Goal: Contribute content: Contribute content

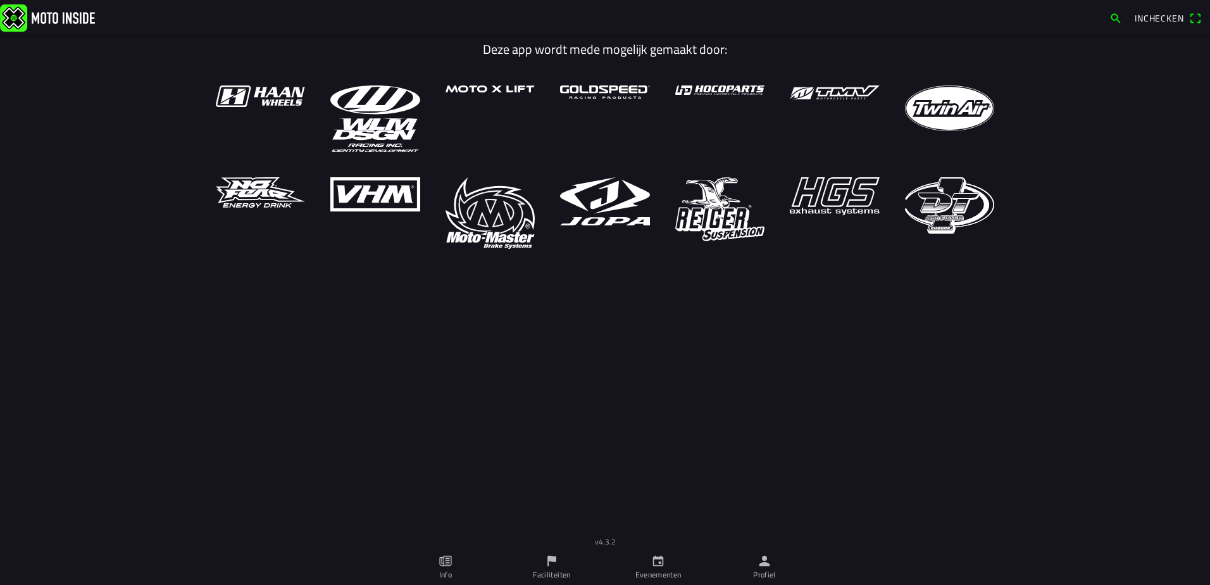
click at [661, 567] on icon "calendar" at bounding box center [658, 561] width 14 height 14
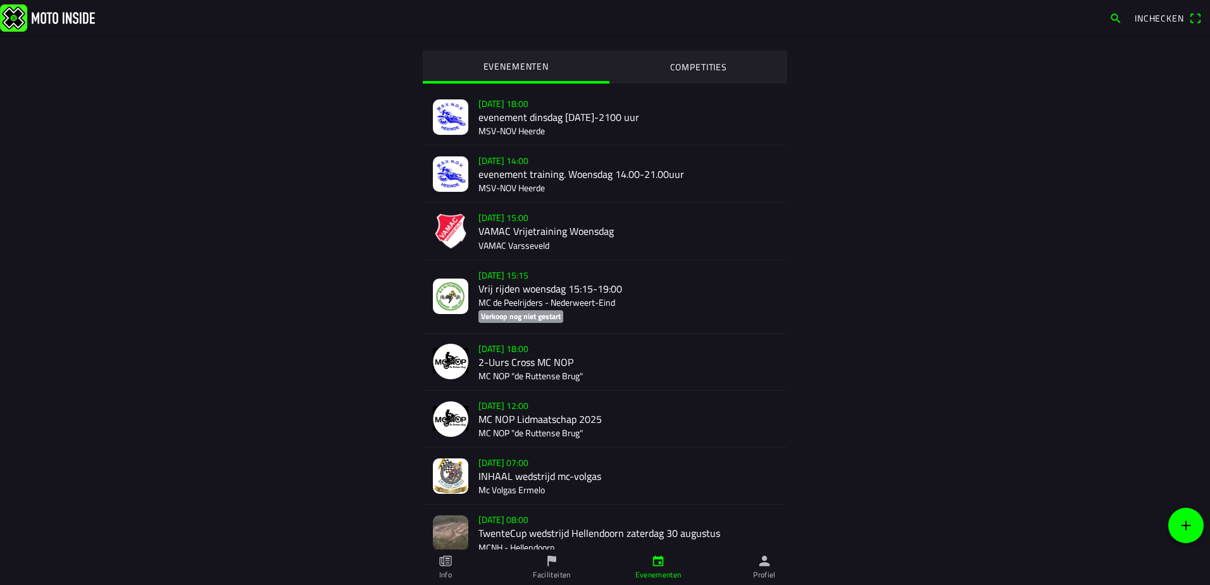
click at [1191, 527] on icon "add" at bounding box center [1186, 525] width 15 height 15
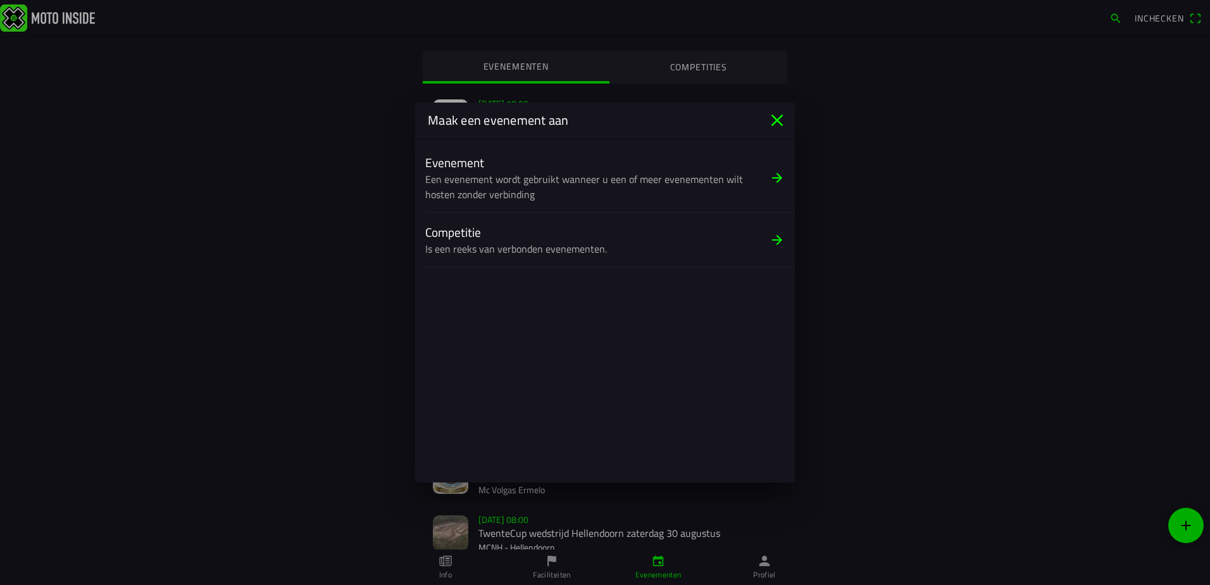
click at [491, 171] on ion-label "Evenement" at bounding box center [592, 162] width 334 height 18
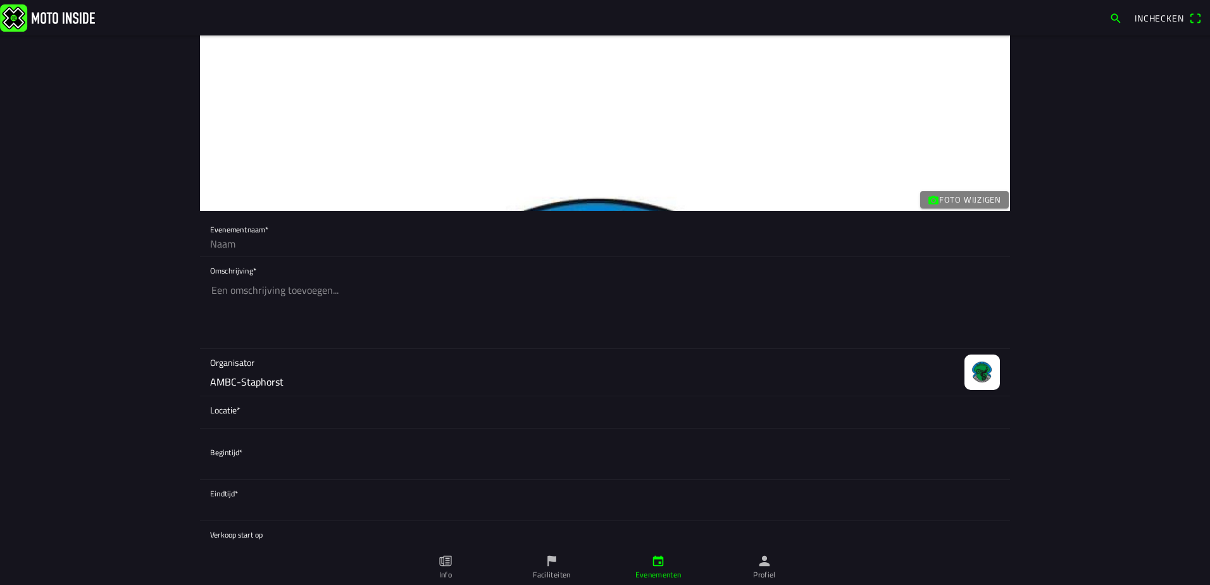
click at [306, 251] on input "text" at bounding box center [605, 243] width 790 height 25
type input "Vrije training Za 30-08"
click at [284, 289] on textarea at bounding box center [605, 312] width 790 height 71
type textarea "13.00u tot 16.30u geopend eerste 20 minuten elk uur voor de jeugd transponder v…"
click at [258, 424] on div "Locatie*" at bounding box center [605, 412] width 790 height 32
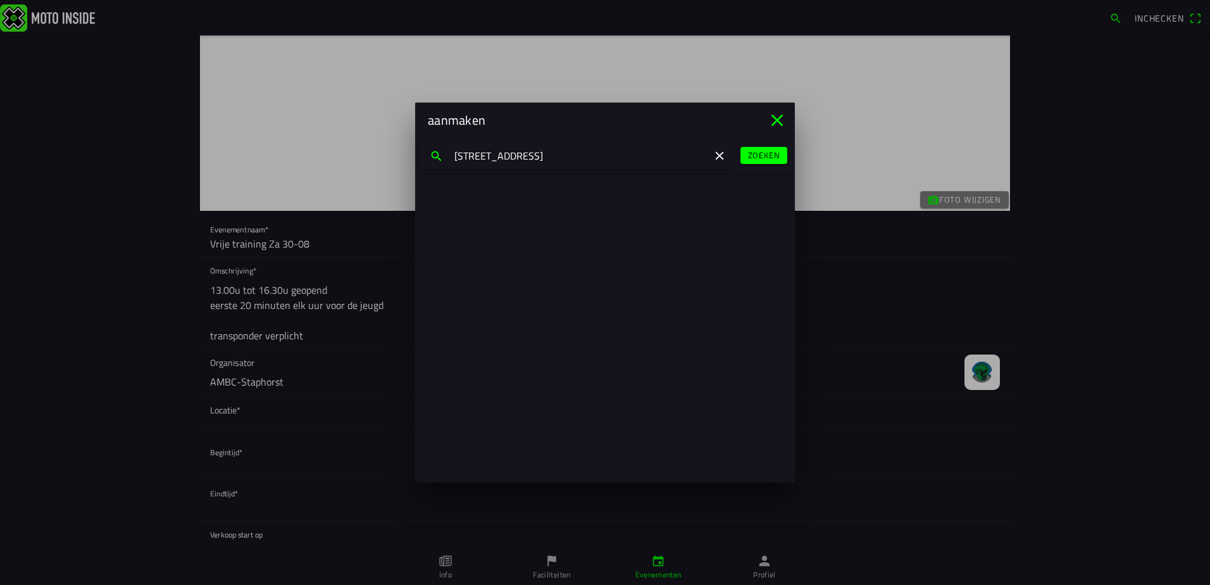
type input "[STREET_ADDRESS]"
click at [0, 0] on slot "[STREET_ADDRESS]" at bounding box center [0, 0] width 0 height 0
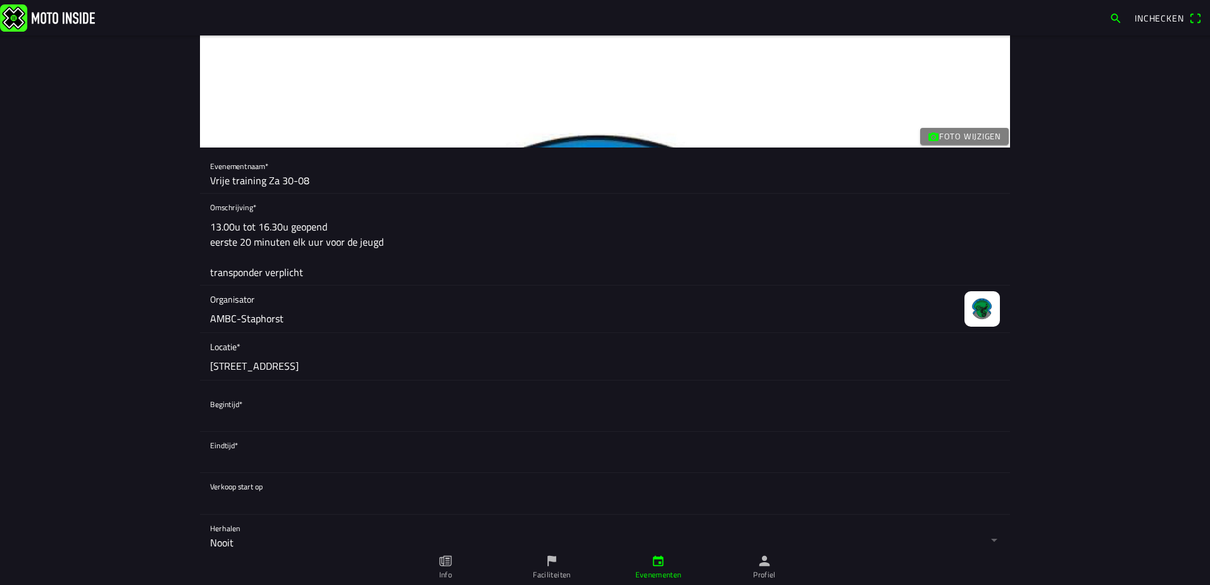
scroll to position [127, 0]
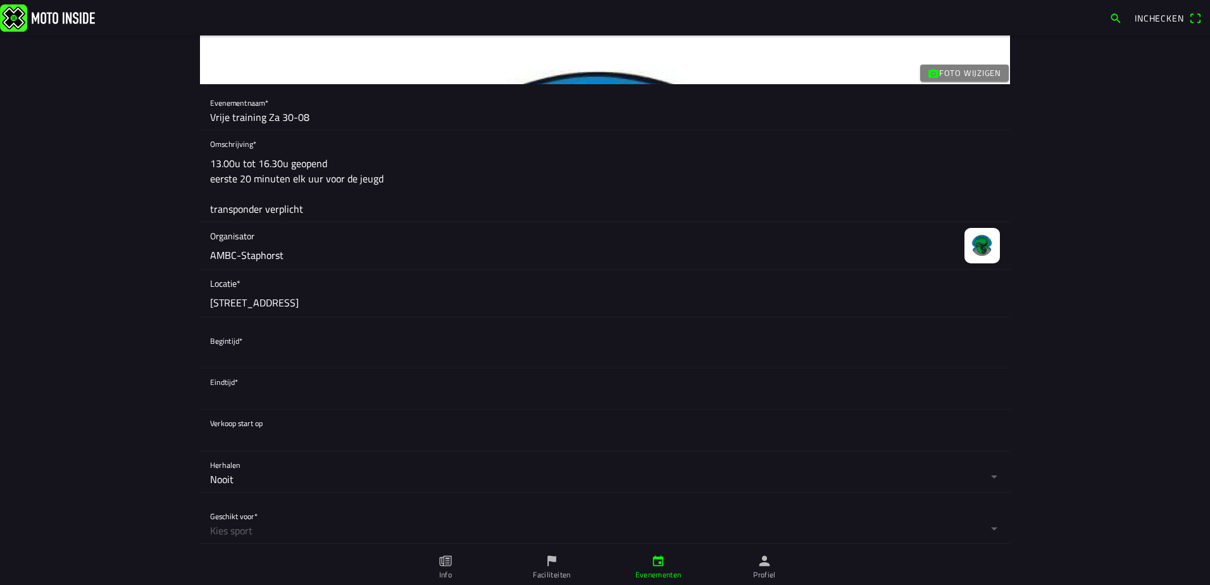
click at [272, 356] on button "button" at bounding box center [610, 347] width 800 height 41
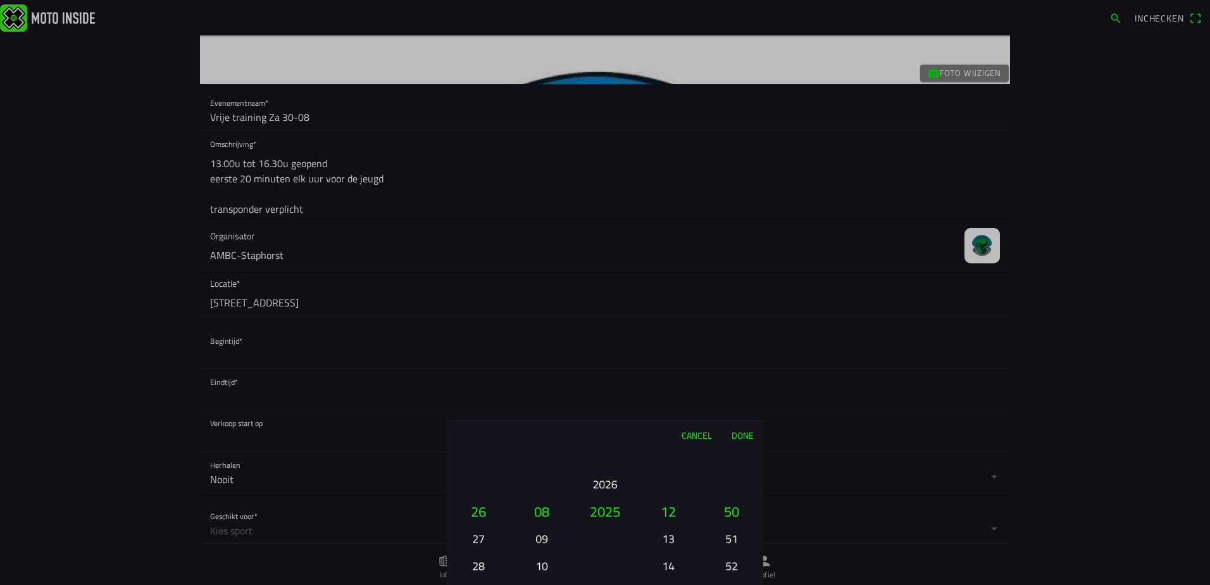
click at [484, 559] on button "28" at bounding box center [478, 565] width 43 height 22
click at [484, 559] on div "01 02 03 04 05 06 07 08 09 10 11 12 13 14 15 16 17 18 19 20 21 22 23 24 25 26 2…" at bounding box center [478, 566] width 53 height 136
click at [668, 530] on button "13" at bounding box center [668, 538] width 43 height 22
click at [733, 477] on button "49" at bounding box center [731, 484] width 43 height 22
click at [732, 473] on button "48" at bounding box center [731, 484] width 43 height 22
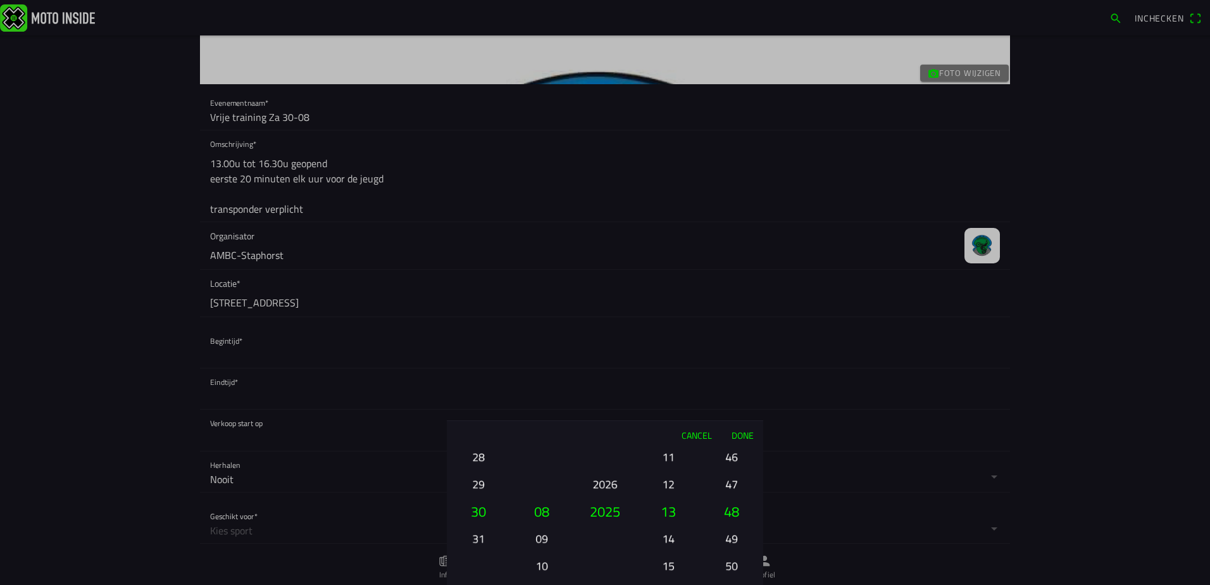
click at [731, 473] on button "47" at bounding box center [731, 484] width 43 height 22
click at [731, 473] on button "46" at bounding box center [731, 484] width 43 height 22
click at [730, 472] on ion-picker-column "00 01 02 03 04 05 06 07 08 09 10 11 12 13 14 15 16 17 18 19 20 21 22 23 24 25 2…" at bounding box center [731, 517] width 63 height 136
click at [729, 469] on ion-picker-column "00 01 02 03 04 05 06 07 08 09 10 11 12 13 14 15 16 17 18 19 20 21 22 23 24 25 2…" at bounding box center [731, 517] width 63 height 136
click at [729, 468] on ion-picker-column "00 01 02 03 04 05 06 07 08 09 10 11 12 13 14 15 16 17 18 19 20 21 22 23 24 25 2…" at bounding box center [731, 517] width 63 height 136
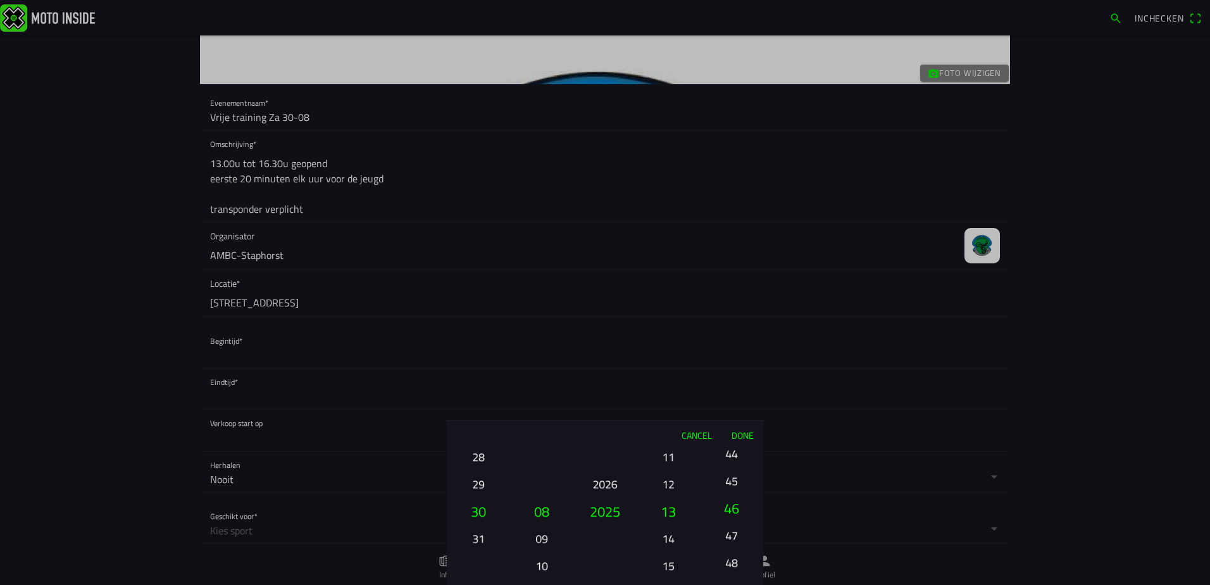
click at [729, 468] on ion-picker-column "00 01 02 03 04 05 06 07 08 09 10 11 12 13 14 15 16 17 18 19 20 21 22 23 24 25 2…" at bounding box center [731, 517] width 63 height 136
click at [729, 463] on button "44" at bounding box center [731, 453] width 43 height 22
click at [729, 458] on button "42" at bounding box center [731, 457] width 43 height 22
click at [729, 458] on button "40" at bounding box center [731, 457] width 43 height 22
click at [729, 498] on div "00 01 02 03 04 05 06 07 08 09 10 11 12 13 14 15 16 17 18 19 20 21 22 23 24 25 2…" at bounding box center [731, 566] width 53 height 136
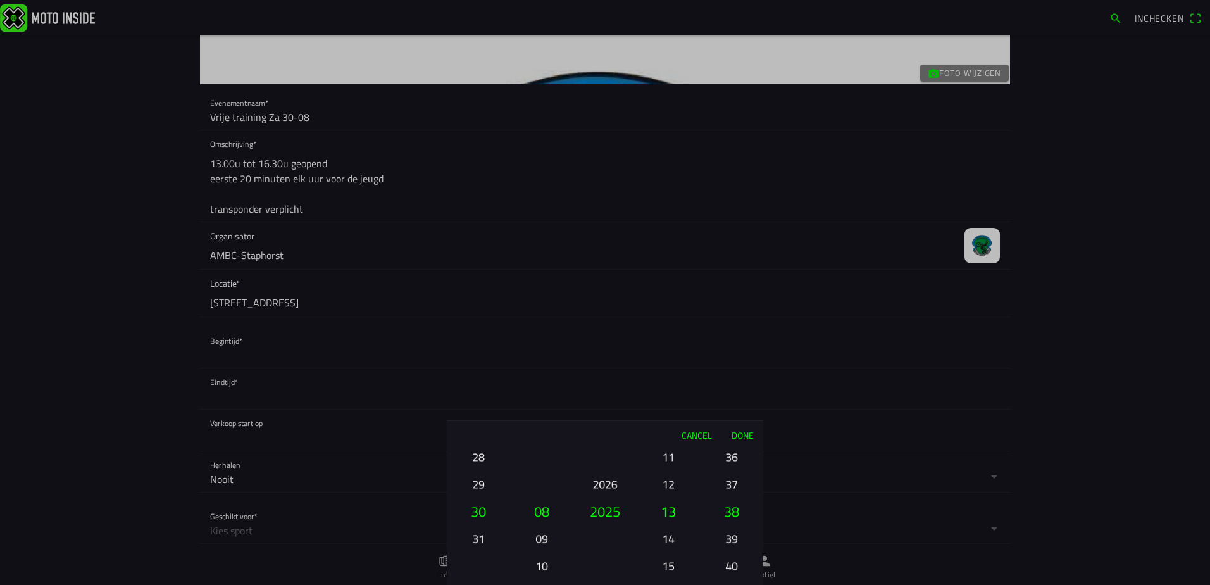
click at [729, 498] on div "00 01 02 03 04 05 06 07 08 09 10 11 12 13 14 15 16 17 18 19 20 21 22 23 24 25 2…" at bounding box center [731, 566] width 53 height 136
click at [728, 498] on div "00 01 02 03 04 05 06 07 08 09 10 11 12 13 14 15 16 17 18 19 20 21 22 23 24 25 2…" at bounding box center [731, 566] width 53 height 136
click at [728, 458] on ion-picker-column "00 01 02 03 04 05 06 07 08 09 10 11 12 13 14 15 16 17 18 19 20 21 22 23 24 25 2…" at bounding box center [731, 517] width 63 height 136
click at [728, 498] on div "00 01 02 03 04 05 06 07 08 09 10 11 12 13 14 15 16 17 18 19 20 21 22 23 24 25 2…" at bounding box center [731, 566] width 53 height 136
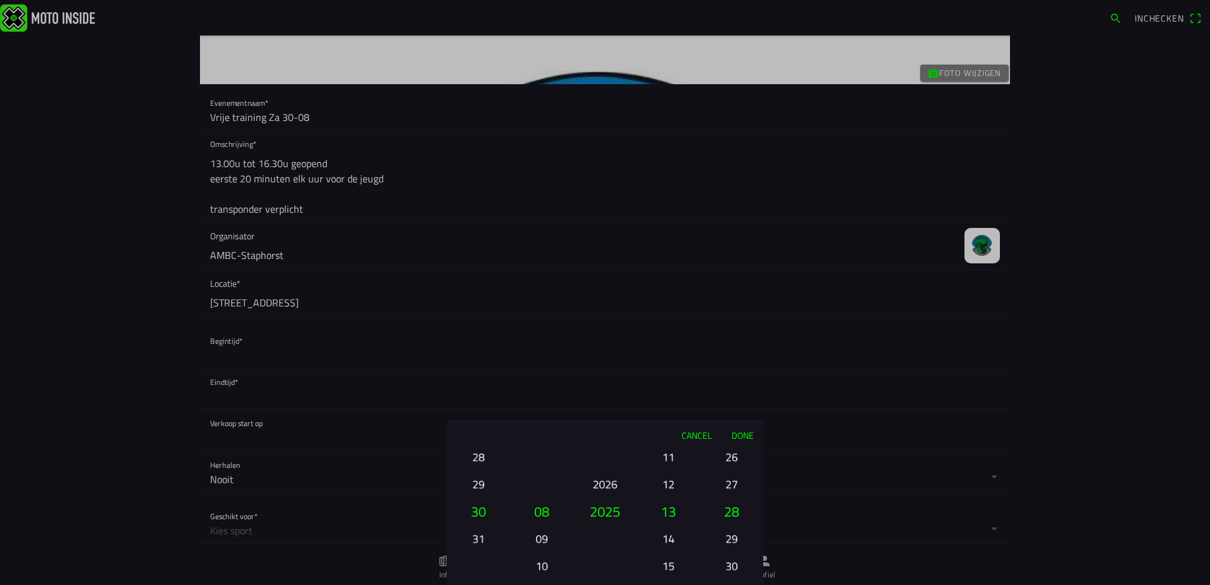
click at [728, 458] on ion-picker-column "00 01 02 03 04 05 06 07 08 09 10 11 12 13 14 15 16 17 18 19 20 21 22 23 24 25 2…" at bounding box center [731, 517] width 63 height 136
click at [728, 498] on div "00 01 02 03 04 05 06 07 08 09 10 11 12 13 14 15 16 17 18 19 20 21 22 23 24 25 2…" at bounding box center [731, 566] width 53 height 136
click at [728, 413] on button "22" at bounding box center [731, 402] width 43 height 22
click at [728, 458] on ion-picker-column "00 01 02 03 04 05 06 07 08 09 10 11 12 13 14 15 16 17 18 19 20 21 22 23 24 25 2…" at bounding box center [731, 517] width 63 height 136
click at [728, 498] on div "00 01 02 03 04 05 06 07 08 09 10 11 12 13 14 15 16 17 18 19 20 21 22 23 24 25 2…" at bounding box center [731, 566] width 53 height 136
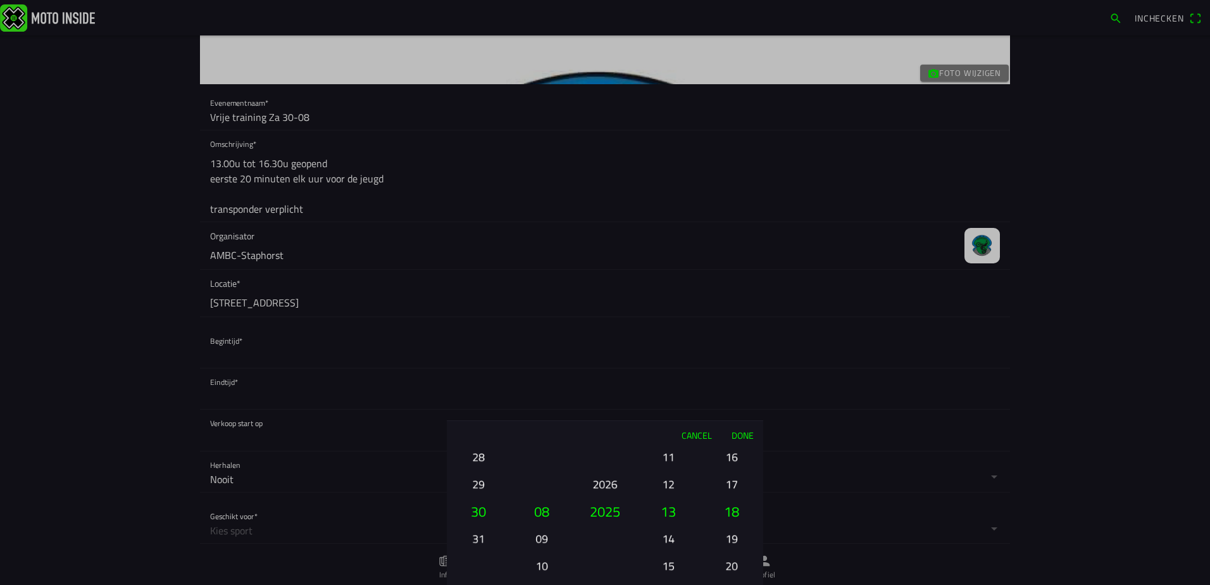
click at [728, 458] on button "16" at bounding box center [731, 457] width 43 height 22
click at [728, 458] on button "14" at bounding box center [731, 457] width 43 height 22
click at [727, 458] on ion-picker-column "00 01 02 03 04 05 06 07 08 09 10 11 12 13 14 15 16 17 18 19 20 21 22 23 24 25 2…" at bounding box center [731, 517] width 63 height 136
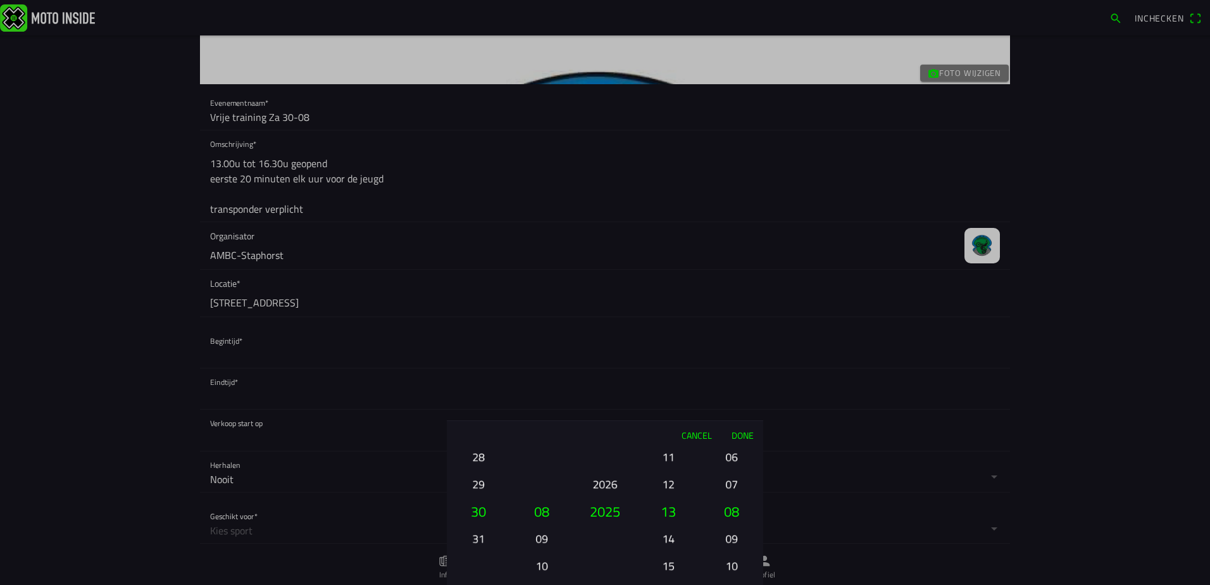
click at [727, 458] on button "06" at bounding box center [731, 457] width 43 height 22
click at [727, 458] on button "04" at bounding box center [731, 457] width 43 height 22
click at [727, 458] on button "02" at bounding box center [731, 457] width 43 height 22
click at [729, 460] on button "00" at bounding box center [731, 457] width 43 height 22
click at [744, 434] on button "Done" at bounding box center [743, 435] width 42 height 28
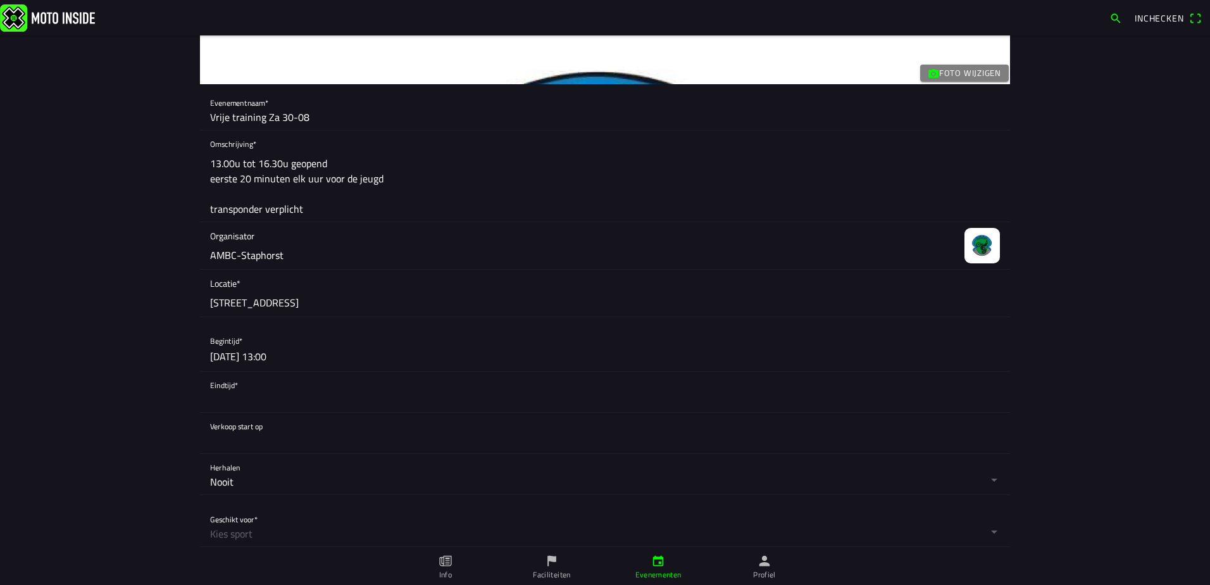
click at [249, 404] on button "button" at bounding box center [610, 392] width 800 height 41
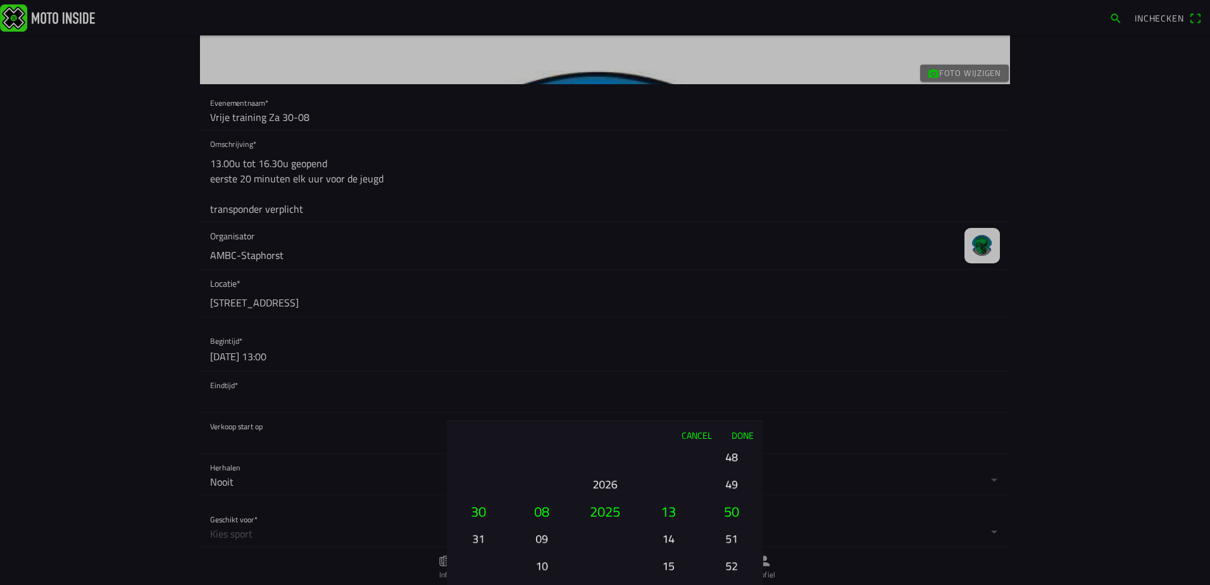
click at [669, 531] on button "14" at bounding box center [668, 538] width 43 height 22
click at [669, 531] on button "15" at bounding box center [668, 538] width 43 height 22
click at [669, 532] on button "16" at bounding box center [668, 538] width 43 height 22
click at [734, 470] on ion-picker-column "00 01 02 03 04 05 06 07 08 09 10 11 12 13 14 15 16 17 18 19 20 21 22 23 24 25 2…" at bounding box center [731, 517] width 63 height 136
click at [731, 461] on button "48" at bounding box center [731, 457] width 43 height 22
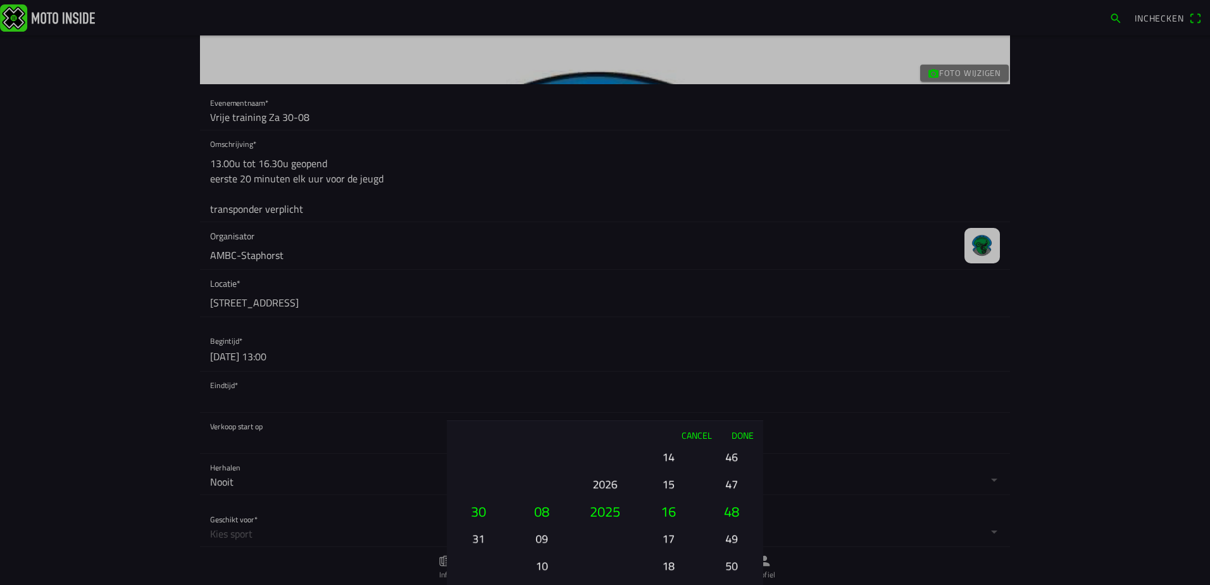
click at [731, 498] on div "00 01 02 03 04 05 06 07 08 09 10 11 12 13 14 15 16 17 18 19 20 21 22 23 24 25 2…" at bounding box center [731, 566] width 53 height 136
click at [730, 498] on div "00 01 02 03 04 05 06 07 08 09 10 11 12 13 14 15 16 17 18 19 20 21 22 23 24 25 2…" at bounding box center [731, 566] width 53 height 136
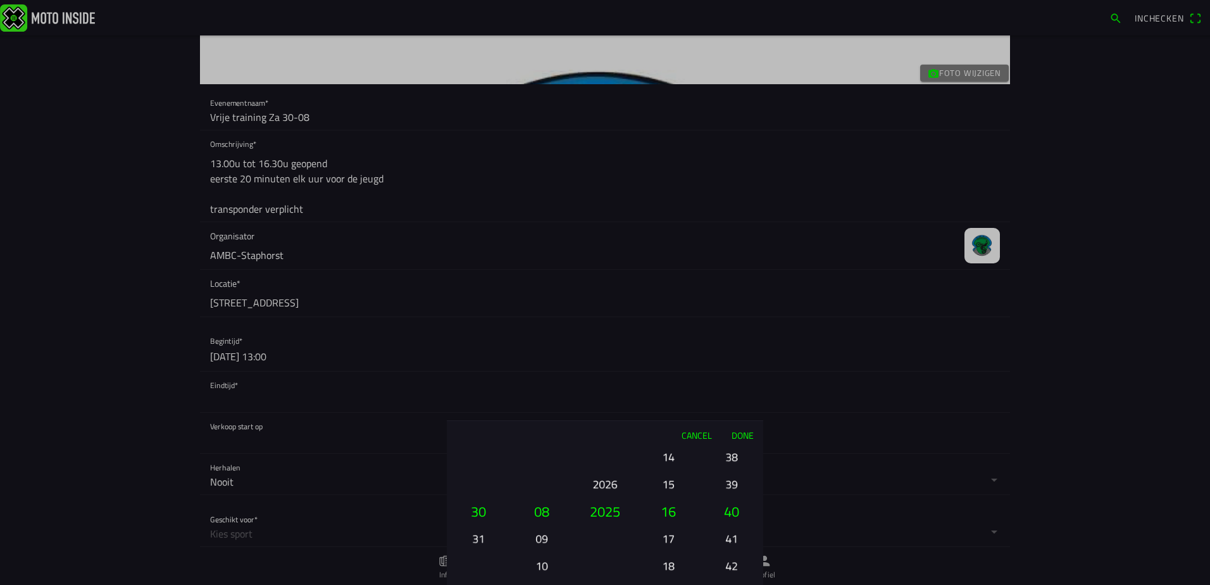
click at [730, 413] on button "36" at bounding box center [731, 402] width 43 height 22
click at [730, 461] on button "34" at bounding box center [731, 457] width 43 height 22
click at [730, 461] on ion-picker-column "00 01 02 03 04 05 06 07 08 09 10 11 12 13 14 15 16 17 18 19 20 21 22 23 24 25 2…" at bounding box center [731, 517] width 63 height 136
click at [730, 461] on button "30" at bounding box center [731, 457] width 43 height 22
click at [732, 439] on button "Done" at bounding box center [743, 435] width 42 height 28
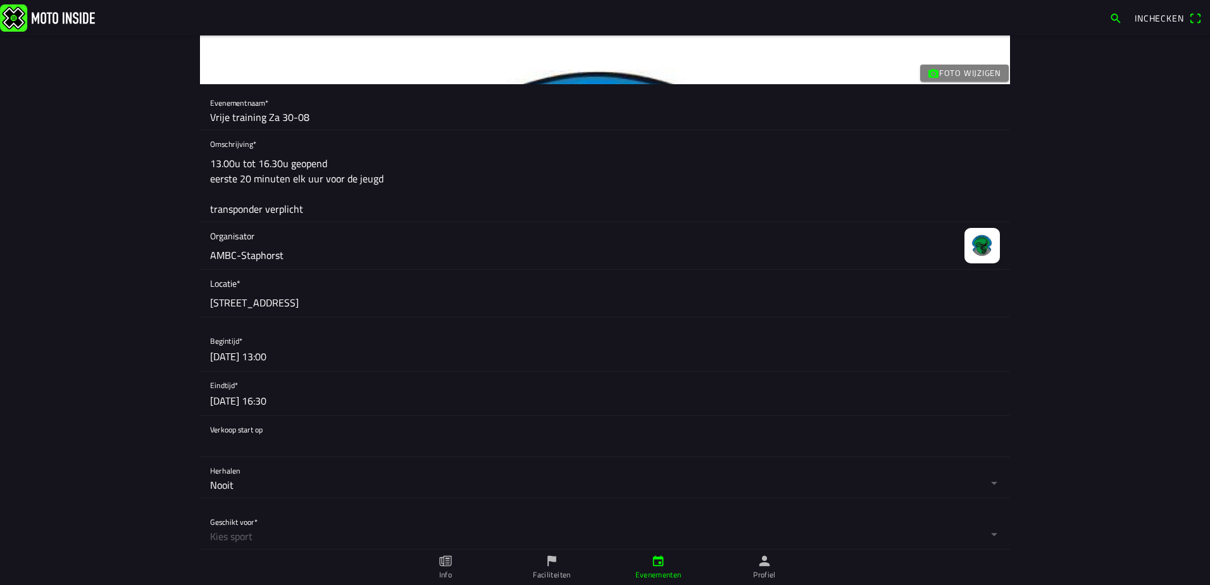
click at [225, 442] on button "button" at bounding box center [610, 436] width 800 height 41
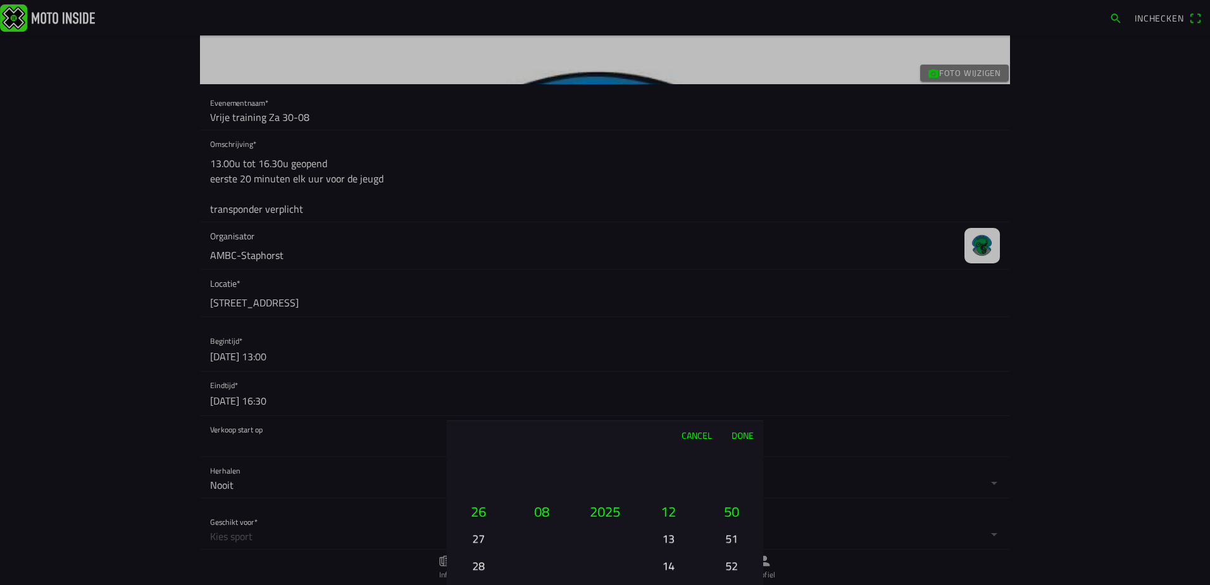
click at [741, 434] on button "Done" at bounding box center [743, 435] width 42 height 28
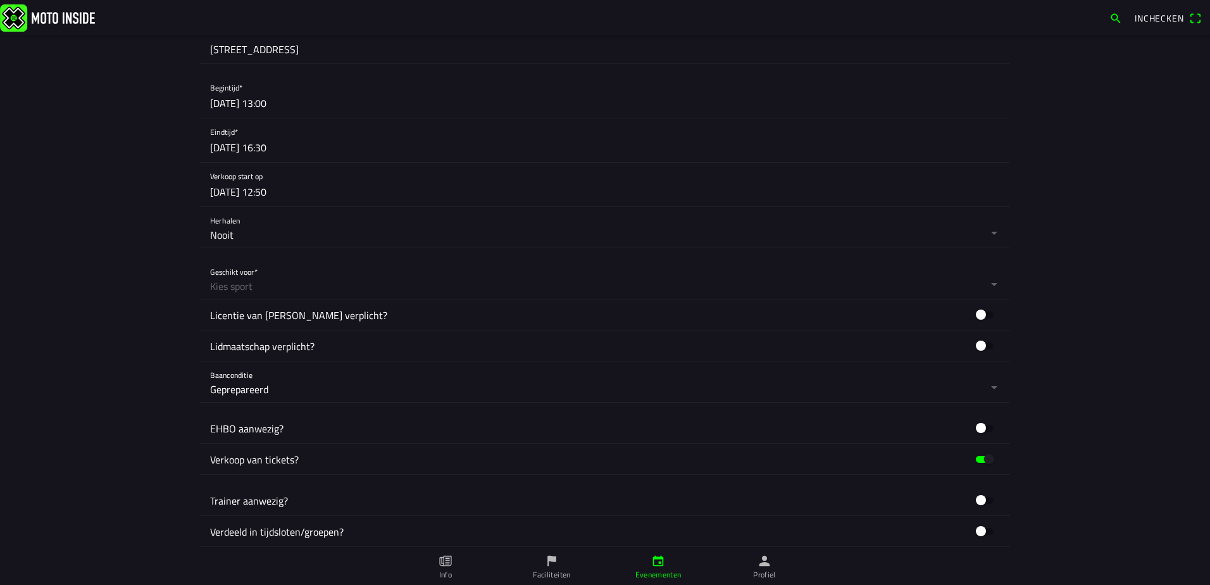
scroll to position [443, 0]
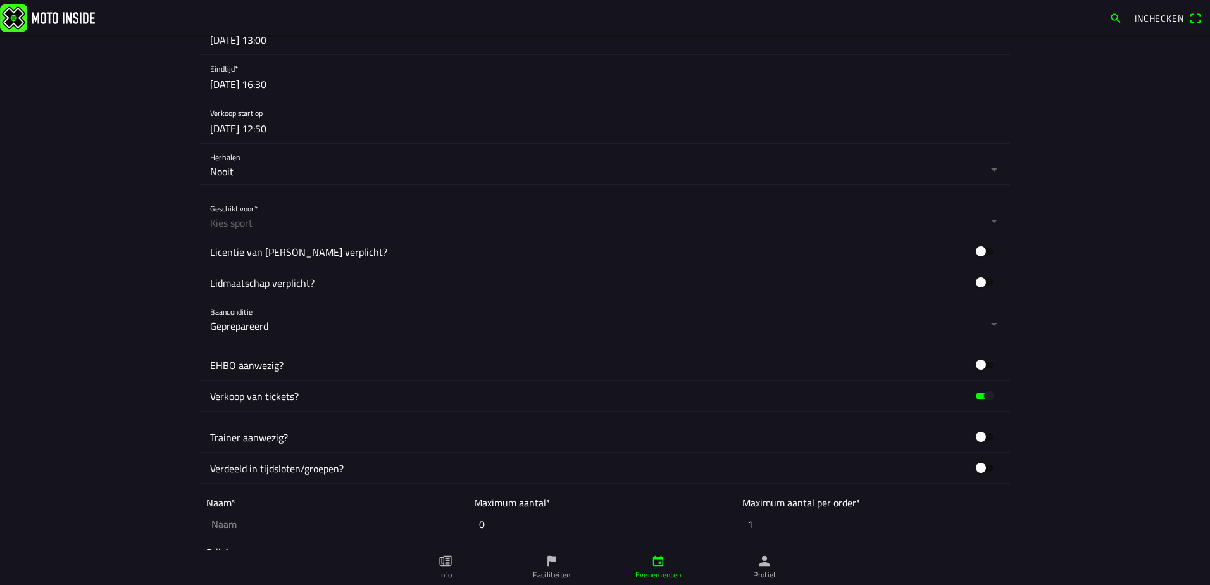
click at [280, 219] on button "button" at bounding box center [610, 215] width 800 height 41
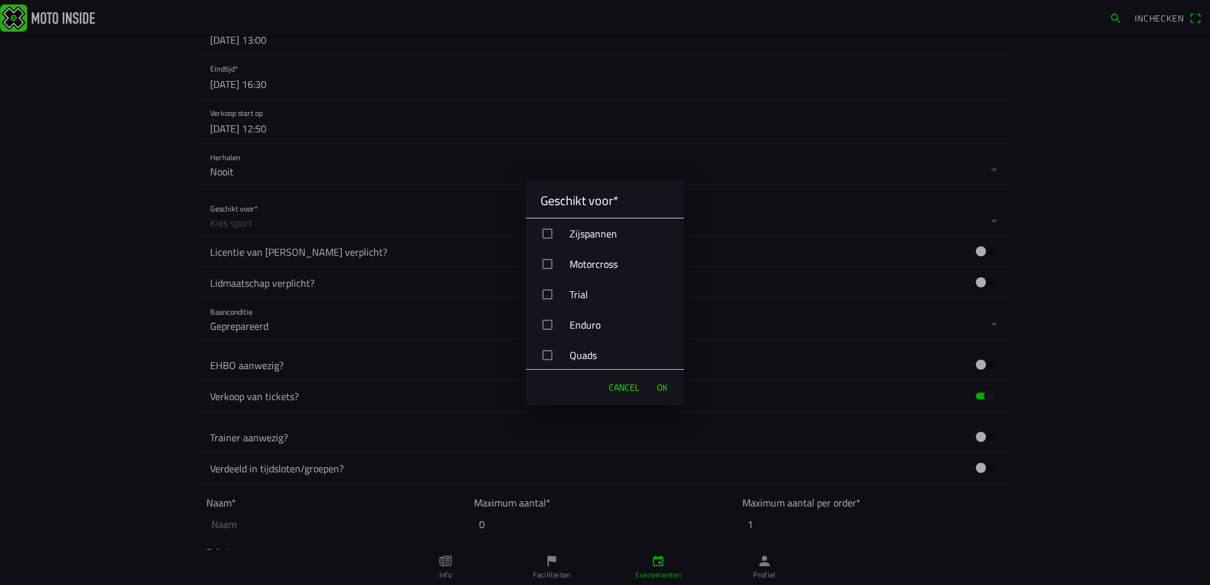
click at [605, 261] on div "Motorcross" at bounding box center [610, 264] width 148 height 32
click at [658, 390] on span "OK" at bounding box center [662, 387] width 11 height 13
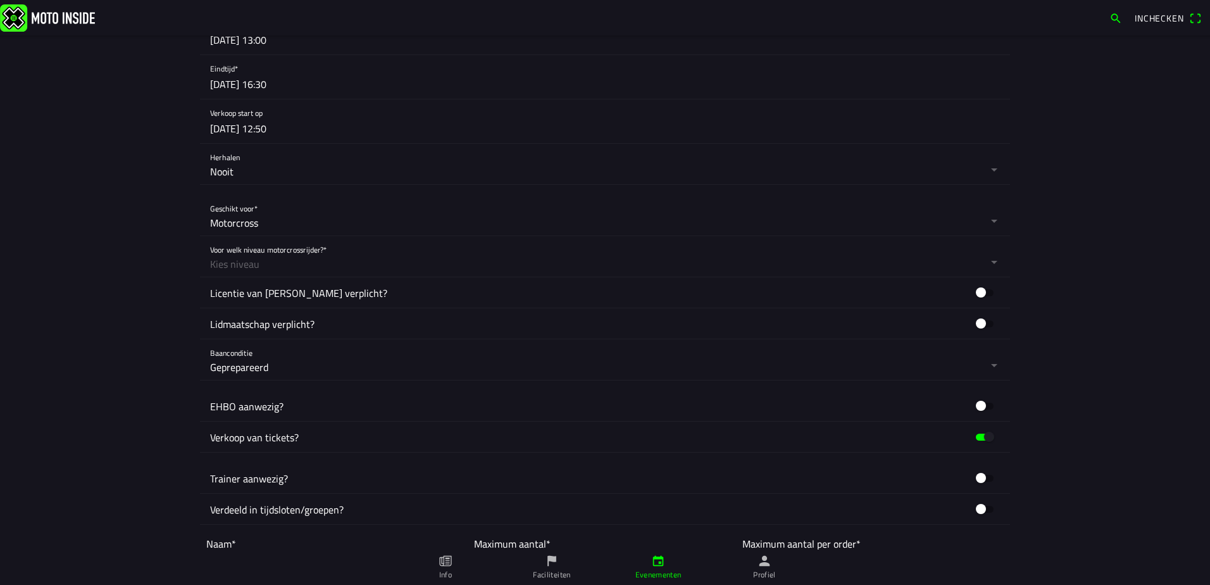
click at [255, 270] on button "button" at bounding box center [610, 256] width 800 height 41
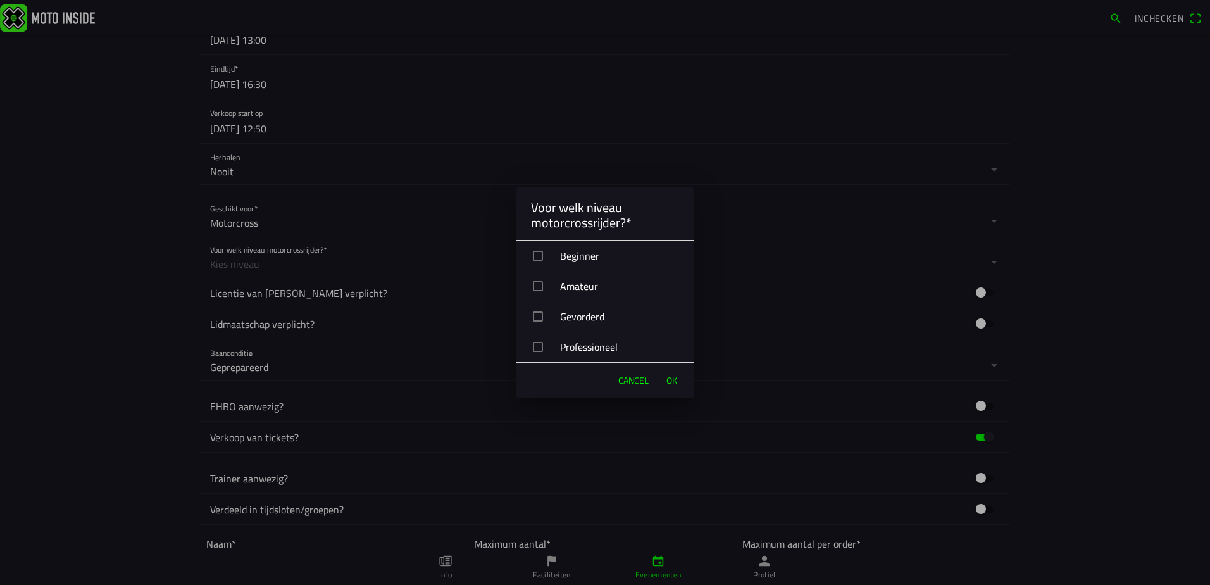
click at [568, 253] on div "Beginner" at bounding box center [610, 256] width 167 height 32
click at [574, 284] on div "Amateur" at bounding box center [610, 286] width 167 height 32
drag, startPoint x: 577, startPoint y: 314, endPoint x: 615, endPoint y: 349, distance: 51.1
click at [577, 315] on div "Gevorderd" at bounding box center [610, 317] width 167 height 32
drag, startPoint x: 665, startPoint y: 384, endPoint x: 658, endPoint y: 384, distance: 7.0
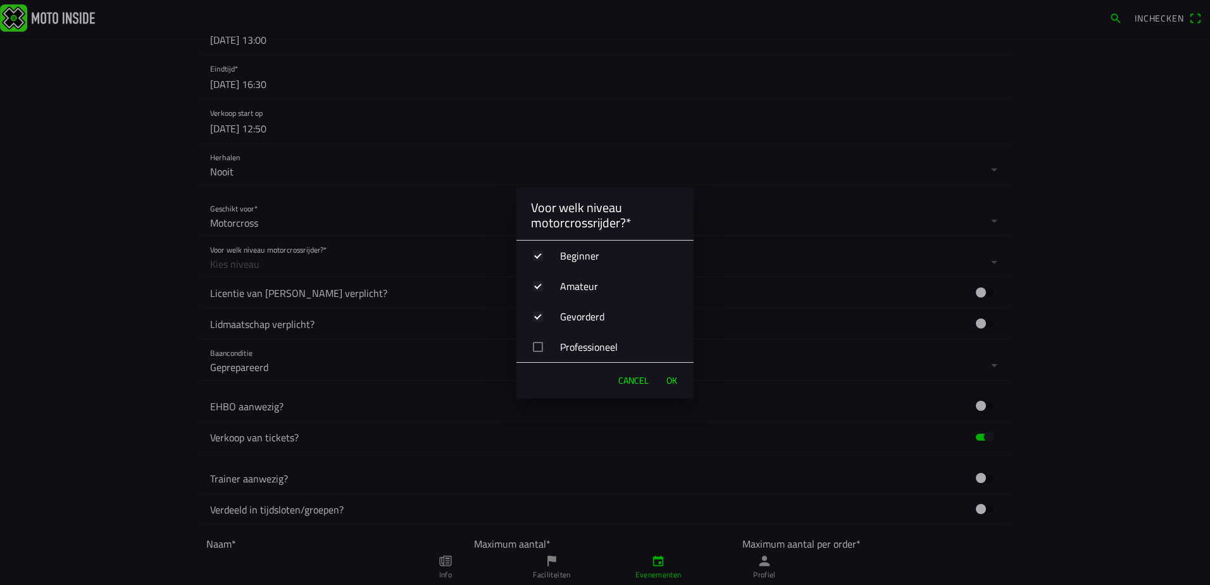
click at [666, 384] on button "OK" at bounding box center [671, 380] width 23 height 25
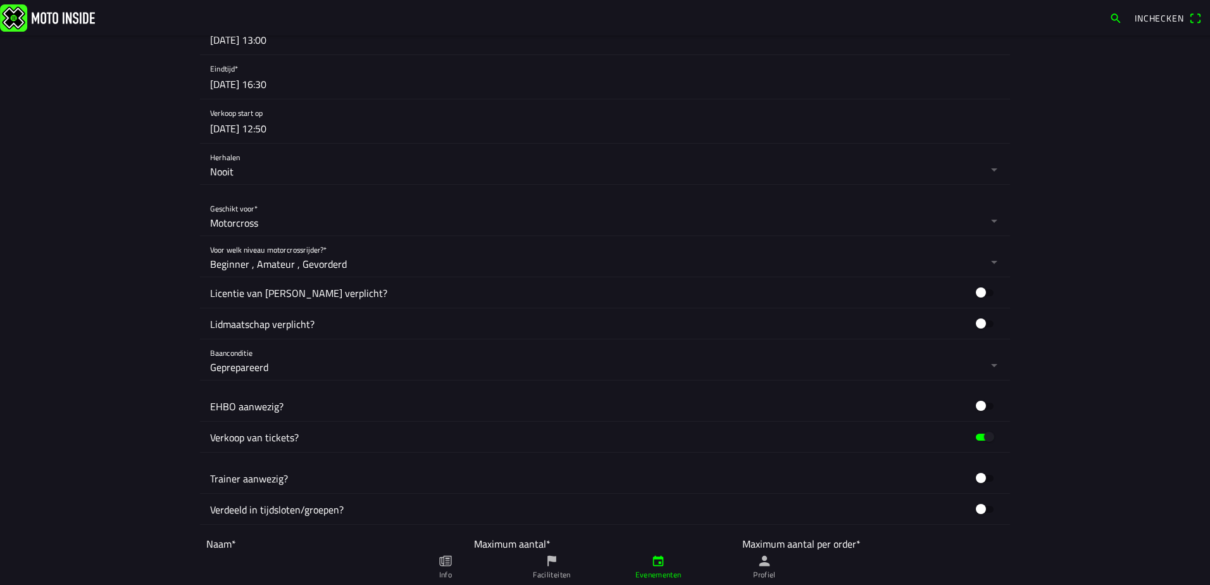
click at [984, 294] on button "button" at bounding box center [985, 292] width 30 height 19
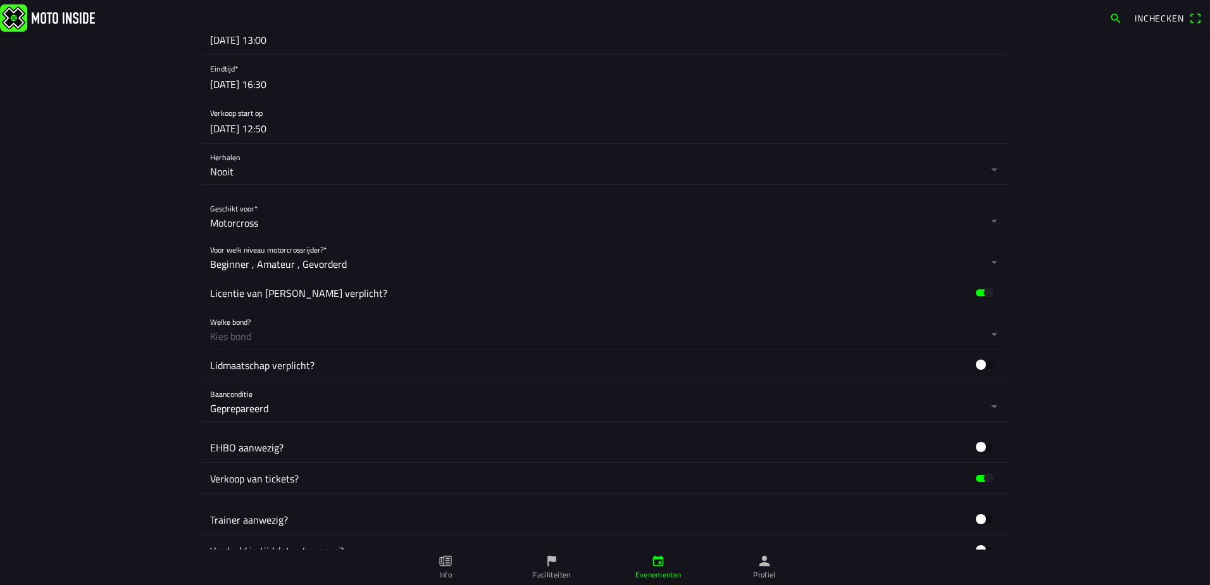
click at [248, 332] on button "button" at bounding box center [610, 328] width 800 height 41
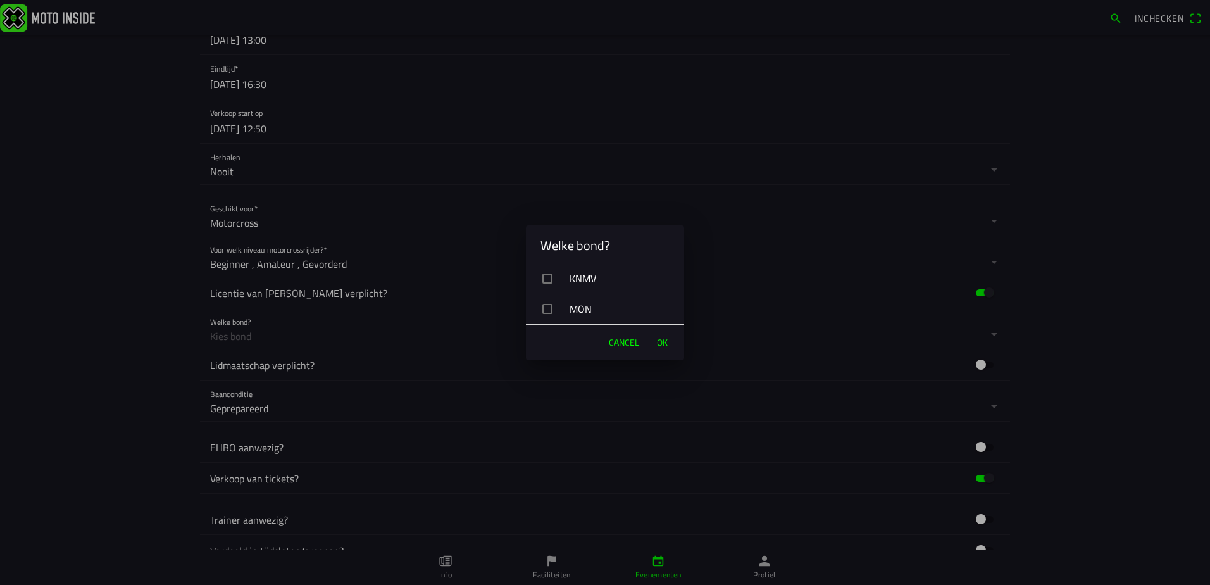
click at [582, 275] on div "KNMV" at bounding box center [610, 279] width 148 height 32
click at [583, 308] on div "MON" at bounding box center [610, 309] width 148 height 32
click at [670, 338] on button "OK" at bounding box center [662, 342] width 23 height 25
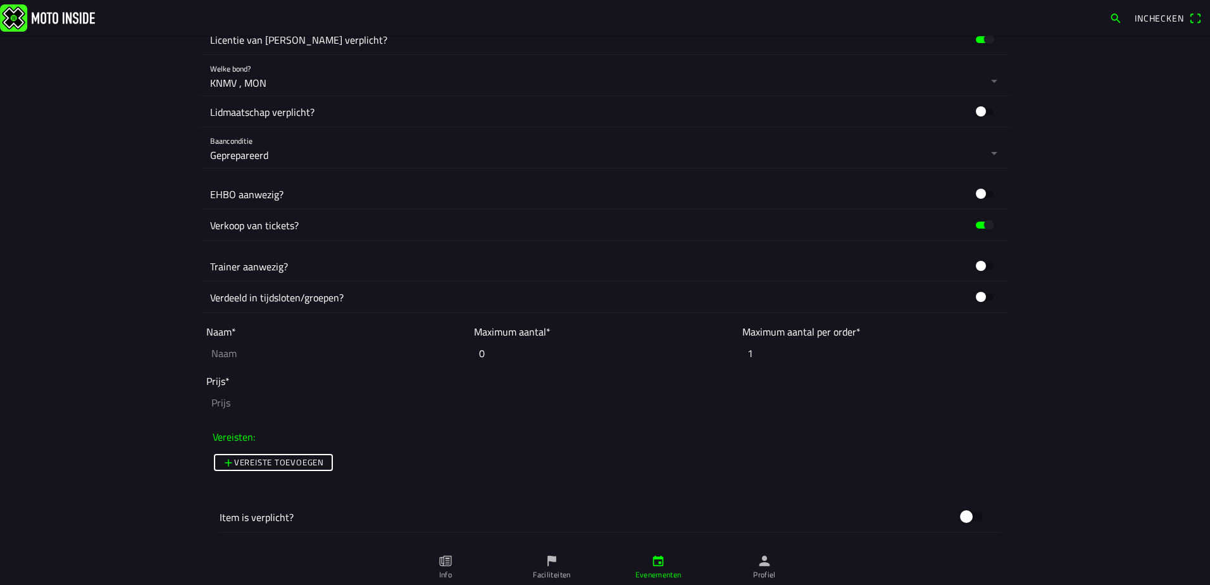
scroll to position [760, 0]
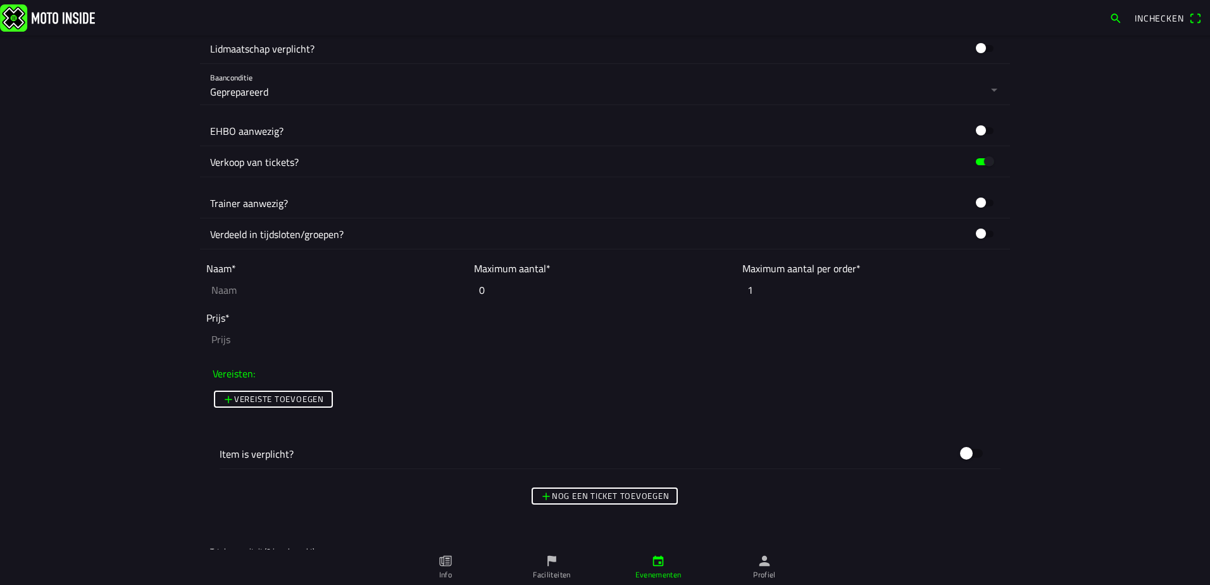
click at [265, 291] on input "text" at bounding box center [336, 290] width 261 height 28
type input "h"
type input "Jaarkaart"
type input "2"
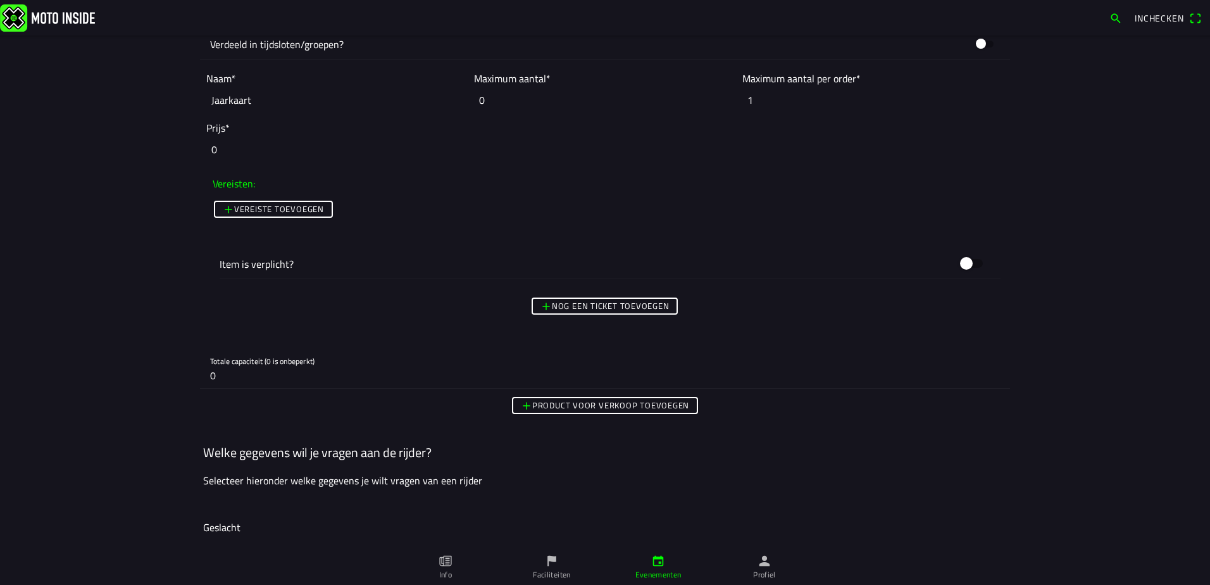
type input "0"
click at [596, 296] on div "Nog een ticket toevoegen" at bounding box center [605, 306] width 810 height 23
click at [0, 0] on slot "Nog een ticket toevoegen" at bounding box center [0, 0] width 0 height 0
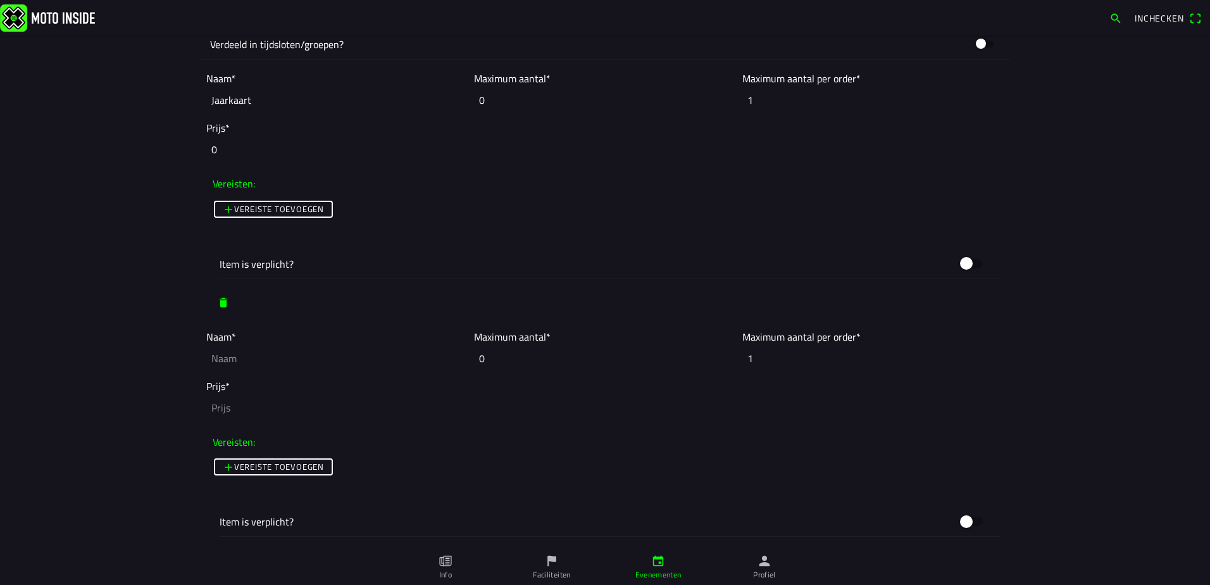
click at [222, 360] on input "text" at bounding box center [336, 358] width 261 height 28
type input "Dagpas - leden"
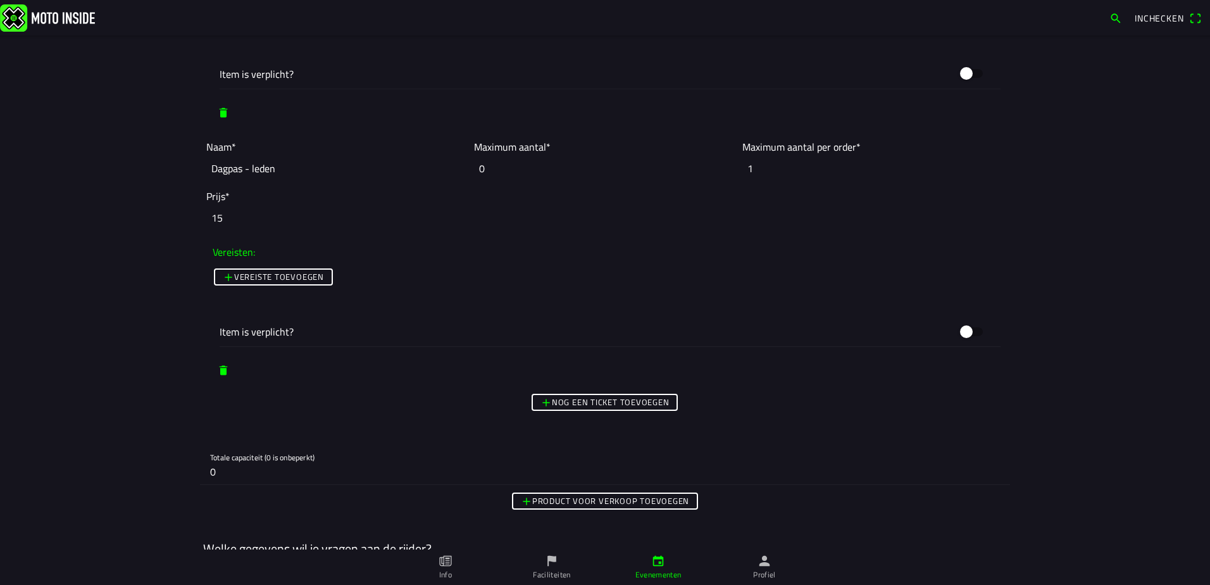
type input "15"
click at [0, 0] on slot "Nog een ticket toevoegen" at bounding box center [0, 0] width 0 height 0
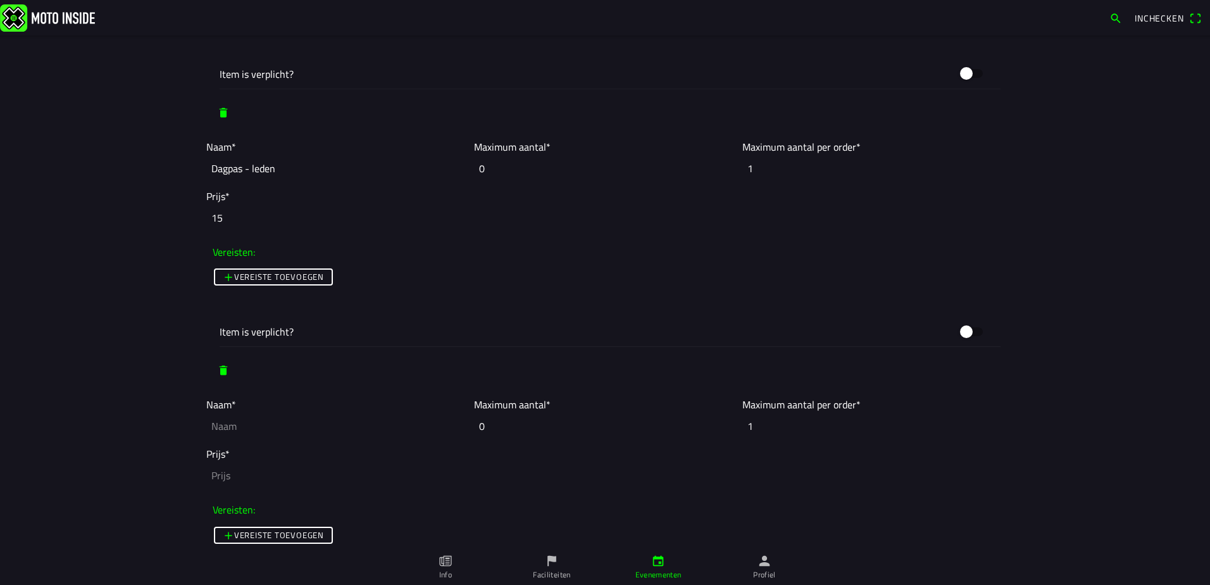
click at [280, 422] on input "text" at bounding box center [336, 426] width 261 height 28
type input "d"
type input "Dagpas - niet leden"
click at [235, 470] on input "number" at bounding box center [605, 475] width 798 height 28
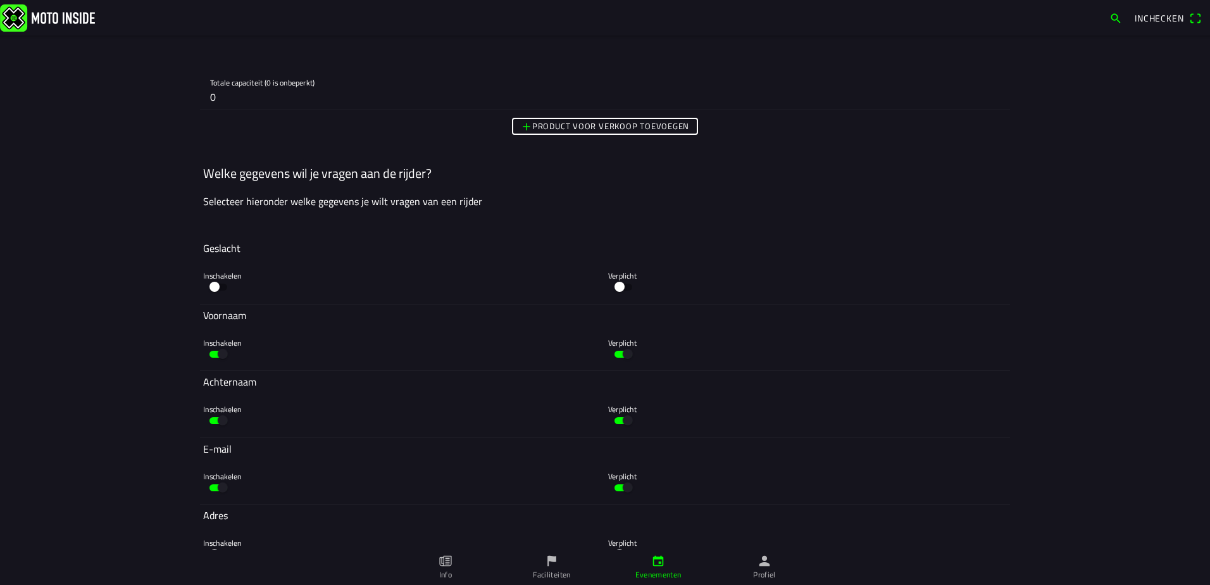
scroll to position [1899, 0]
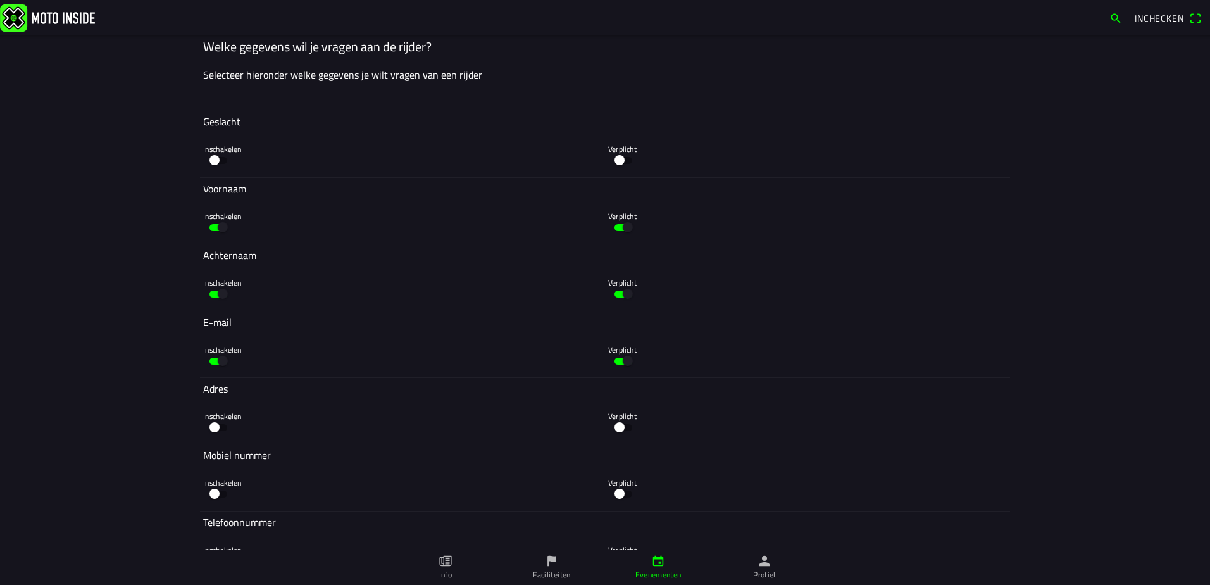
type input "20"
click at [208, 363] on button "button" at bounding box center [218, 360] width 30 height 19
click at [618, 358] on button "button" at bounding box center [623, 360] width 30 height 19
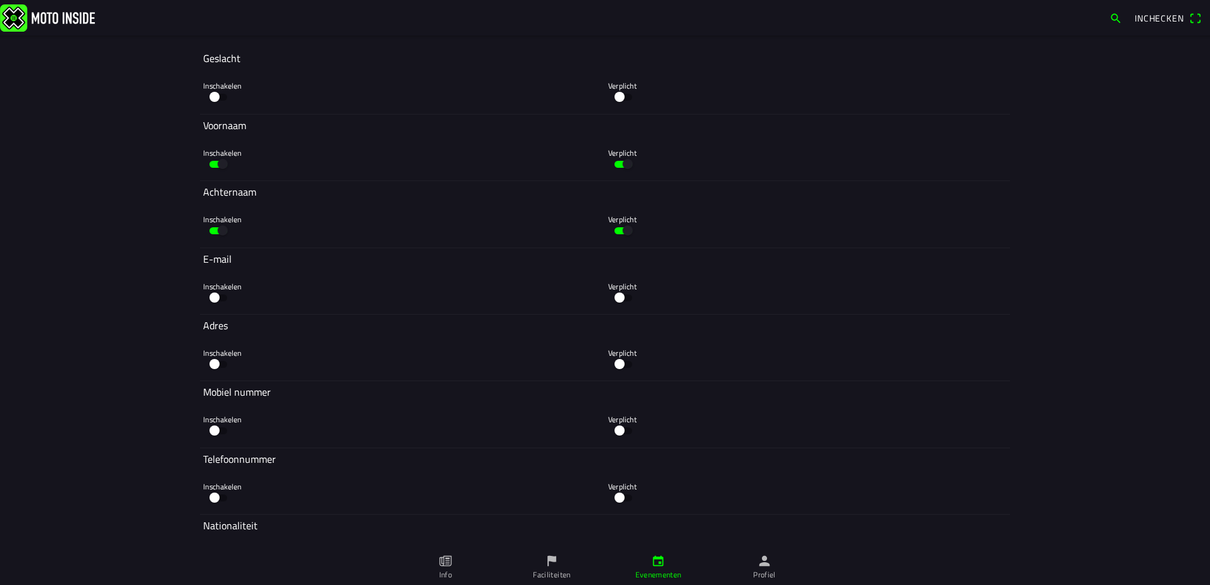
click at [212, 496] on button "button" at bounding box center [218, 497] width 30 height 19
click at [619, 499] on button "button" at bounding box center [623, 497] width 30 height 19
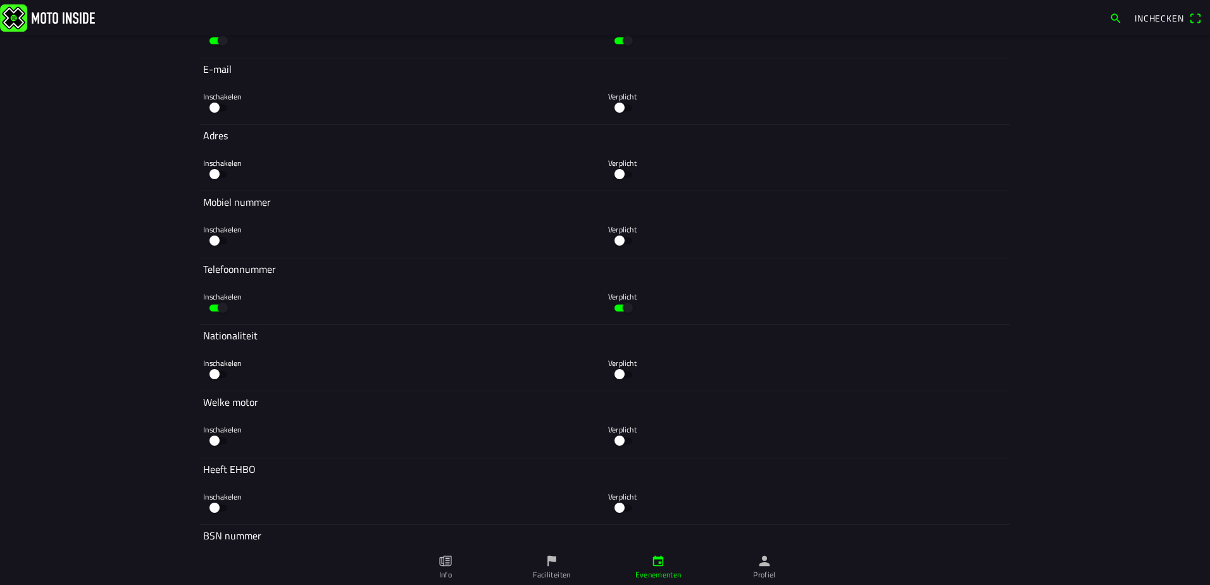
scroll to position [2279, 0]
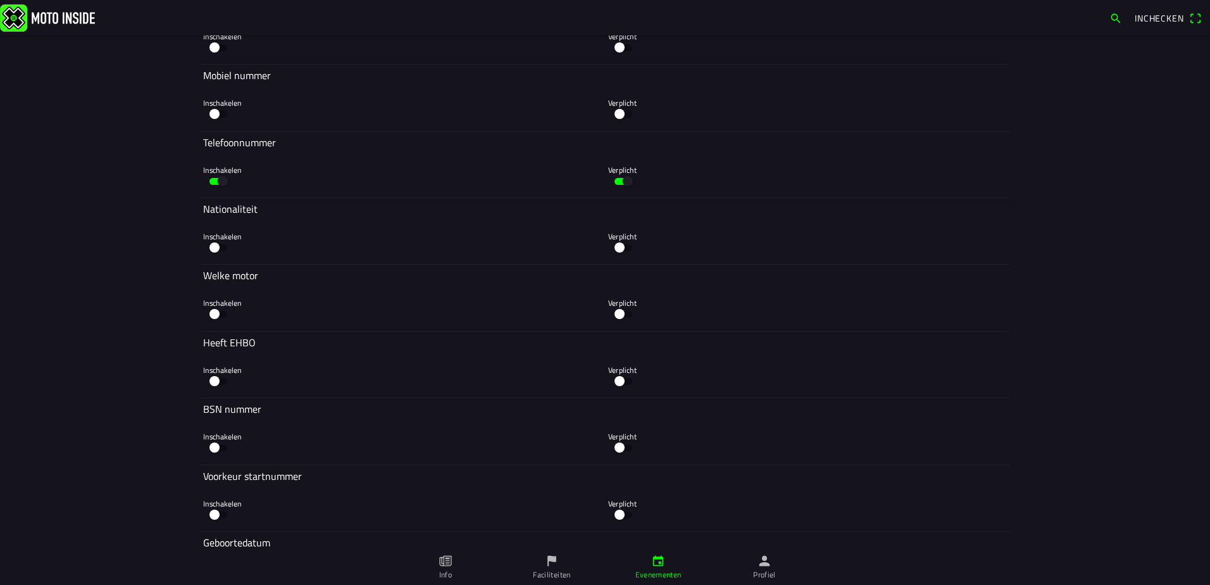
click at [216, 514] on button "button" at bounding box center [218, 514] width 30 height 19
click at [618, 517] on button "button" at bounding box center [623, 514] width 30 height 19
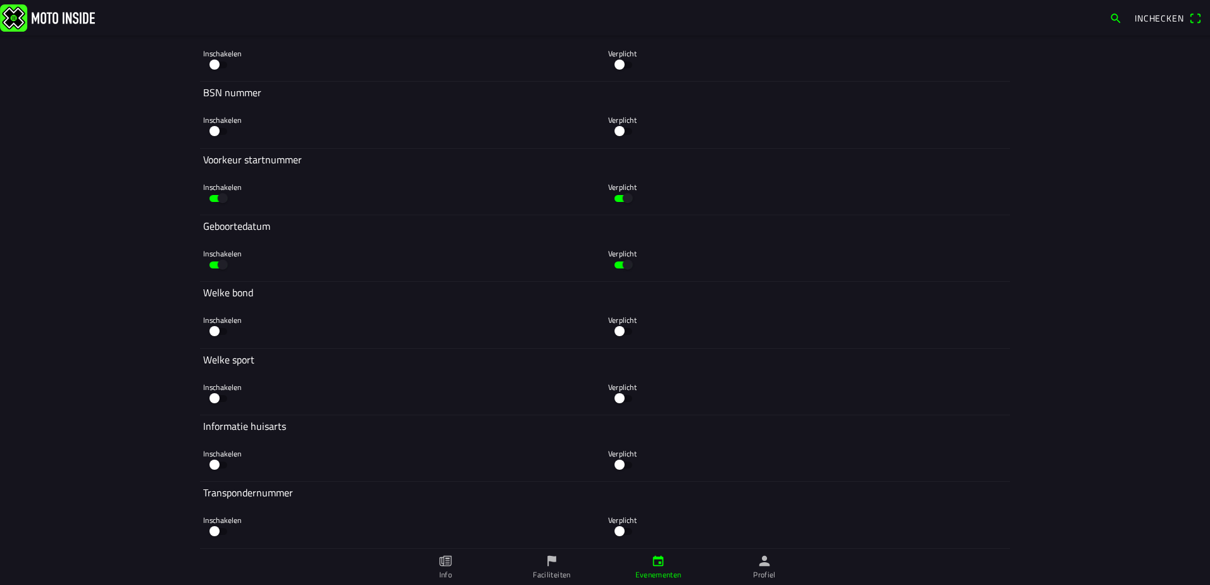
scroll to position [2659, 0]
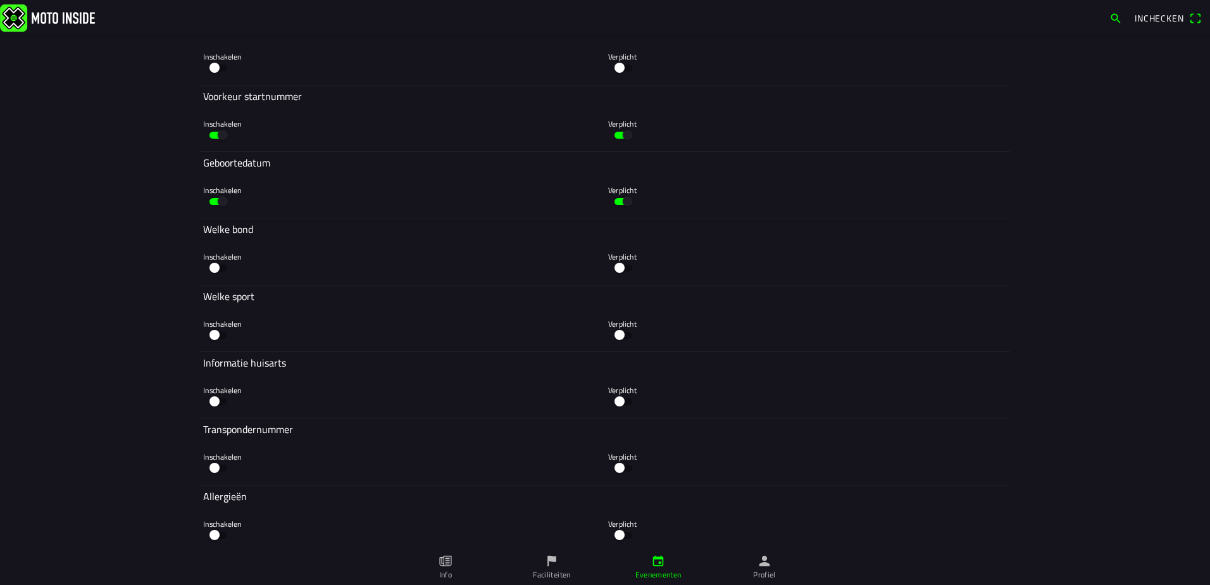
click at [217, 468] on button "button" at bounding box center [218, 467] width 30 height 19
click at [638, 470] on div "Verplicht" at bounding box center [807, 462] width 399 height 38
click at [625, 468] on button "button" at bounding box center [623, 467] width 30 height 19
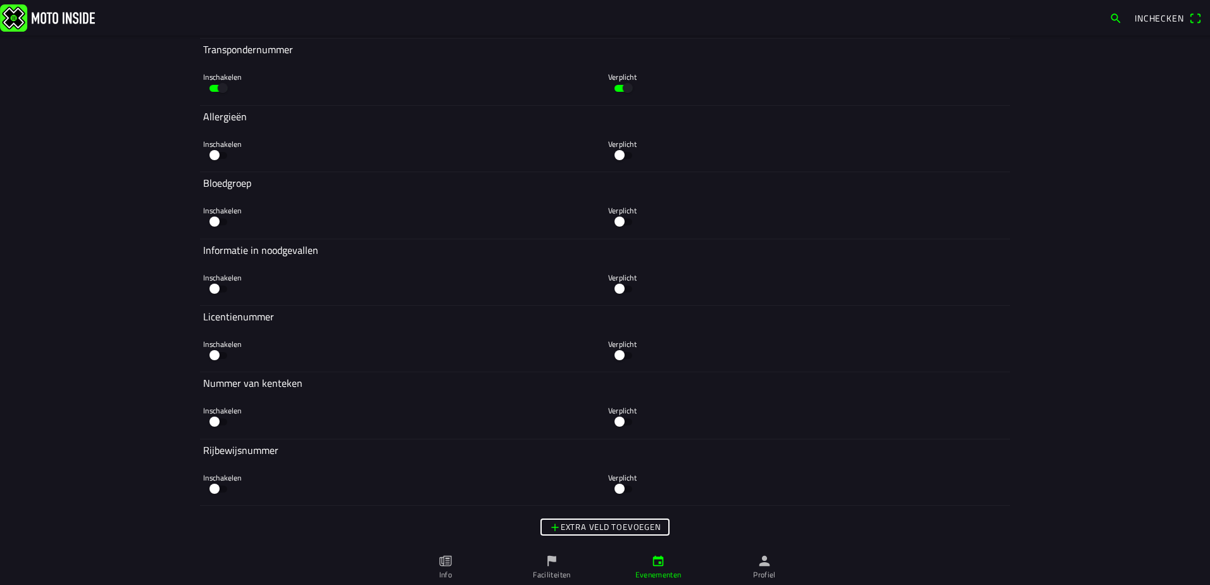
scroll to position [3087, 0]
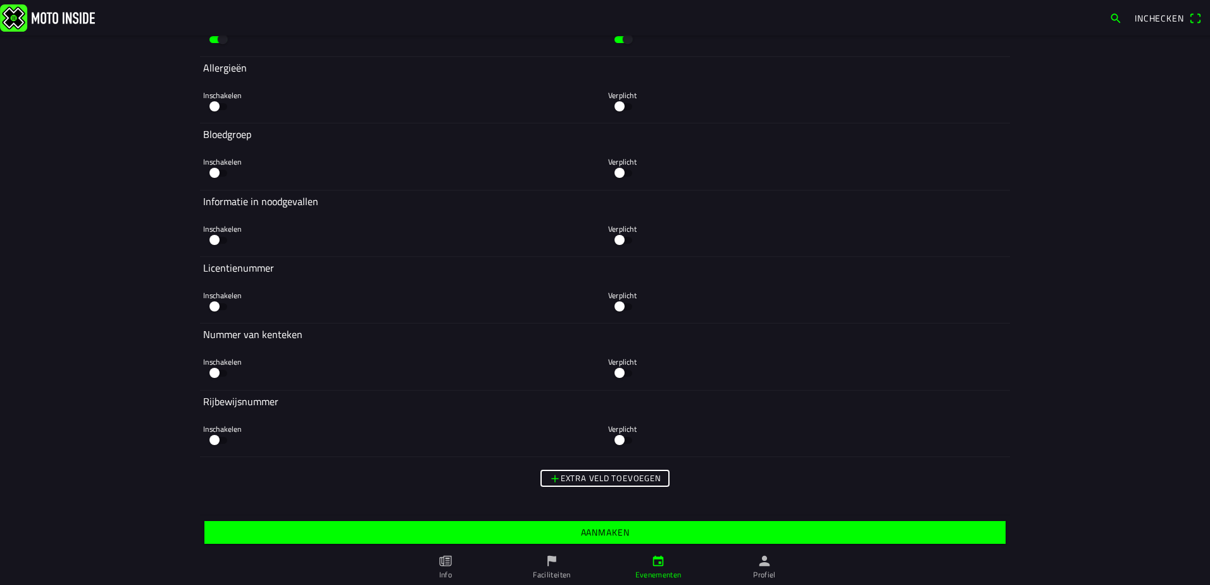
click at [568, 534] on span "Aanmaken" at bounding box center [605, 532] width 782 height 23
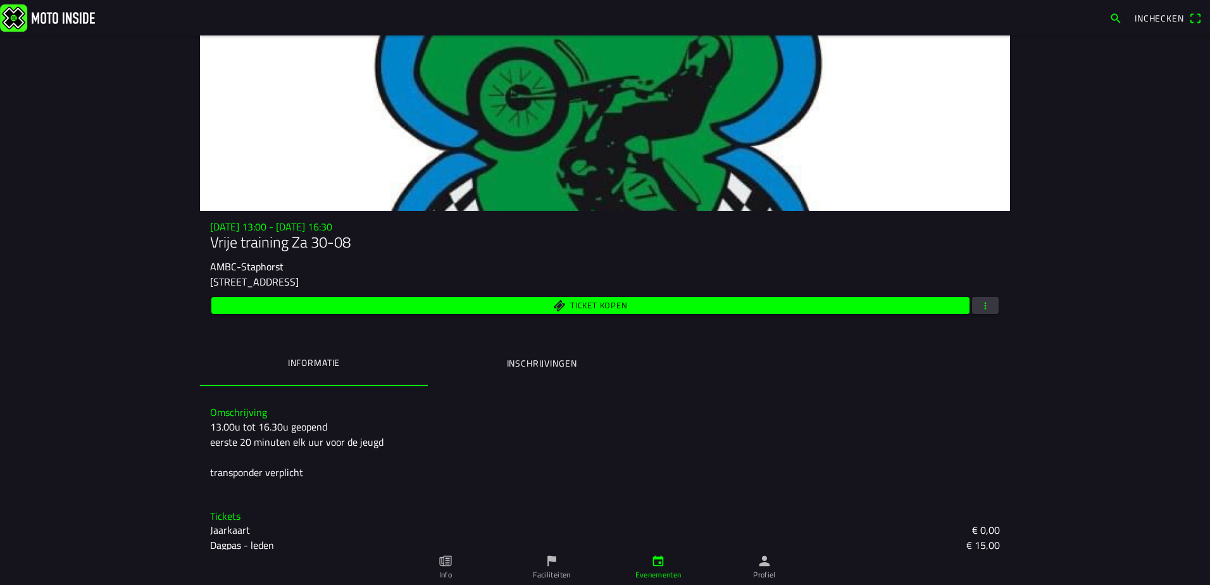
click at [658, 562] on icon "calendar" at bounding box center [658, 561] width 14 height 14
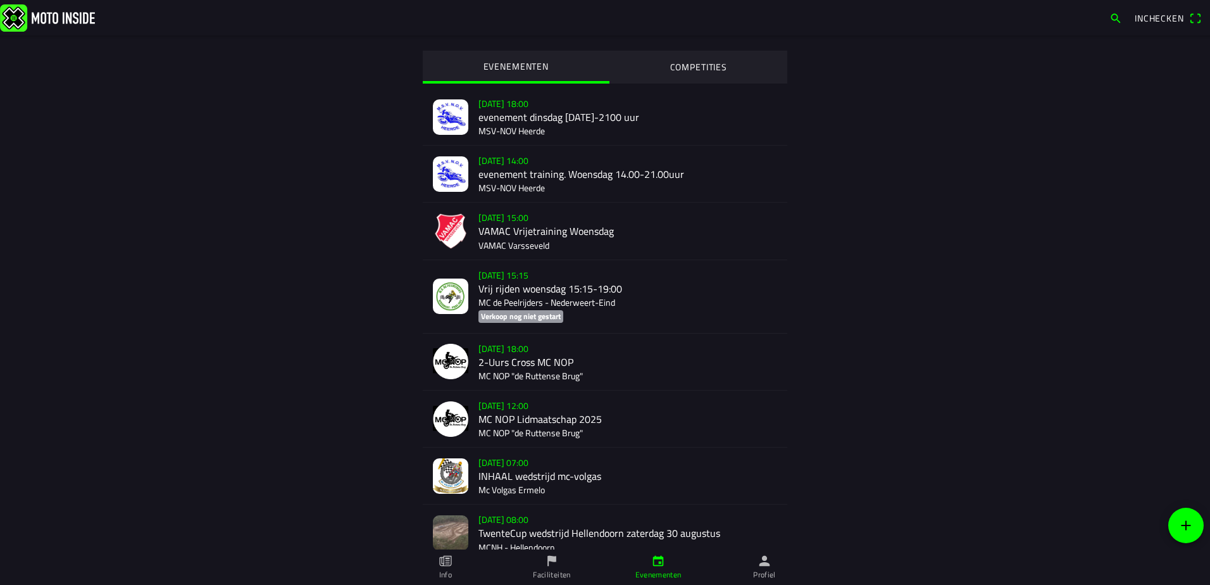
drag, startPoint x: 1179, startPoint y: 522, endPoint x: 1168, endPoint y: 523, distance: 10.8
click at [1179, 522] on icon "add" at bounding box center [1186, 525] width 15 height 15
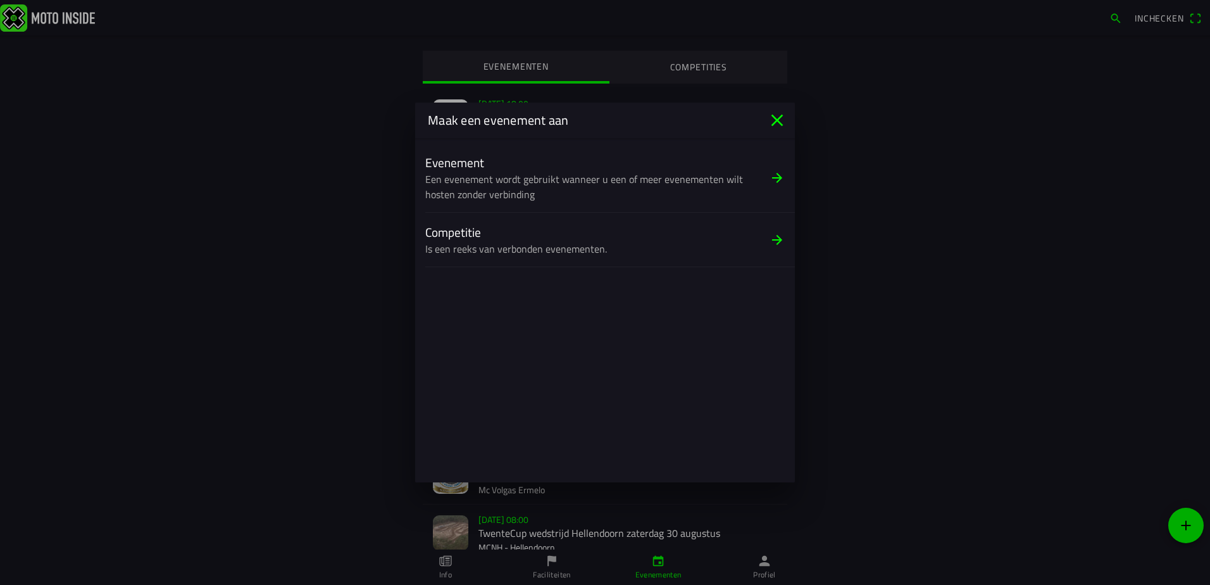
click at [0, 0] on slot "Een evenement wordt gebruikt wanneer u een of meer evenementen wilt hosten zond…" at bounding box center [0, 0] width 0 height 0
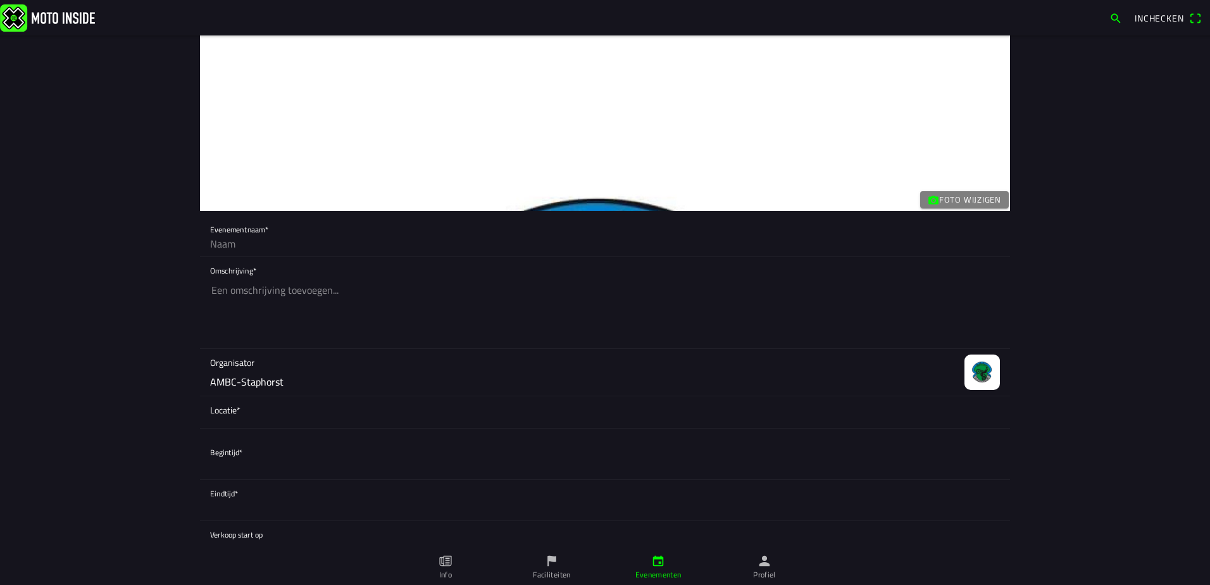
click at [246, 246] on input "text" at bounding box center [605, 243] width 790 height 25
type input "Openbeker / Clubcross [DATE] - [DATE]"
click at [269, 291] on textarea at bounding box center [605, 312] width 790 height 71
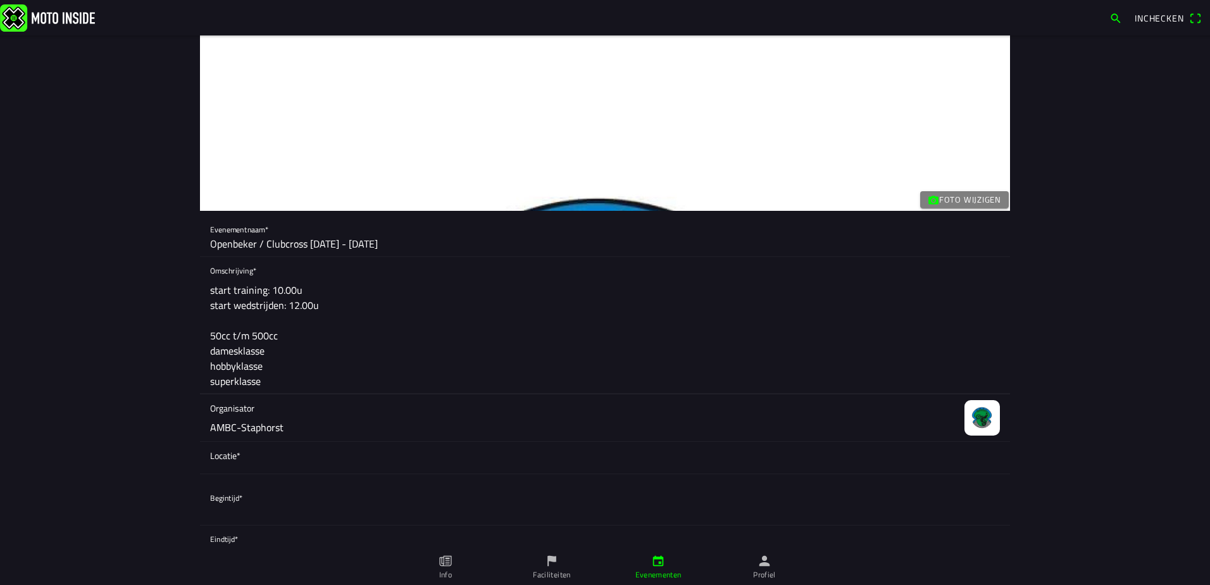
click at [255, 324] on textarea "start training: 10.00u start wedstrijden: 12.00u 50cc t/m 500cc damesklasse hob…" at bounding box center [605, 335] width 790 height 116
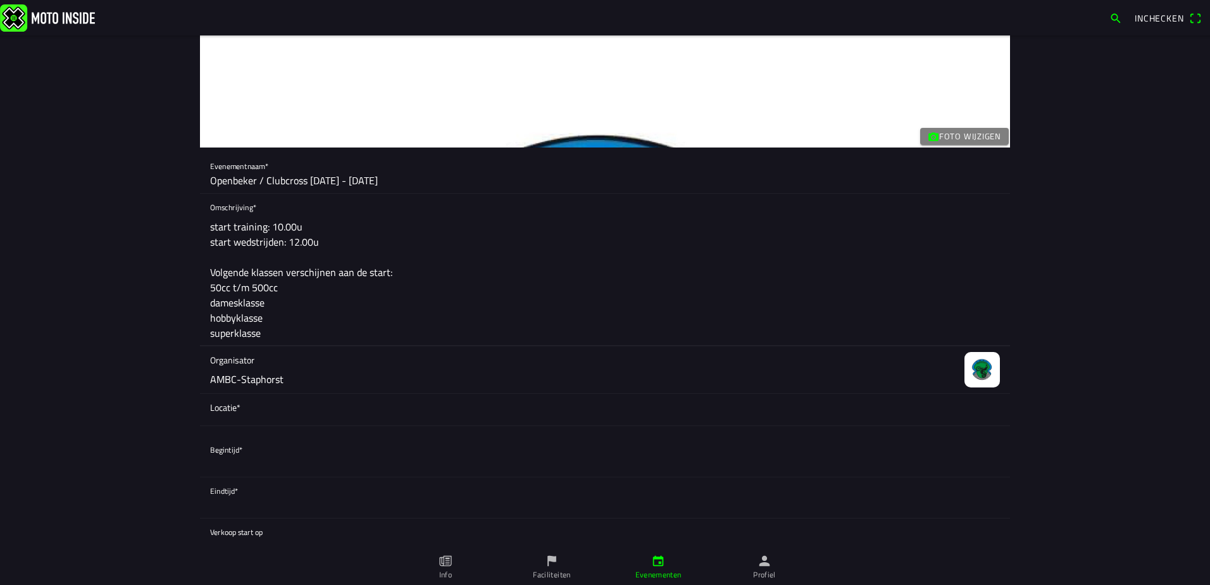
scroll to position [190, 0]
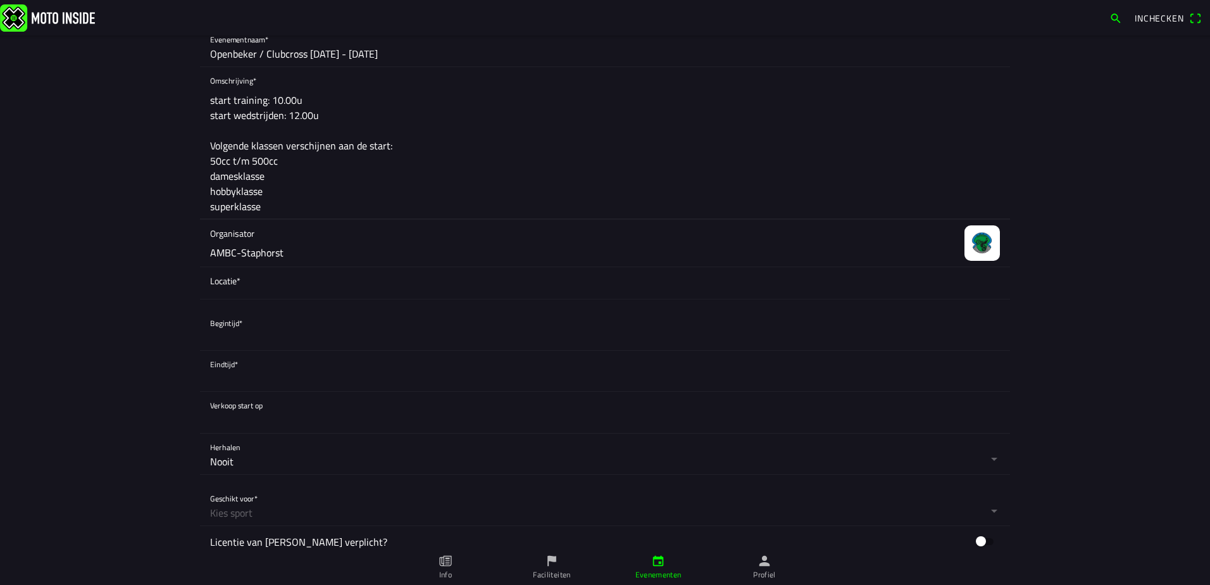
type textarea "start training: 10.00u start wedstrijden: 12.00u Volgende klassen verschijnen a…"
click at [256, 285] on span "Locatie*" at bounding box center [605, 280] width 790 height 13
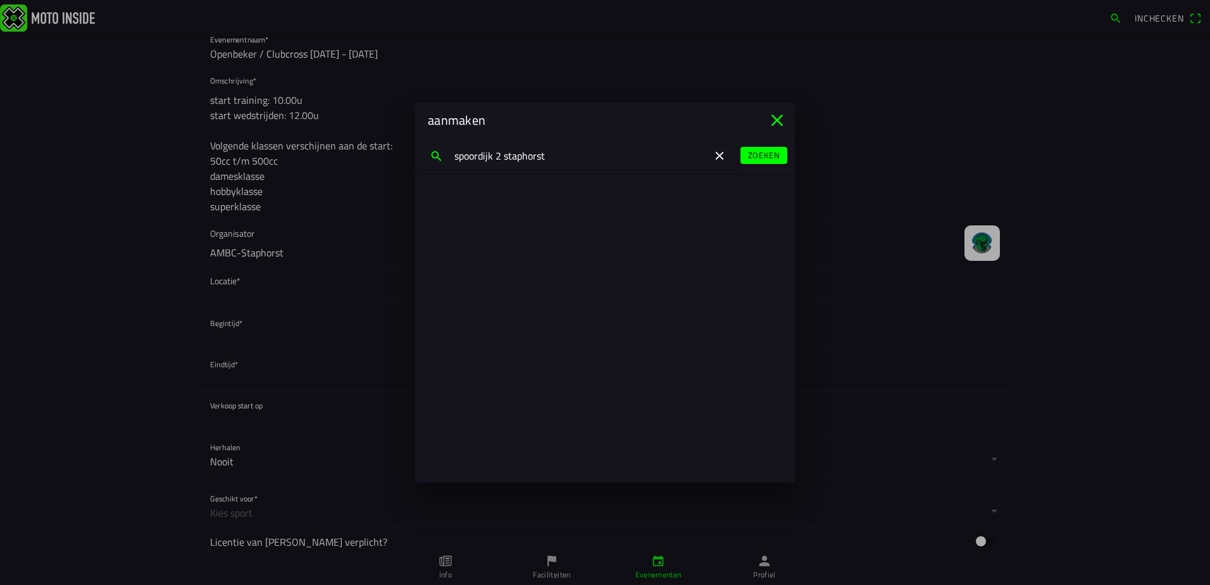
type input "spoordijk 2 staphorst"
click at [518, 211] on div "[STREET_ADDRESS]" at bounding box center [604, 204] width 339 height 30
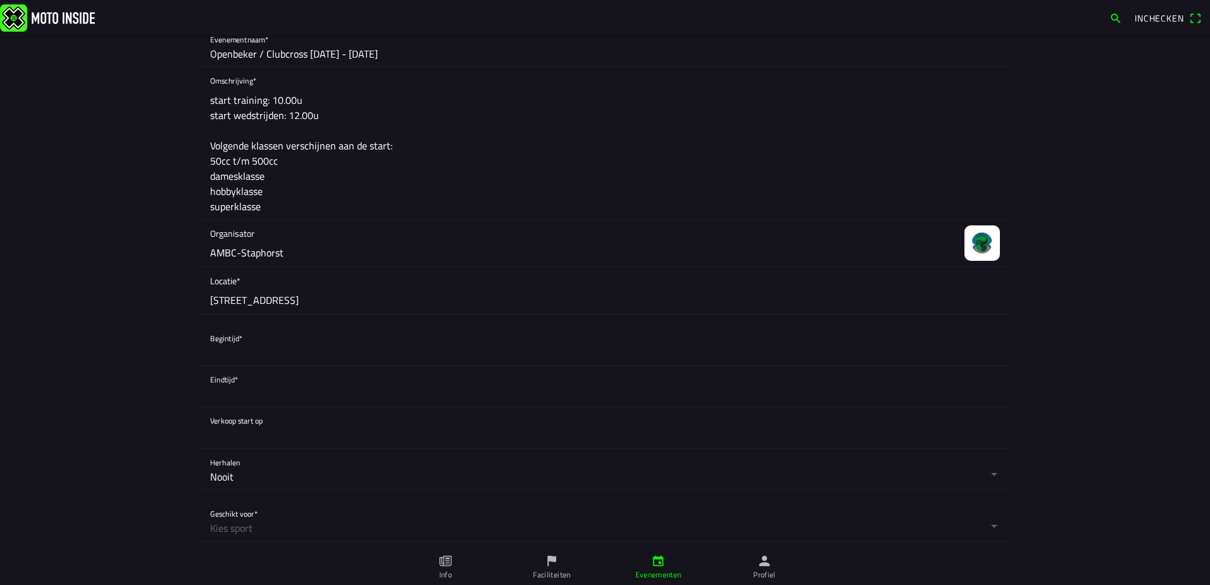
click at [267, 359] on button "button" at bounding box center [610, 345] width 800 height 41
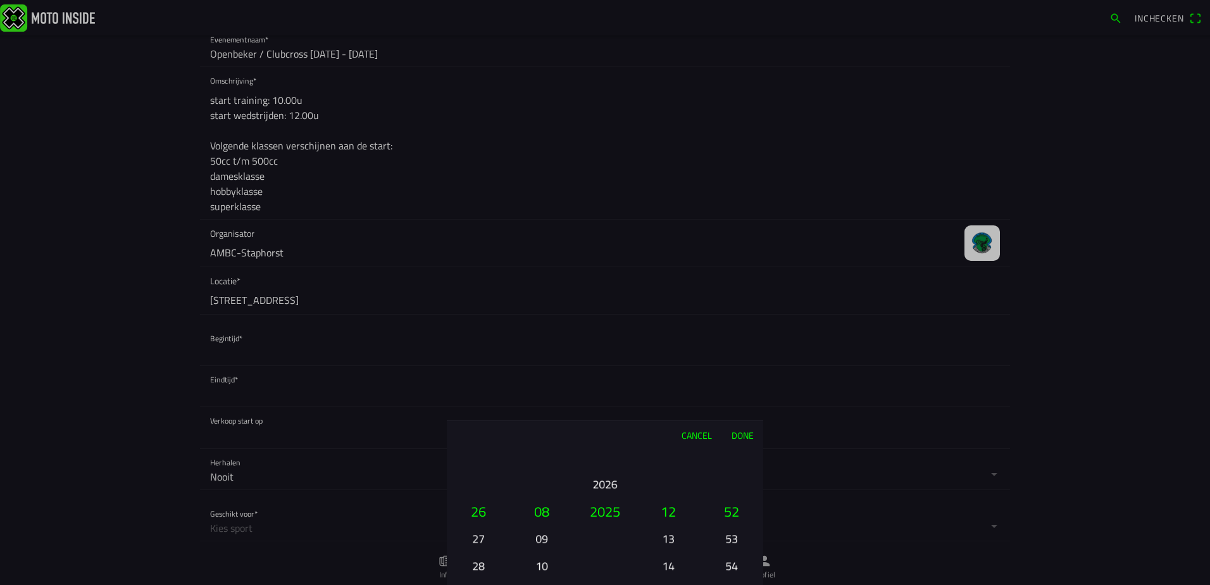
click at [544, 537] on button "09" at bounding box center [541, 538] width 43 height 22
click at [485, 484] on button "25" at bounding box center [478, 484] width 43 height 22
click at [480, 461] on button "23" at bounding box center [478, 457] width 43 height 22
click at [480, 498] on div "01 02 03 04 05 06 07 08 09 10 11 12 13 14 15 16 17 18 19 20 21 22 23 24 25 26 2…" at bounding box center [478, 566] width 53 height 136
click at [480, 461] on button "19" at bounding box center [478, 457] width 43 height 22
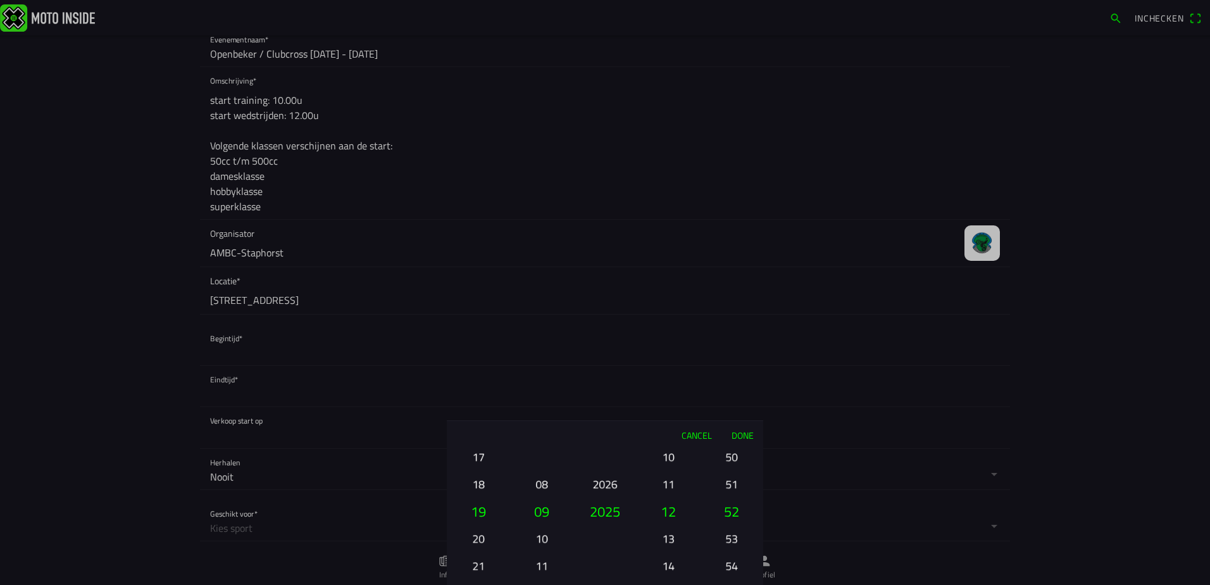
click at [480, 461] on ion-picker-column "01 02 03 04 05 06 07 08 09 10 11 12 13 14 15 16 17 18 19 20 21 22 23 24 25 26 2…" at bounding box center [478, 517] width 63 height 136
click at [480, 498] on div "01 02 03 04 05 06 07 08 09 10 11 12 13 14 15 16 17 18 19 20 21 22 23 24 25 26 2…" at bounding box center [478, 566] width 53 height 136
click at [480, 461] on button "13" at bounding box center [478, 457] width 43 height 22
click at [480, 461] on button "11" at bounding box center [478, 457] width 43 height 22
click at [480, 461] on button "09" at bounding box center [478, 457] width 43 height 22
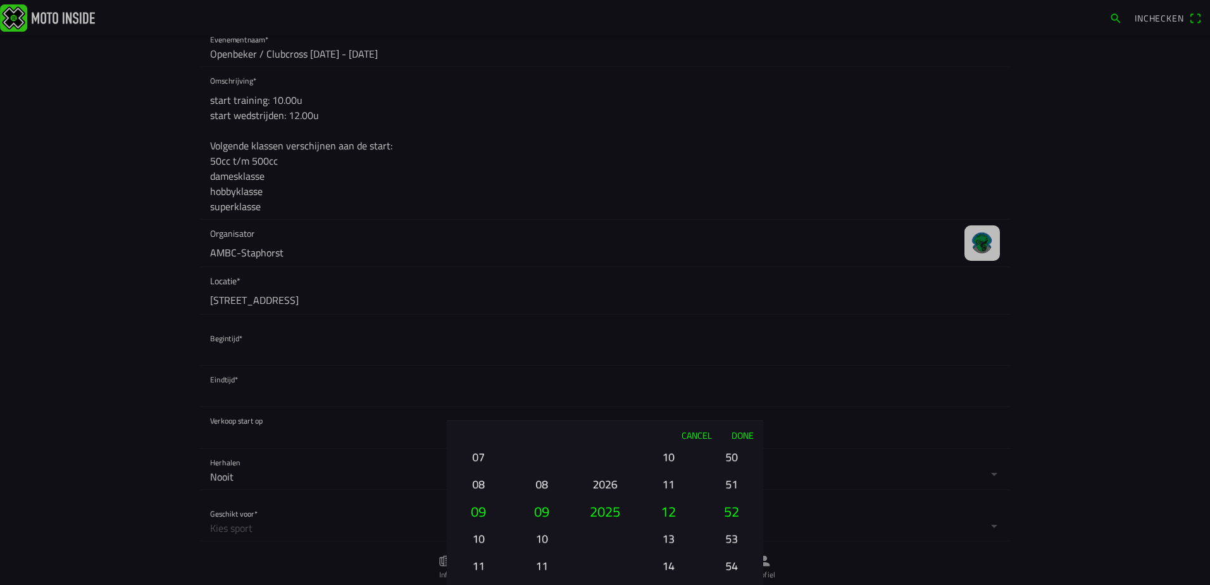
click at [480, 461] on button "07" at bounding box center [478, 457] width 43 height 22
click at [484, 482] on button "06" at bounding box center [478, 484] width 43 height 22
click at [676, 488] on button "11" at bounding box center [668, 484] width 43 height 22
click at [672, 491] on button "10" at bounding box center [668, 484] width 43 height 22
click at [736, 463] on button "50" at bounding box center [731, 457] width 43 height 22
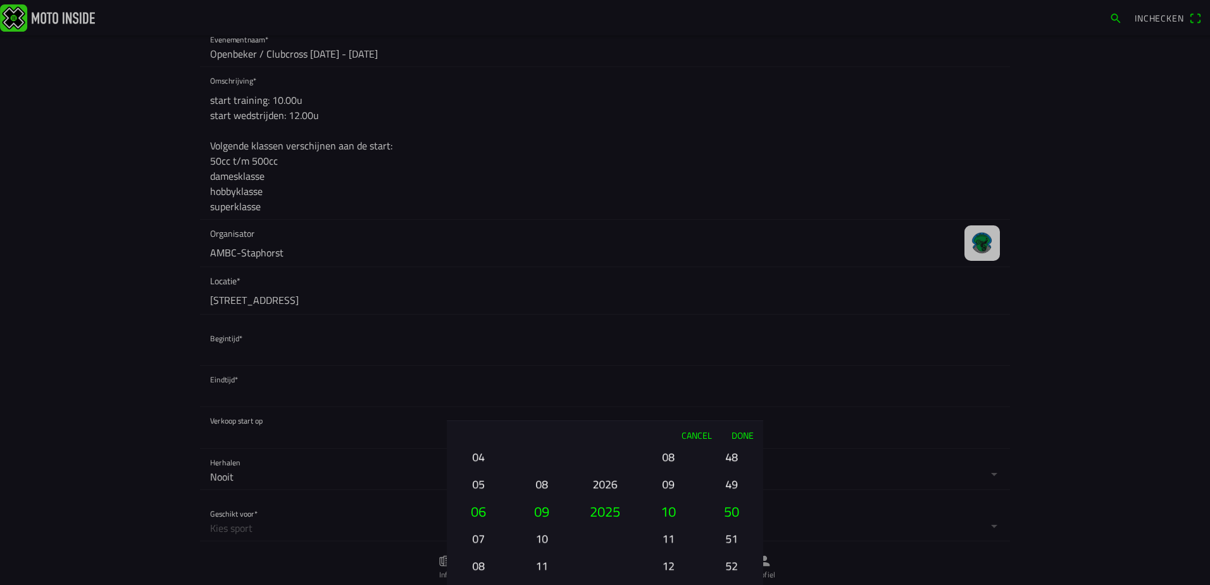
click at [727, 479] on button "49" at bounding box center [731, 484] width 43 height 22
click at [729, 468] on button "48" at bounding box center [731, 457] width 43 height 22
click at [731, 466] on button "46" at bounding box center [731, 457] width 43 height 22
click at [731, 498] on div "00 01 02 03 04 05 06 07 08 09 10 11 12 13 14 15 16 17 18 19 20 21 22 23 24 25 2…" at bounding box center [731, 566] width 53 height 136
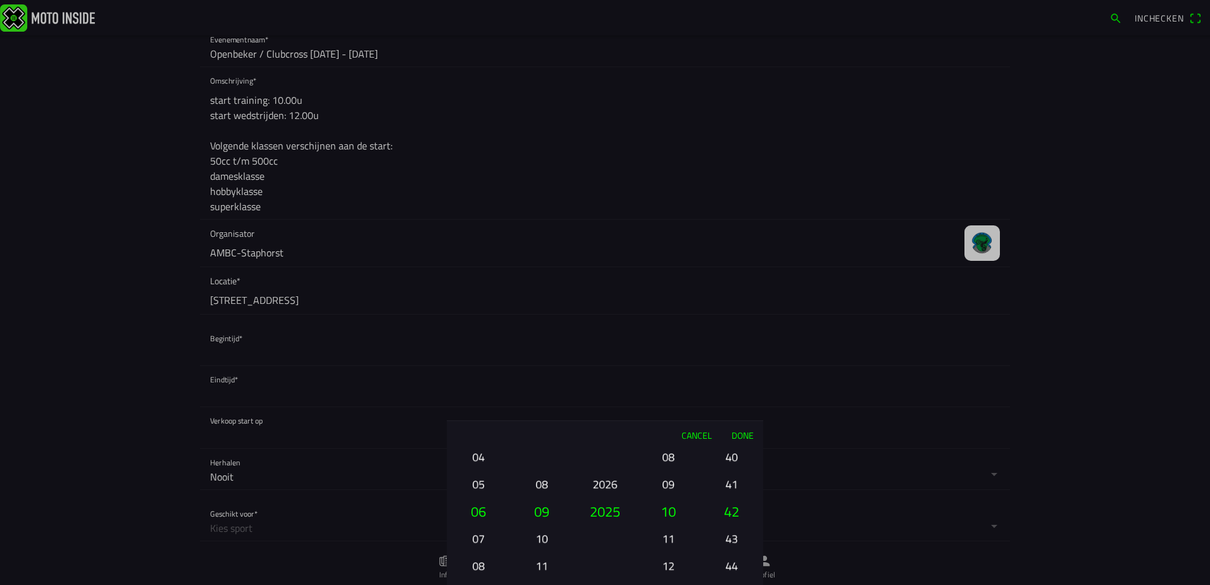
click at [731, 466] on ion-picker-column "00 01 02 03 04 05 06 07 08 09 10 11 12 13 14 15 16 17 18 19 20 21 22 23 24 25 2…" at bounding box center [731, 517] width 63 height 136
click at [731, 466] on button "40" at bounding box center [731, 457] width 43 height 22
click at [731, 498] on div "00 01 02 03 04 05 06 07 08 09 10 11 12 13 14 15 16 17 18 19 20 21 22 23 24 25 2…" at bounding box center [731, 566] width 53 height 136
click at [731, 466] on ion-picker-column "00 01 02 03 04 05 06 07 08 09 10 11 12 13 14 15 16 17 18 19 20 21 22 23 24 25 2…" at bounding box center [731, 517] width 63 height 136
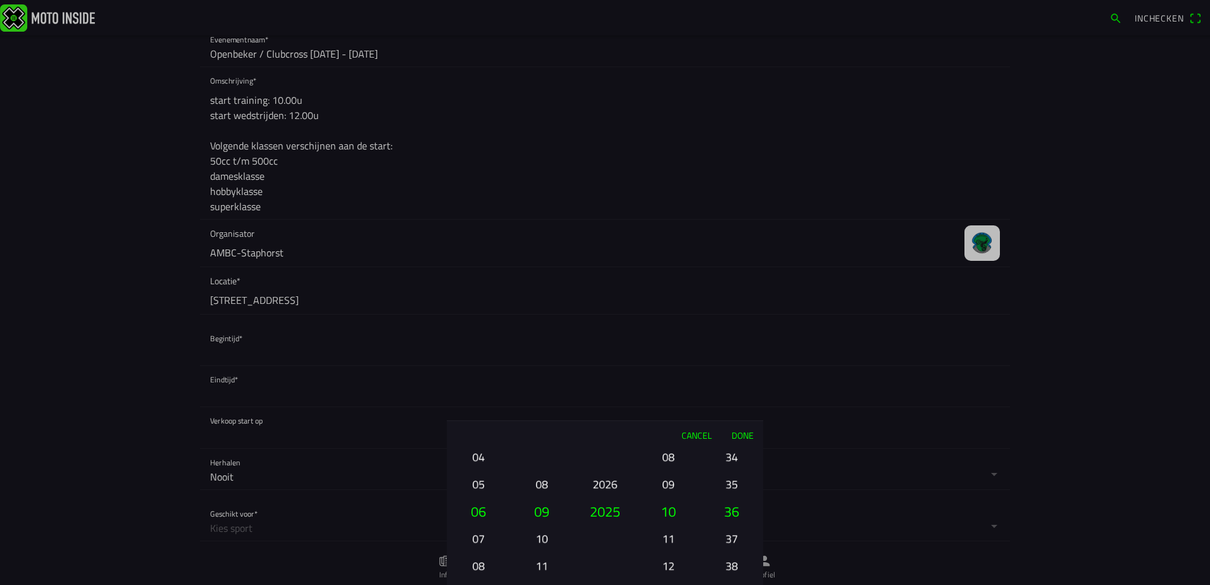
click at [731, 466] on button "34" at bounding box center [731, 457] width 43 height 22
click at [731, 498] on div "00 01 02 03 04 05 06 07 08 09 10 11 12 13 14 15 16 17 18 19 20 21 22 23 24 25 2…" at bounding box center [731, 566] width 53 height 136
click at [731, 466] on ion-picker-column "00 01 02 03 04 05 06 07 08 09 10 11 12 13 14 15 16 17 18 19 20 21 22 23 24 25 2…" at bounding box center [731, 517] width 63 height 136
click at [731, 466] on button "28" at bounding box center [731, 457] width 43 height 22
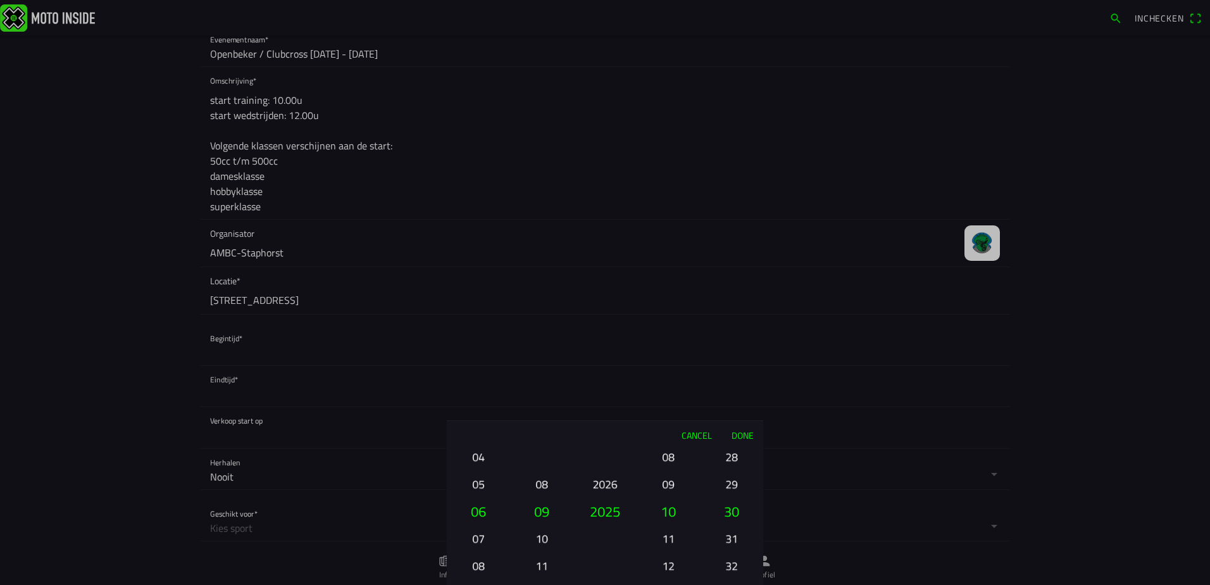
click at [731, 466] on ion-picker-column "00 01 02 03 04 05 06 07 08 09 10 11 12 13 14 15 16 17 18 19 20 21 22 23 24 25 2…" at bounding box center [731, 517] width 63 height 136
click at [731, 466] on button "24" at bounding box center [731, 457] width 43 height 22
click at [731, 464] on button "22" at bounding box center [731, 457] width 43 height 22
click at [731, 498] on div "00 01 02 03 04 05 06 07 08 09 10 11 12 13 14 15 16 17 18 19 20 21 22 23 24 25 2…" at bounding box center [731, 566] width 53 height 136
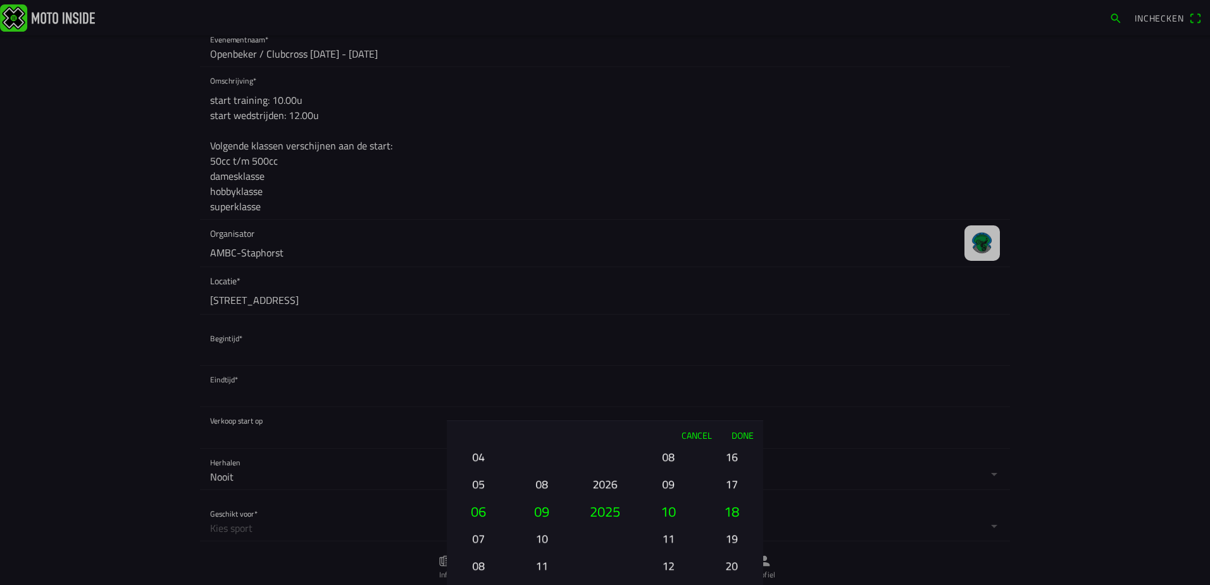
click at [731, 464] on button "16" at bounding box center [731, 457] width 43 height 22
click at [731, 498] on div "00 01 02 03 04 05 06 07 08 09 10 11 12 13 14 15 16 17 18 19 20 21 22 23 24 25 2…" at bounding box center [731, 566] width 53 height 136
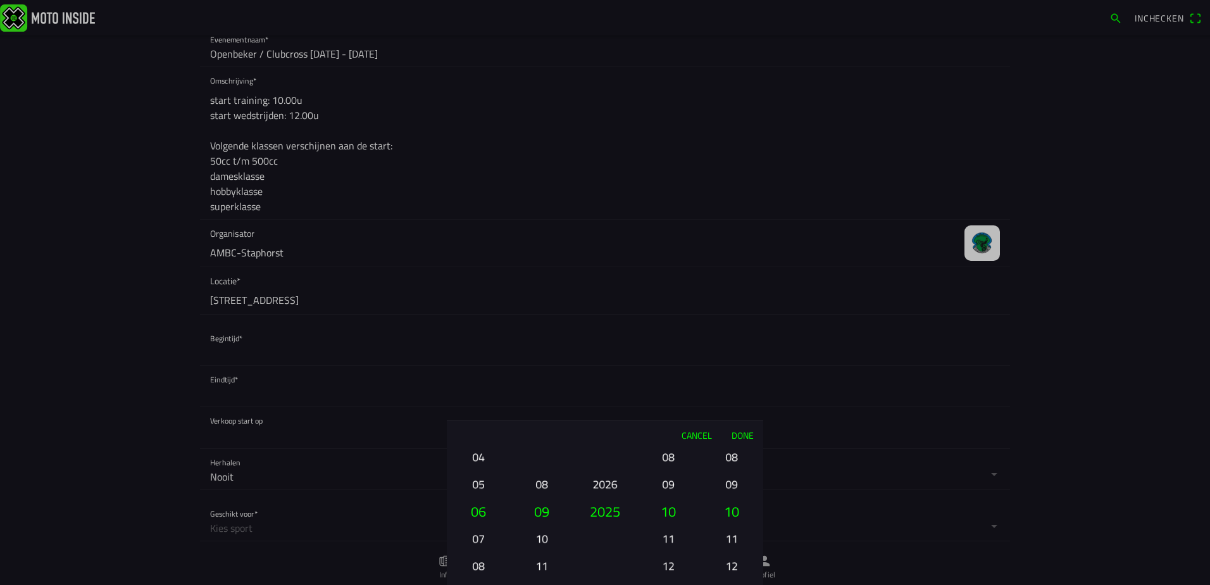
click at [731, 498] on div "00 01 02 03 04 05 06 07 08 09 10 11 12 13 14 15 16 17 18 19 20 21 22 23 24 25 2…" at bounding box center [731, 566] width 53 height 136
click at [730, 464] on ion-picker-column "00 01 02 03 04 05 06 07 08 09 10 11 12 13 14 15 16 17 18 19 20 21 22 23 24 25 2…" at bounding box center [731, 517] width 63 height 136
click at [730, 464] on button "02" at bounding box center [731, 457] width 43 height 22
click at [730, 464] on button "00" at bounding box center [731, 457] width 43 height 22
click at [741, 442] on button "Done" at bounding box center [743, 435] width 42 height 28
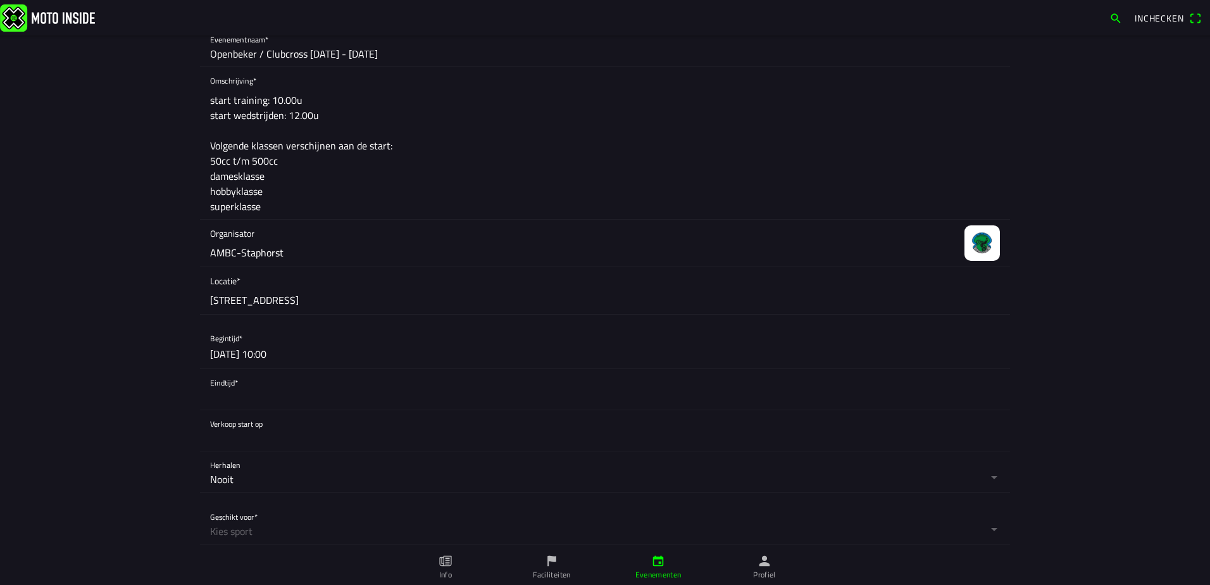
click at [264, 401] on button "button" at bounding box center [610, 389] width 800 height 41
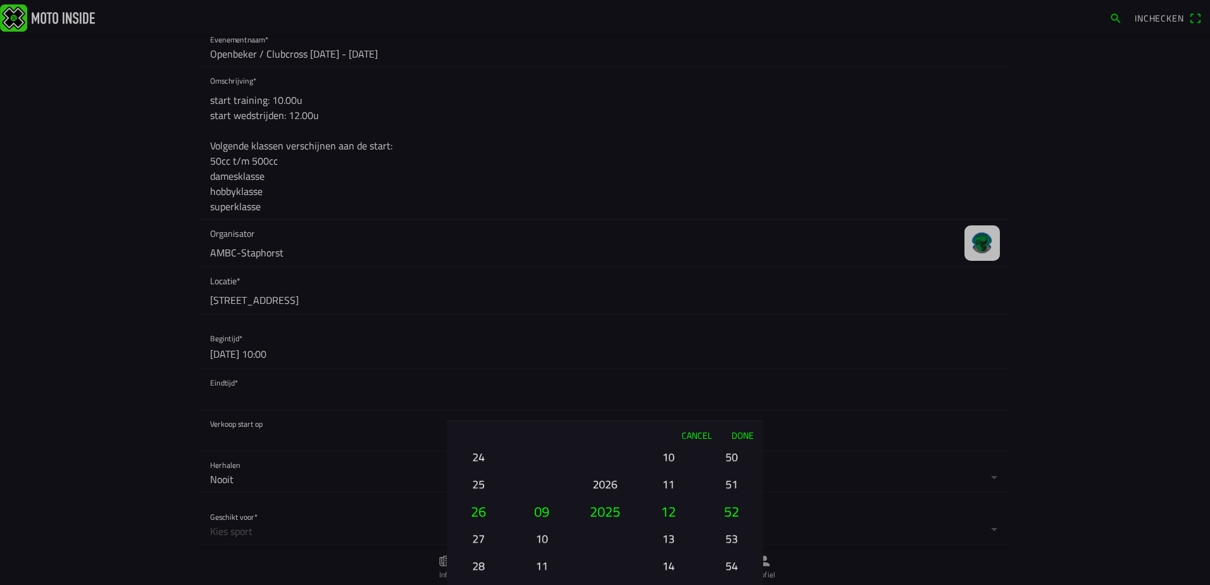
click at [675, 537] on button "13" at bounding box center [668, 538] width 43 height 22
click at [675, 537] on button "14" at bounding box center [668, 538] width 43 height 22
click at [675, 537] on button "15" at bounding box center [668, 538] width 43 height 22
click at [675, 537] on button "16" at bounding box center [668, 538] width 43 height 22
click at [729, 545] on button "53" at bounding box center [731, 538] width 43 height 22
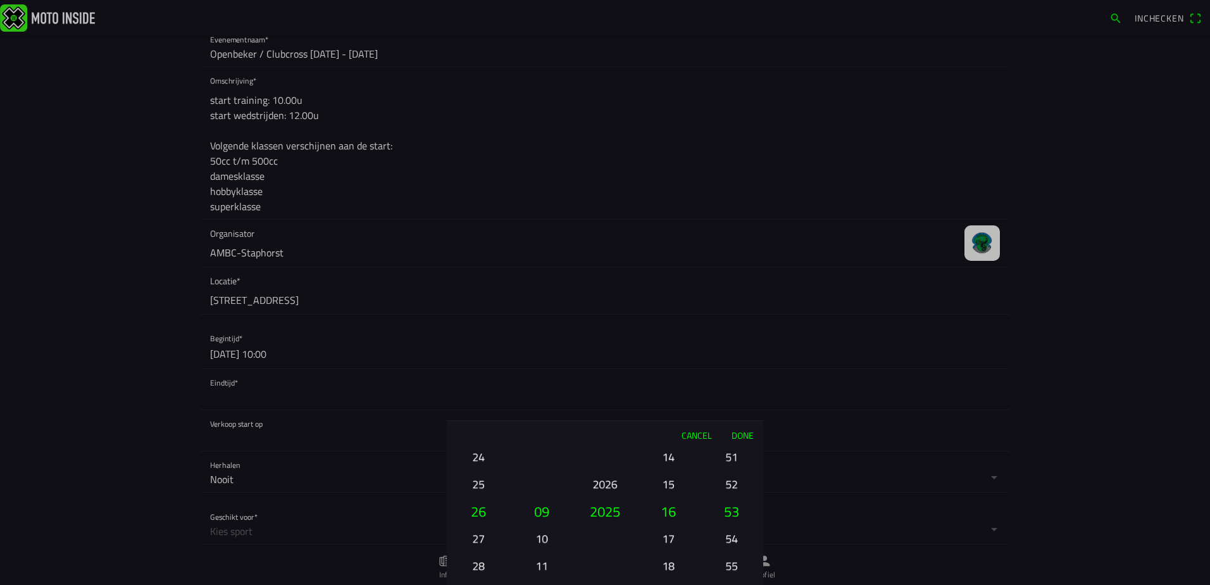
click at [729, 545] on button "54" at bounding box center [731, 538] width 43 height 22
click at [729, 545] on button "55" at bounding box center [731, 538] width 43 height 22
click at [729, 545] on button "56" at bounding box center [731, 538] width 43 height 22
click at [729, 545] on button "57" at bounding box center [731, 538] width 43 height 22
click at [729, 545] on button "58" at bounding box center [731, 538] width 43 height 22
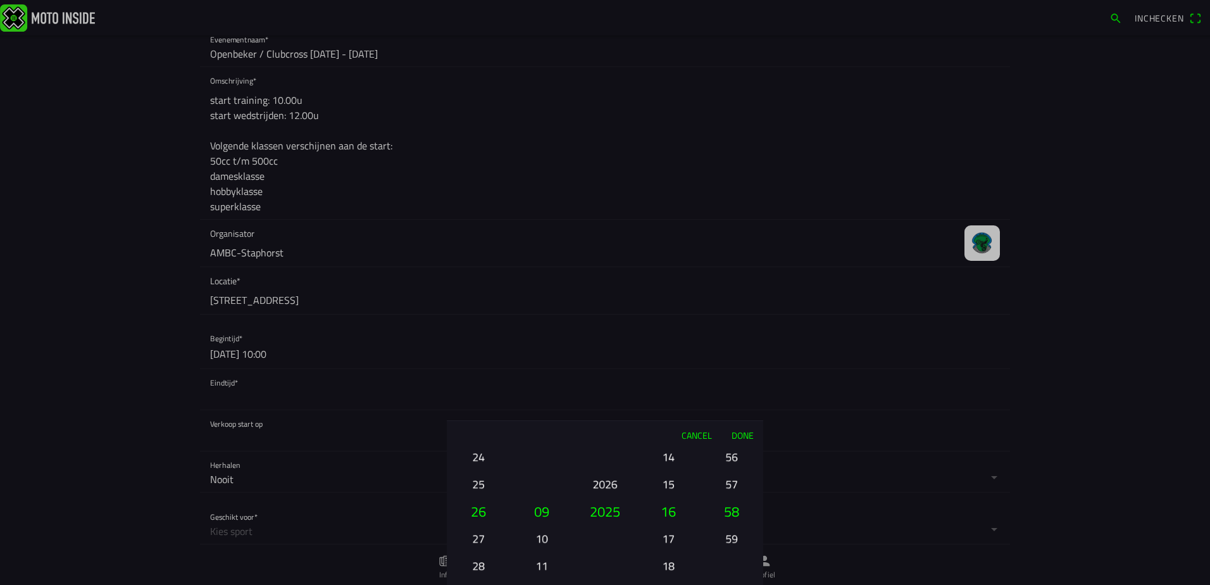
click at [729, 545] on button "59" at bounding box center [731, 538] width 43 height 22
click at [744, 436] on button "Done" at bounding box center [743, 435] width 42 height 28
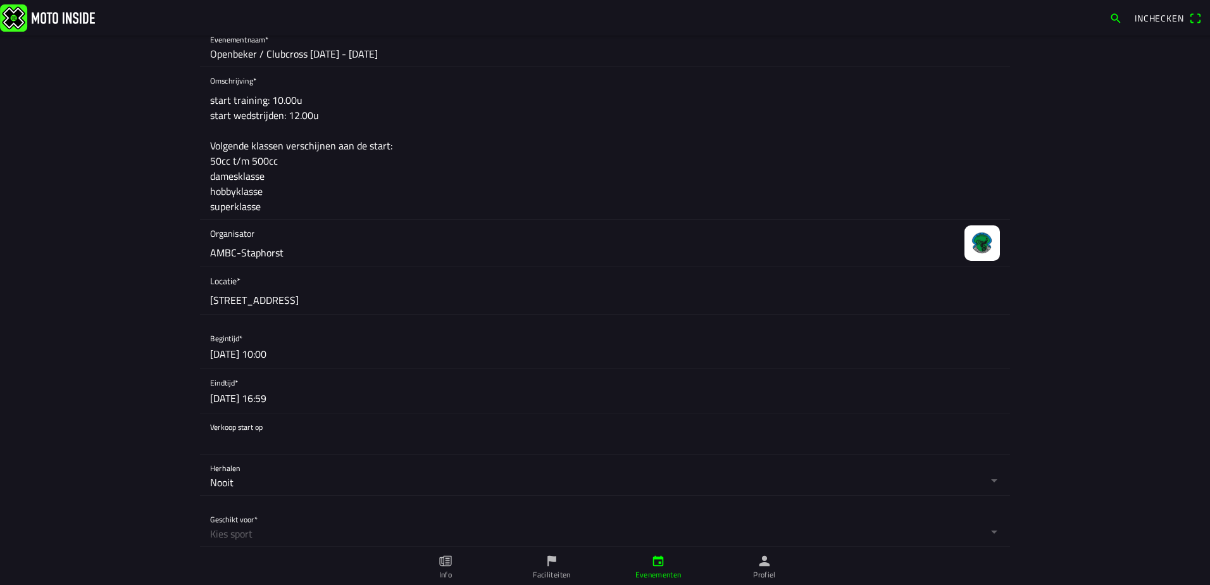
scroll to position [380, 0]
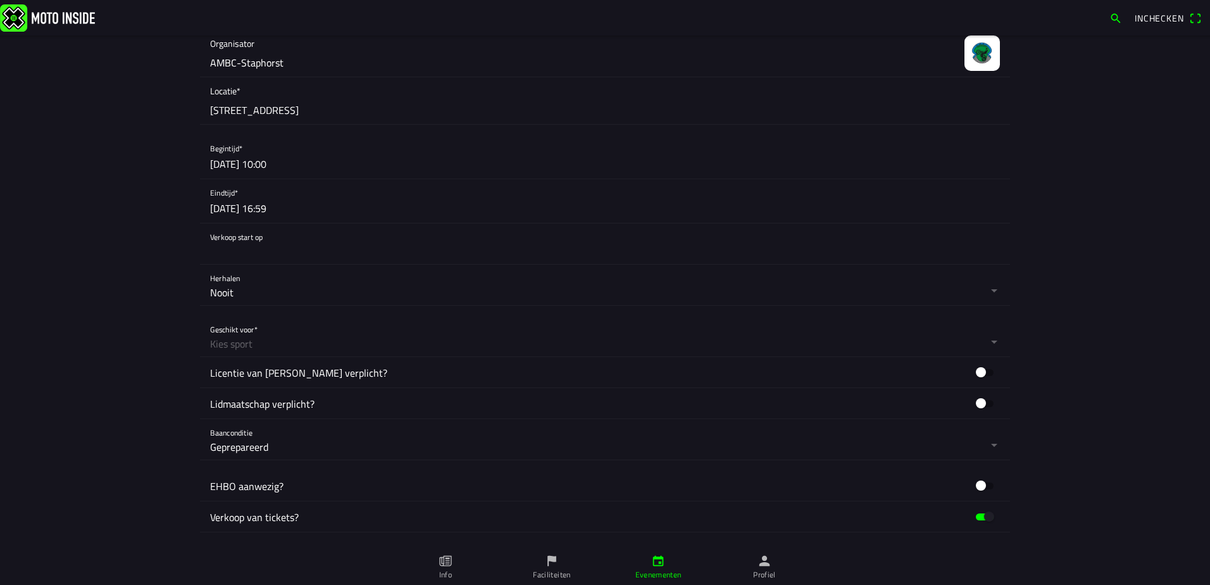
click at [248, 284] on button "button" at bounding box center [610, 285] width 800 height 41
click at [249, 284] on ion-backdrop at bounding box center [605, 292] width 1210 height 585
click at [292, 341] on button "button" at bounding box center [610, 336] width 800 height 41
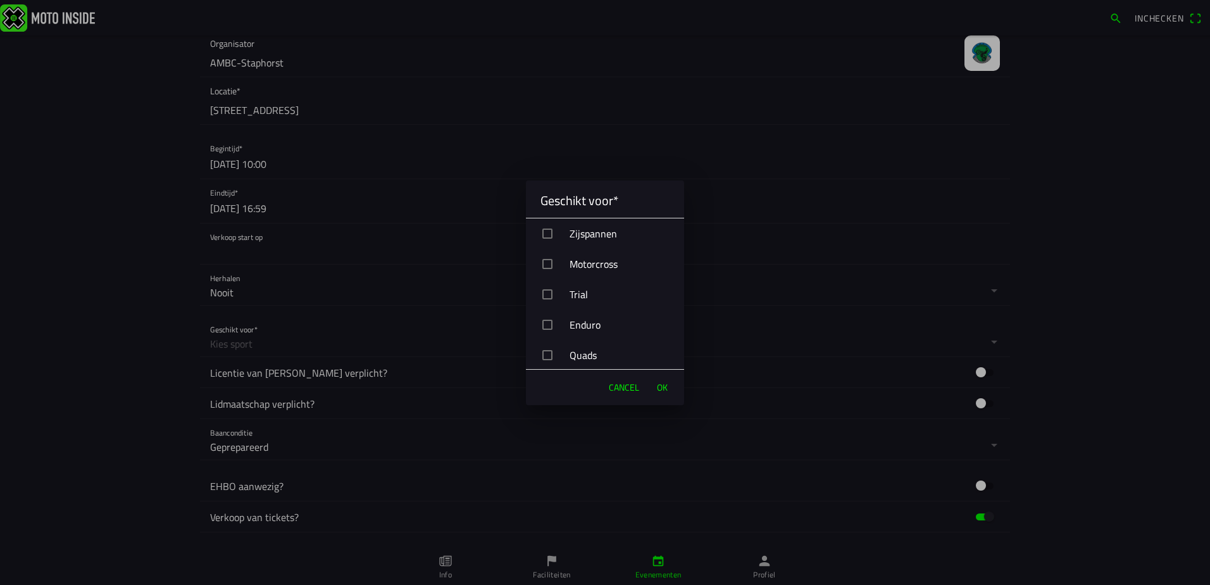
click at [598, 265] on div "Motorcross" at bounding box center [610, 264] width 148 height 32
click at [664, 394] on button "OK" at bounding box center [662, 387] width 23 height 25
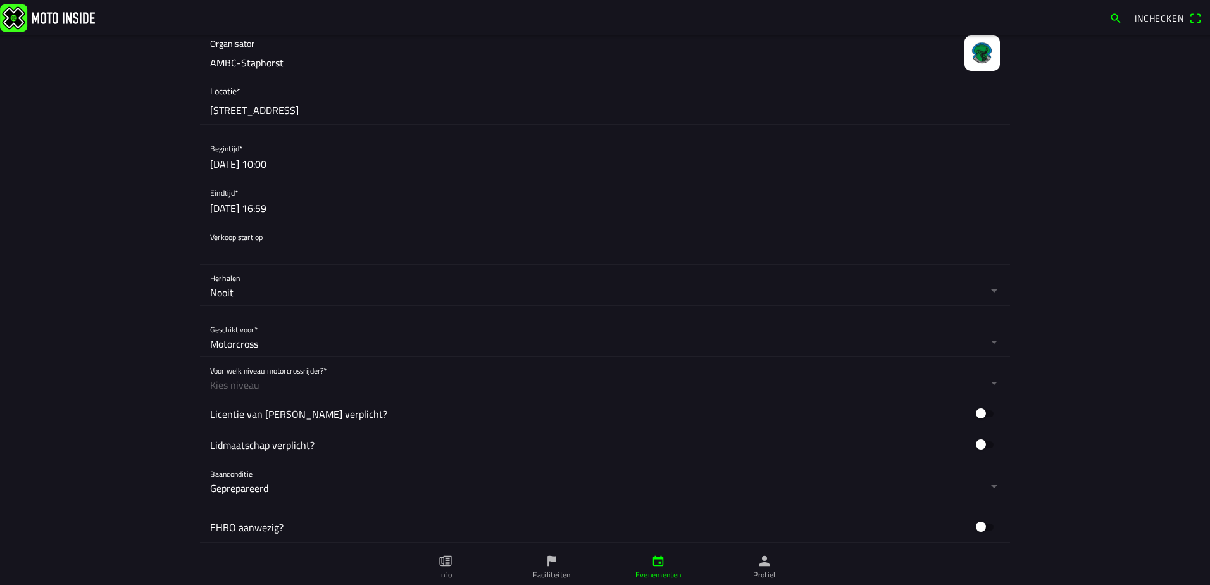
click at [253, 384] on button "button" at bounding box center [610, 377] width 800 height 41
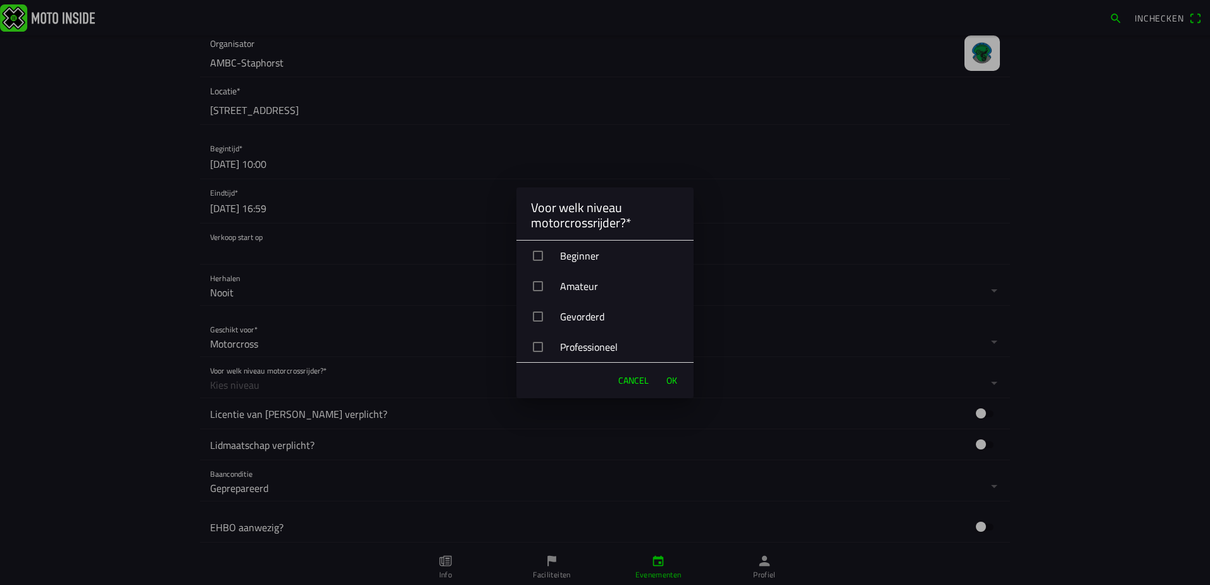
drag, startPoint x: 605, startPoint y: 252, endPoint x: 606, endPoint y: 273, distance: 21.6
click at [604, 254] on div "Beginner" at bounding box center [610, 256] width 167 height 32
drag, startPoint x: 606, startPoint y: 273, endPoint x: 608, endPoint y: 289, distance: 15.2
click at [606, 277] on div "Amateur" at bounding box center [610, 286] width 167 height 32
click at [596, 316] on div "Gevorderd" at bounding box center [610, 317] width 167 height 32
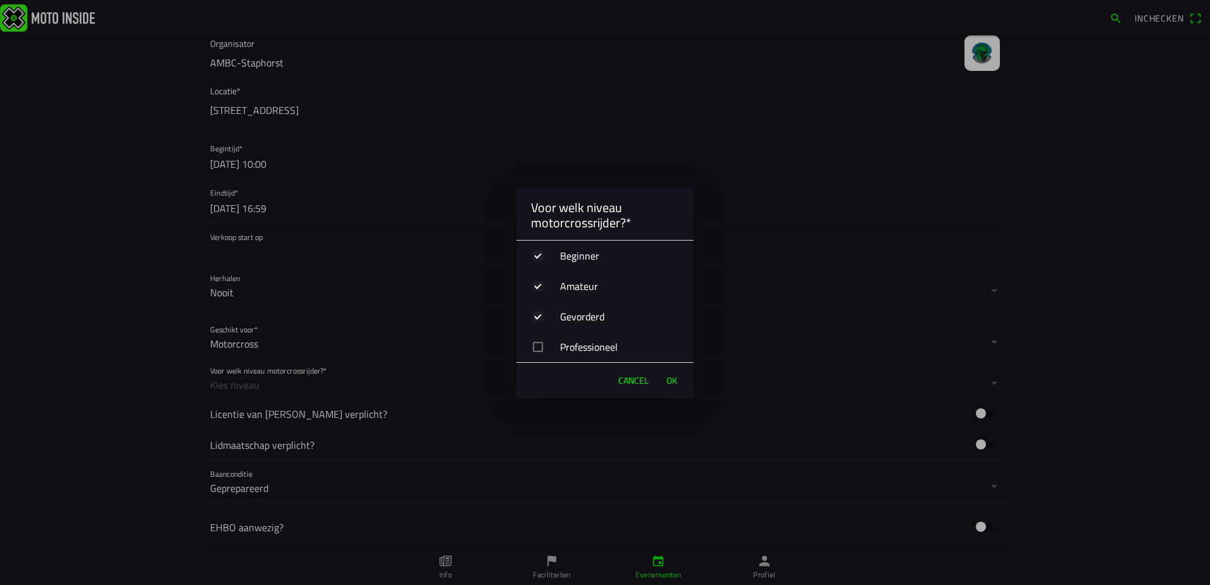
drag, startPoint x: 593, startPoint y: 337, endPoint x: 629, endPoint y: 360, distance: 42.1
click at [593, 339] on div "Professioneel" at bounding box center [610, 347] width 167 height 32
click at [681, 378] on button "OK" at bounding box center [671, 380] width 23 height 25
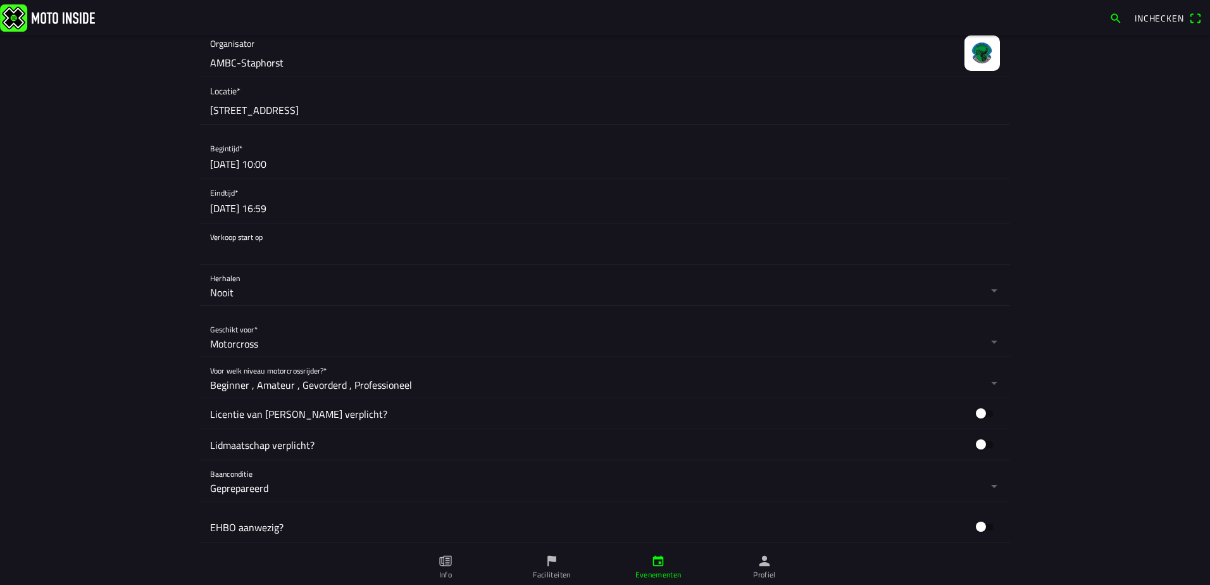
scroll to position [506, 0]
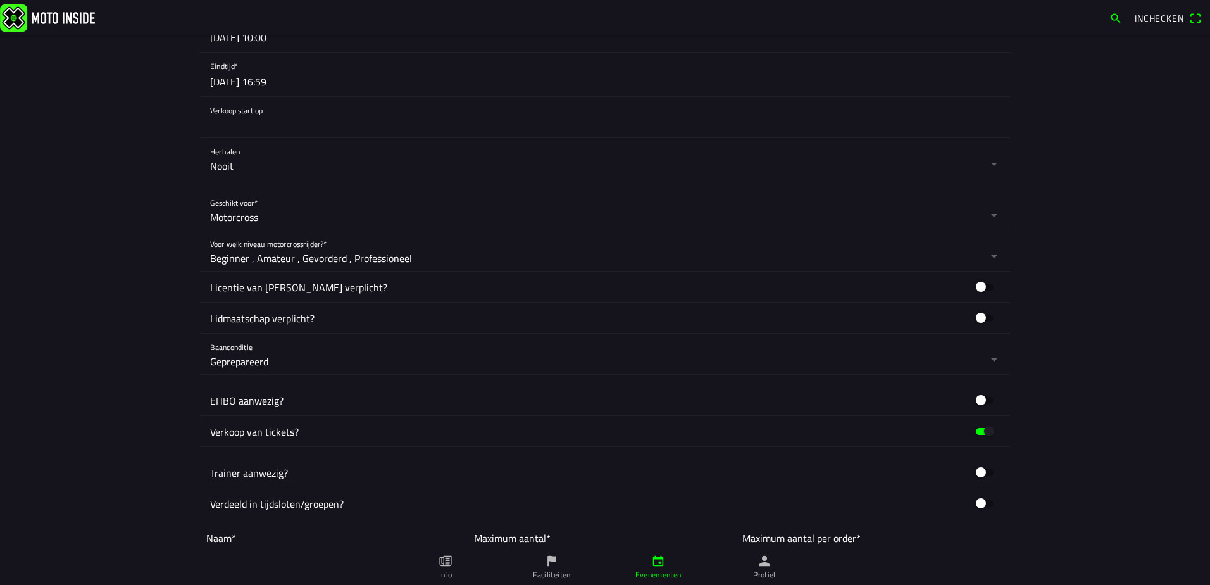
drag, startPoint x: 263, startPoint y: 297, endPoint x: 280, endPoint y: 298, distance: 17.1
click at [263, 297] on div "Licentie van [PERSON_NAME] verplicht?" at bounding box center [605, 287] width 790 height 30
drag, startPoint x: 976, startPoint y: 284, endPoint x: 961, endPoint y: 288, distance: 15.7
click at [975, 284] on button "button" at bounding box center [985, 286] width 30 height 19
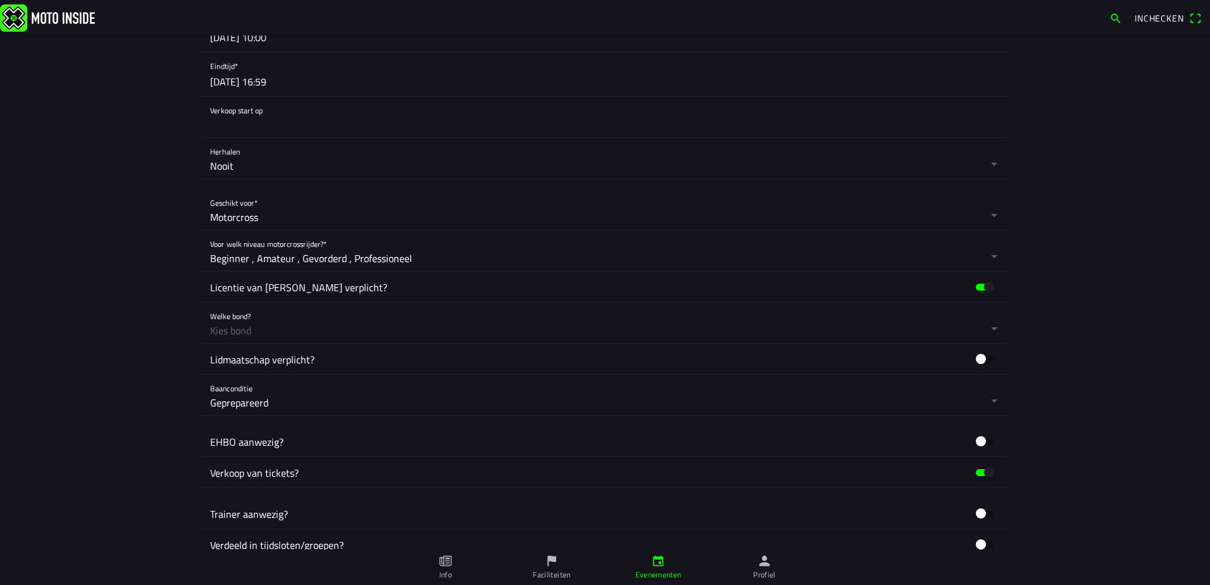
click at [303, 331] on button "button" at bounding box center [610, 323] width 800 height 41
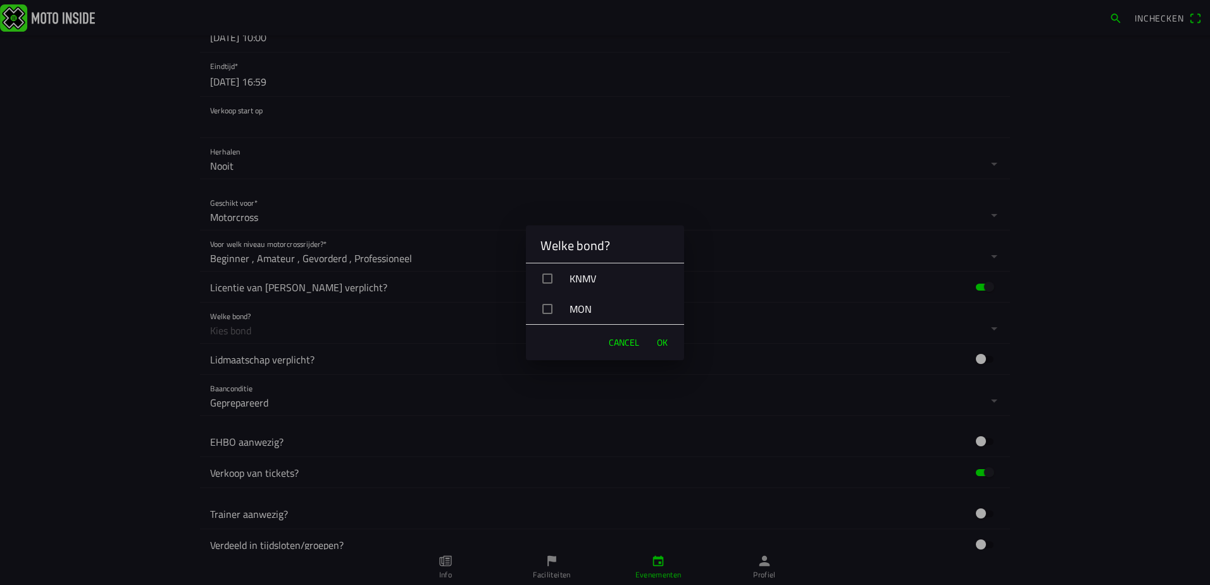
click at [612, 284] on div "KNMV" at bounding box center [610, 279] width 148 height 32
click at [579, 305] on div "MON" at bounding box center [610, 309] width 148 height 32
drag, startPoint x: 668, startPoint y: 339, endPoint x: 621, endPoint y: 344, distance: 47.7
click at [668, 339] on button "OK" at bounding box center [662, 342] width 23 height 25
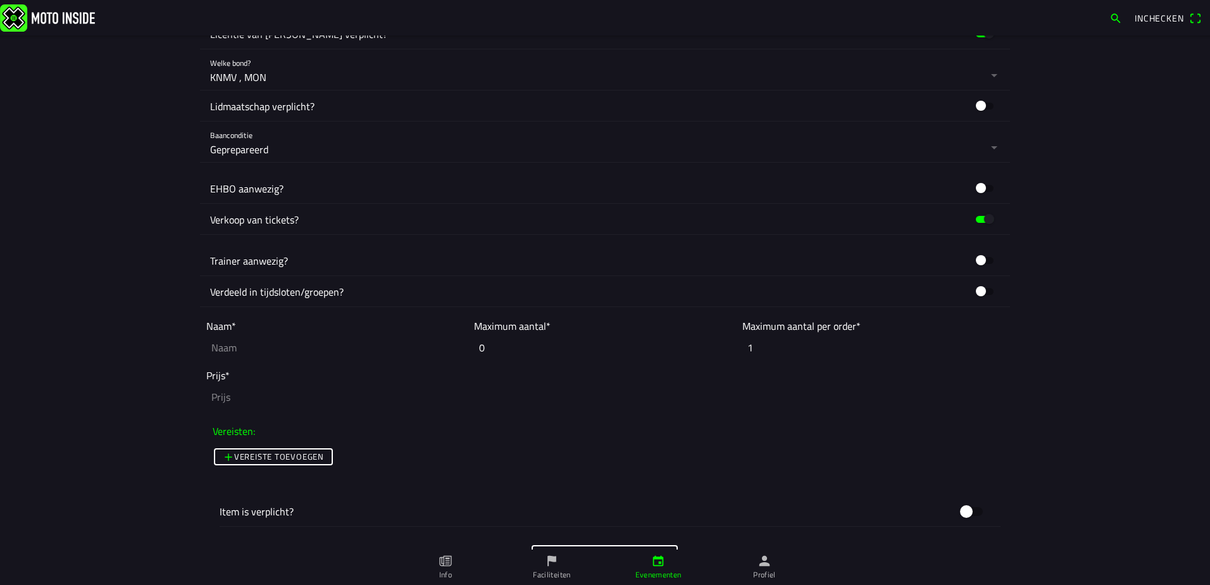
scroll to position [886, 0]
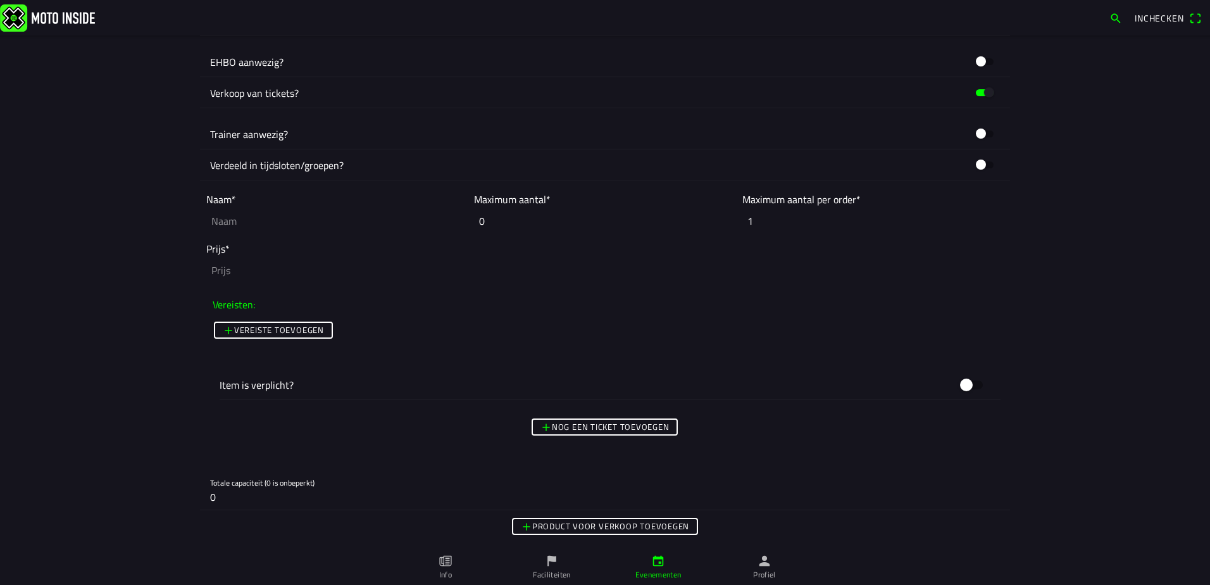
click at [646, 435] on button "Nog een ticket toevoegen" at bounding box center [605, 426] width 146 height 17
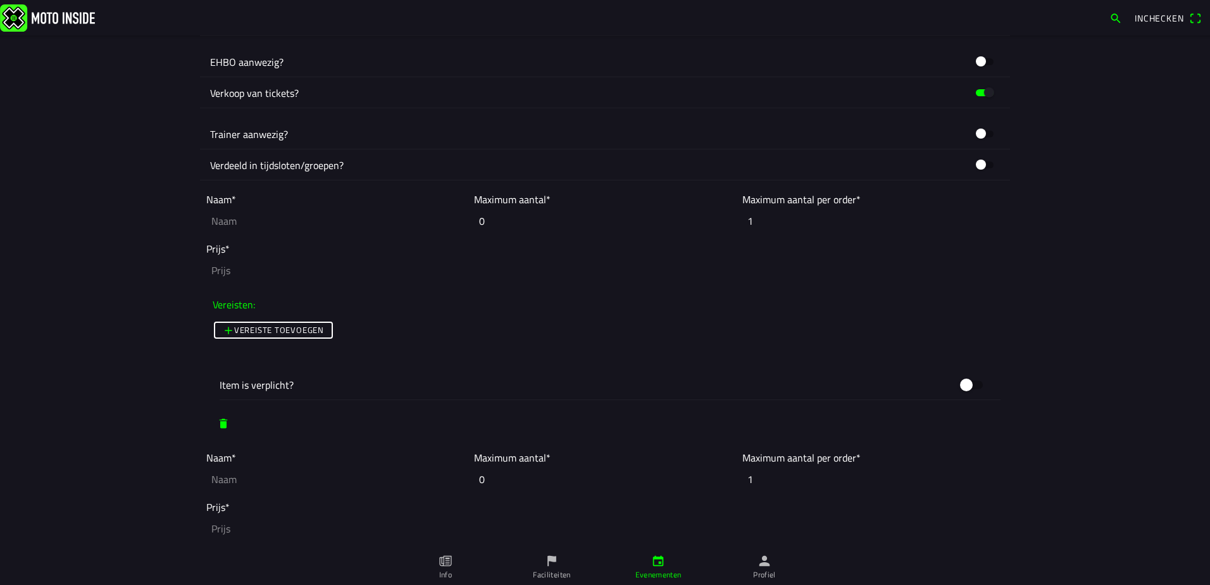
click at [250, 225] on input "text" at bounding box center [336, 221] width 261 height 28
type input "50cc - leden"
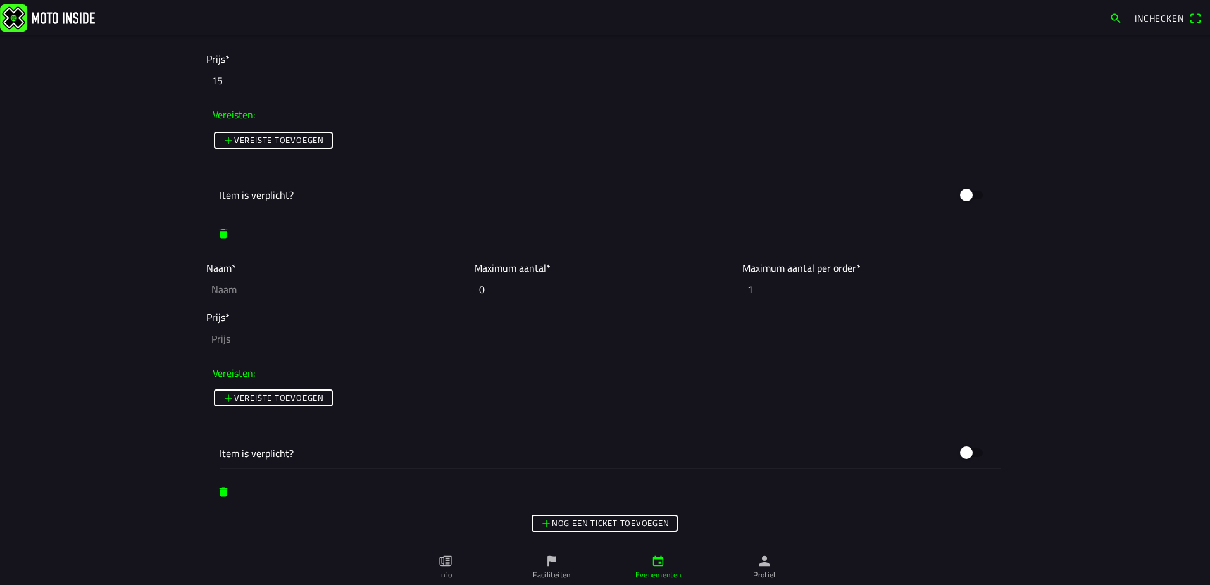
type input "15"
click at [241, 285] on input "text" at bounding box center [336, 289] width 261 height 28
type input "50cc - niet leden"
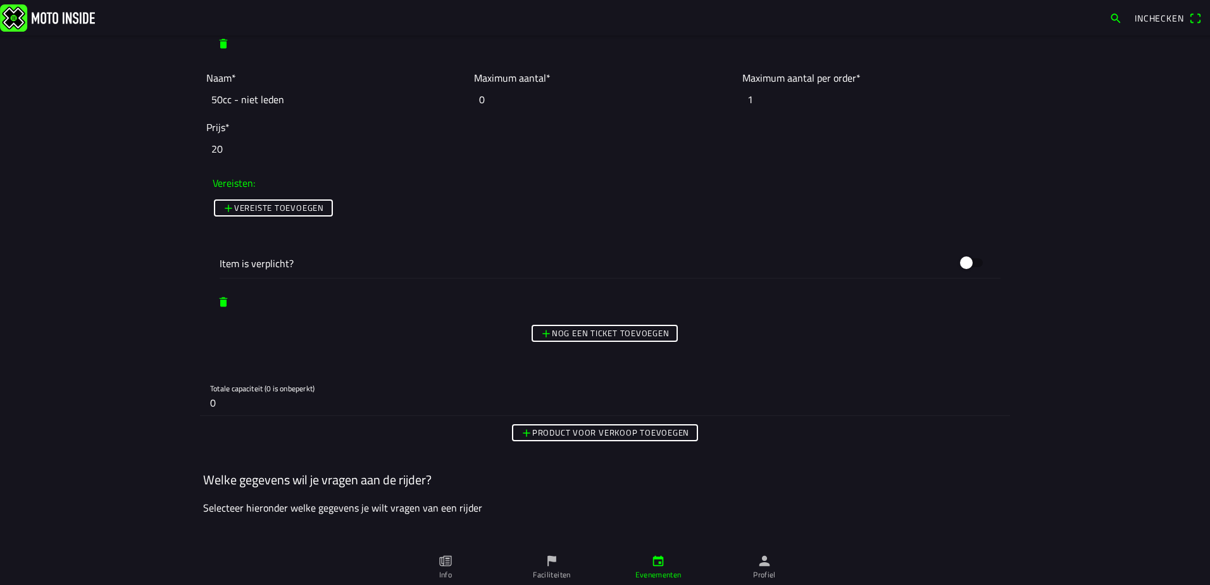
scroll to position [1393, 0]
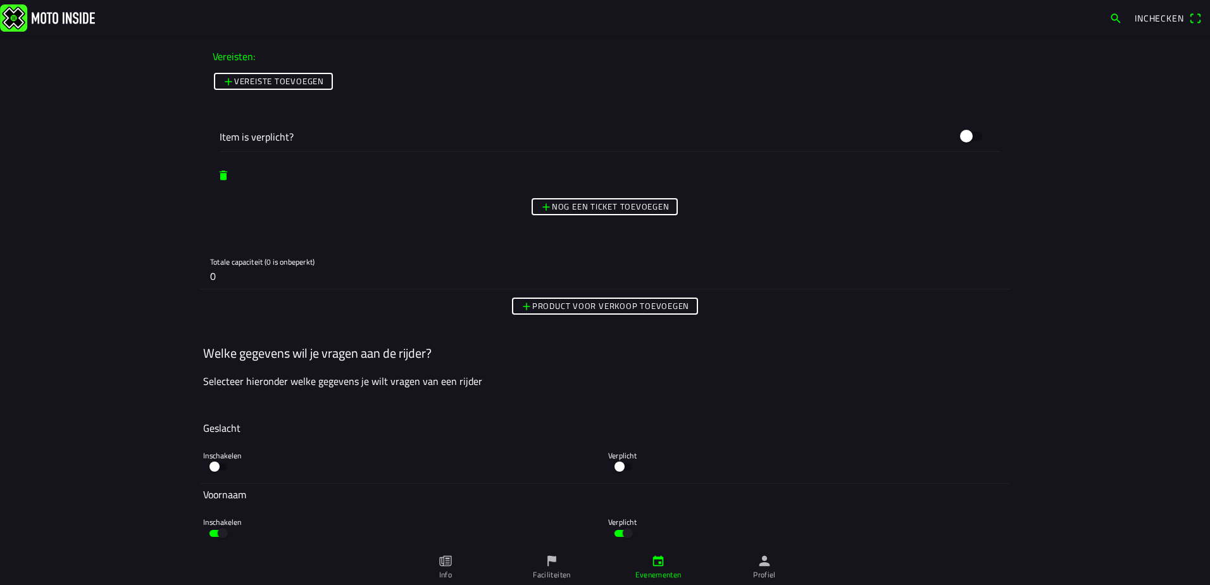
type input "20"
click at [0, 0] on slot "Nog een ticket toevoegen" at bounding box center [0, 0] width 0 height 0
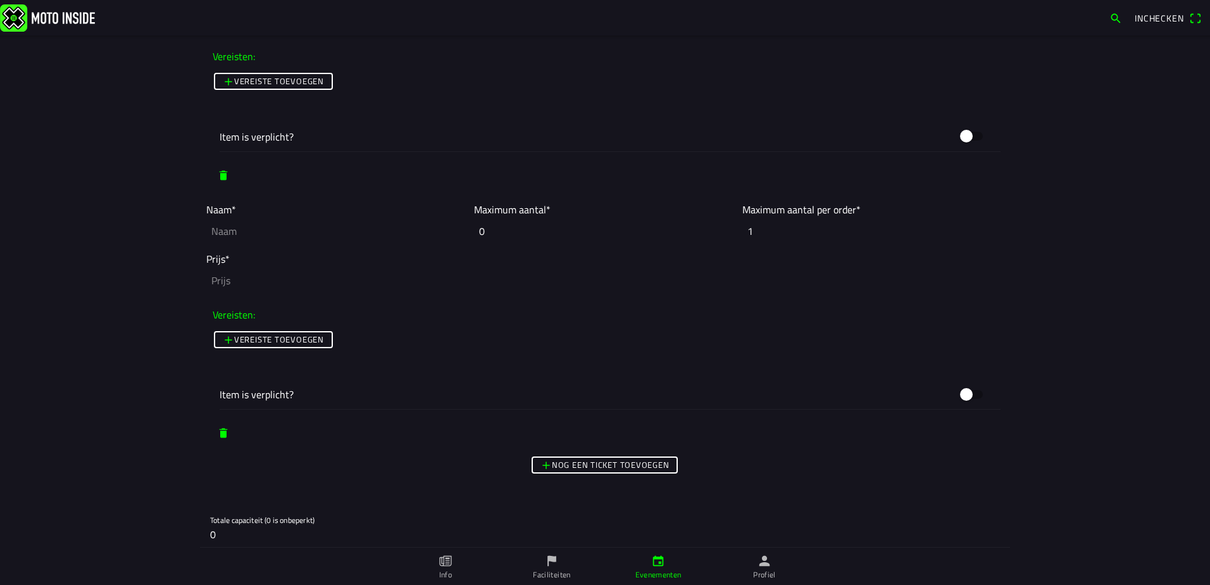
drag, startPoint x: 584, startPoint y: 469, endPoint x: 487, endPoint y: 417, distance: 110.2
click at [0, 0] on slot "Nog een ticket toevoegen" at bounding box center [0, 0] width 0 height 0
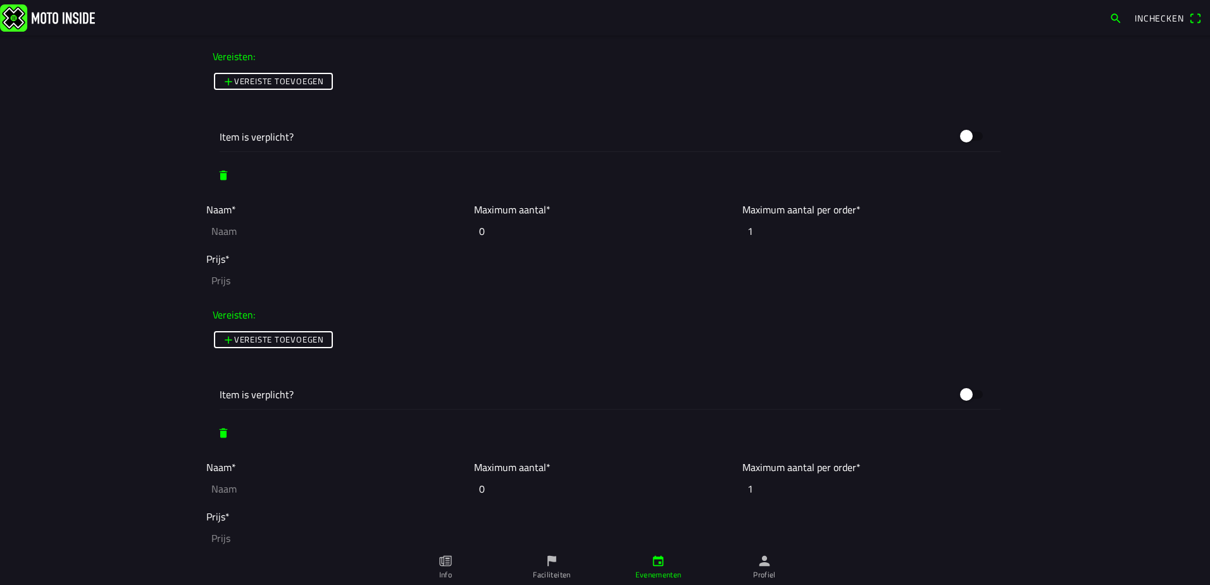
click at [227, 217] on input "text" at bounding box center [336, 231] width 261 height 28
type input "65cc KW - leden"
type input "15"
drag, startPoint x: 287, startPoint y: 233, endPoint x: 187, endPoint y: 232, distance: 100.0
click at [187, 232] on main "Foto wijzigen Evenementnaam* Openbeker / Clubcross [DATE] - [DATE] Omschrijving…" at bounding box center [605, 309] width 1210 height 549
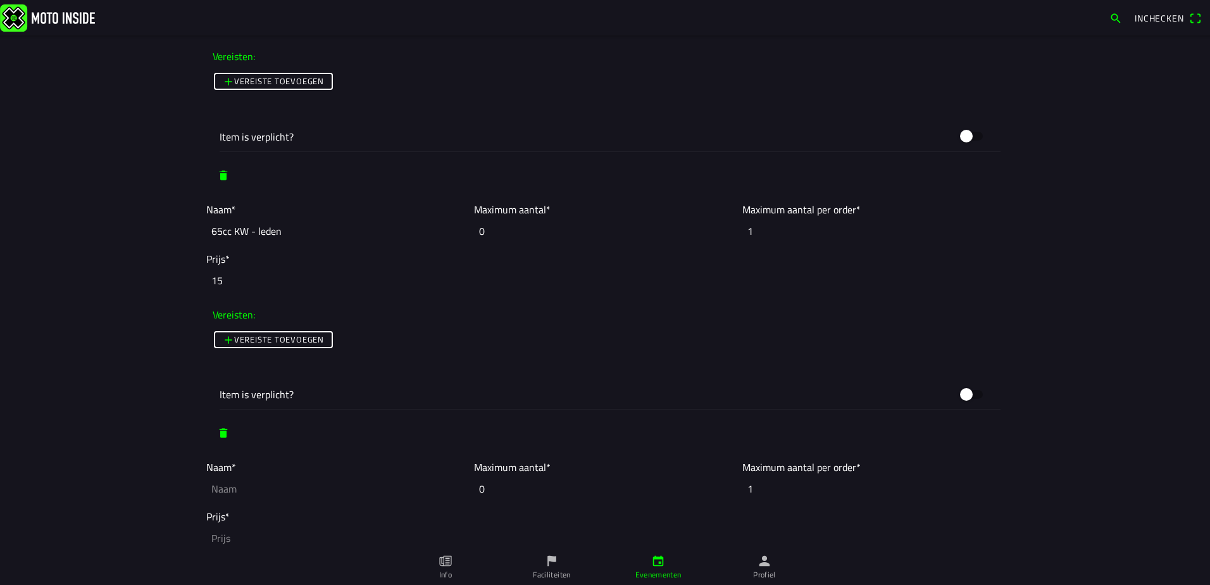
click at [251, 484] on input "text" at bounding box center [336, 489] width 261 height 28
paste input "65cc KW - leden"
click at [254, 492] on input "65cc KW - leden" at bounding box center [336, 489] width 261 height 28
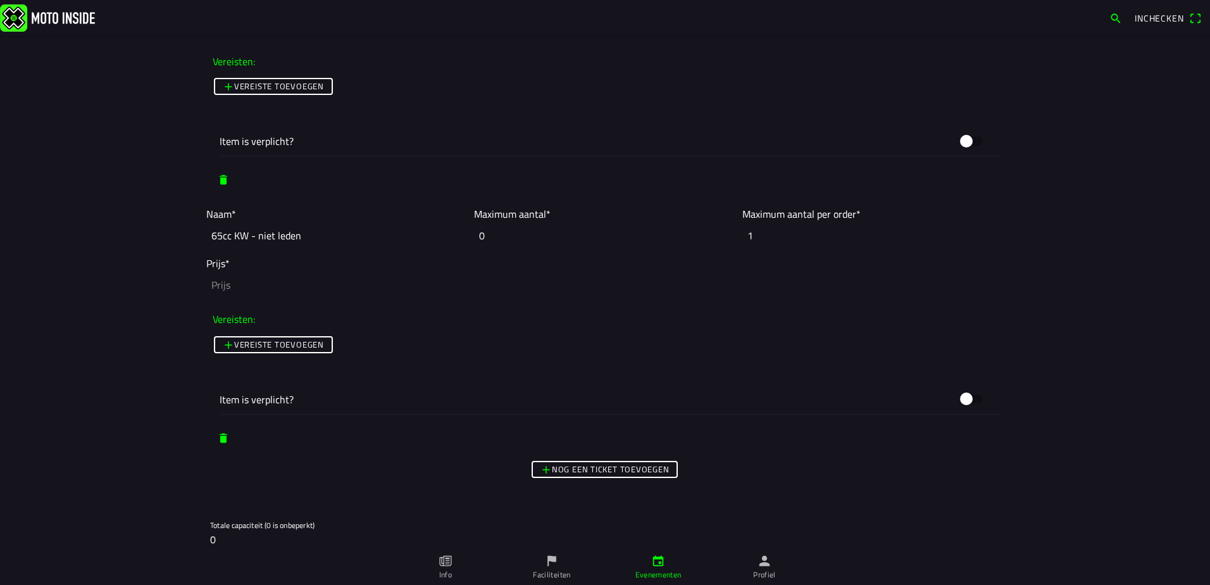
scroll to position [1772, 0]
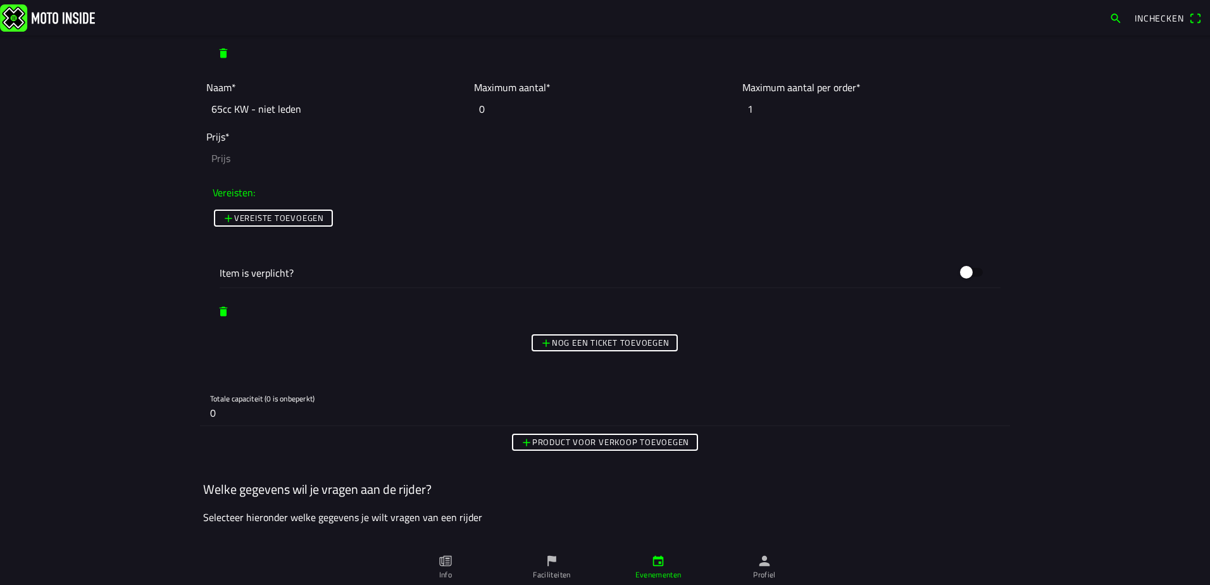
type input "65cc KW - niet leden"
click at [258, 157] on input "number" at bounding box center [605, 158] width 798 height 28
type input "20"
click at [0, 0] on slot "Nog een ticket toevoegen" at bounding box center [0, 0] width 0 height 0
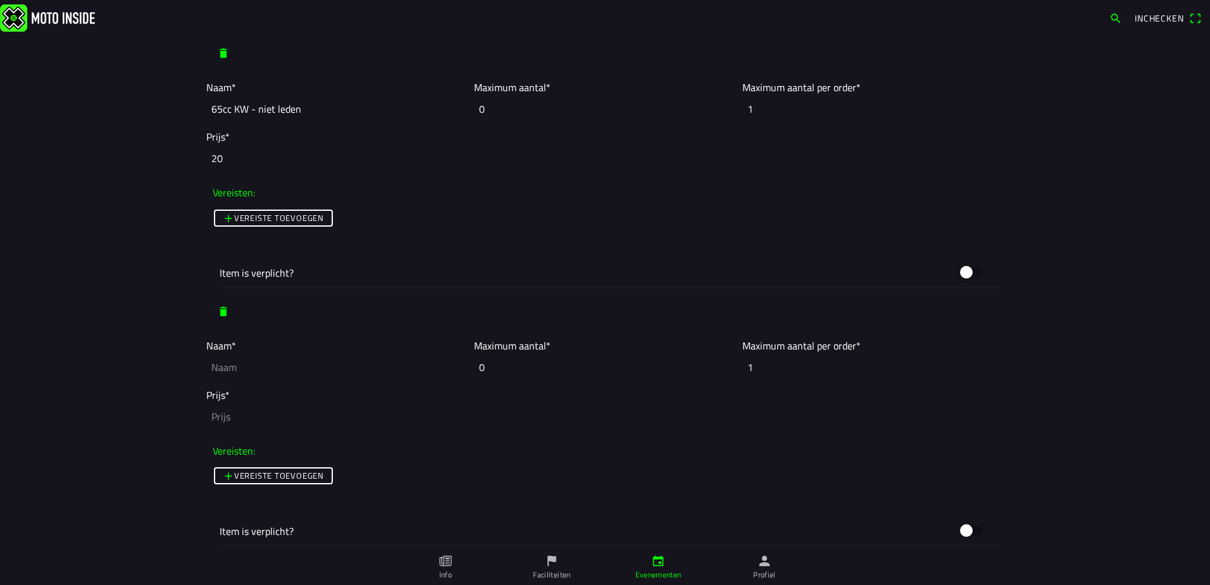
scroll to position [1899, 0]
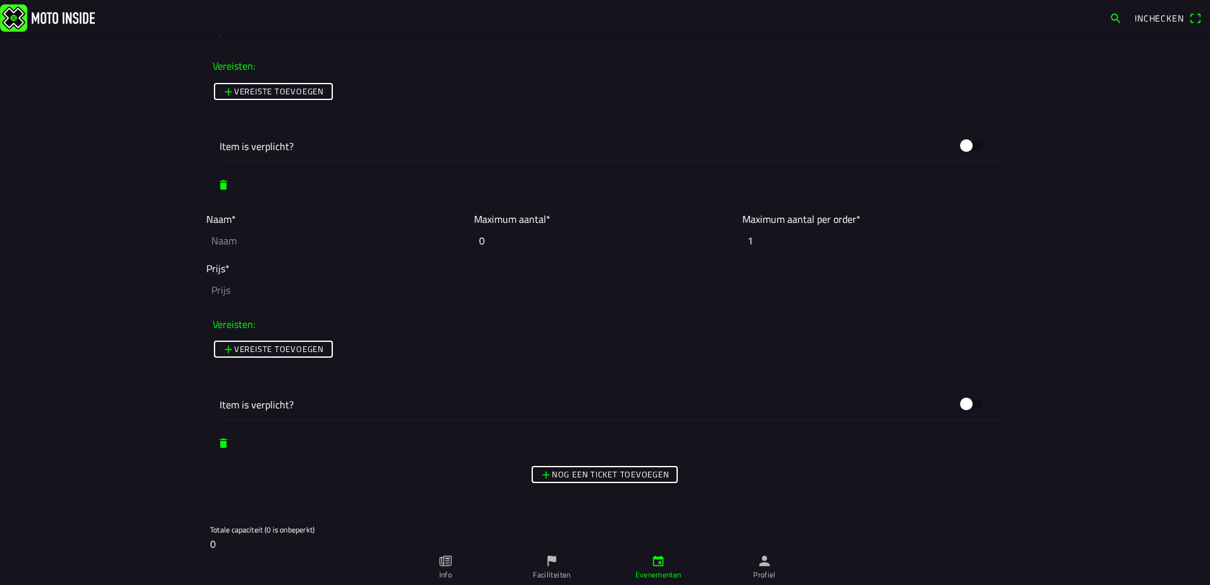
click at [0, 0] on slot "Nog een ticket toevoegen" at bounding box center [0, 0] width 0 height 0
click at [256, 236] on input "text" at bounding box center [336, 241] width 261 height 28
paste input "65cc KW - leden"
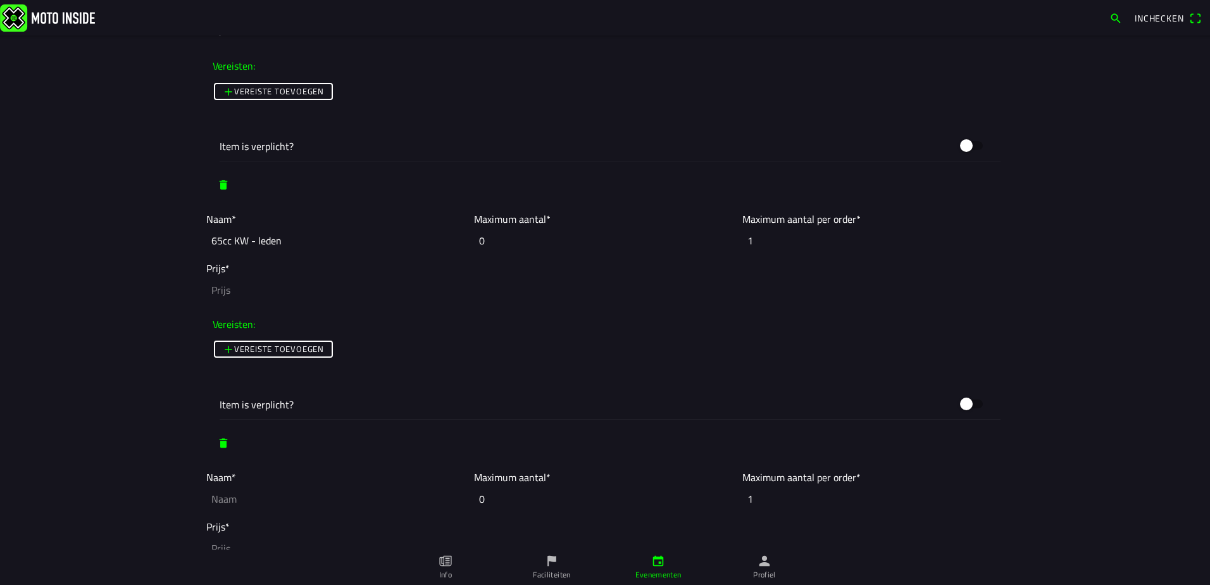
click at [235, 244] on input "65cc KW - leden" at bounding box center [336, 241] width 261 height 28
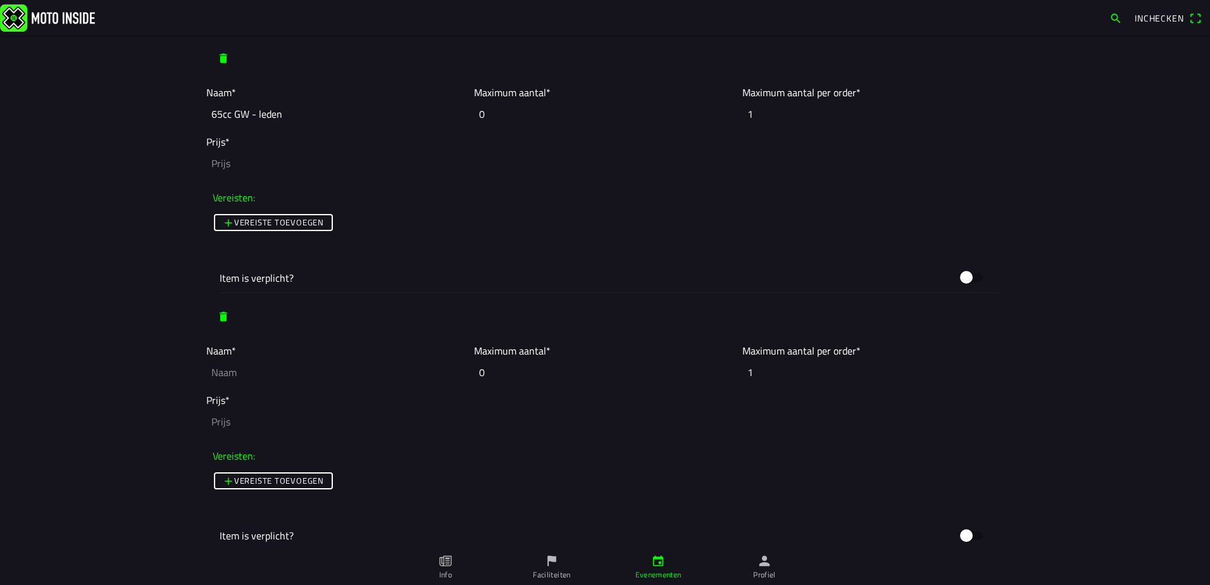
scroll to position [2089, 0]
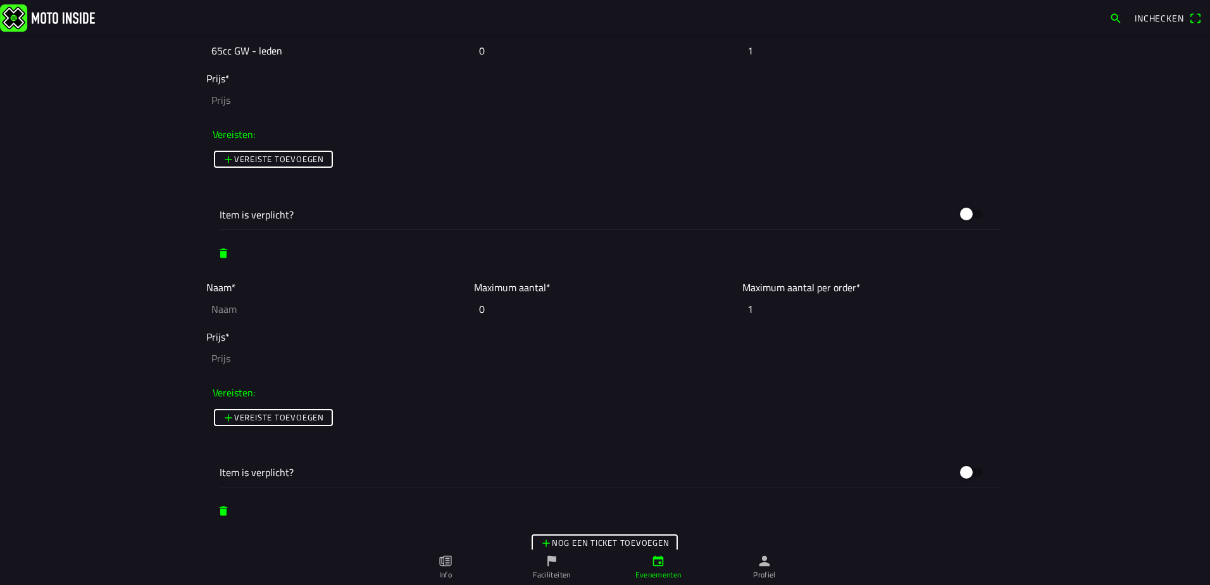
type input "65cc GW - leden"
click at [259, 313] on input "text" at bounding box center [336, 309] width 261 height 28
paste input "65cc KW - leden"
click at [235, 312] on input "65cc KW - leden" at bounding box center [336, 309] width 261 height 28
click at [253, 315] on input "65cc GW - leden" at bounding box center [336, 309] width 261 height 28
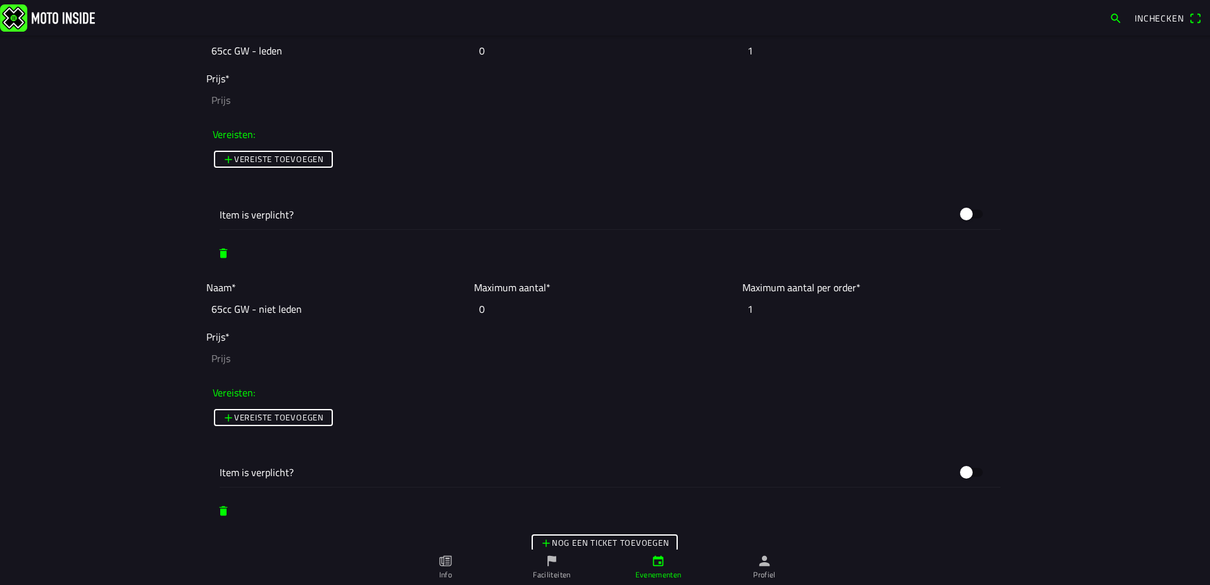
type input "65cc GW - niet leden"
click at [232, 353] on input "number" at bounding box center [605, 358] width 798 height 28
type input "20"
click at [221, 106] on input "number" at bounding box center [605, 100] width 798 height 28
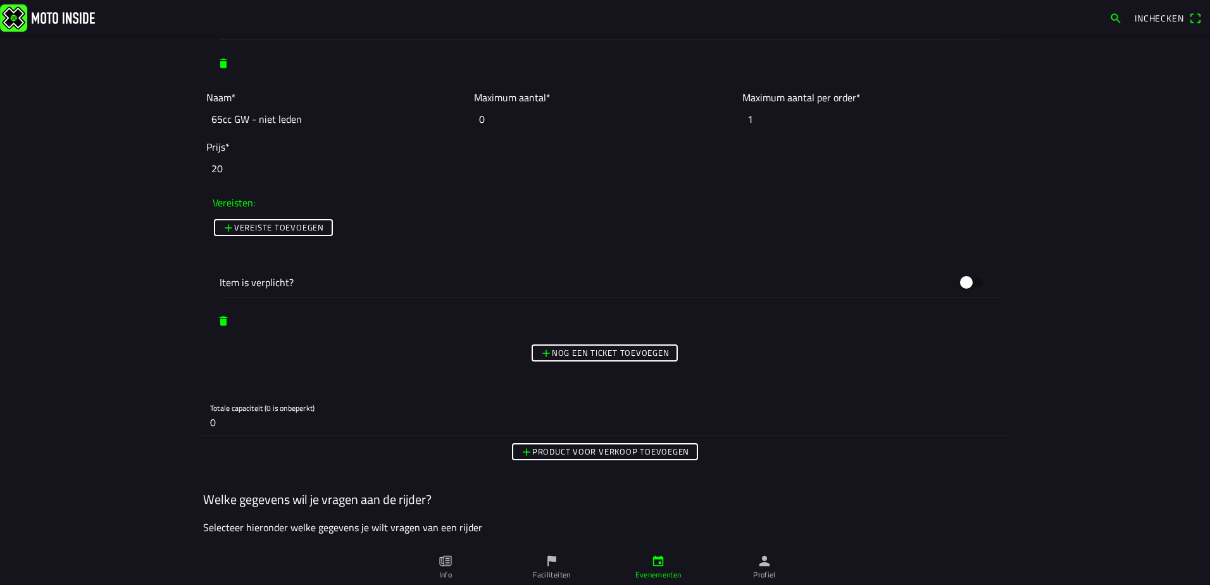
scroll to position [2405, 0]
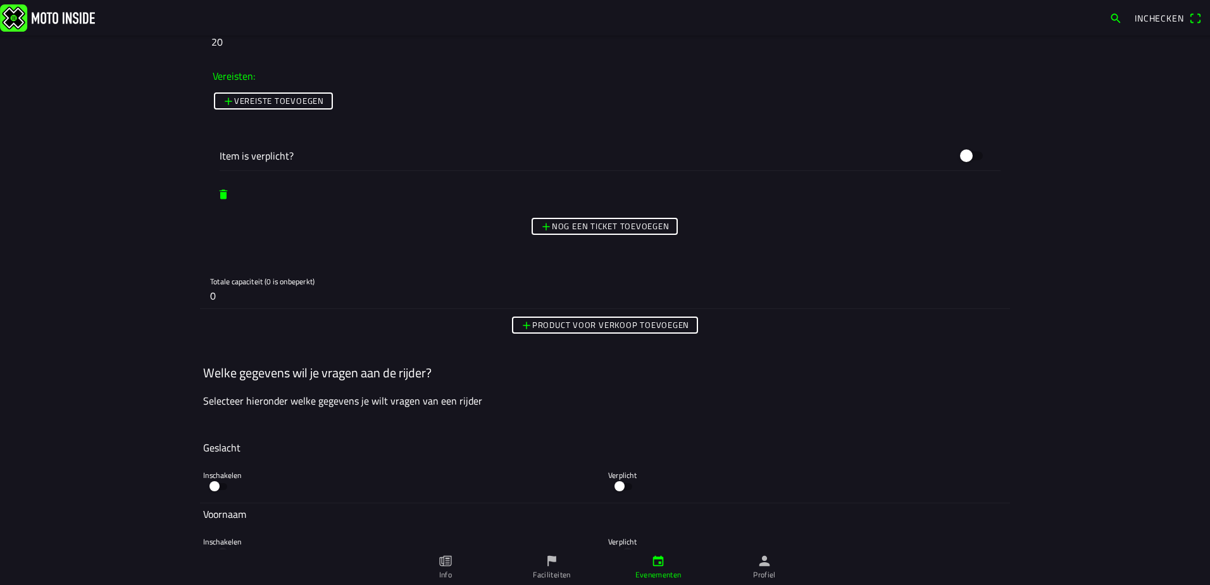
type input "15"
click at [0, 0] on slot "Nog een ticket toevoegen" at bounding box center [0, 0] width 0 height 0
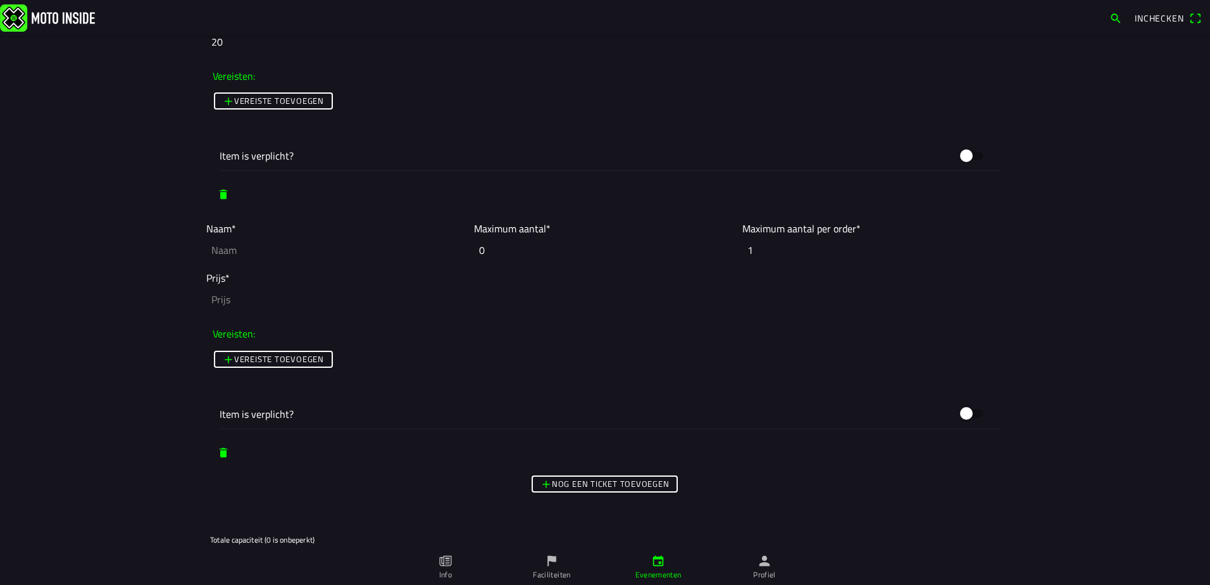
click at [0, 0] on slot "Nog een ticket toevoegen" at bounding box center [0, 0] width 0 height 0
click at [271, 254] on input "text" at bounding box center [336, 250] width 261 height 28
paste input "65cc KW - leden"
click at [211, 254] on input "65cc KW - leden" at bounding box center [336, 250] width 261 height 28
click at [298, 251] on input "85cc KW - leden" at bounding box center [336, 250] width 261 height 28
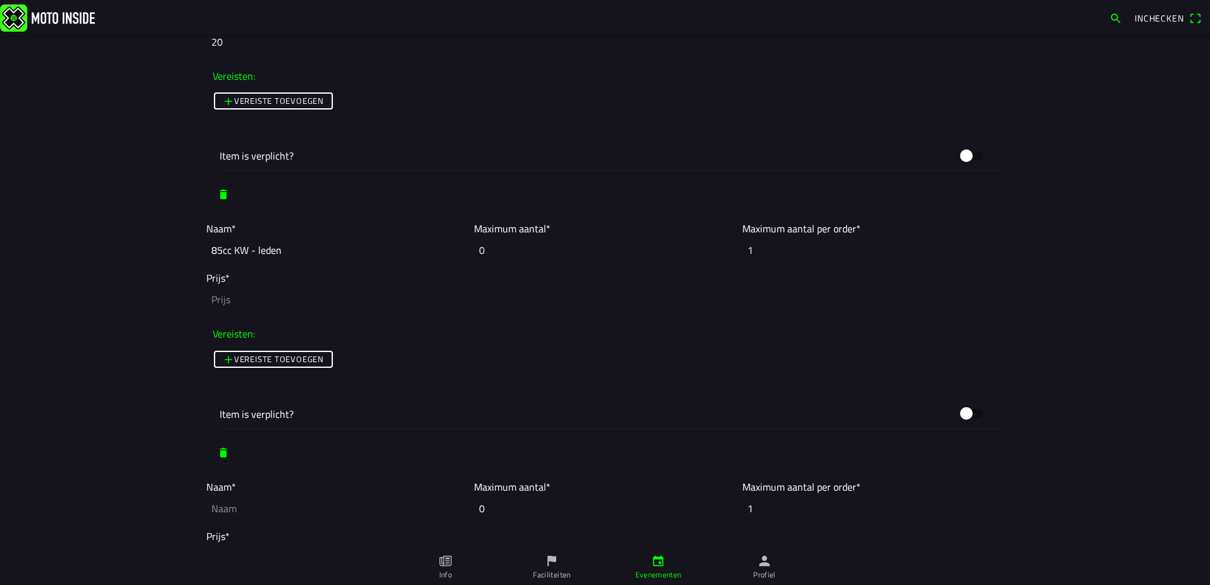
drag, startPoint x: 305, startPoint y: 251, endPoint x: 61, endPoint y: 246, distance: 244.4
click at [61, 246] on main "Foto wijzigen Evenementnaam* Openbeker / Clubcross [DATE] - [DATE] Omschrijving…" at bounding box center [605, 309] width 1210 height 549
type input "85cc KW - leden"
click at [248, 517] on input "text" at bounding box center [336, 508] width 261 height 28
paste input "85cc KW - leden"
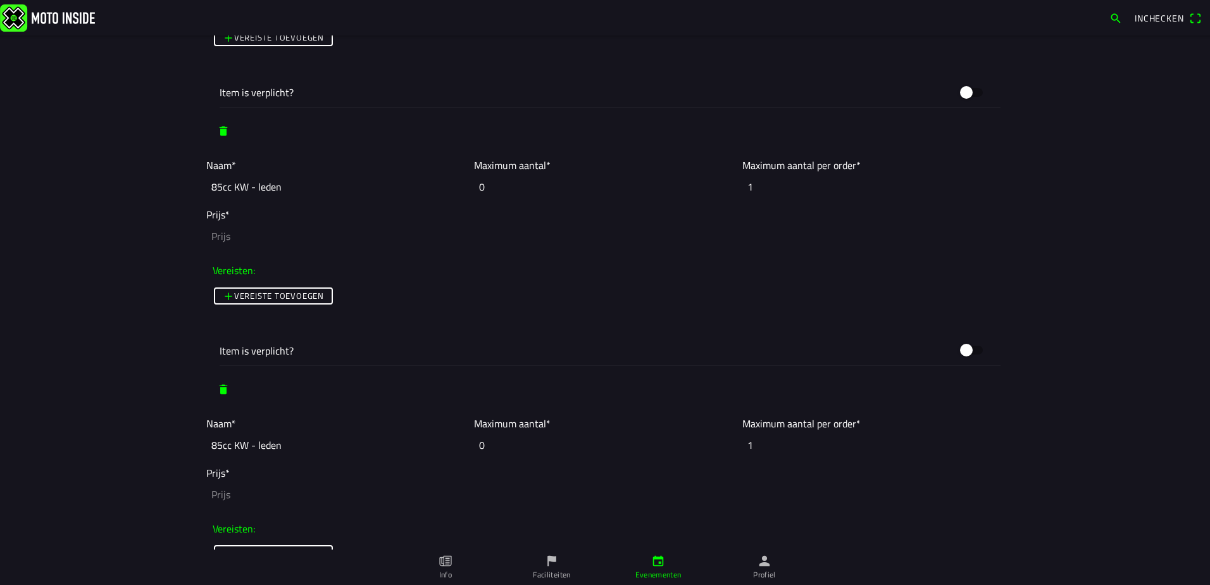
scroll to position [2532, 0]
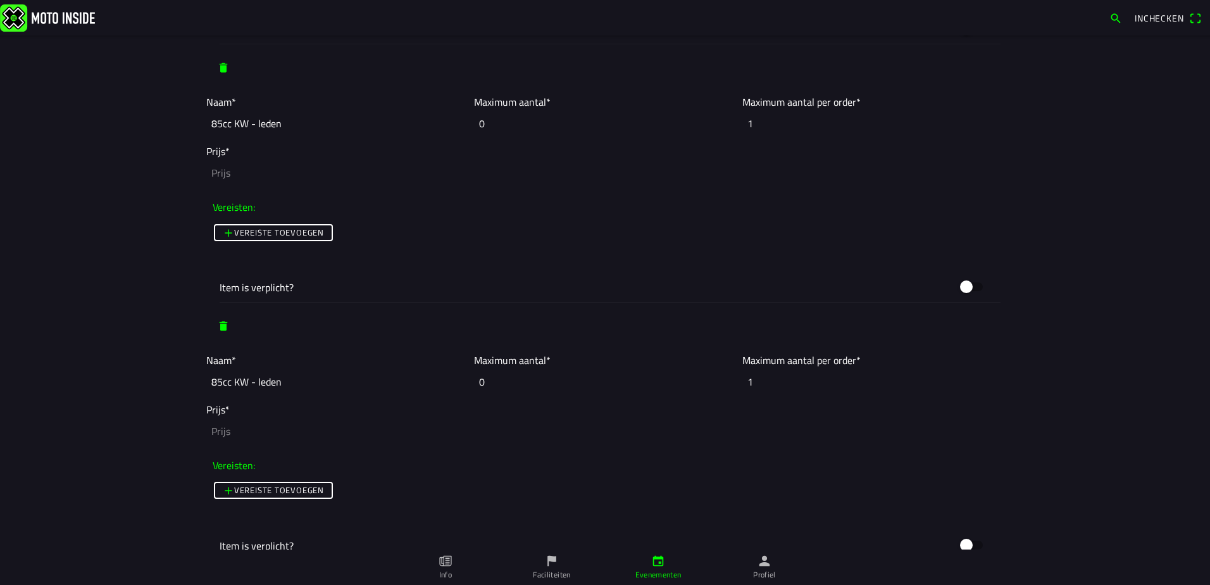
click at [251, 390] on input "85cc KW - leden" at bounding box center [336, 382] width 261 height 28
type input "85cc KW - niet leden"
click at [233, 161] on input "number" at bounding box center [605, 173] width 798 height 28
type input "15"
click at [291, 433] on input "number" at bounding box center [605, 431] width 798 height 28
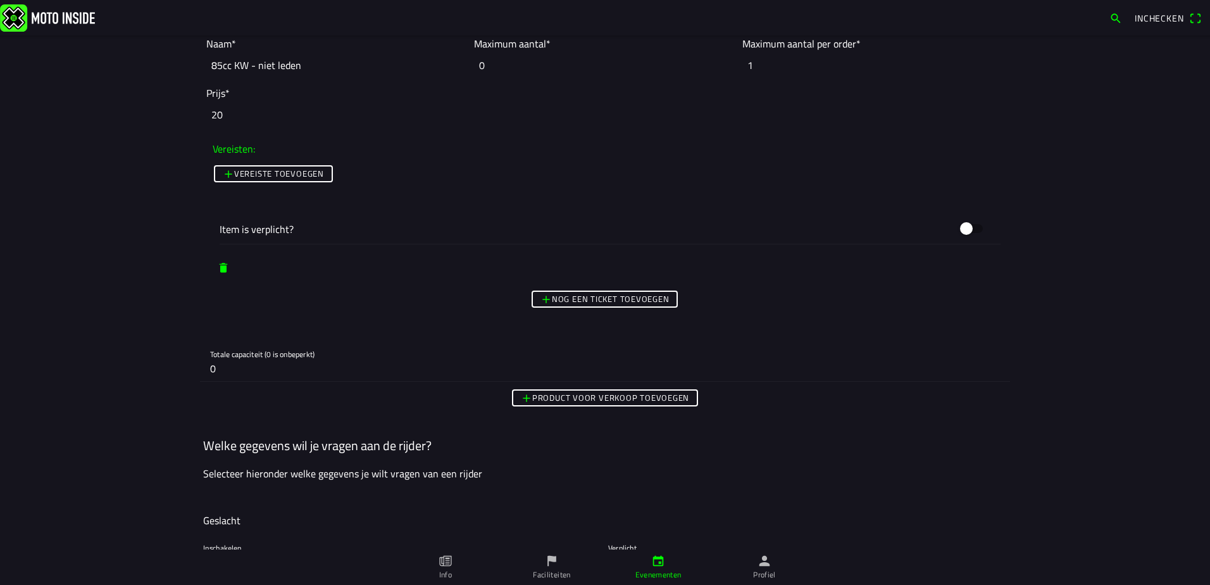
scroll to position [2912, 0]
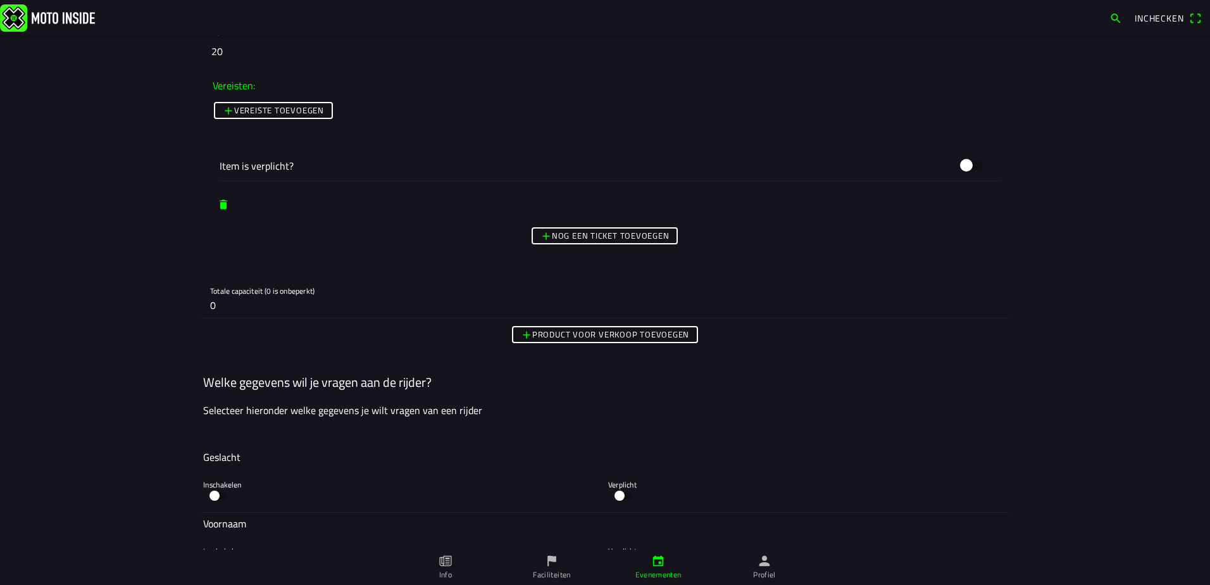
type input "20"
click at [587, 244] on button "Nog een ticket toevoegen" at bounding box center [605, 235] width 146 height 17
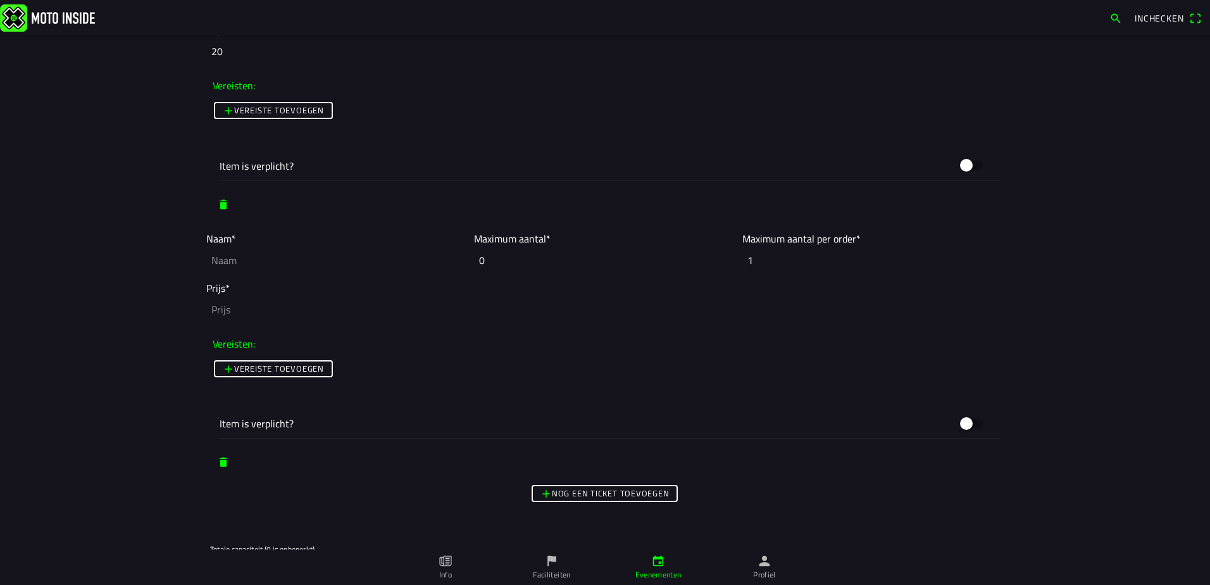
click at [562, 503] on div "Nog een ticket toevoegen" at bounding box center [605, 493] width 810 height 23
click at [0, 0] on slot "Nog een ticket toevoegen" at bounding box center [0, 0] width 0 height 0
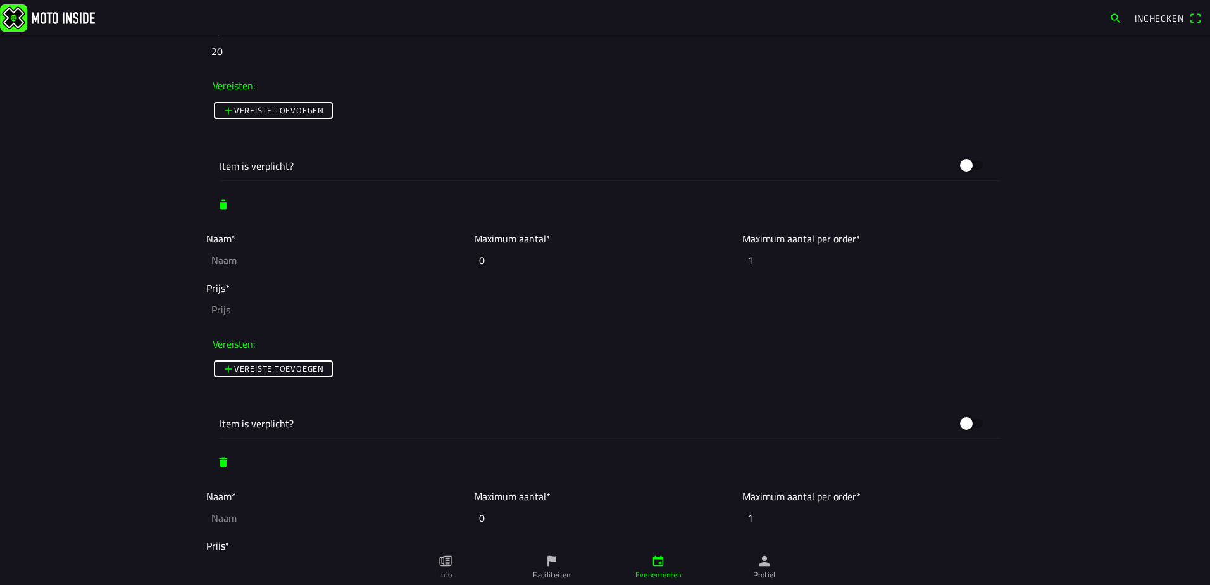
click at [232, 251] on input "text" at bounding box center [336, 260] width 261 height 28
paste input "85cc KW - leden"
click at [235, 261] on input "85cc KW - leden" at bounding box center [336, 260] width 261 height 28
type input "85cc GW - leden"
click at [246, 316] on input "number" at bounding box center [605, 310] width 798 height 28
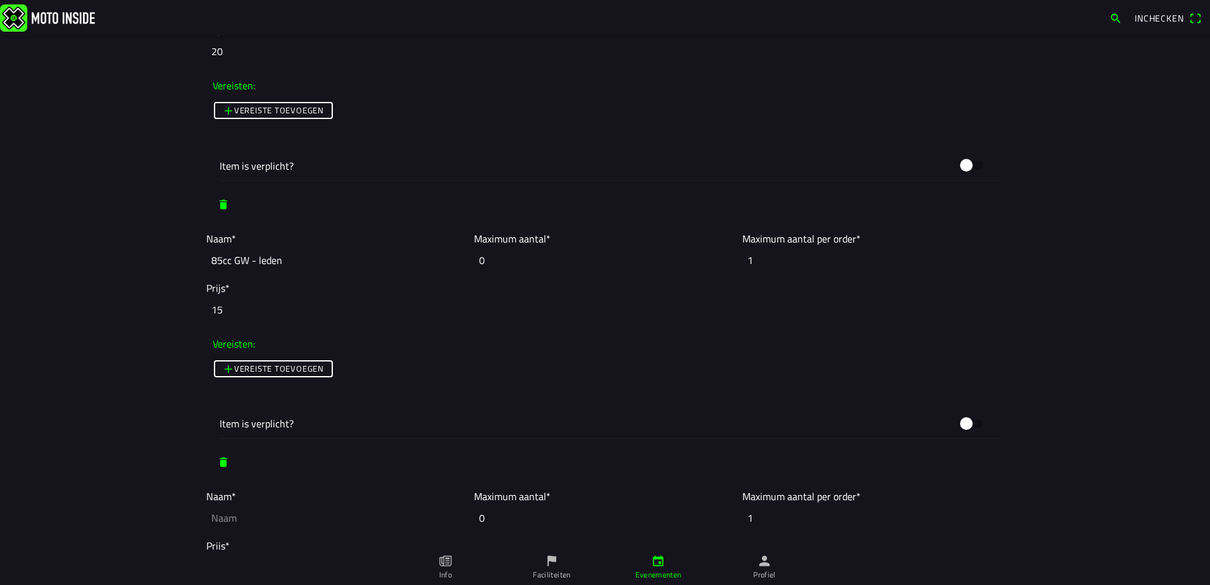
type input "15"
click at [243, 522] on input "text" at bounding box center [336, 518] width 261 height 28
paste input "85cc KW - leden"
click at [230, 519] on input "85cc KW - leden" at bounding box center [336, 518] width 261 height 28
click at [252, 522] on input "85cc GW - leden" at bounding box center [336, 518] width 261 height 28
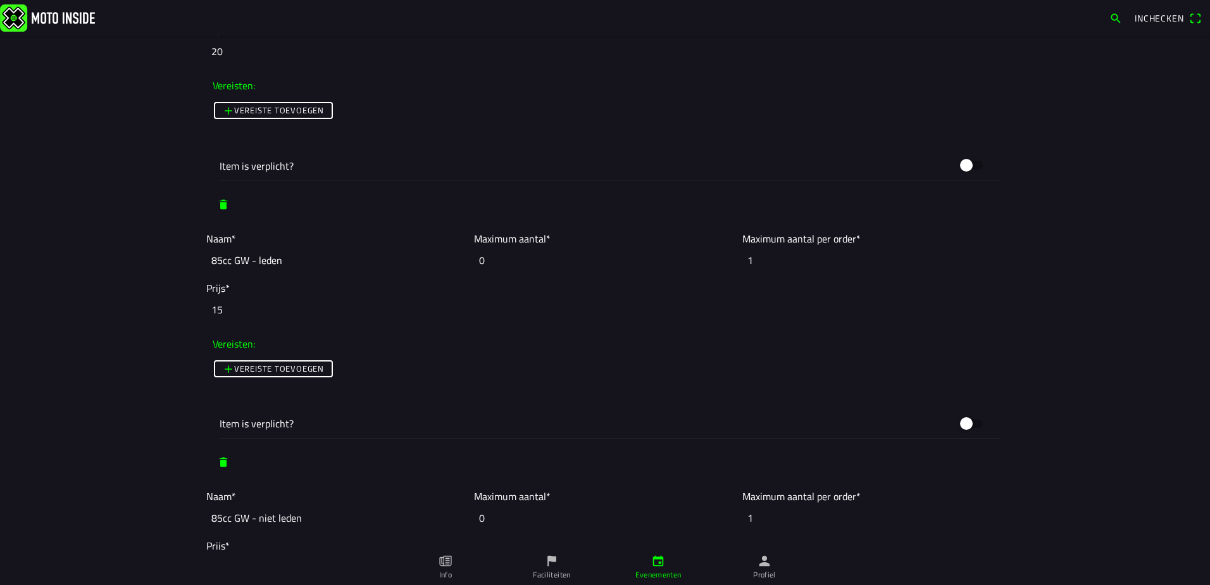
scroll to position [3102, 0]
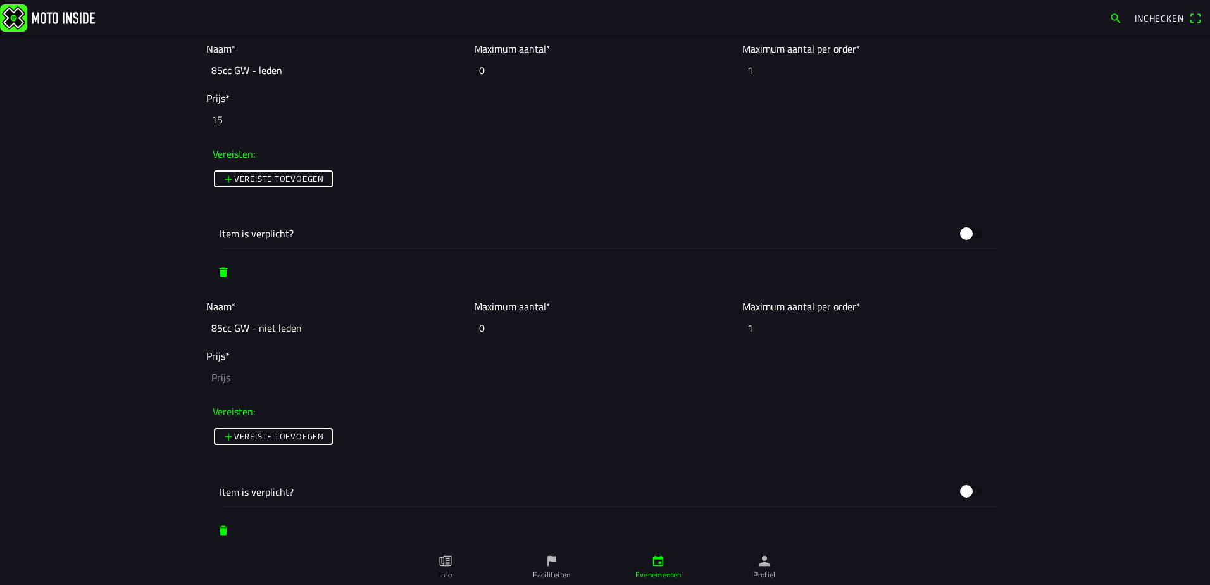
type input "85cc GW - niet leden"
click at [251, 371] on input "number" at bounding box center [605, 377] width 798 height 28
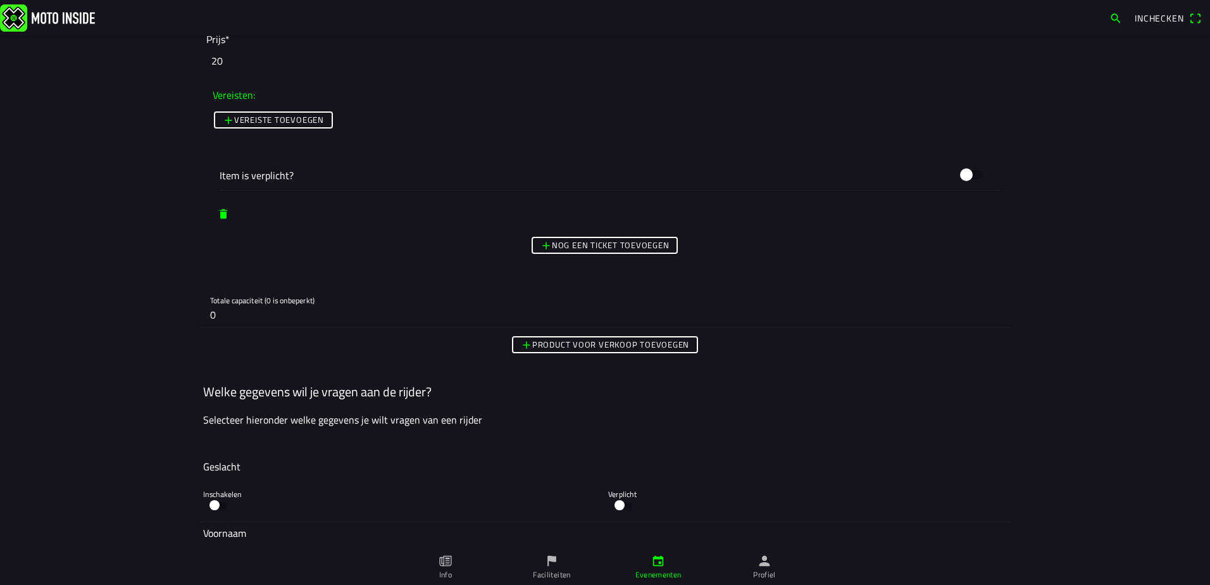
type input "20"
click at [0, 0] on slot "Nog een ticket toevoegen" at bounding box center [0, 0] width 0 height 0
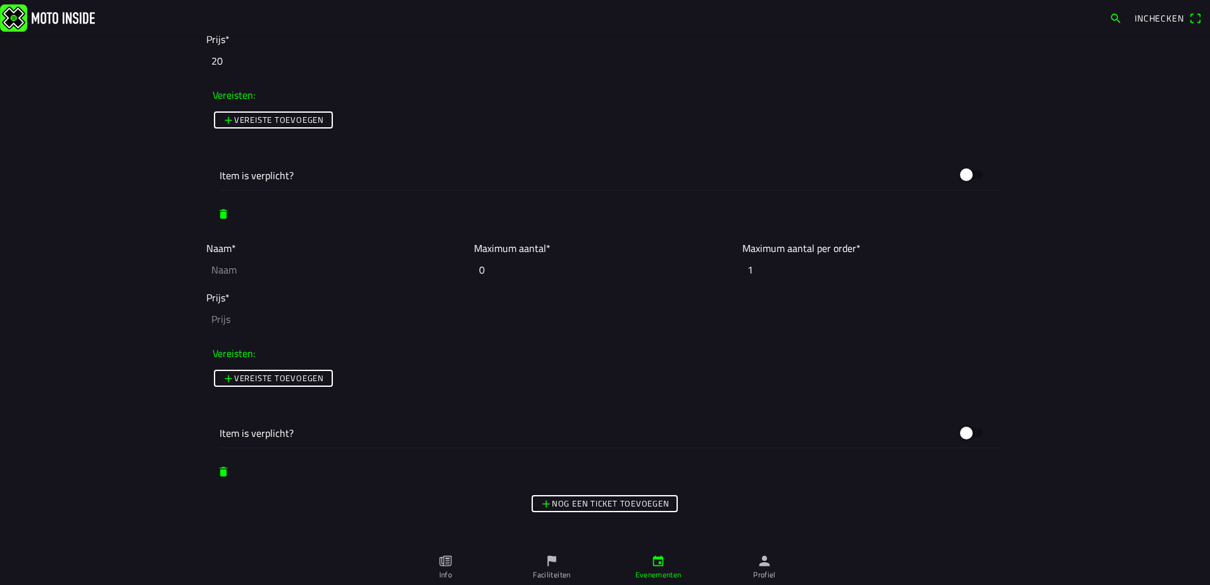
scroll to position [3545, 0]
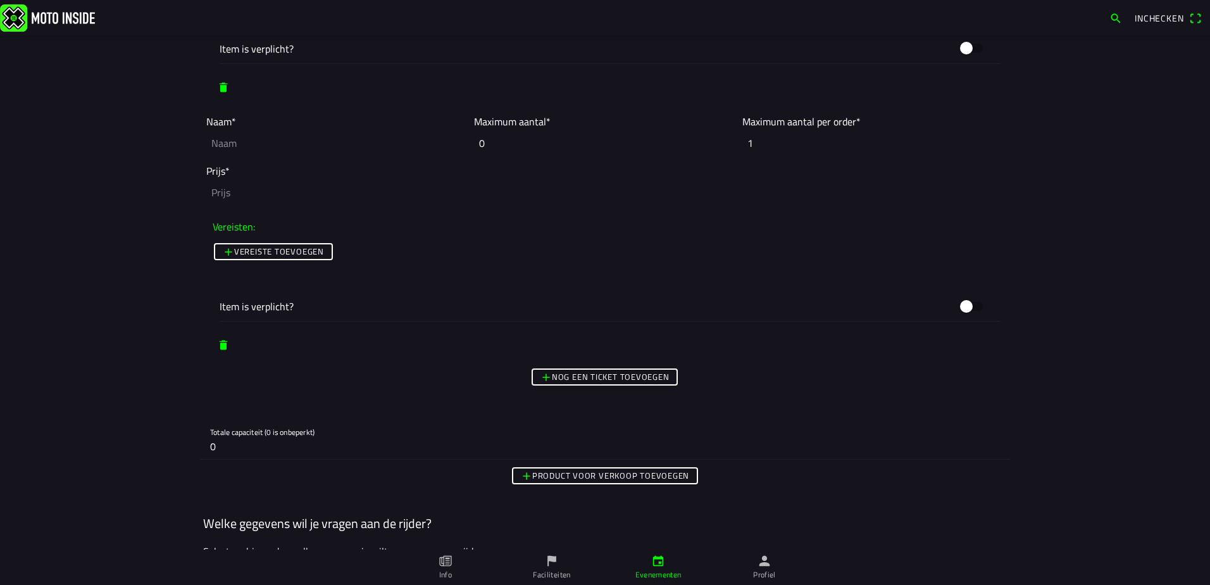
click at [0, 0] on slot "Nog een ticket toevoegen" at bounding box center [0, 0] width 0 height 0
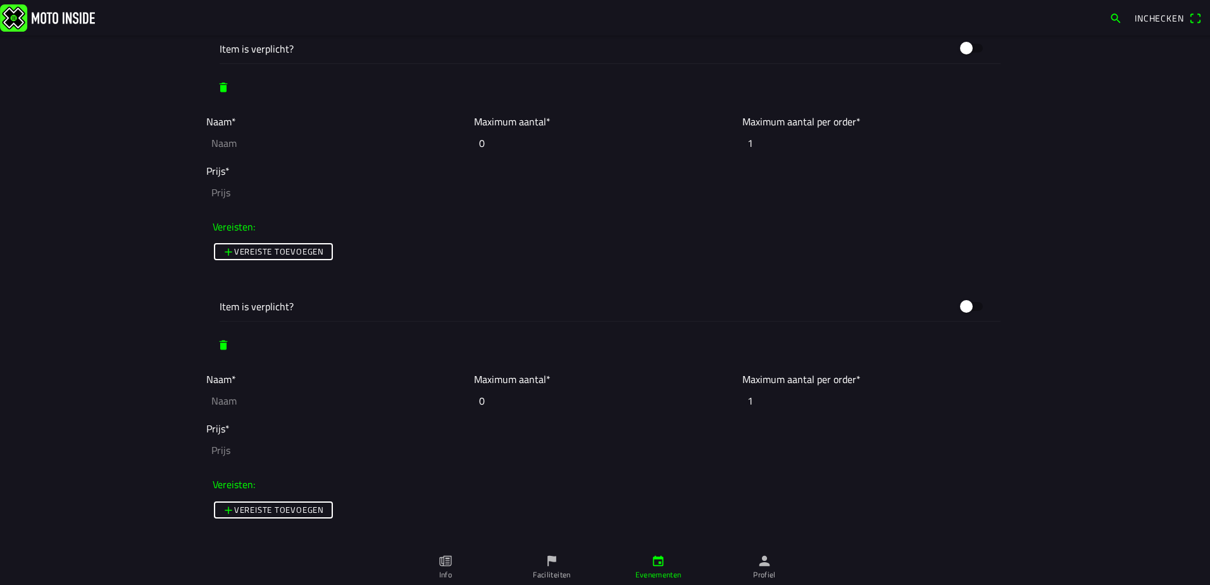
click at [299, 147] on input "text" at bounding box center [336, 143] width 261 height 28
drag, startPoint x: 306, startPoint y: 145, endPoint x: 132, endPoint y: 132, distance: 174.5
click at [134, 132] on main "Foto wijzigen Evenementnaam* Openbeker / Clubcross [DATE] - [DATE] Omschrijving…" at bounding box center [605, 309] width 1210 height 549
type input "Hobbyklasse - leden"
click at [273, 399] on input "text" at bounding box center [336, 401] width 261 height 28
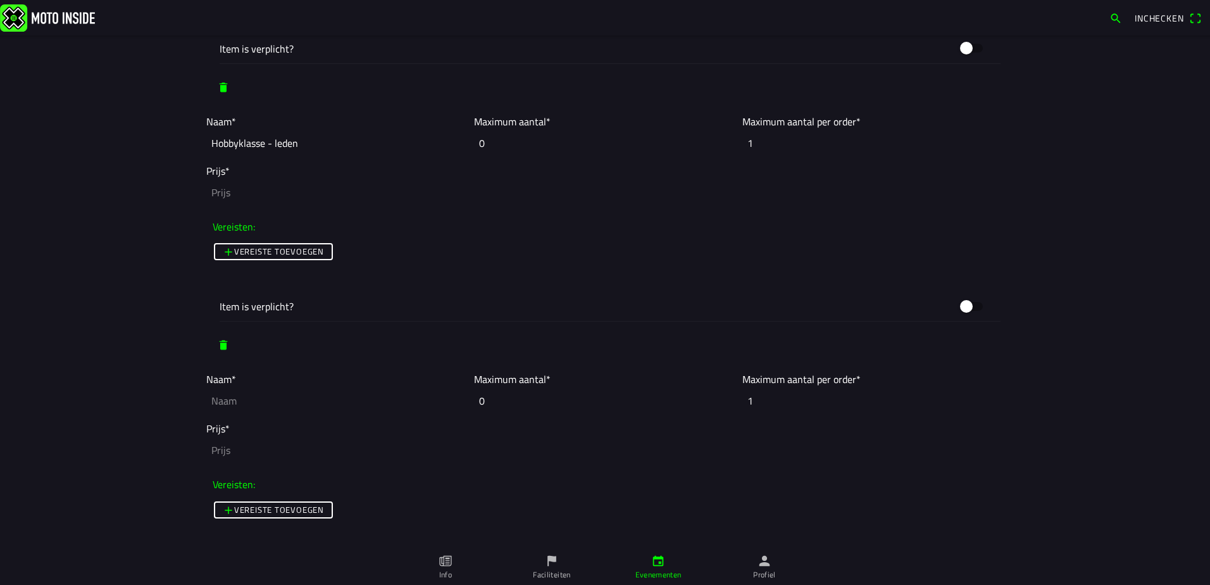
paste input "Hobbyklasse - leden"
click at [271, 403] on input "Hobbyklasse - leden" at bounding box center [336, 401] width 261 height 28
type input "Hobbyklasse - niet leden"
click at [254, 188] on input "number" at bounding box center [605, 193] width 798 height 28
type input "15"
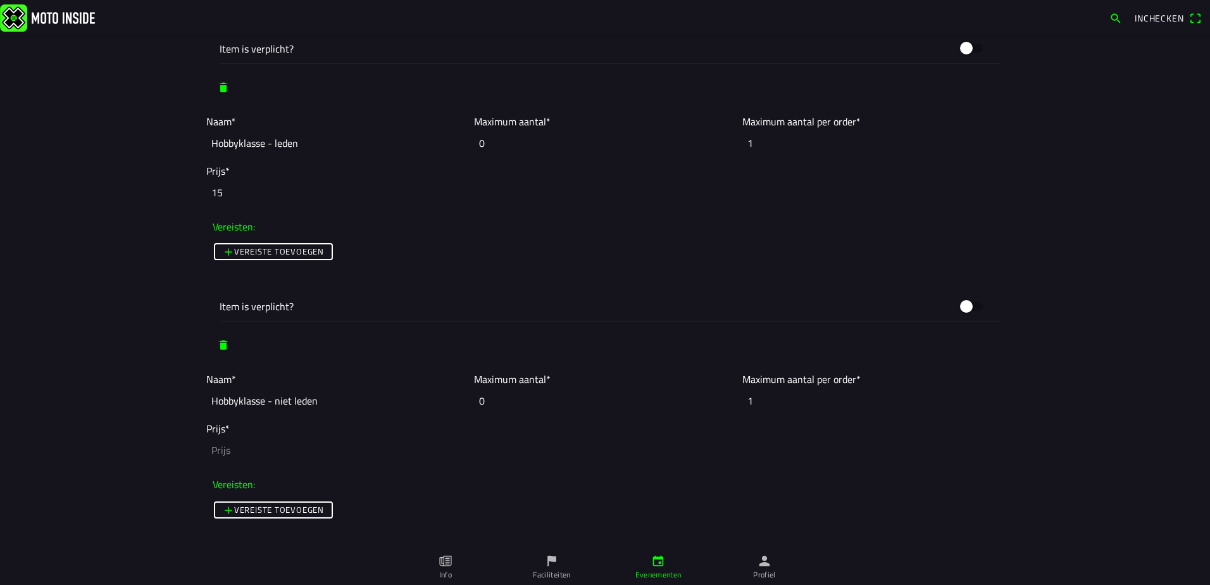
click at [248, 441] on input "number" at bounding box center [605, 450] width 798 height 28
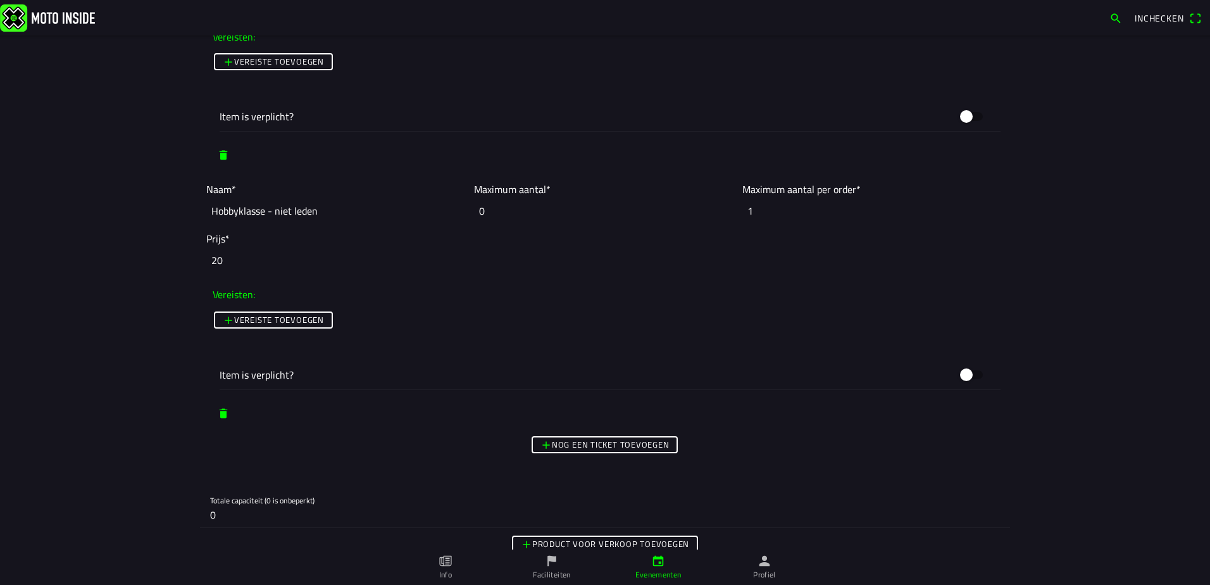
scroll to position [3798, 0]
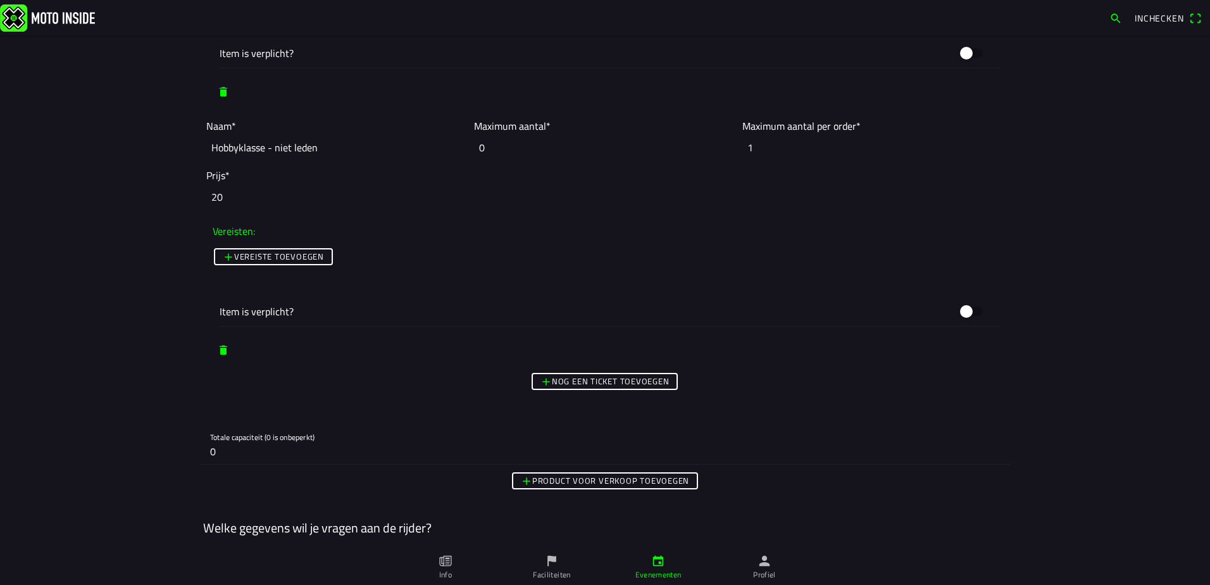
type input "20"
click at [0, 0] on slot "Nog een ticket toevoegen" at bounding box center [0, 0] width 0 height 0
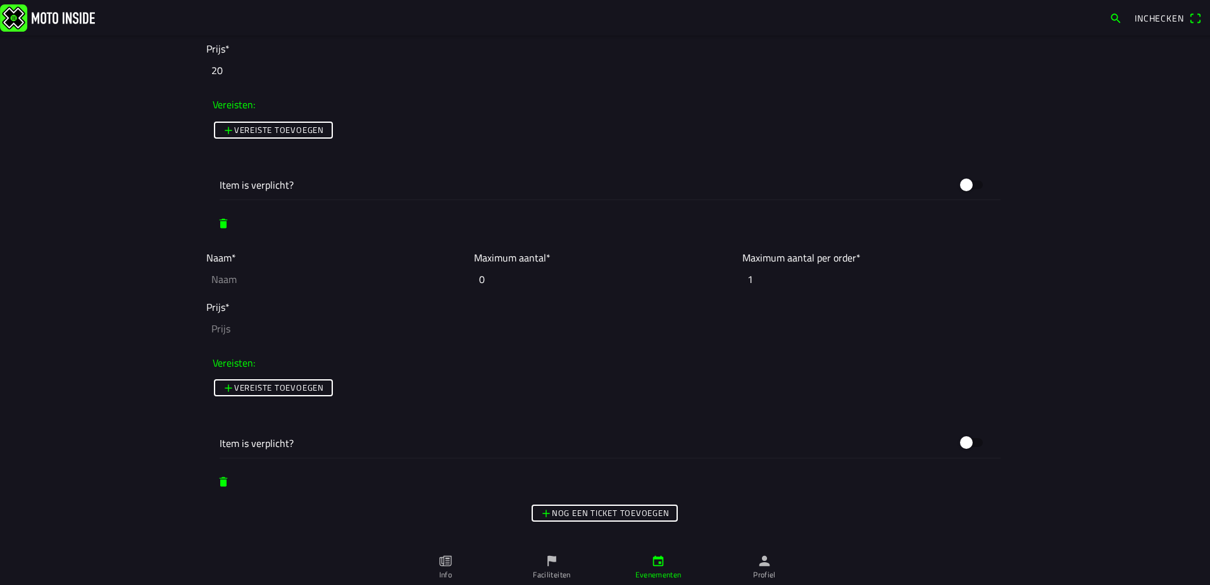
scroll to position [3988, 0]
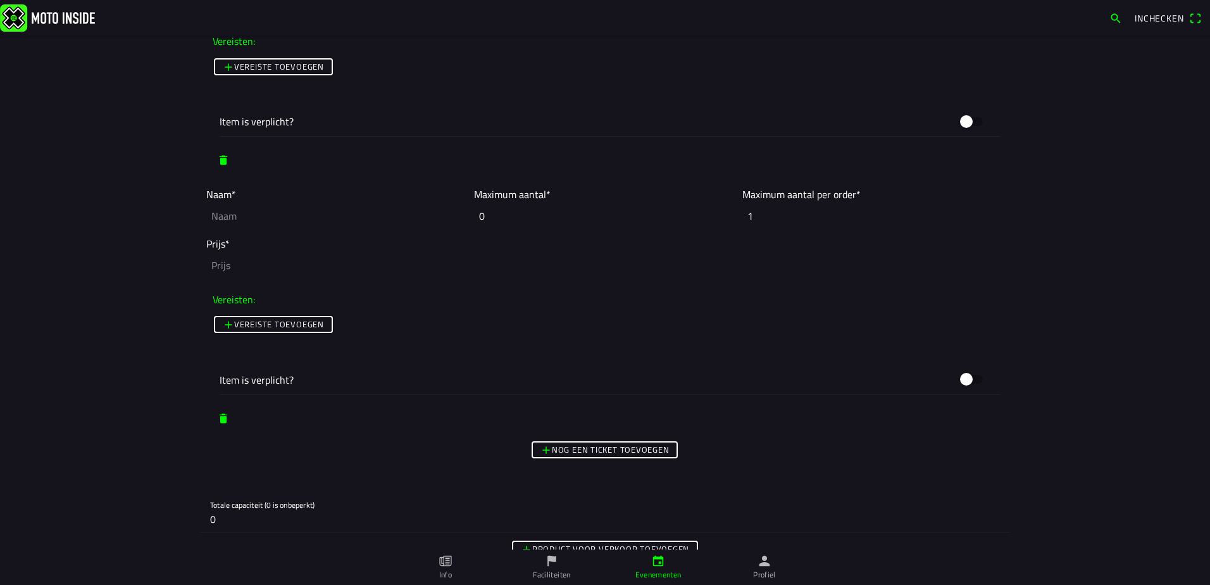
click at [0, 0] on slot "Nog een ticket toevoegen" at bounding box center [0, 0] width 0 height 0
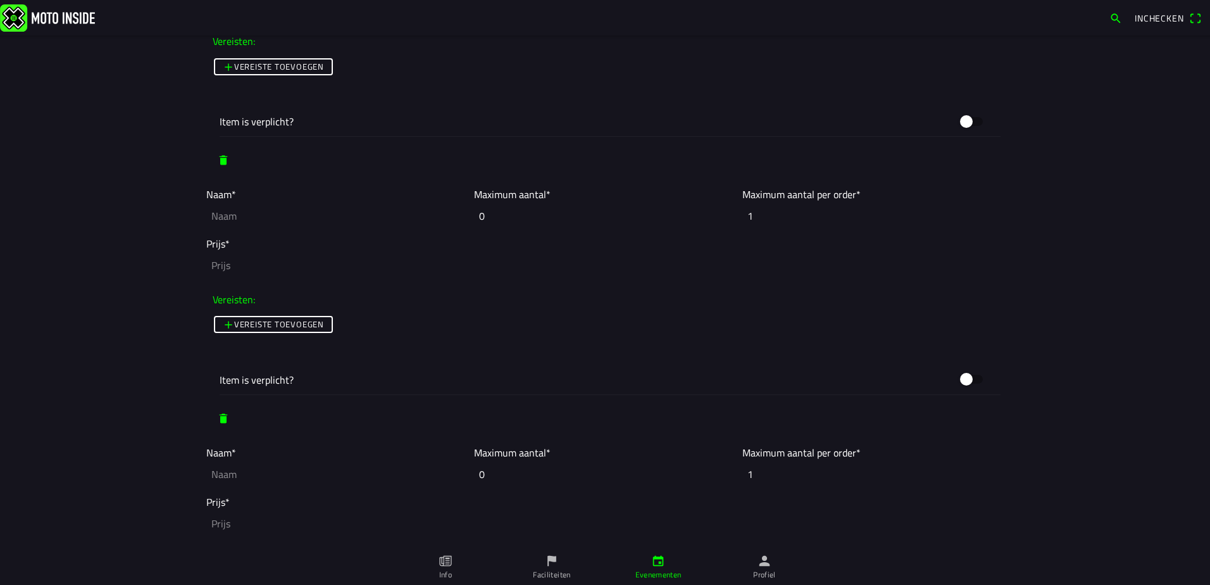
scroll to position [4051, 0]
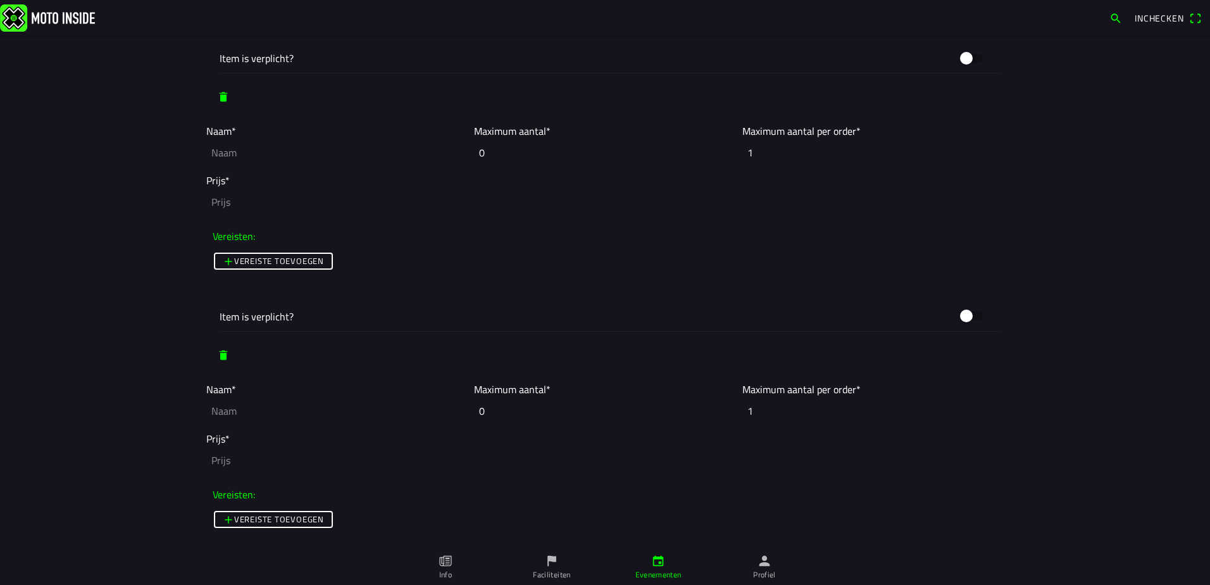
click at [240, 158] on input "text" at bounding box center [336, 153] width 261 height 28
drag, startPoint x: 236, startPoint y: 154, endPoint x: 109, endPoint y: 154, distance: 127.2
click at [110, 155] on main "Foto wijzigen Evenementnaam* Openbeker / Clubcross [DATE] - [DATE] Omschrijving…" at bounding box center [605, 309] width 1210 height 549
type input "Damesklasse - leden"
click at [249, 422] on input "text" at bounding box center [336, 411] width 261 height 28
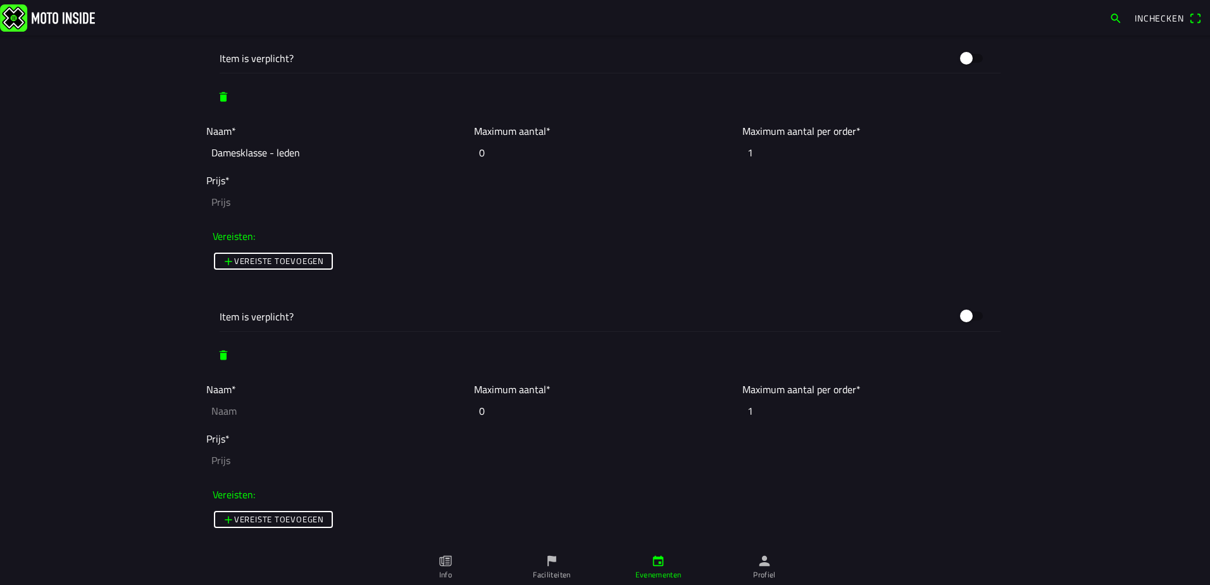
paste input "Damesklasse - leden"
click at [268, 413] on input "Damesklasse - leden" at bounding box center [336, 411] width 261 height 28
type input "Damesklasse - niet leden"
click at [261, 203] on input "number" at bounding box center [605, 202] width 798 height 28
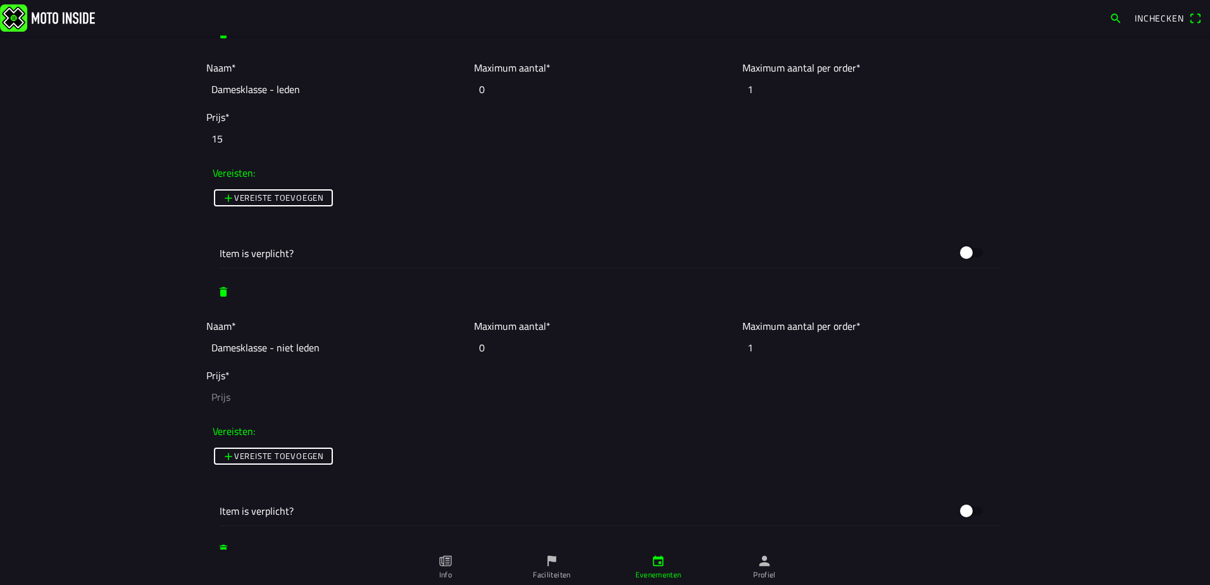
type input "15"
click at [223, 456] on span "Vereiste toevoegen" at bounding box center [273, 456] width 101 height 15
click at [234, 379] on ion-col "Prijs*" at bounding box center [605, 389] width 804 height 49
click at [216, 372] on ion-label "Prijs*" at bounding box center [217, 375] width 23 height 15
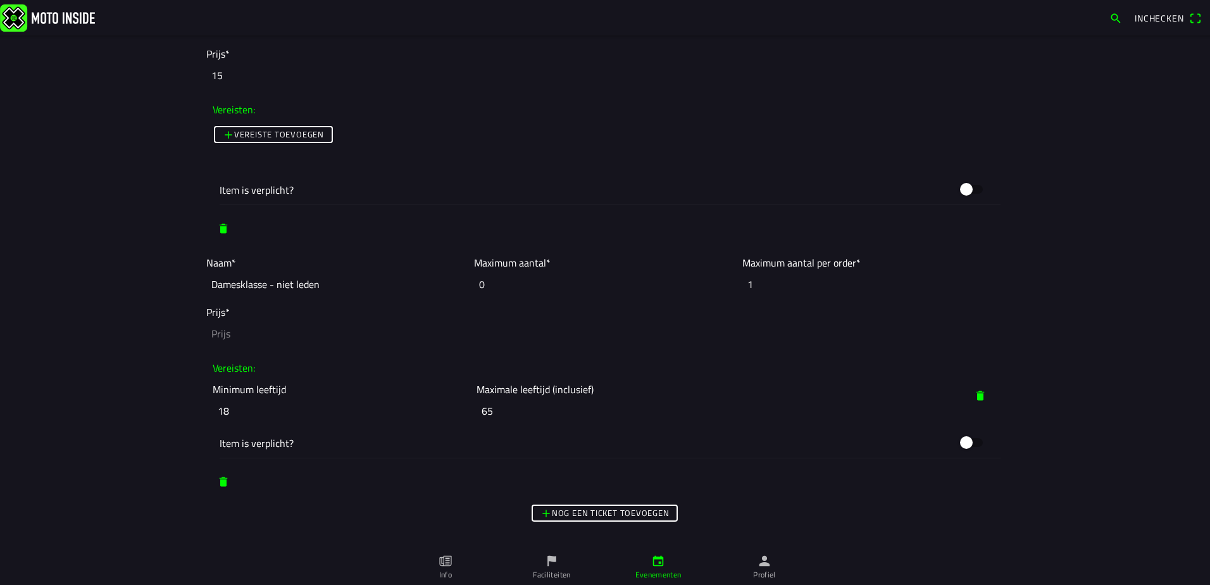
click at [984, 399] on button "button" at bounding box center [981, 395] width 32 height 23
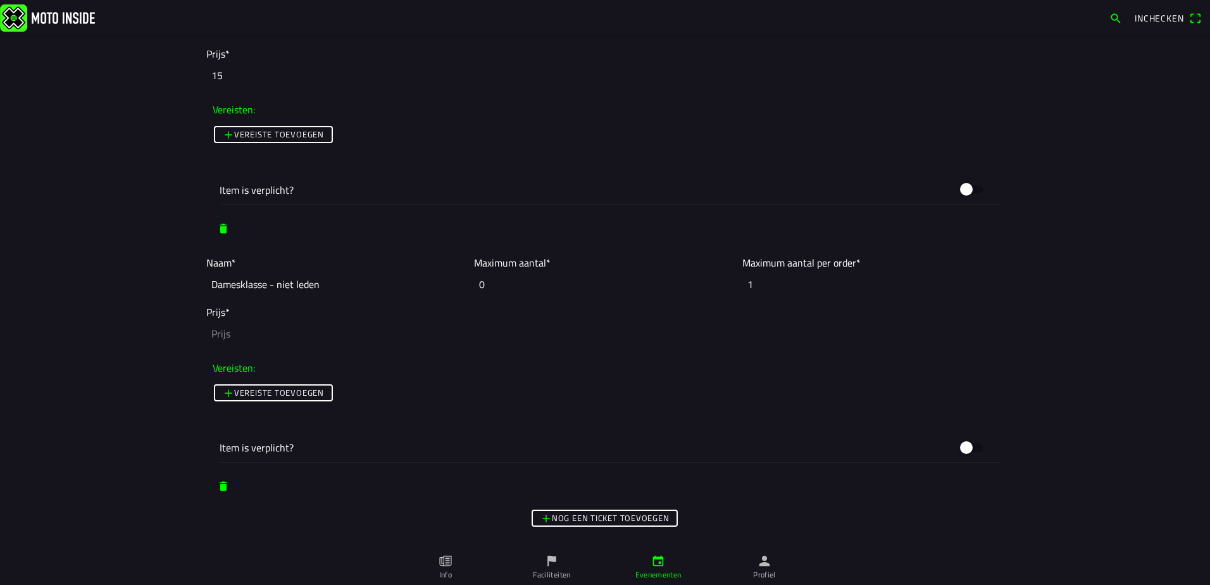
click at [227, 320] on input "number" at bounding box center [605, 334] width 798 height 28
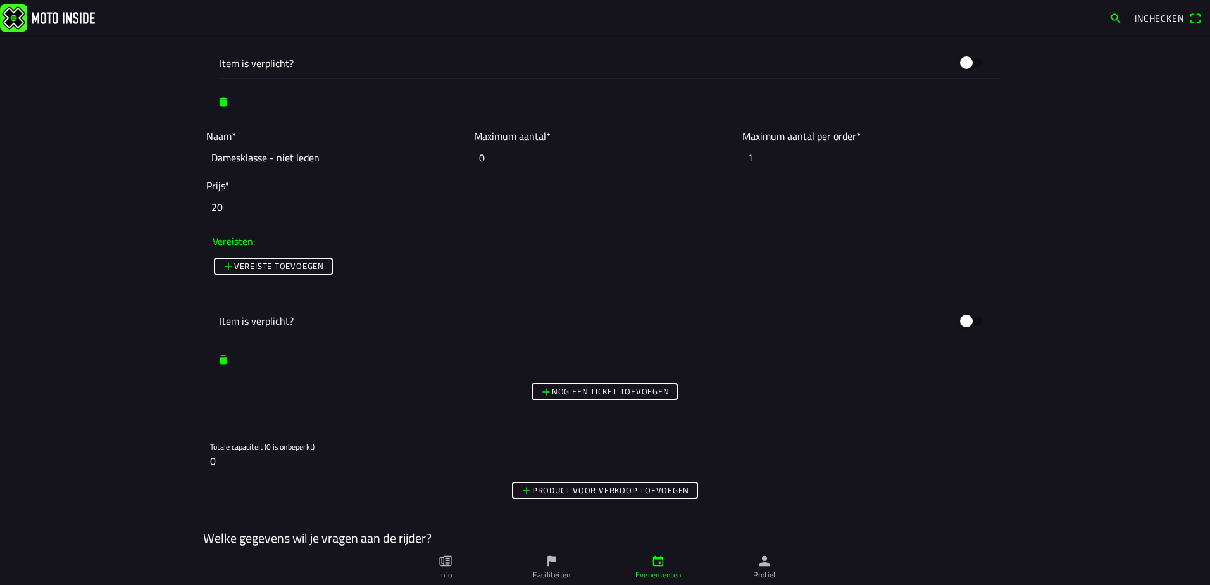
type input "20"
click at [0, 0] on slot "Nog een ticket toevoegen" at bounding box center [0, 0] width 0 height 0
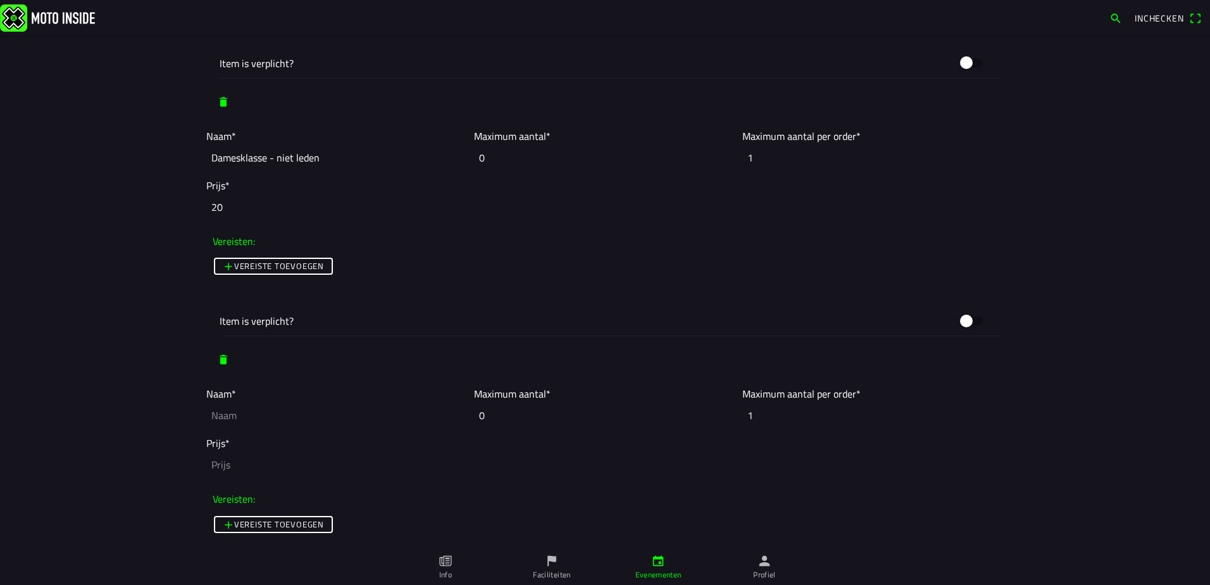
scroll to position [4431, 0]
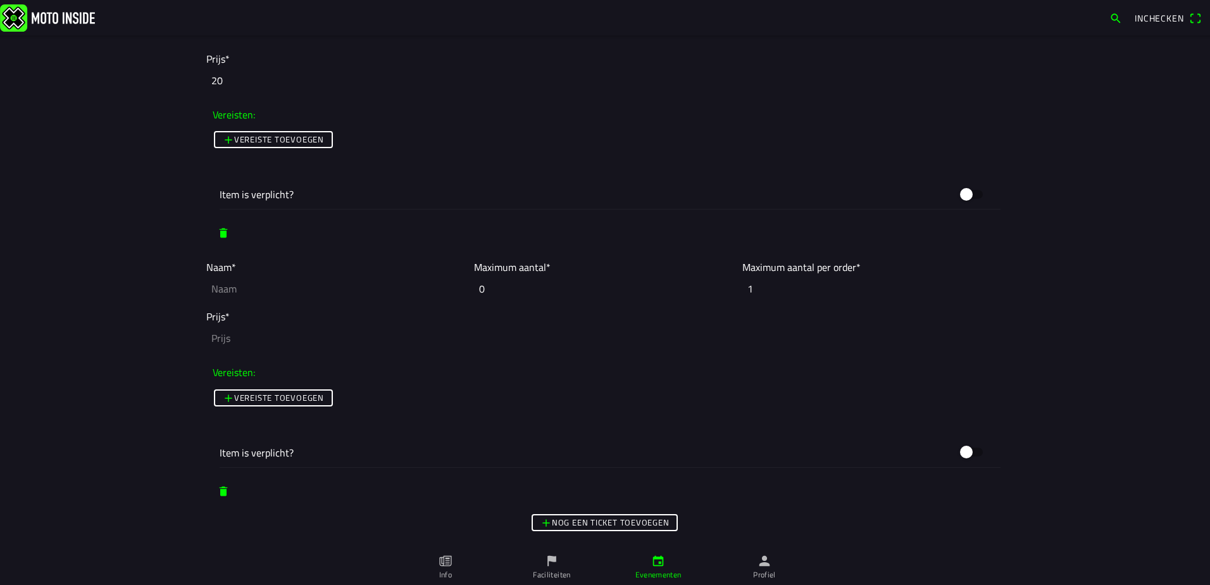
click at [0, 0] on slot "Nog een ticket toevoegen" at bounding box center [0, 0] width 0 height 0
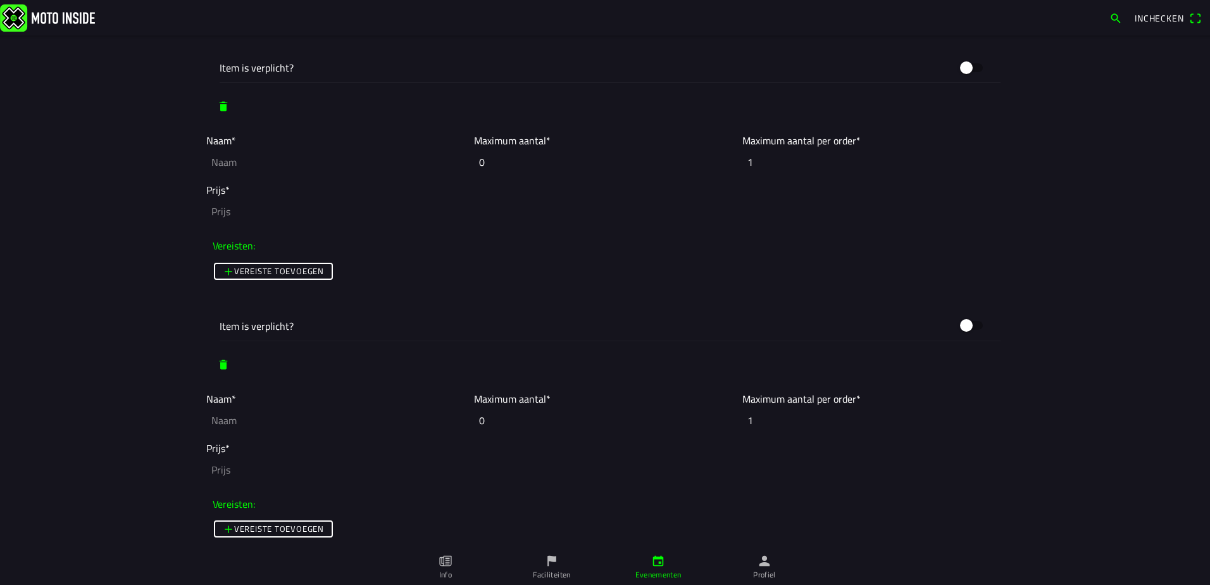
click at [296, 167] on input "text" at bounding box center [336, 162] width 261 height 28
drag, startPoint x: 210, startPoint y: 163, endPoint x: 152, endPoint y: 162, distance: 58.2
click at [152, 162] on main "Foto wijzigen Evenementnaam* Openbeker / Clubcross [DATE] - [DATE] Omschrijving…" at bounding box center [605, 309] width 1210 height 549
type input "125cc - leden"
click at [223, 415] on input "text" at bounding box center [336, 420] width 261 height 28
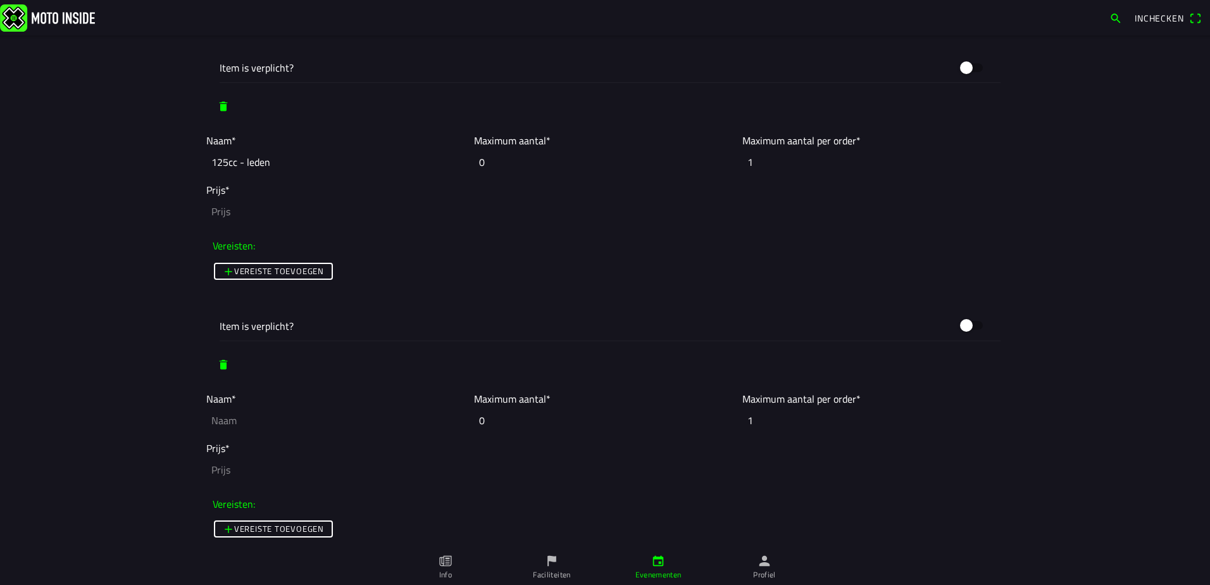
paste input "125cc - leden"
click at [242, 423] on input "125cc - leden" at bounding box center [336, 420] width 261 height 28
type input "125cc - niet leden"
click at [307, 221] on input "number" at bounding box center [605, 211] width 798 height 28
type input "15"
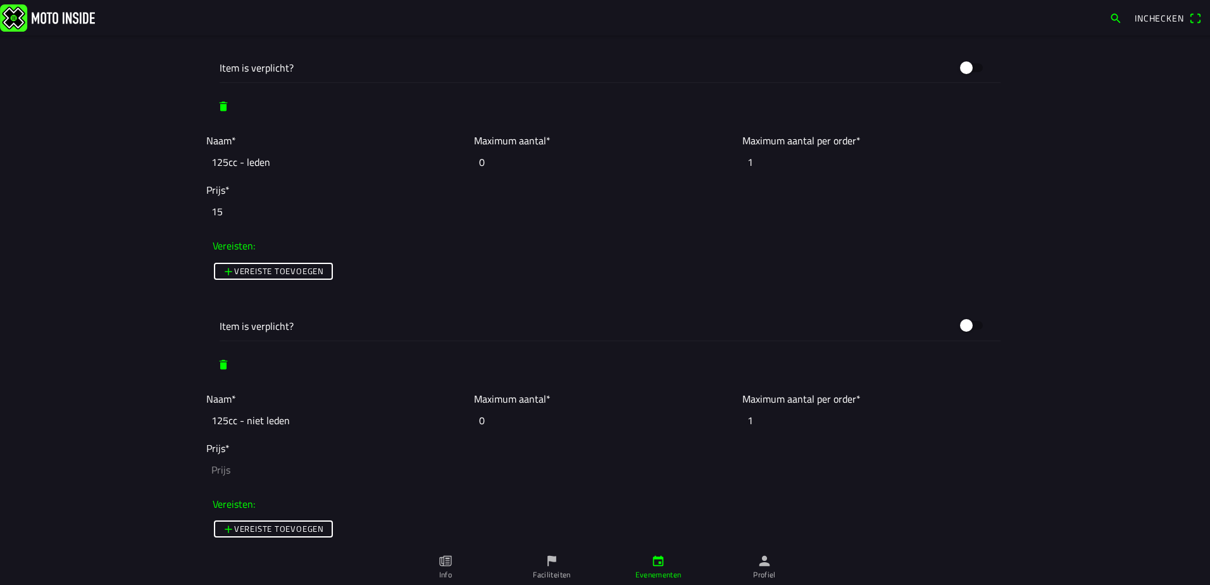
click at [256, 476] on input "number" at bounding box center [605, 470] width 798 height 28
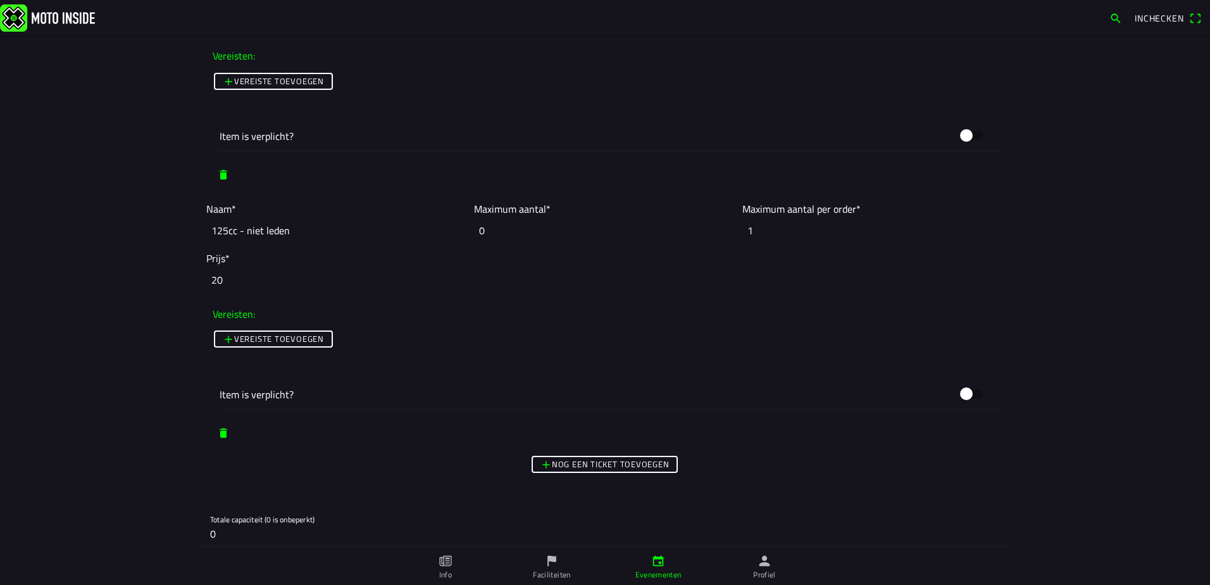
type input "20"
click at [0, 0] on slot "Nog een ticket toevoegen" at bounding box center [0, 0] width 0 height 0
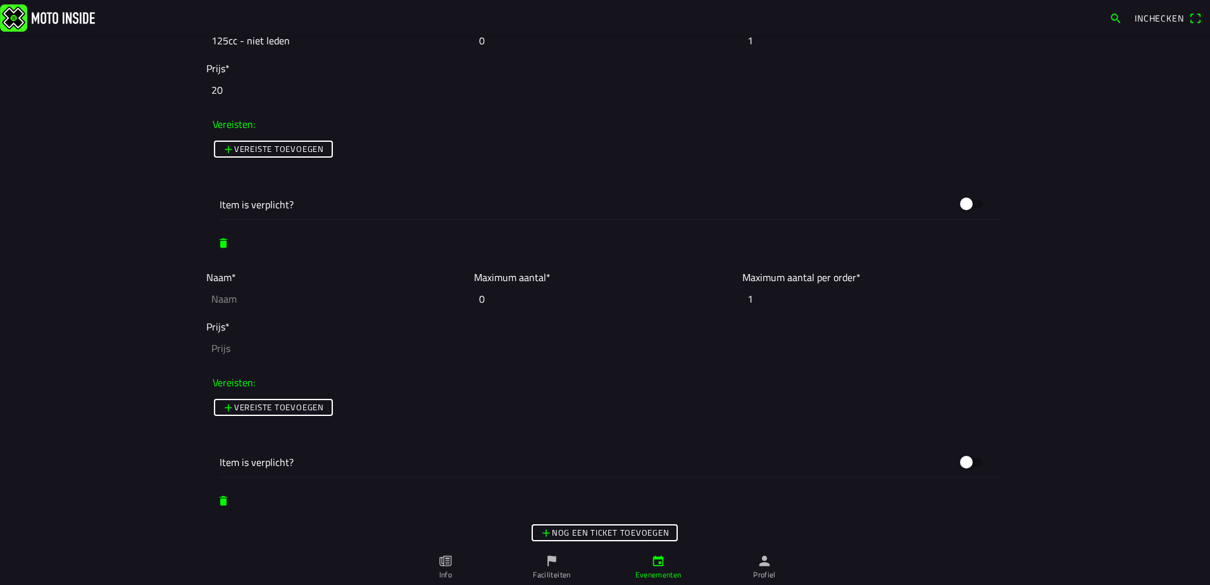
scroll to position [5001, 0]
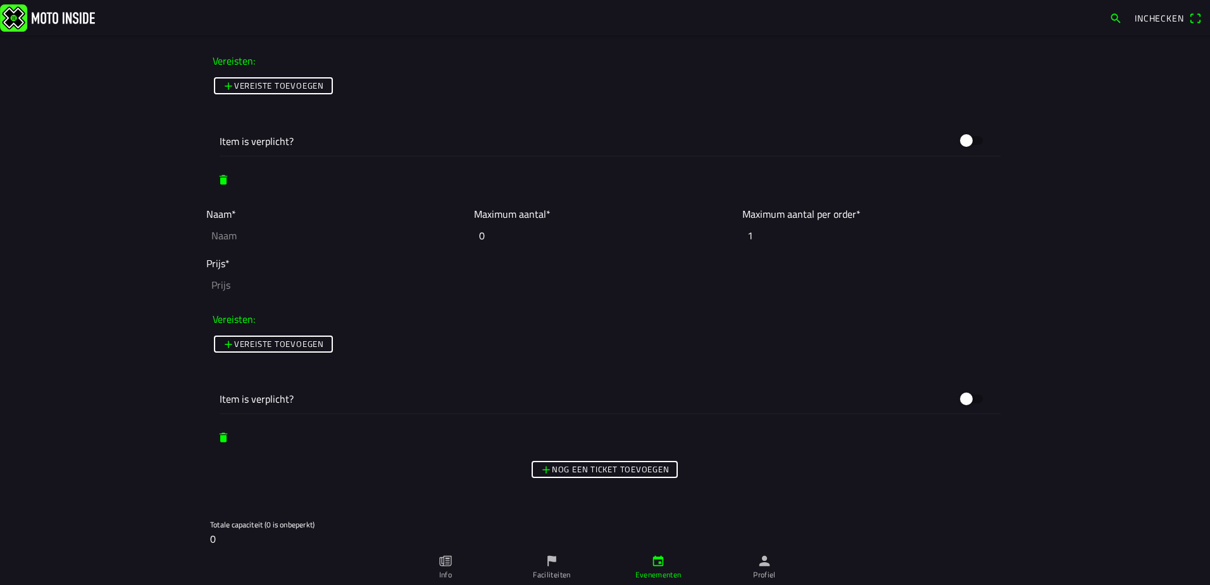
click at [584, 460] on div "Nog een ticket toevoegen" at bounding box center [605, 469] width 810 height 23
click at [653, 476] on span "Nog een ticket toevoegen" at bounding box center [605, 469] width 129 height 15
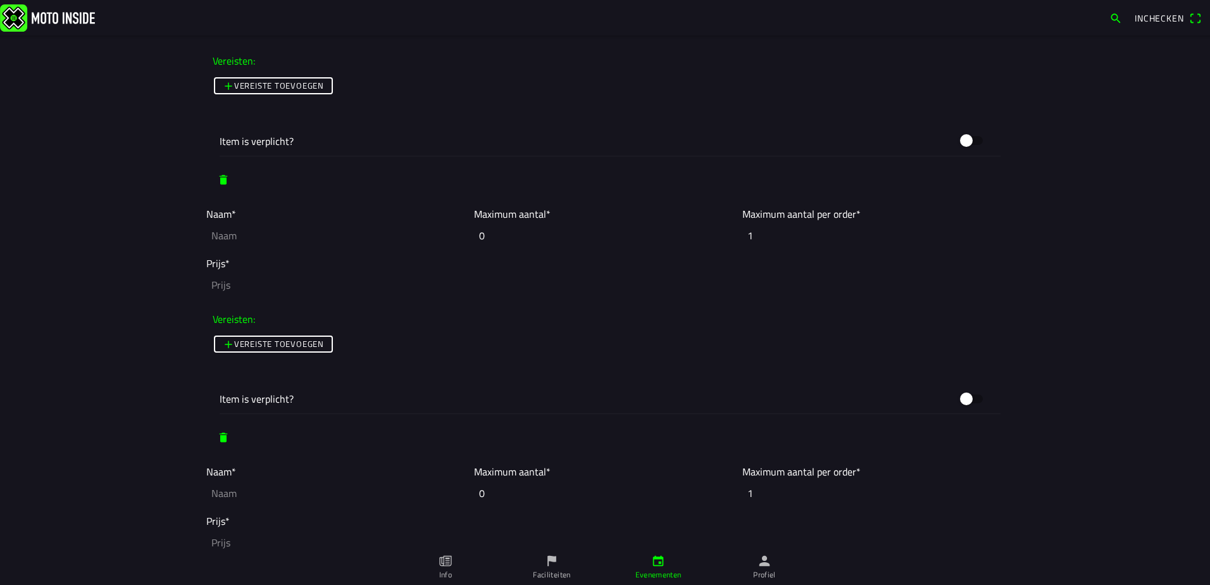
click at [254, 227] on input "text" at bounding box center [336, 236] width 261 height 28
paste input "125cc - leden"
click at [217, 237] on input "125cc - leden" at bounding box center [336, 236] width 261 height 28
type input "250cc - leden"
click at [218, 291] on input "number" at bounding box center [605, 285] width 798 height 28
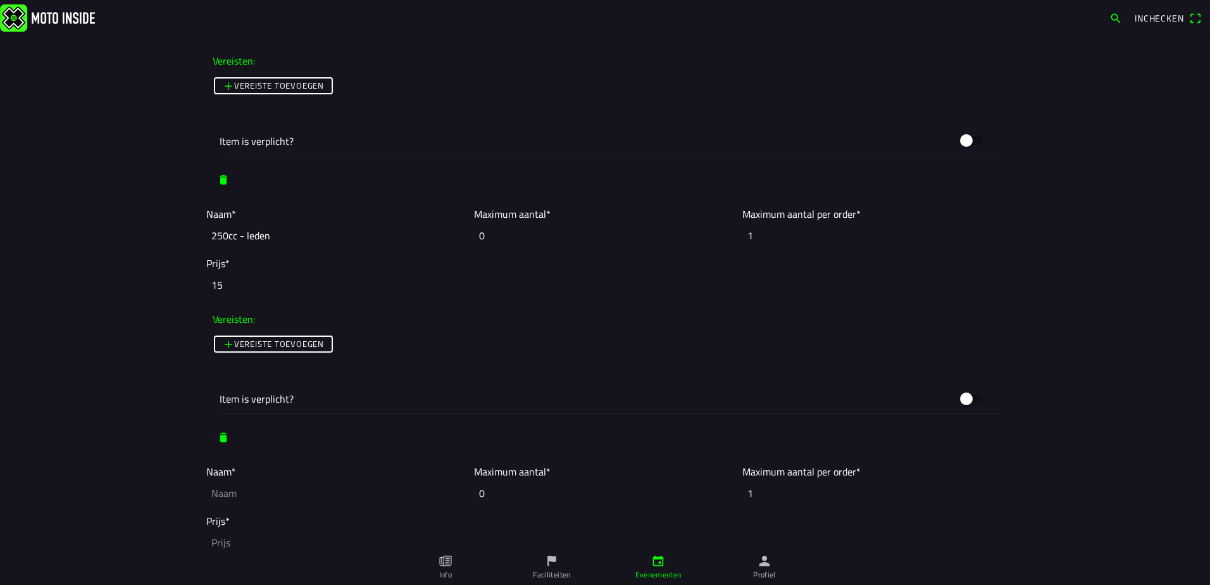
type input "15"
drag, startPoint x: 232, startPoint y: 230, endPoint x: 160, endPoint y: 229, distance: 72.8
click at [160, 229] on main "Foto wijzigen Evenementnaam* Openbeker / Clubcross [DATE] - [DATE] Omschrijving…" at bounding box center [605, 309] width 1210 height 549
click at [264, 499] on input "text" at bounding box center [336, 493] width 261 height 28
paste input "250cc - leden"
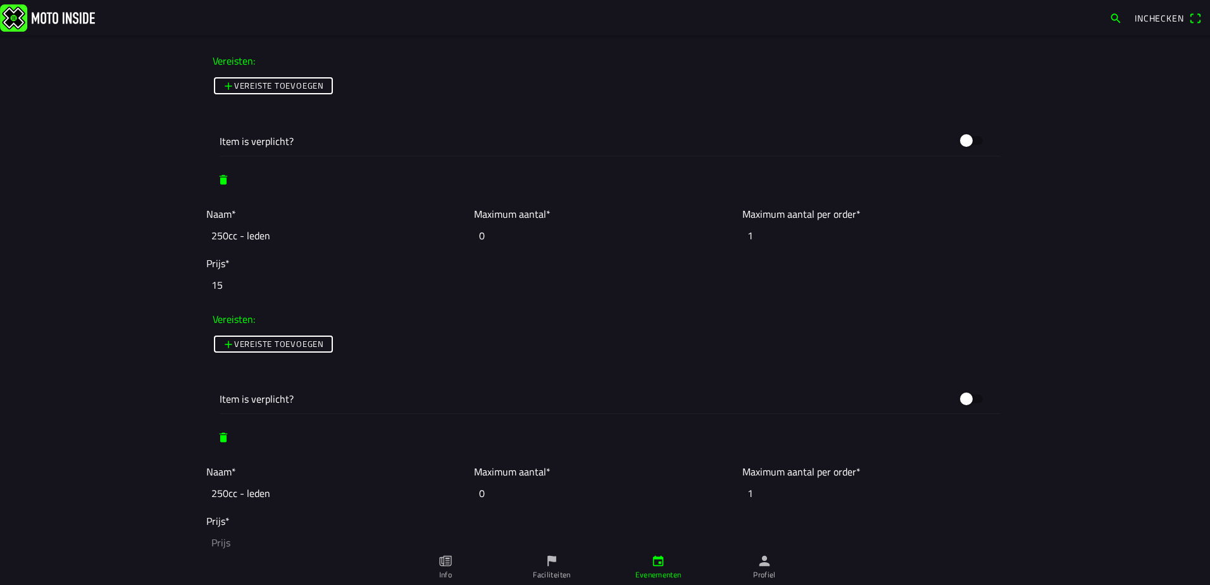
drag, startPoint x: 242, startPoint y: 497, endPoint x: 259, endPoint y: 499, distance: 16.6
click at [242, 498] on input "250cc - leden" at bounding box center [336, 493] width 261 height 28
type input "250cc - niet leden"
click at [230, 544] on input "number" at bounding box center [605, 543] width 798 height 28
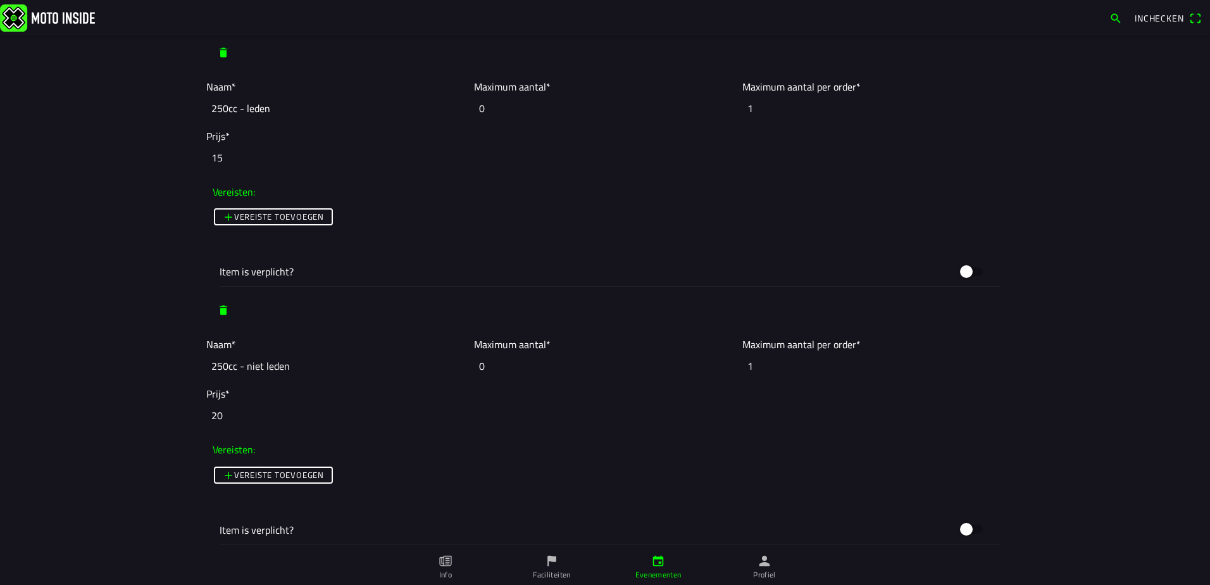
scroll to position [5254, 0]
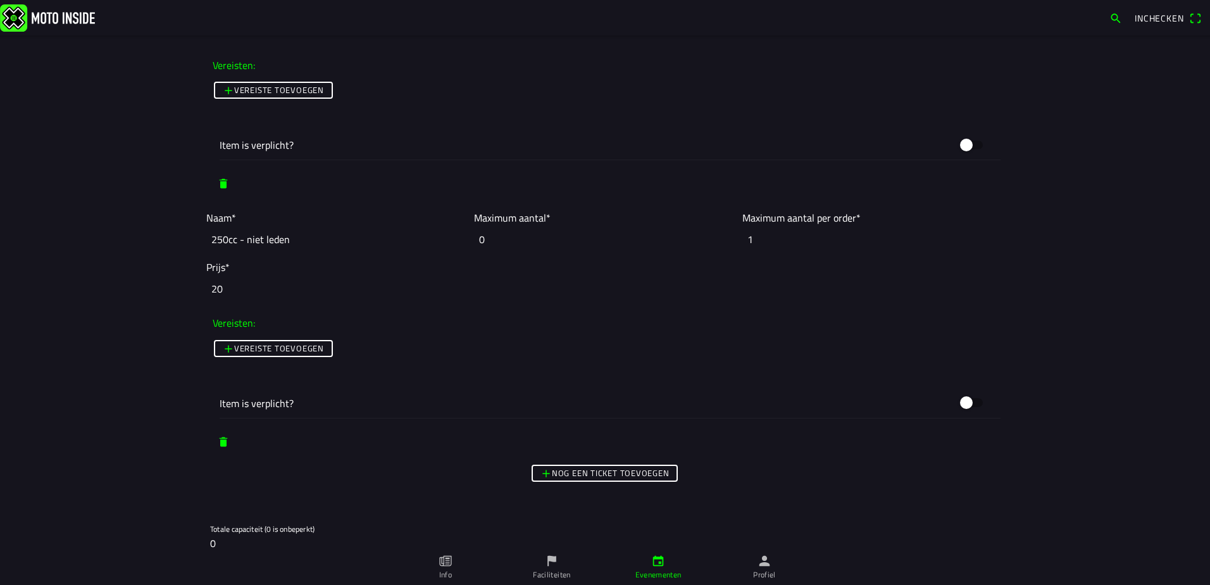
type input "20"
click at [0, 0] on slot "Nog een ticket toevoegen" at bounding box center [0, 0] width 0 height 0
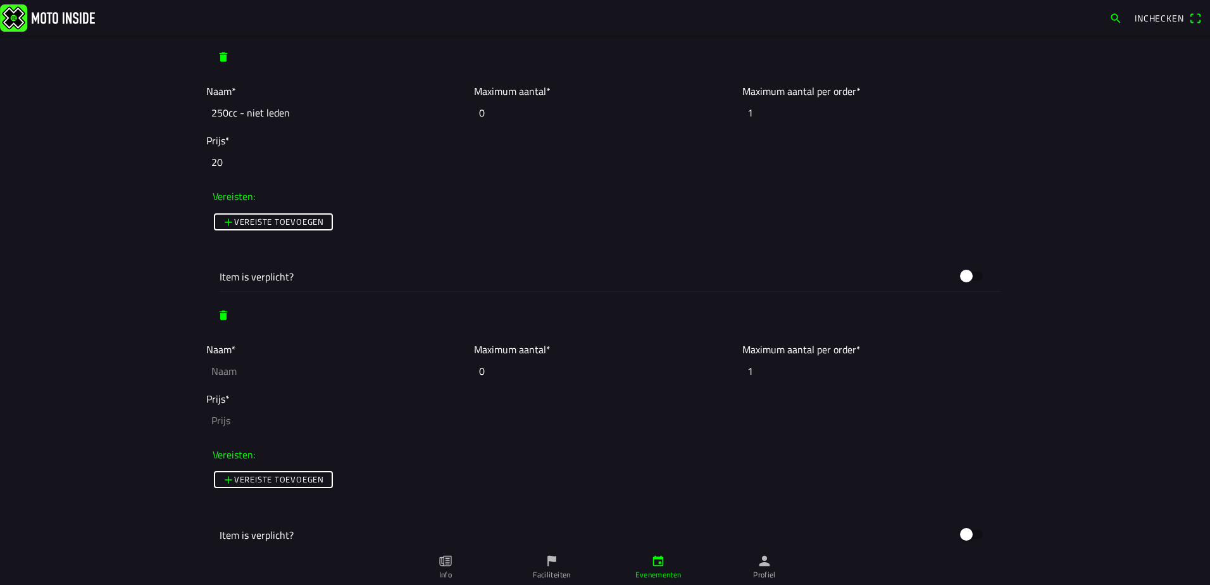
scroll to position [5507, 0]
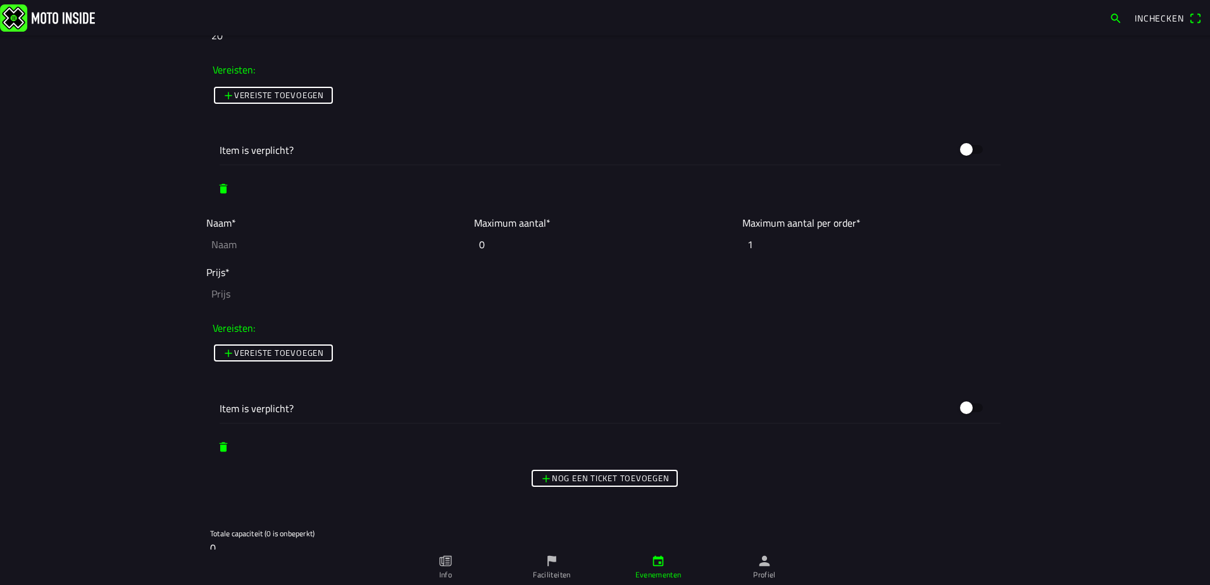
click at [0, 0] on slot "Nog een ticket toevoegen" at bounding box center [0, 0] width 0 height 0
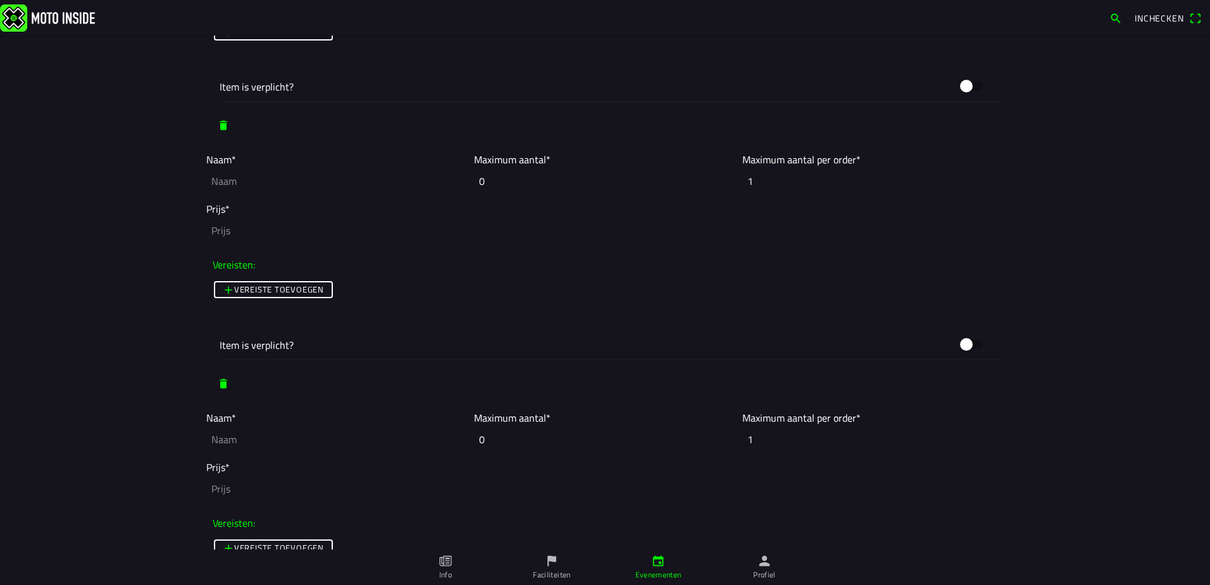
scroll to position [5634, 0]
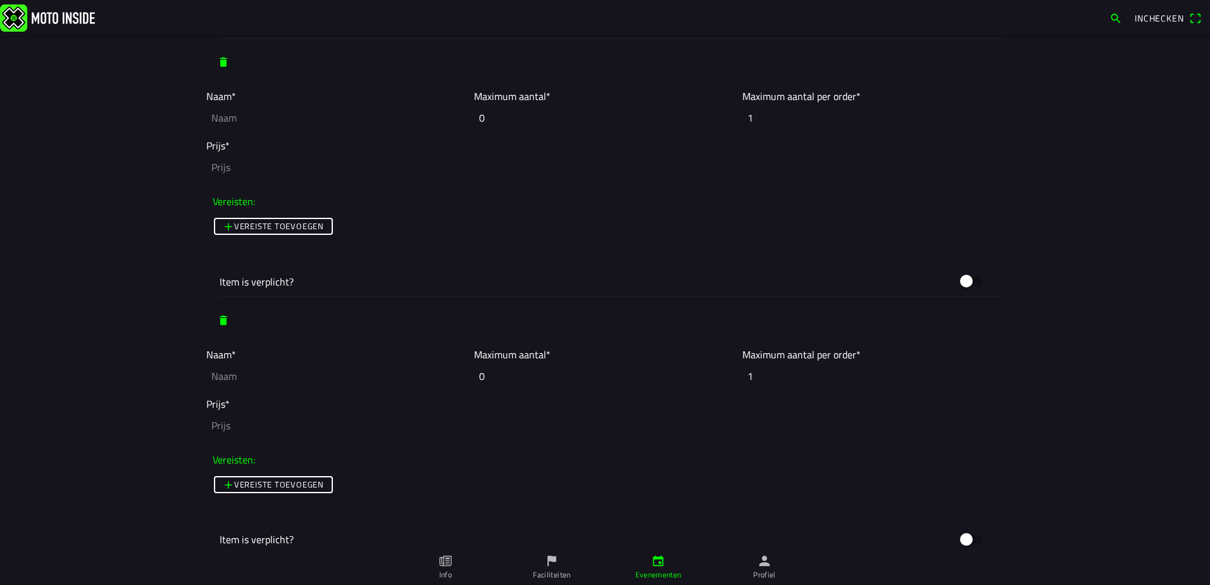
click at [246, 122] on input "text" at bounding box center [336, 118] width 261 height 28
paste input "250cc - leden"
click at [213, 117] on input "250cc - leden" at bounding box center [336, 118] width 261 height 28
drag, startPoint x: 273, startPoint y: 115, endPoint x: 159, endPoint y: 120, distance: 114.1
click at [159, 120] on main "Foto wijzigen Evenementnaam* Openbeker / Clubcross [DATE] - [DATE] Omschrijving…" at bounding box center [605, 309] width 1210 height 549
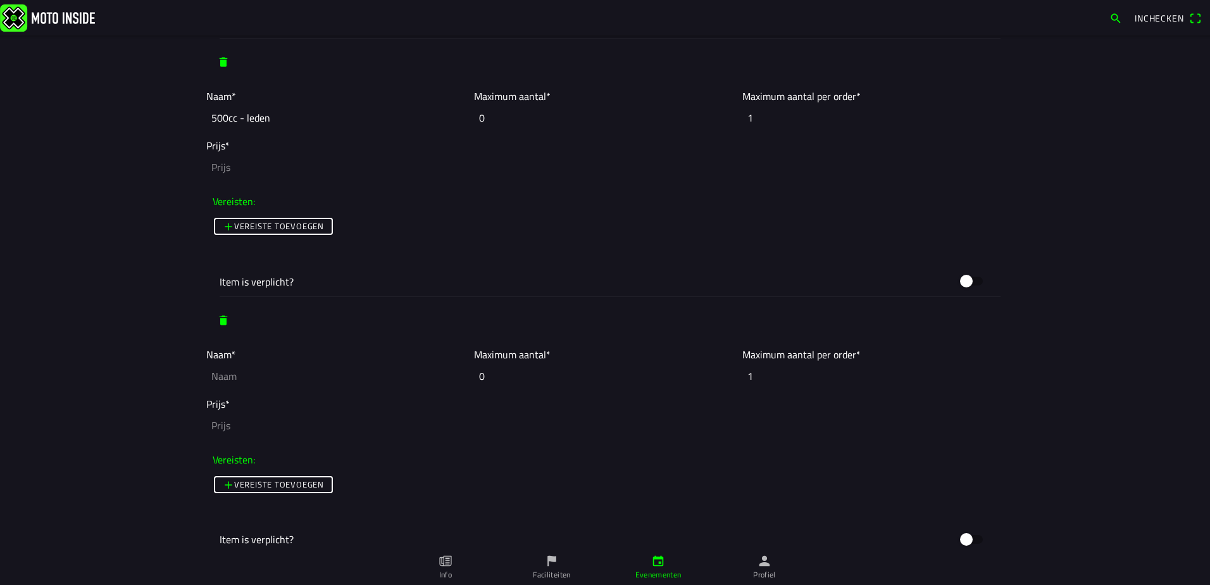
type input "500cc - leden"
click at [229, 379] on input "text" at bounding box center [336, 376] width 261 height 28
paste input "500cc - leden"
click at [241, 380] on input "500cc - leden" at bounding box center [336, 376] width 261 height 28
type input "500cc - niet leden"
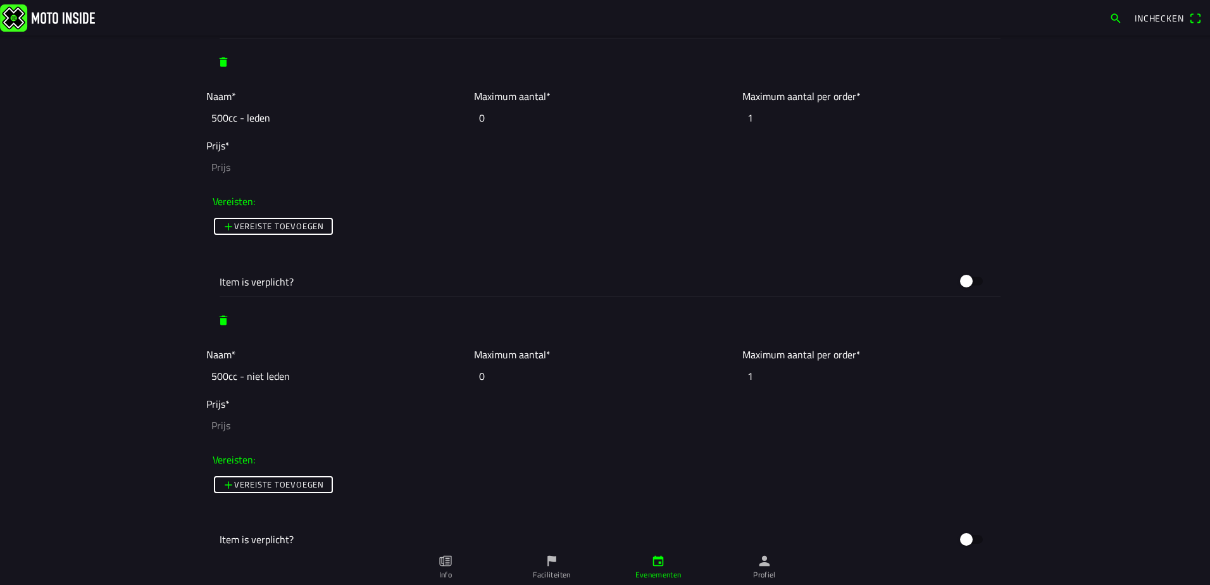
click at [367, 166] on input "number" at bounding box center [605, 167] width 798 height 28
type input "15"
click at [223, 425] on input "number" at bounding box center [605, 425] width 798 height 28
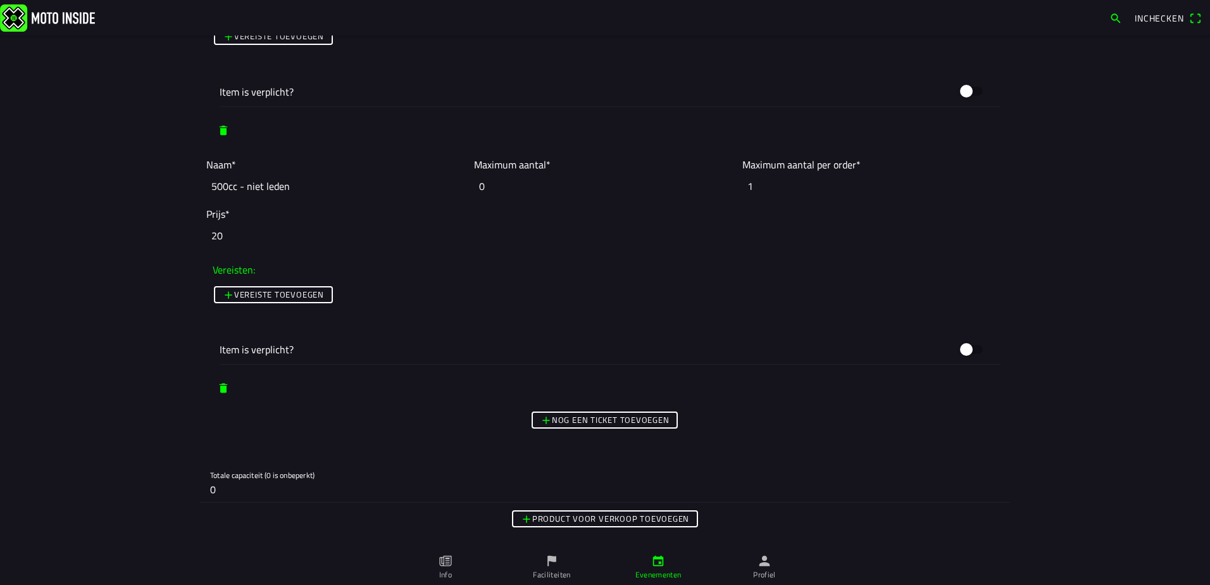
type input "20"
click at [0, 0] on slot "Nog een ticket toevoegen" at bounding box center [0, 0] width 0 height 0
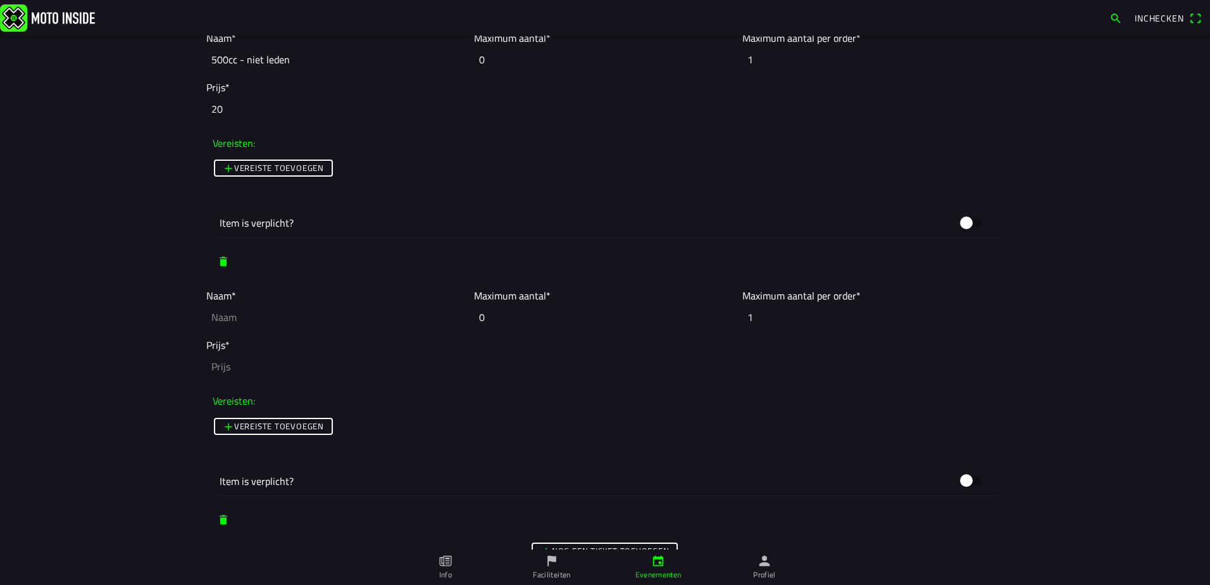
scroll to position [6013, 0]
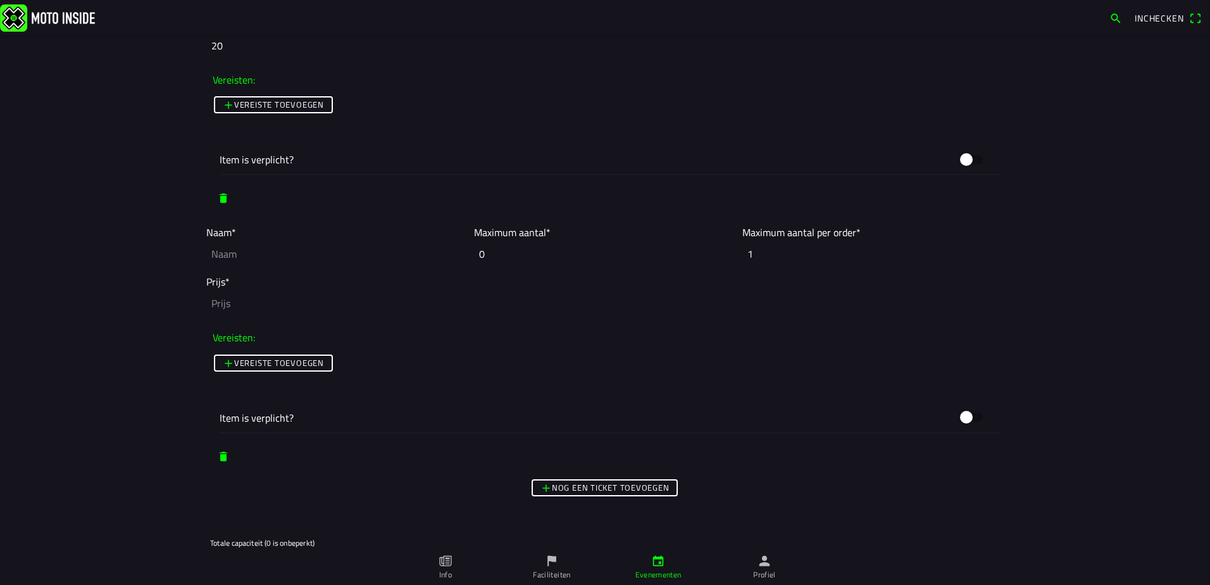
click at [569, 497] on div "Nog een ticket toevoegen" at bounding box center [605, 488] width 810 height 23
click at [0, 0] on slot "Nog een ticket toevoegen" at bounding box center [0, 0] width 0 height 0
click at [254, 257] on input "text" at bounding box center [336, 254] width 261 height 28
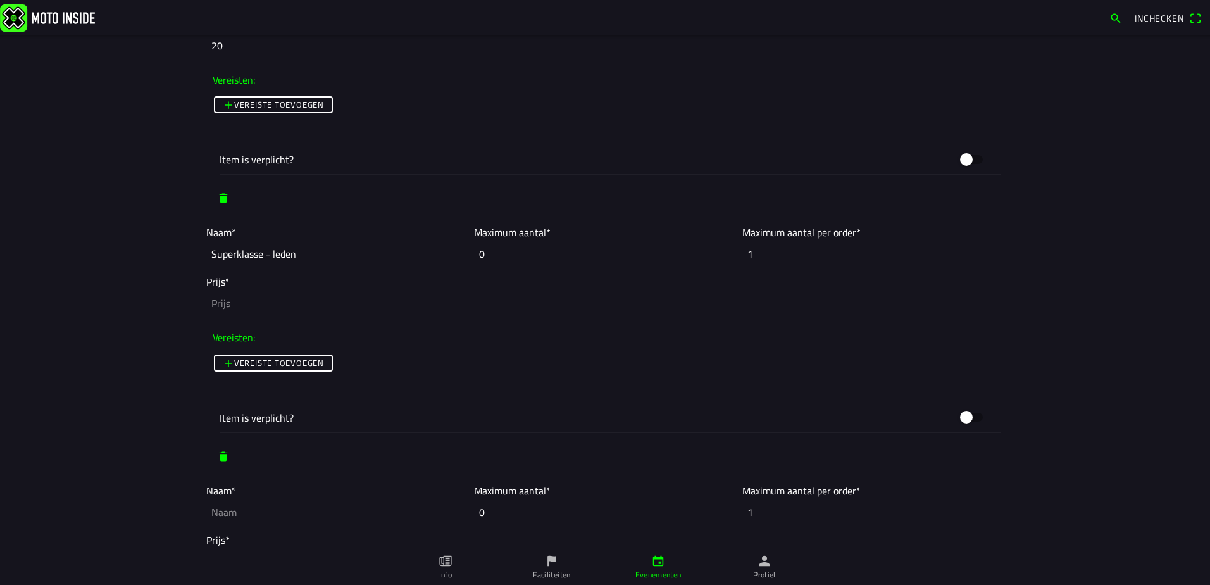
drag, startPoint x: 308, startPoint y: 261, endPoint x: 146, endPoint y: 251, distance: 161.7
click at [146, 251] on main "Foto wijzigen Evenementnaam* Openbeker / Clubcross [DATE] - [DATE] Omschrijving…" at bounding box center [605, 309] width 1210 height 549
type input "Superklasse - leden"
click at [226, 507] on input "text" at bounding box center [336, 512] width 261 height 28
paste input "Superklasse - leden"
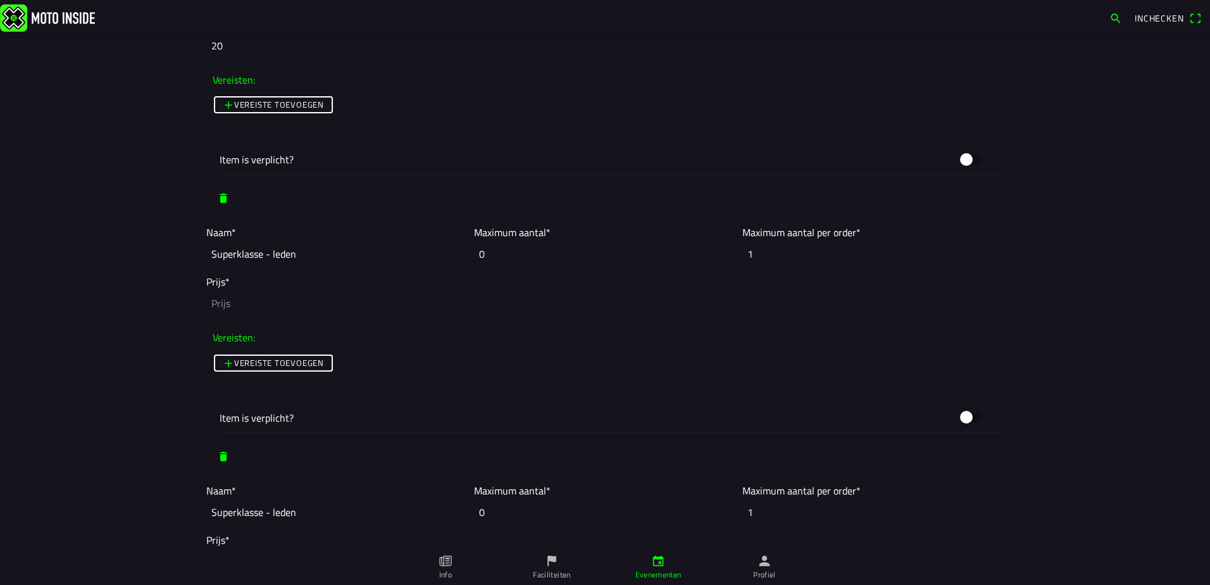
click at [262, 511] on input "Superklasse - leden" at bounding box center [336, 512] width 261 height 28
click at [265, 515] on input "Superklasse - leden" at bounding box center [336, 512] width 261 height 28
type input "Superklasse - niet leden"
click at [233, 304] on input "number" at bounding box center [605, 303] width 798 height 28
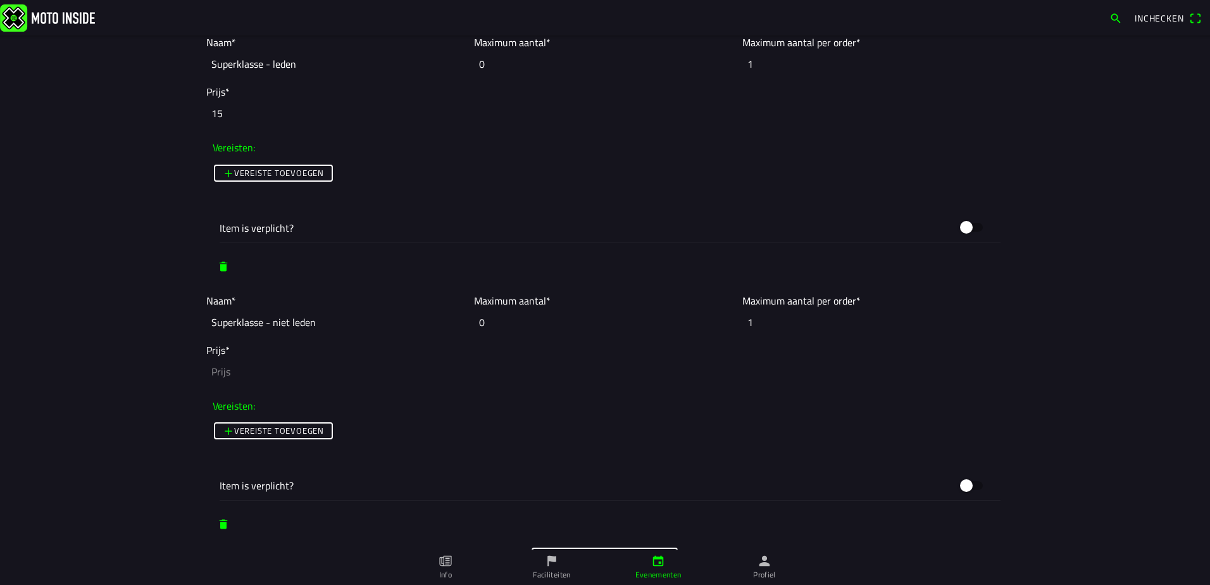
type input "15"
click at [247, 374] on input "number" at bounding box center [605, 372] width 798 height 28
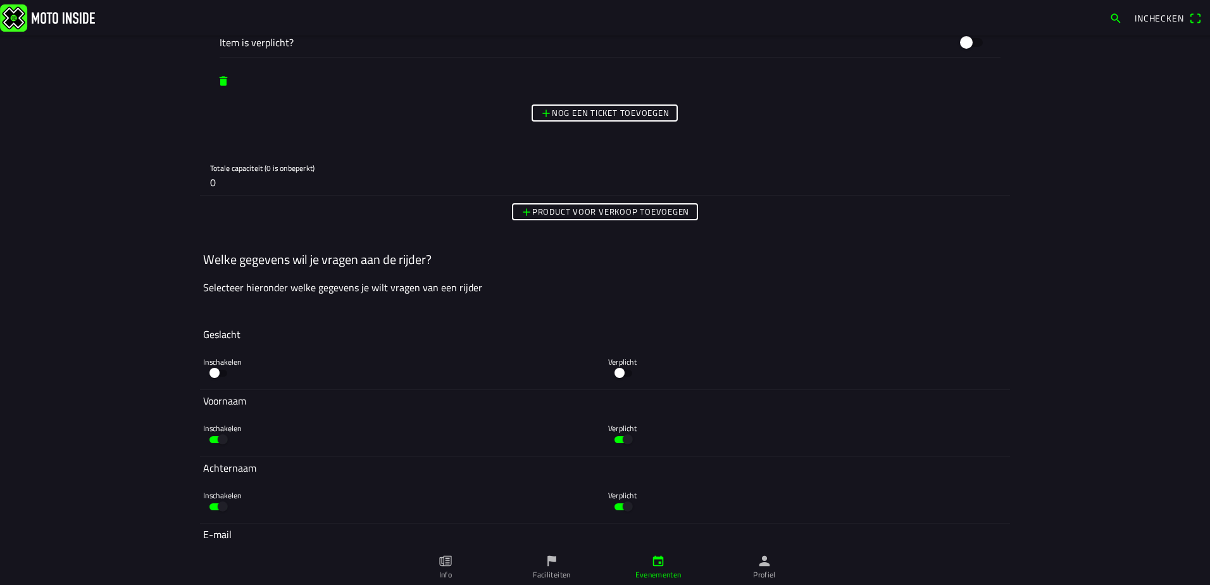
scroll to position [6900, 0]
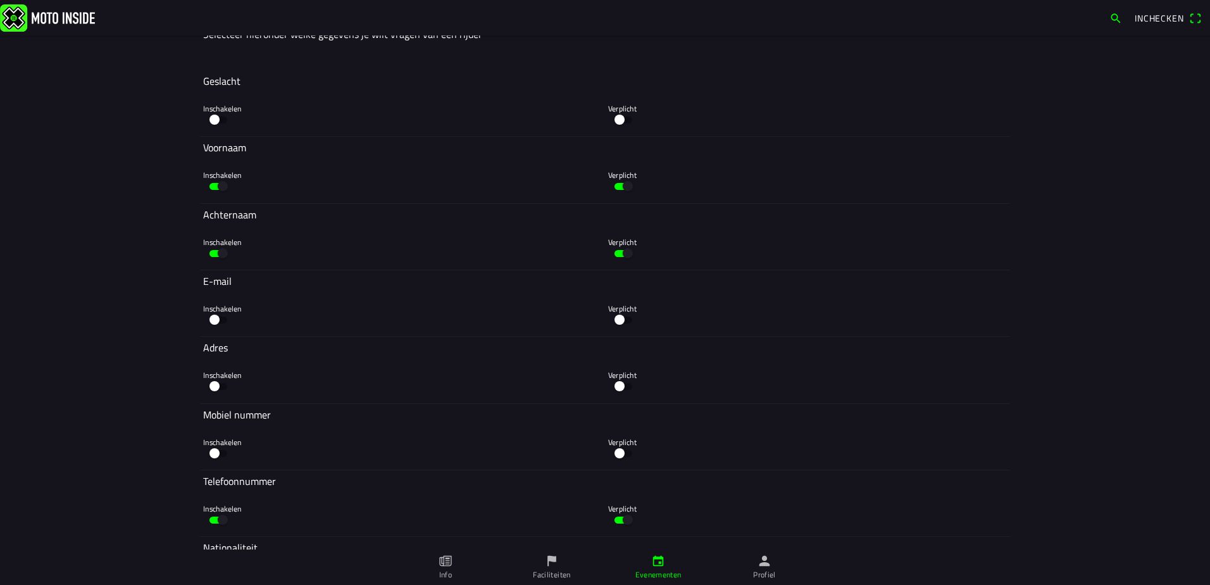
type input "20"
click at [214, 386] on button "button" at bounding box center [218, 386] width 30 height 19
click at [614, 386] on button "button" at bounding box center [623, 386] width 30 height 19
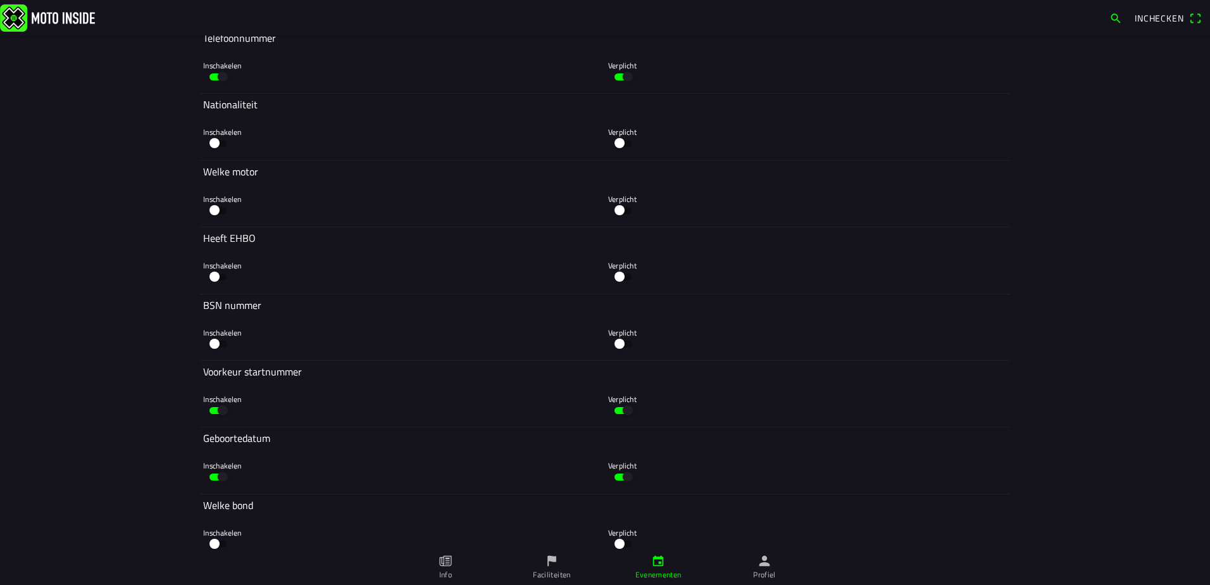
scroll to position [7406, 0]
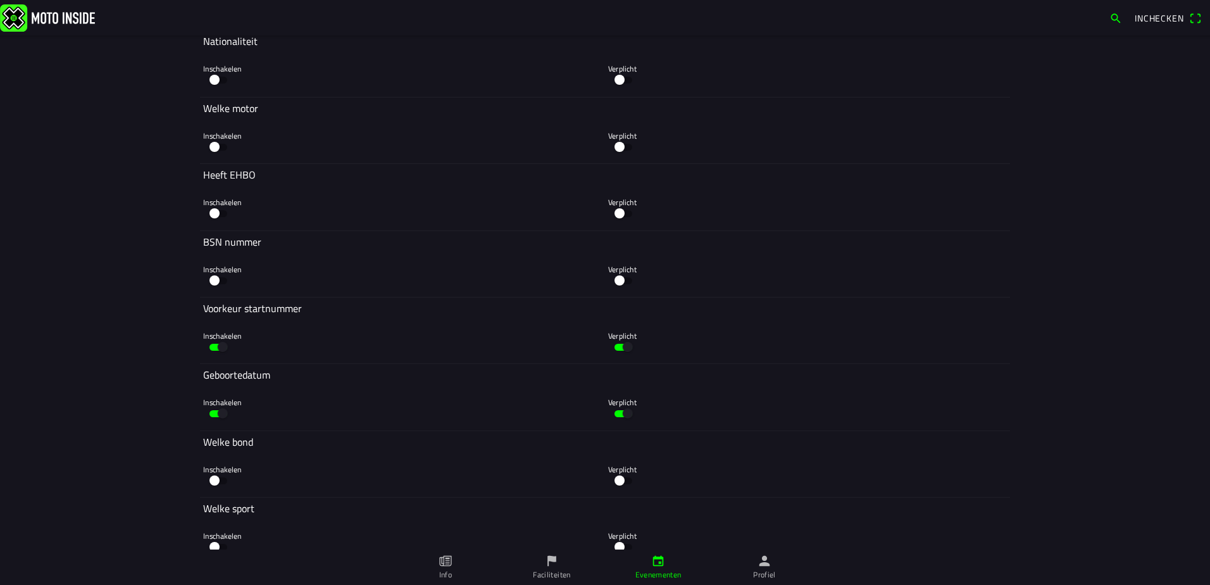
click at [221, 415] on button "button" at bounding box center [218, 413] width 30 height 19
click at [608, 416] on button "button" at bounding box center [623, 413] width 30 height 19
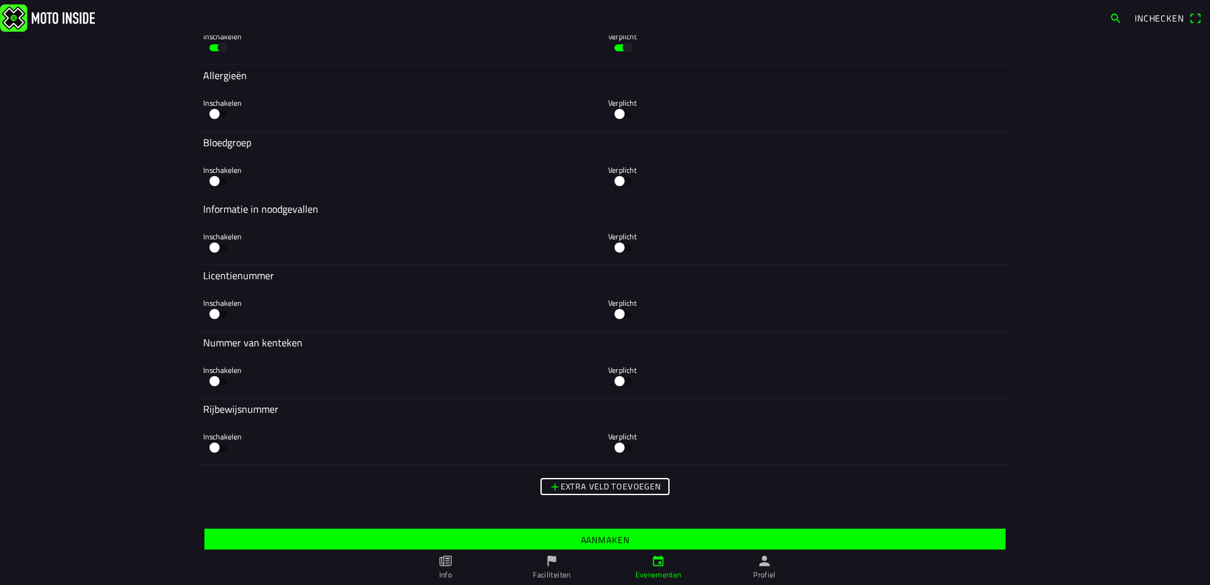
scroll to position [8047, 0]
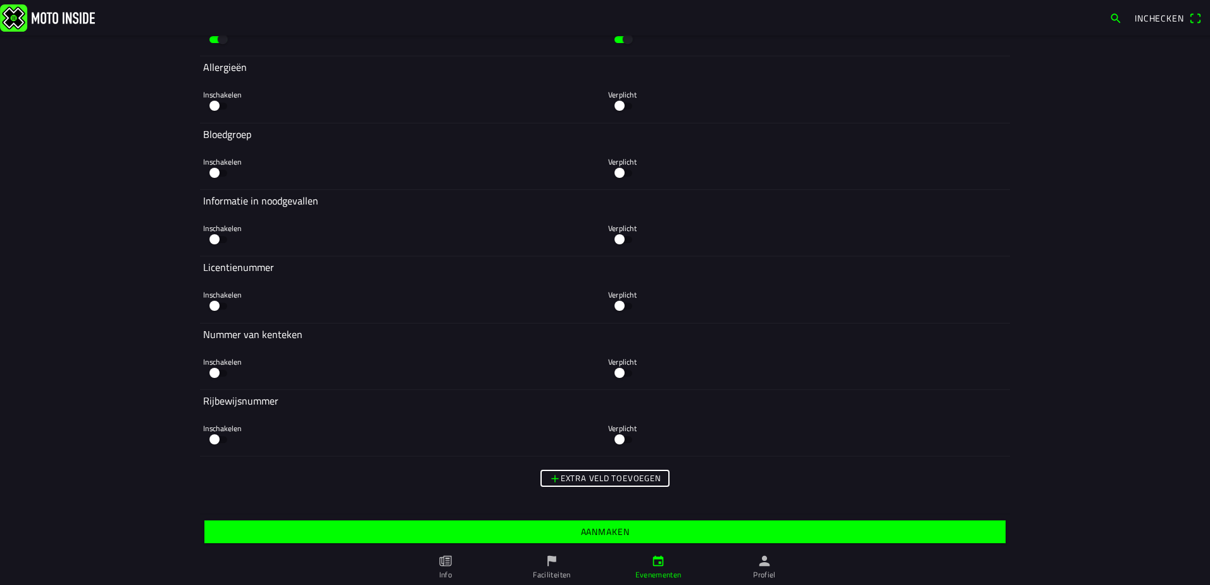
click at [560, 528] on span "Aanmaken" at bounding box center [605, 531] width 782 height 23
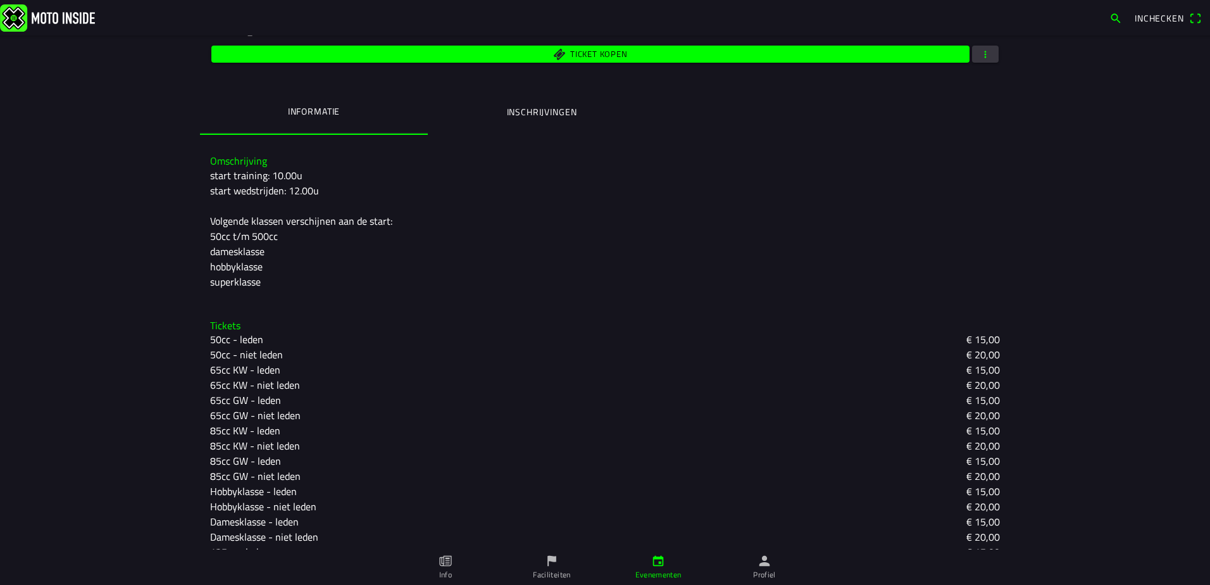
scroll to position [188, 0]
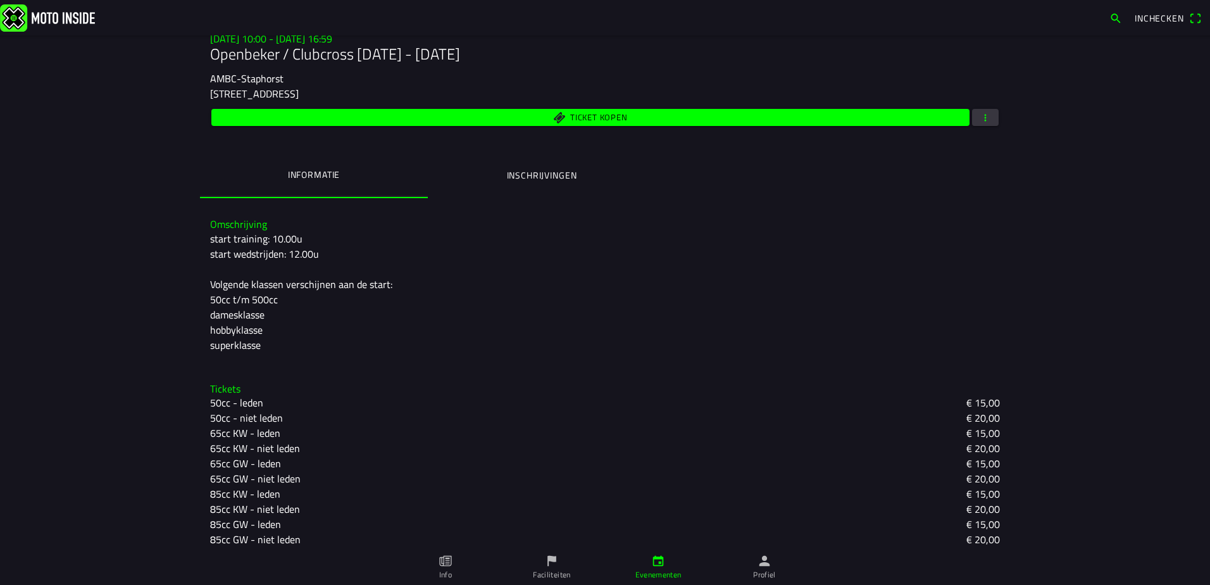
drag, startPoint x: 268, startPoint y: 351, endPoint x: 205, endPoint y: 244, distance: 123.8
click at [210, 244] on div "start training: 10.00u start wedstrijden: 12.00u Volgende klassen verschijnen a…" at bounding box center [605, 292] width 790 height 122
drag, startPoint x: 205, startPoint y: 244, endPoint x: 222, endPoint y: 243, distance: 17.1
click at [677, 570] on ion-label "Evenementen" at bounding box center [659, 574] width 46 height 11
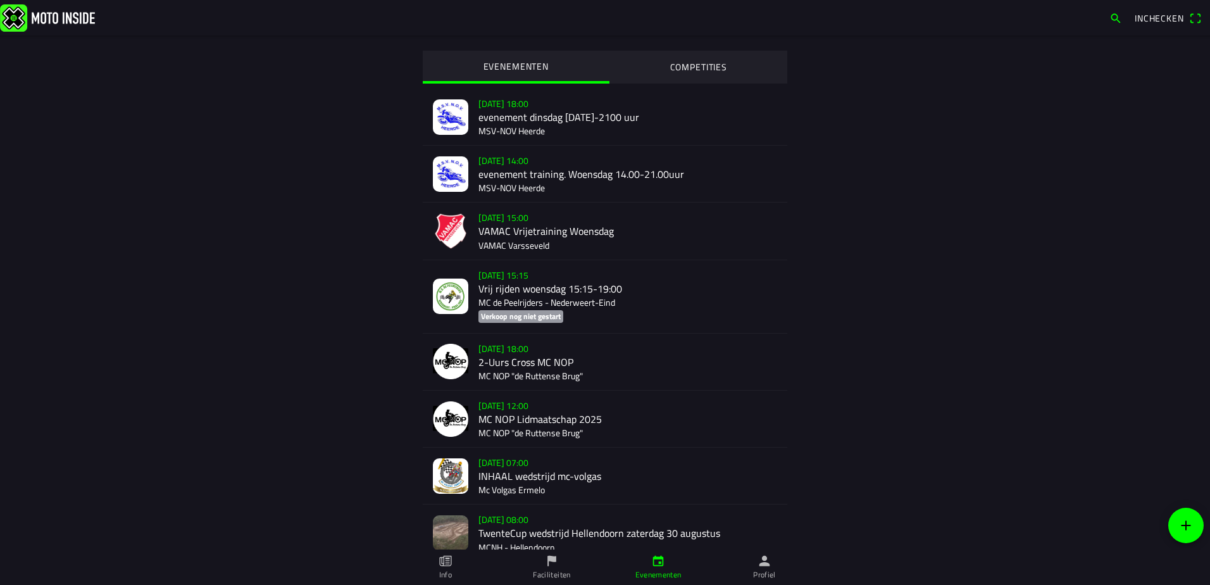
click at [1188, 527] on icon "add" at bounding box center [1186, 525] width 15 height 15
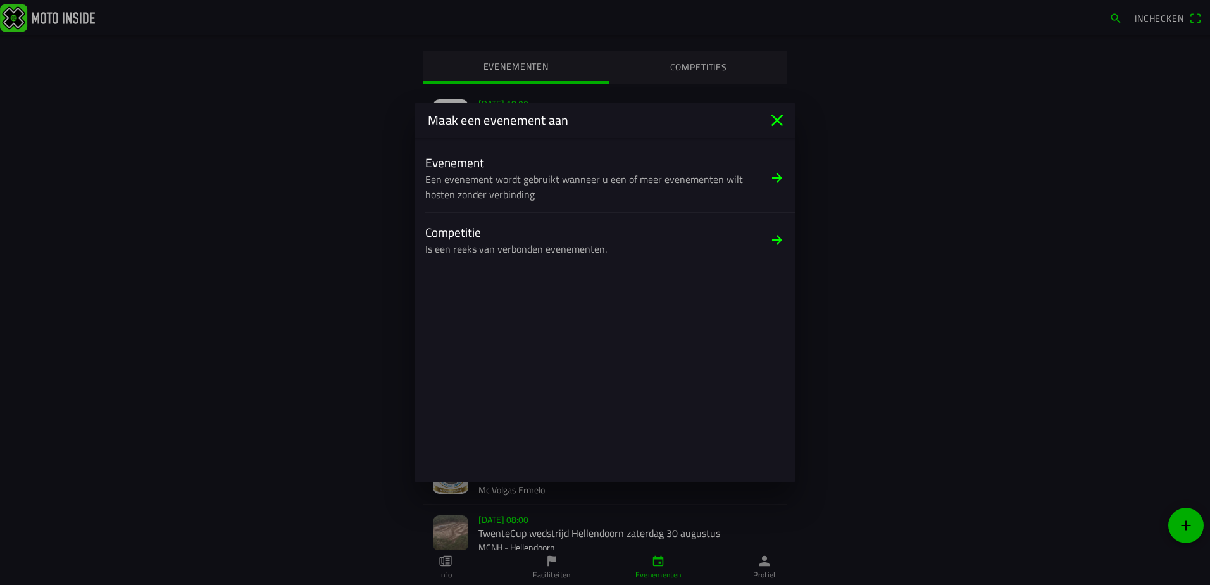
click at [0, 0] on slot "Een evenement wordt gebruikt wanneer u een of meer evenementen wilt hosten zond…" at bounding box center [0, 0] width 0 height 0
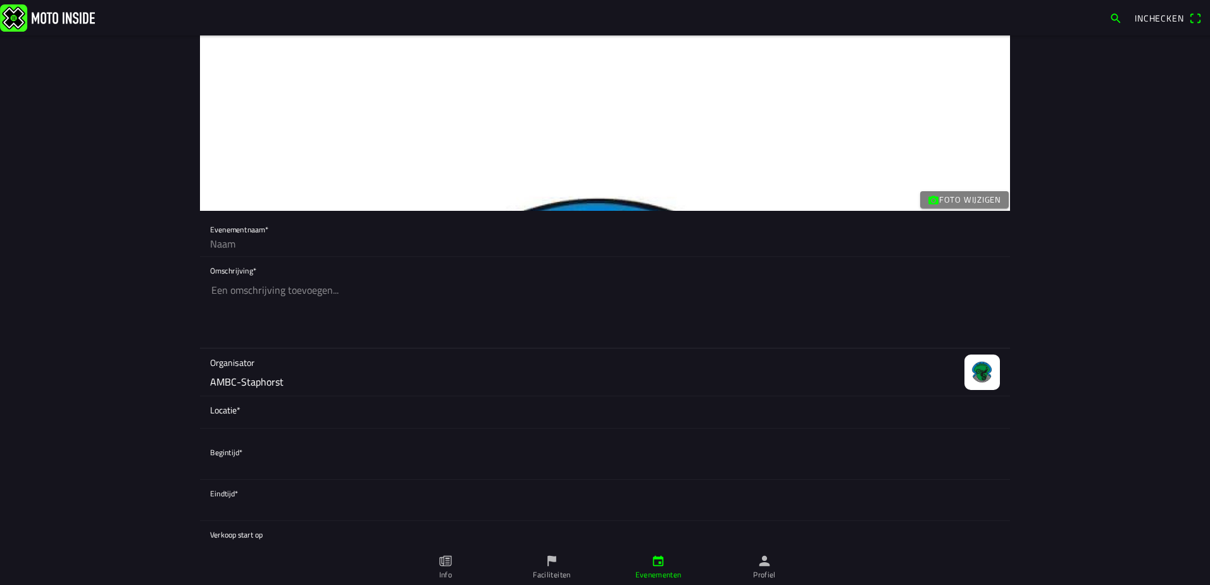
drag, startPoint x: 255, startPoint y: 313, endPoint x: 256, endPoint y: 304, distance: 9.6
click at [255, 313] on textarea at bounding box center [605, 312] width 790 height 71
paste textarea "start training: 10.00u start wedstrijden: 12.00u Volgende klassen verschijnen a…"
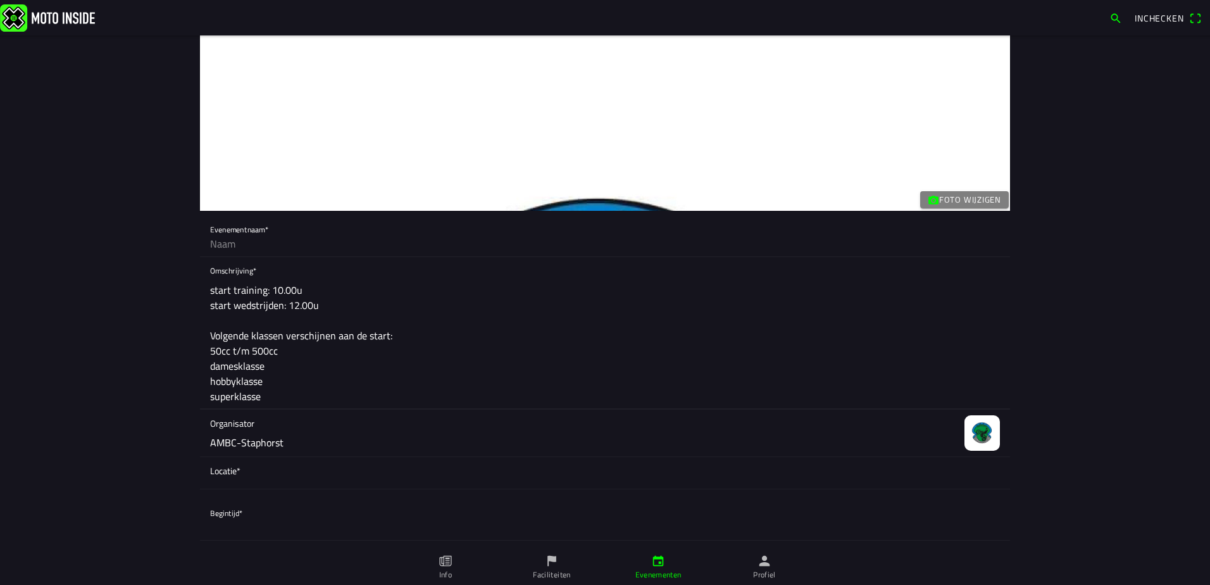
click at [210, 290] on textarea "start training: 10.00u start wedstrijden: 12.00u Volgende klassen verschijnen a…" at bounding box center [605, 343] width 790 height 132
type textarea "start training: 10.00u start wedstrijden: 12.00u Volgende klassen verschijnen a…"
click at [261, 252] on input "text" at bounding box center [605, 243] width 790 height 25
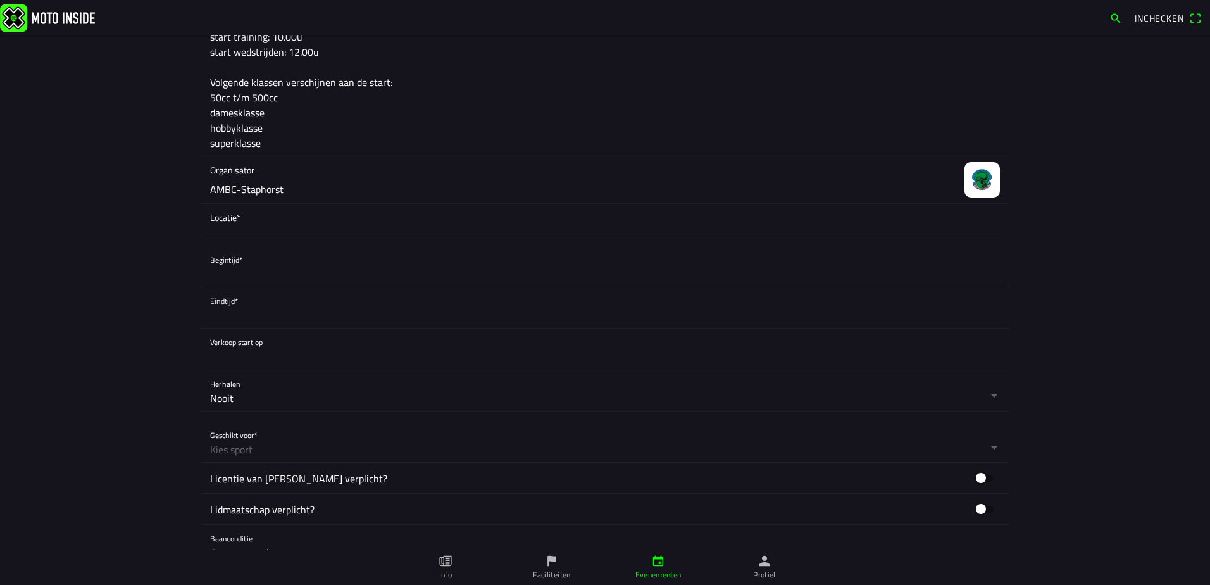
type input "Openbeker / clubcross [DATE] - [DATE]"
click at [298, 216] on span "Locatie*" at bounding box center [605, 217] width 790 height 13
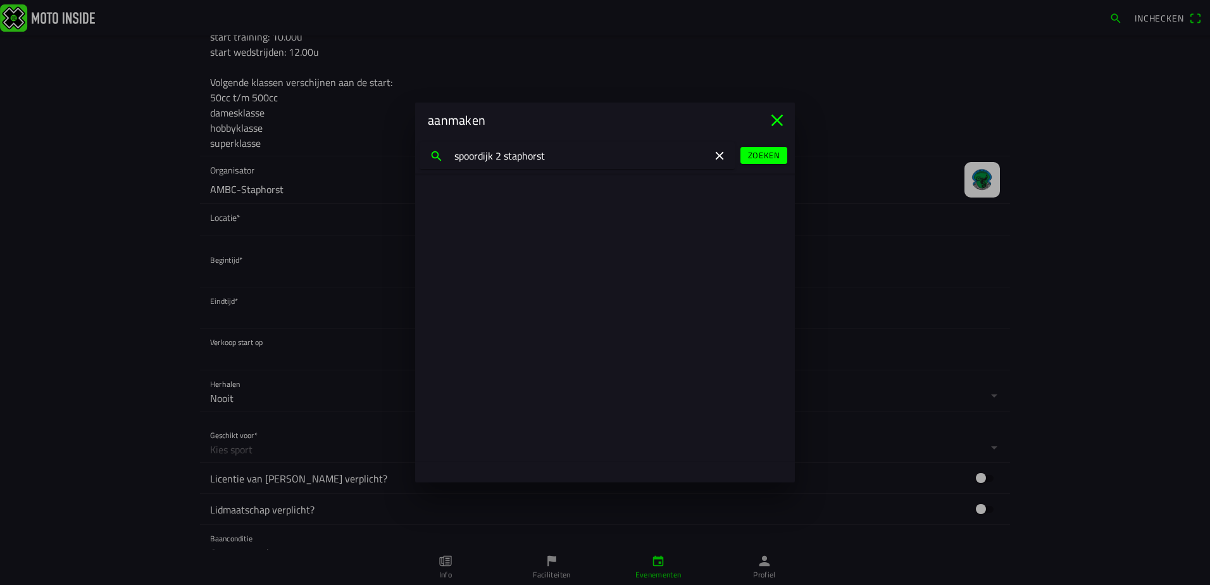
type input "spoordijk 2 staphorst"
click at [0, 0] on slot "[STREET_ADDRESS]" at bounding box center [0, 0] width 0 height 0
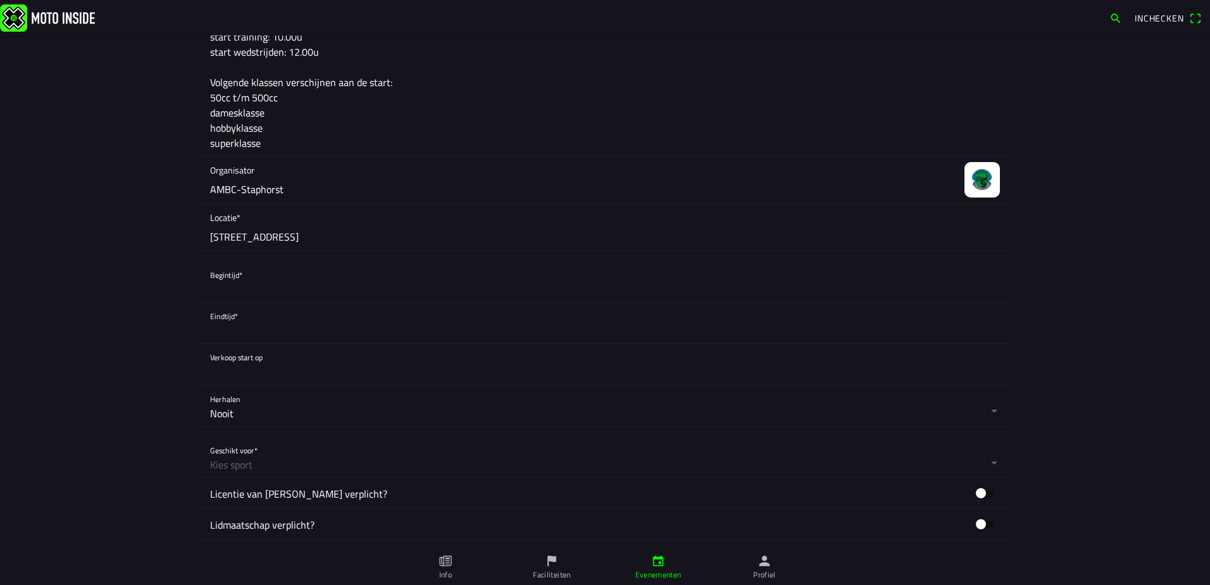
click at [264, 285] on button "button" at bounding box center [610, 281] width 800 height 41
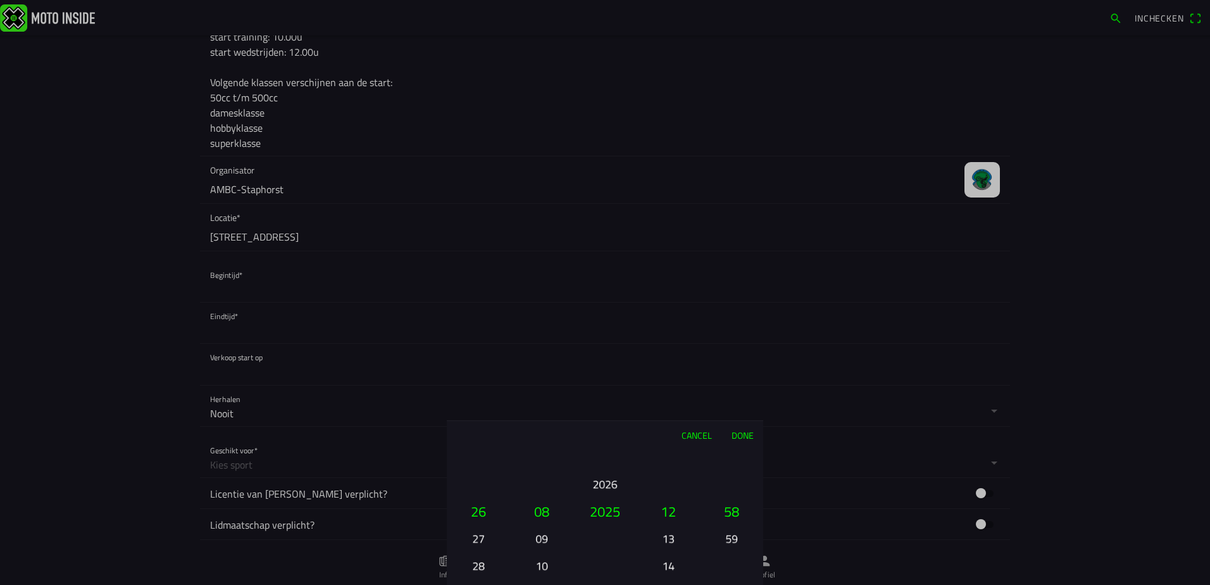
click at [541, 539] on button "09" at bounding box center [541, 538] width 43 height 22
click at [483, 492] on button "25" at bounding box center [478, 484] width 43 height 22
click at [482, 491] on ion-picker-column "01 02 03 04 05 06 07 08 09 10 11 12 13 14 15 16 17 18 19 20 21 22 23 24 25 26 2…" at bounding box center [478, 517] width 63 height 136
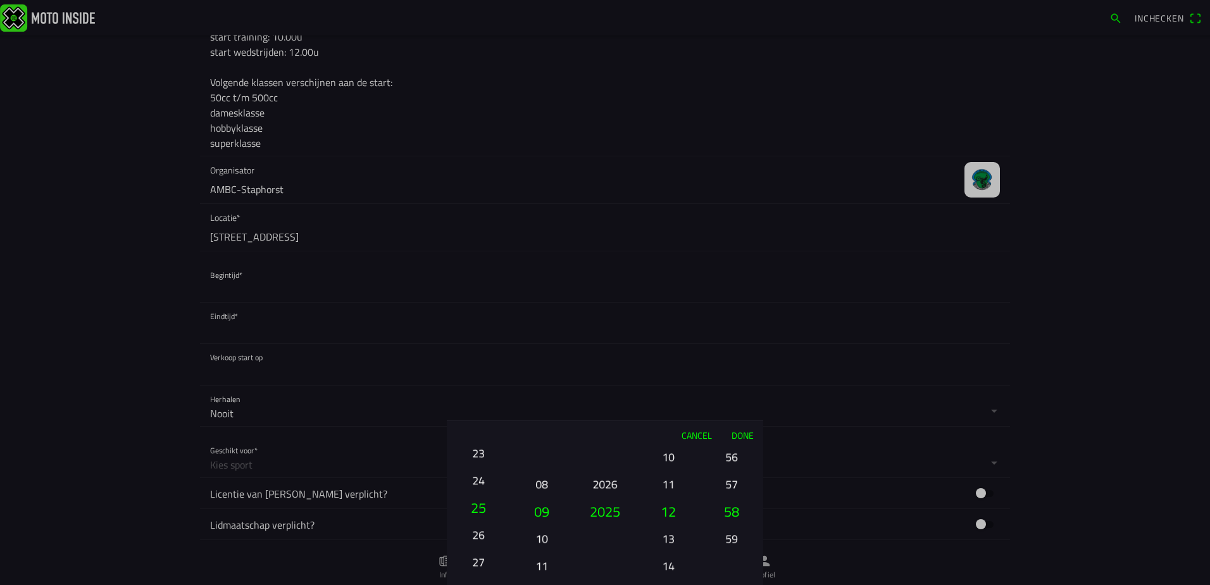
click at [482, 491] on ion-picker-column "01 02 03 04 05 06 07 08 09 10 11 12 13 14 15 16 17 18 19 20 21 22 23 24 25 26 2…" at bounding box center [478, 517] width 63 height 136
click at [480, 485] on button "24" at bounding box center [478, 480] width 43 height 22
click at [480, 484] on button "23" at bounding box center [478, 484] width 43 height 22
click at [480, 484] on button "22" at bounding box center [478, 484] width 43 height 22
click at [480, 484] on button "21" at bounding box center [478, 484] width 43 height 22
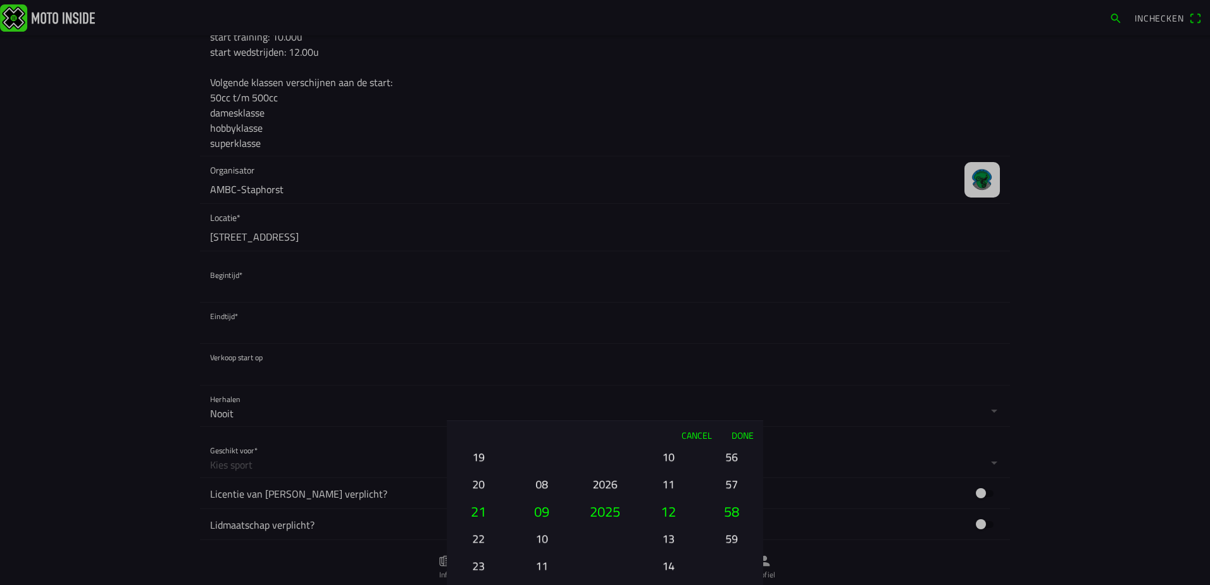
click at [480, 484] on button "20" at bounding box center [478, 484] width 43 height 22
click at [671, 484] on button "11" at bounding box center [668, 484] width 43 height 22
click at [671, 484] on button "10" at bounding box center [668, 484] width 43 height 22
click at [731, 457] on button "56" at bounding box center [731, 457] width 43 height 22
click at [731, 457] on button "54" at bounding box center [731, 457] width 43 height 22
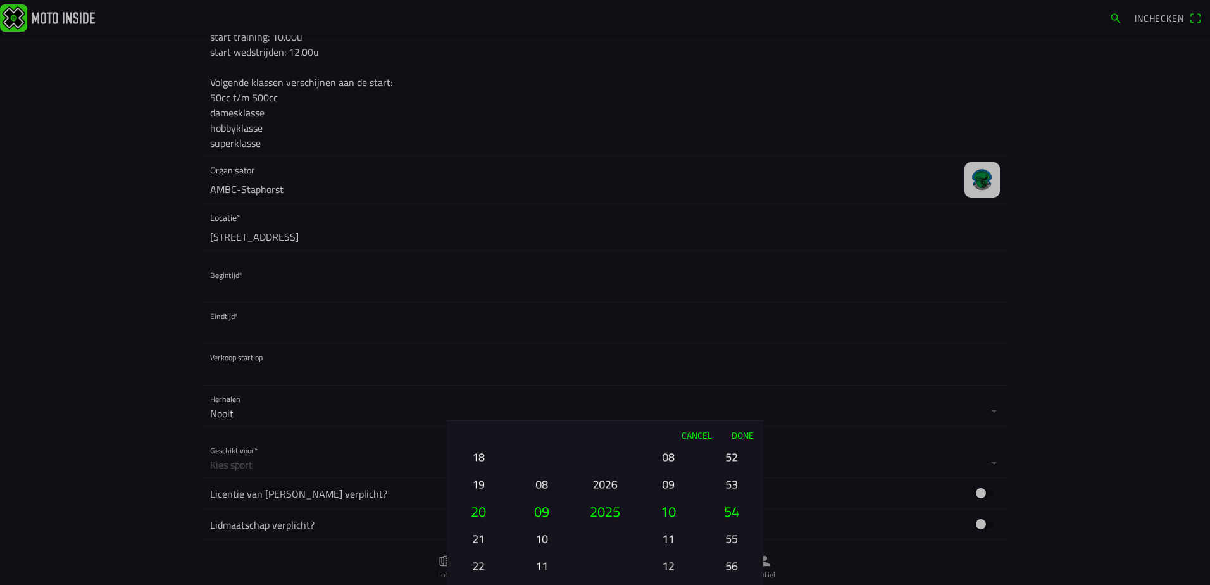
click at [731, 457] on button "52" at bounding box center [731, 457] width 43 height 22
click at [731, 413] on button "50" at bounding box center [731, 402] width 43 height 22
click at [731, 457] on button "48" at bounding box center [731, 457] width 43 height 22
click at [731, 458] on button "46" at bounding box center [731, 457] width 43 height 22
click at [730, 458] on button "46" at bounding box center [731, 460] width 43 height 22
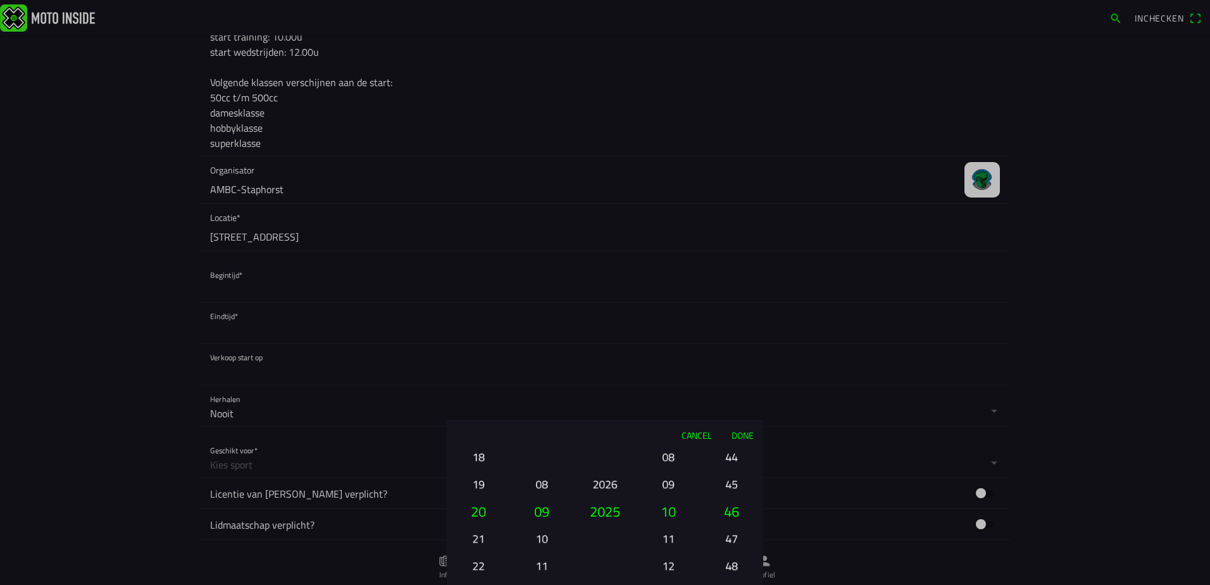
click at [730, 458] on button "44" at bounding box center [731, 457] width 43 height 22
click at [730, 458] on button "42" at bounding box center [731, 457] width 43 height 22
click at [730, 458] on button "40" at bounding box center [731, 457] width 43 height 22
click at [730, 458] on button "38" at bounding box center [731, 457] width 43 height 22
click at [730, 498] on div "00 01 02 03 04 05 06 07 08 09 10 11 12 13 14 15 16 17 18 19 20 21 22 23 24 25 2…" at bounding box center [731, 566] width 53 height 136
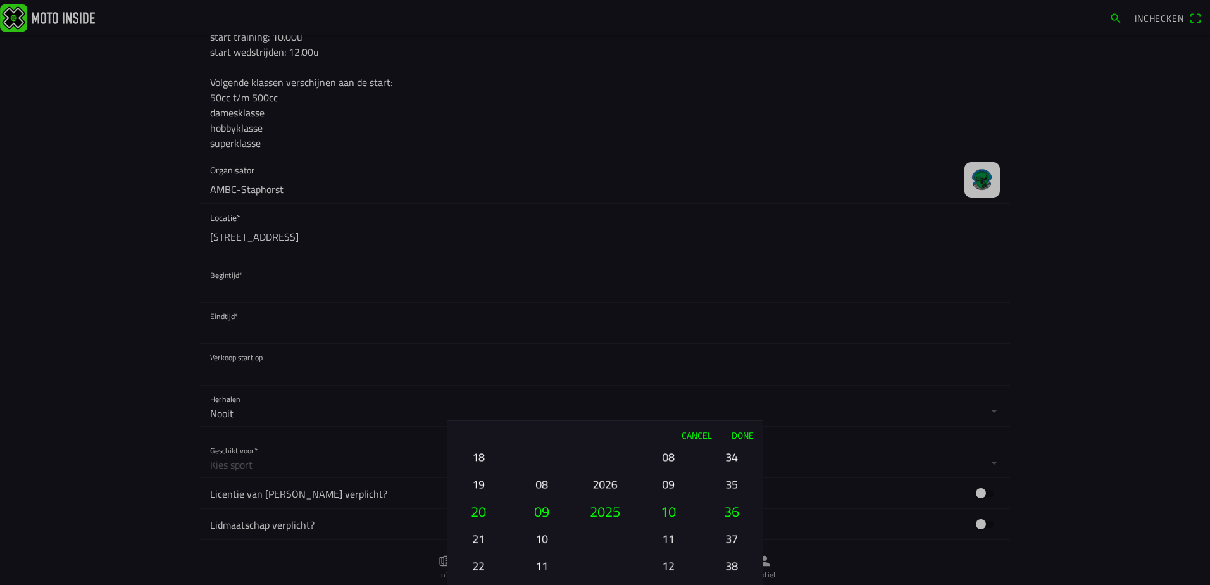
click at [730, 458] on button "34" at bounding box center [731, 457] width 43 height 22
click at [730, 458] on ion-picker-column "00 01 02 03 04 05 06 07 08 09 10 11 12 13 14 15 16 17 18 19 20 21 22 23 24 25 2…" at bounding box center [731, 517] width 63 height 136
click at [730, 458] on button "30" at bounding box center [731, 457] width 43 height 22
click at [730, 458] on button "28" at bounding box center [731, 457] width 43 height 22
click at [730, 458] on ion-picker-column "00 01 02 03 04 05 06 07 08 09 10 11 12 13 14 15 16 17 18 19 20 21 22 23 24 25 2…" at bounding box center [731, 517] width 63 height 136
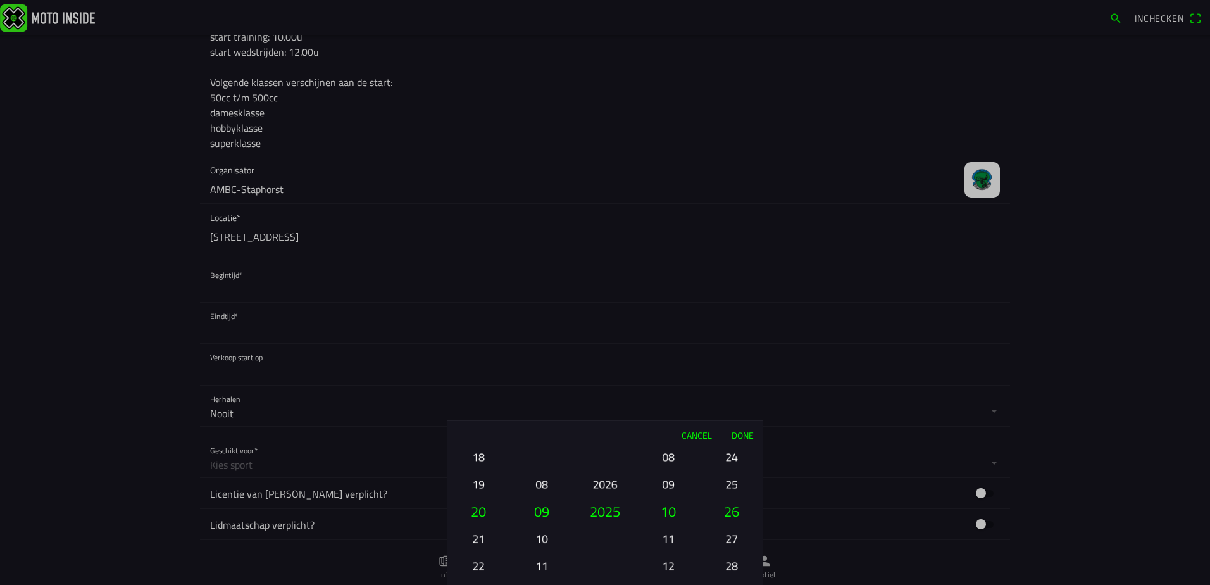
click at [730, 498] on div "00 01 02 03 04 05 06 07 08 09 10 11 12 13 14 15 16 17 18 19 20 21 22 23 24 25 2…" at bounding box center [731, 566] width 53 height 136
click at [730, 458] on ion-picker-column "00 01 02 03 04 05 06 07 08 09 10 11 12 13 14 15 16 17 18 19 20 21 22 23 24 25 2…" at bounding box center [731, 517] width 63 height 136
click at [730, 498] on div "00 01 02 03 04 05 06 07 08 09 10 11 12 13 14 15 16 17 18 19 20 21 22 23 24 25 2…" at bounding box center [731, 566] width 53 height 136
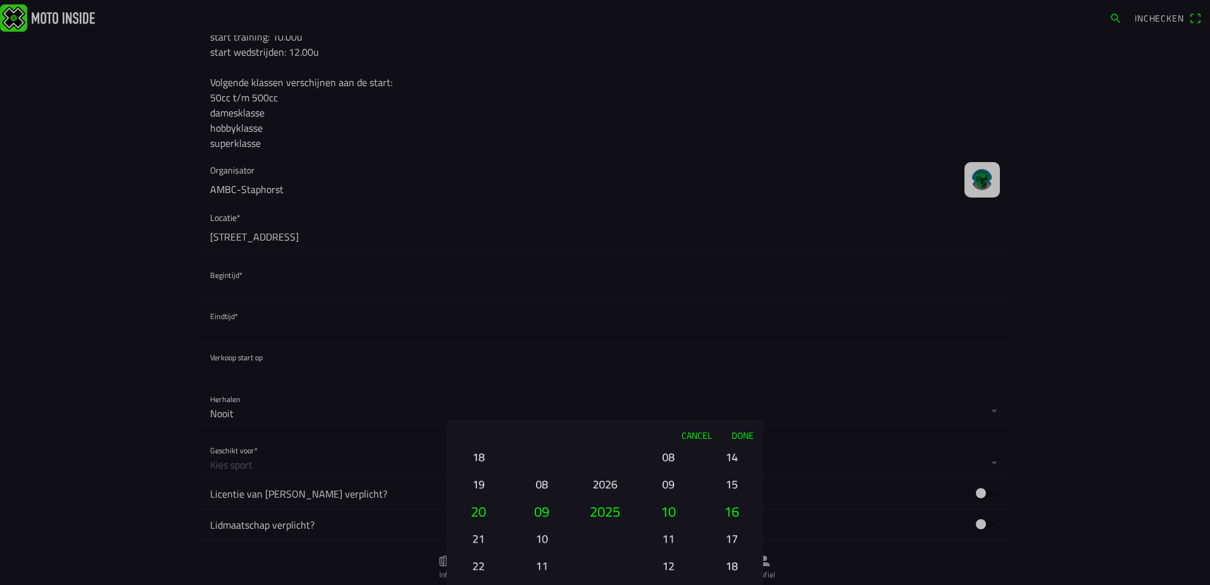
click at [730, 498] on div "00 01 02 03 04 05 06 07 08 09 10 11 12 13 14 15 16 17 18 19 20 21 22 23 24 25 2…" at bounding box center [731, 566] width 53 height 136
click at [730, 458] on button "12" at bounding box center [731, 457] width 43 height 22
click at [729, 498] on div "00 01 02 03 04 05 06 07 08 09 10 11 12 13 14 15 16 17 18 19 20 21 22 23 24 25 2…" at bounding box center [731, 566] width 53 height 136
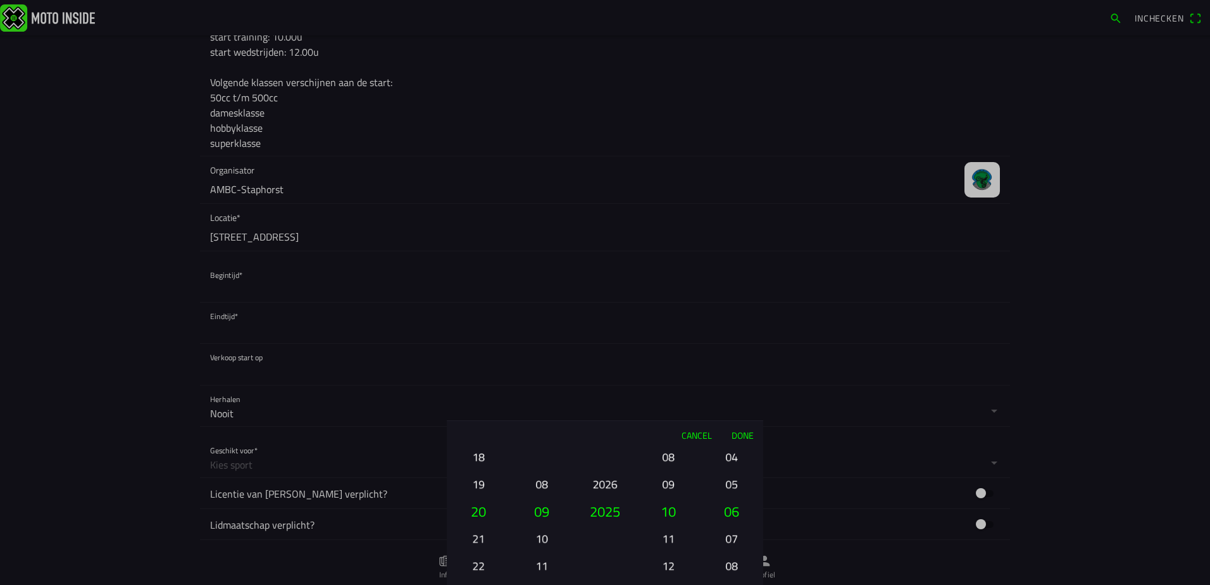
click at [729, 498] on div "00 01 02 03 04 05 06 07 08 09 10 11 12 13 14 15 16 17 18 19 20 21 22 23 24 25 2…" at bounding box center [731, 566] width 53 height 136
click at [735, 437] on button "Done" at bounding box center [743, 435] width 42 height 28
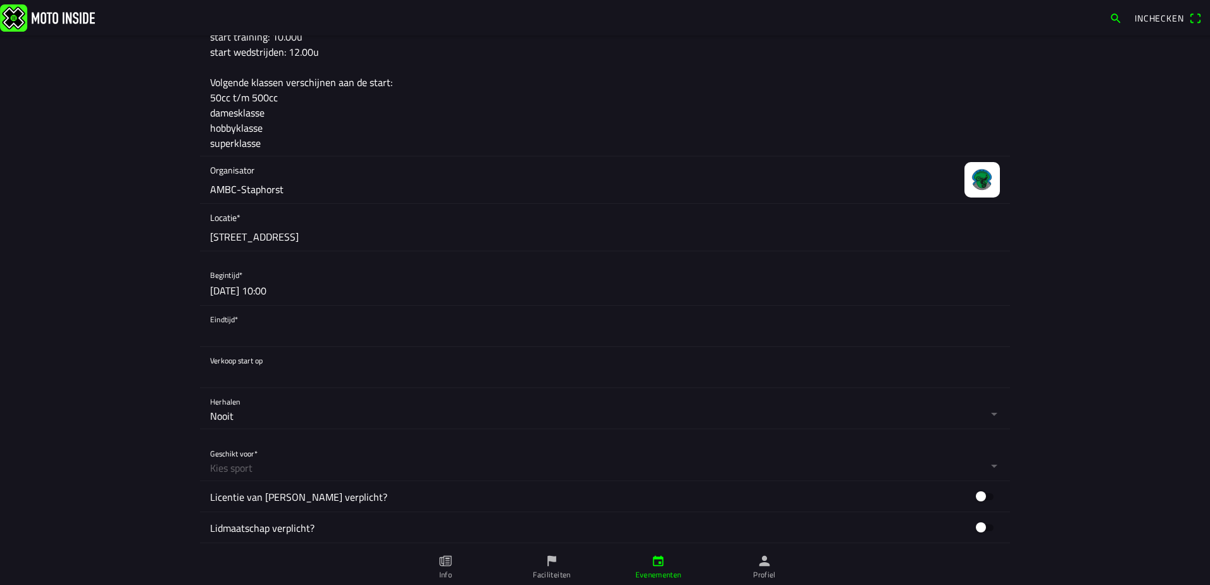
click at [229, 327] on button "button" at bounding box center [610, 326] width 800 height 41
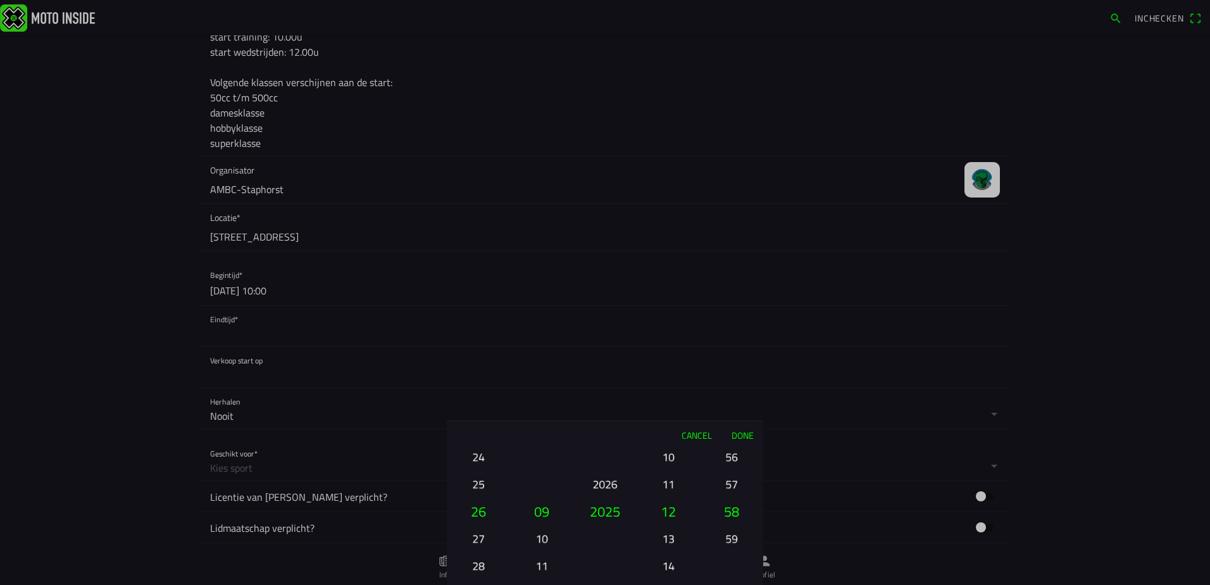
click at [672, 538] on button "13" at bounding box center [668, 538] width 43 height 22
click at [672, 538] on button "14" at bounding box center [668, 538] width 43 height 22
click at [672, 538] on button "15" at bounding box center [668, 538] width 43 height 22
click at [671, 538] on button "16" at bounding box center [668, 538] width 43 height 22
drag, startPoint x: 736, startPoint y: 537, endPoint x: 739, endPoint y: 516, distance: 21.8
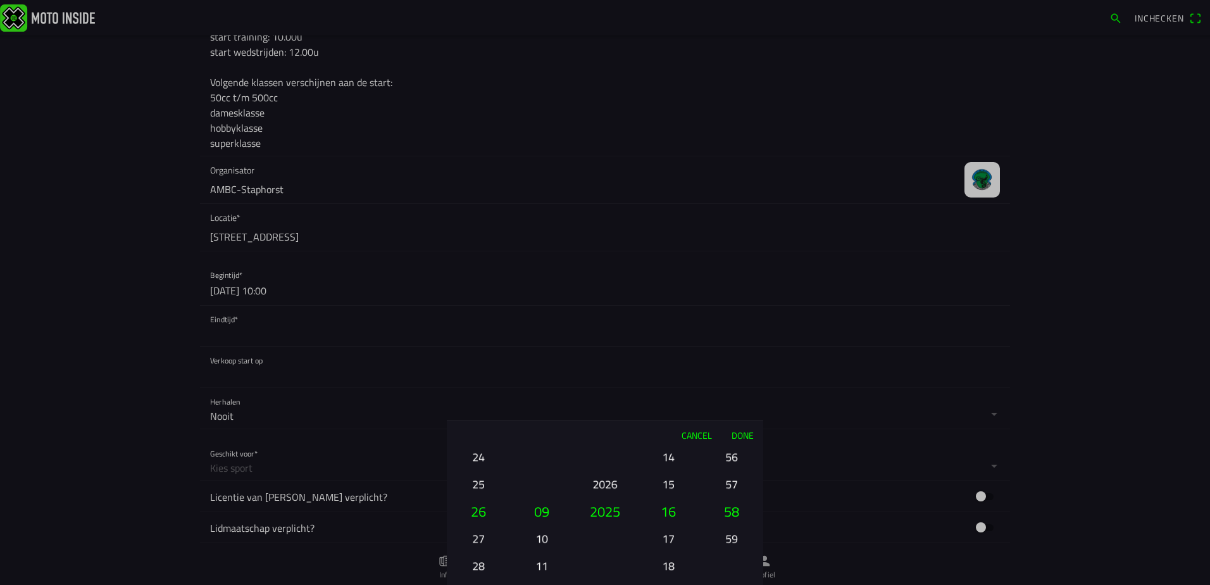
click at [737, 536] on button "59" at bounding box center [731, 538] width 43 height 22
click at [748, 434] on button "Done" at bounding box center [743, 435] width 42 height 28
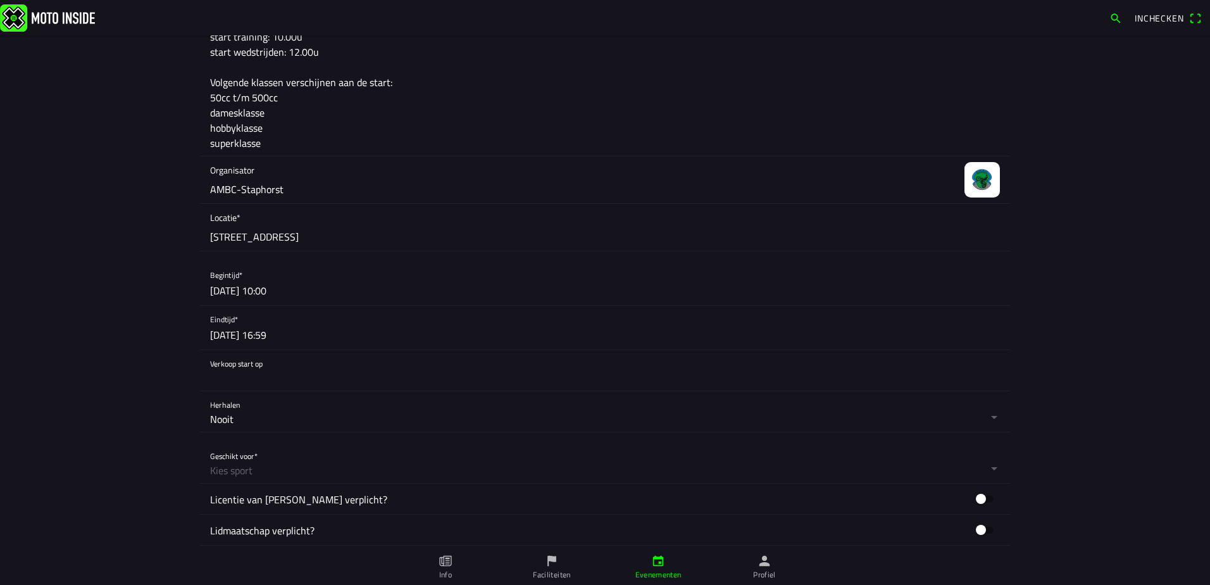
scroll to position [380, 0]
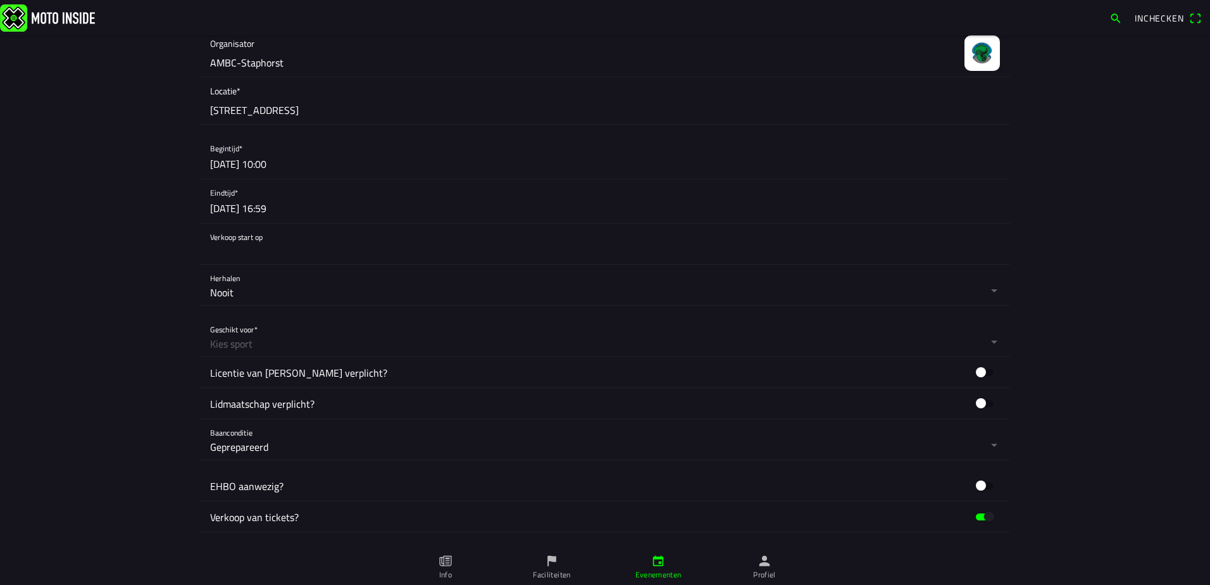
click at [244, 259] on button "button" at bounding box center [610, 243] width 800 height 41
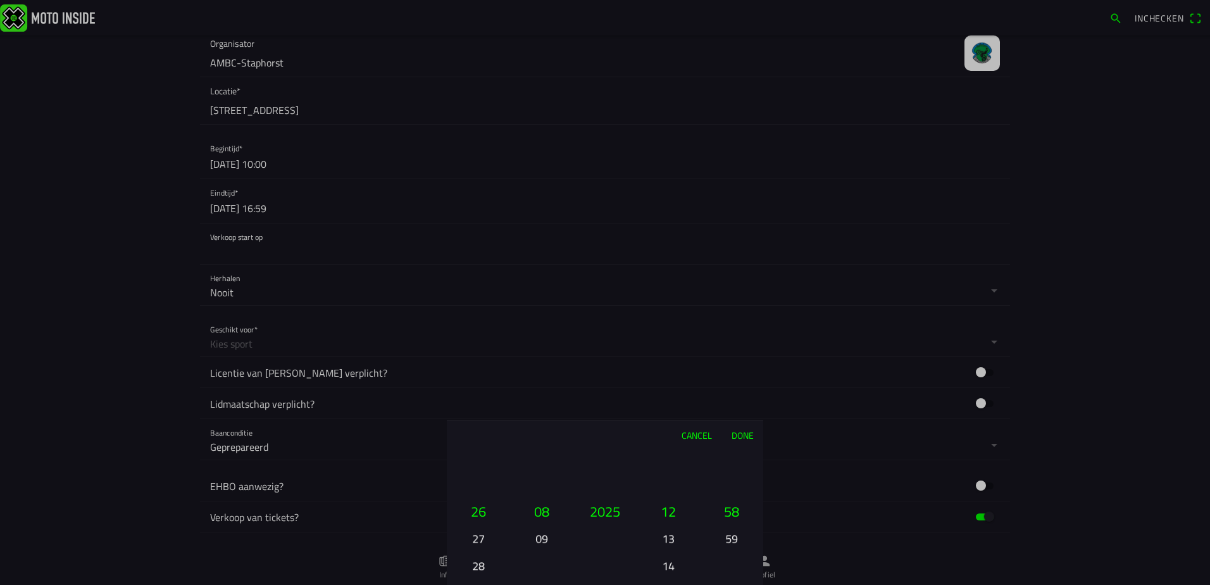
click at [732, 441] on button "Done" at bounding box center [743, 435] width 42 height 28
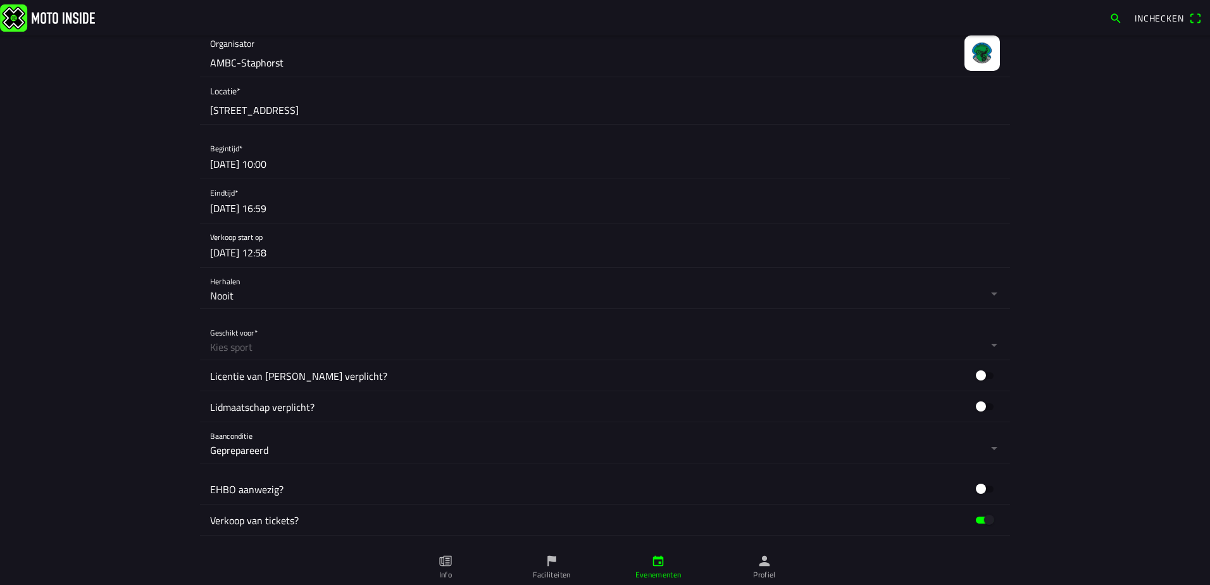
scroll to position [443, 0]
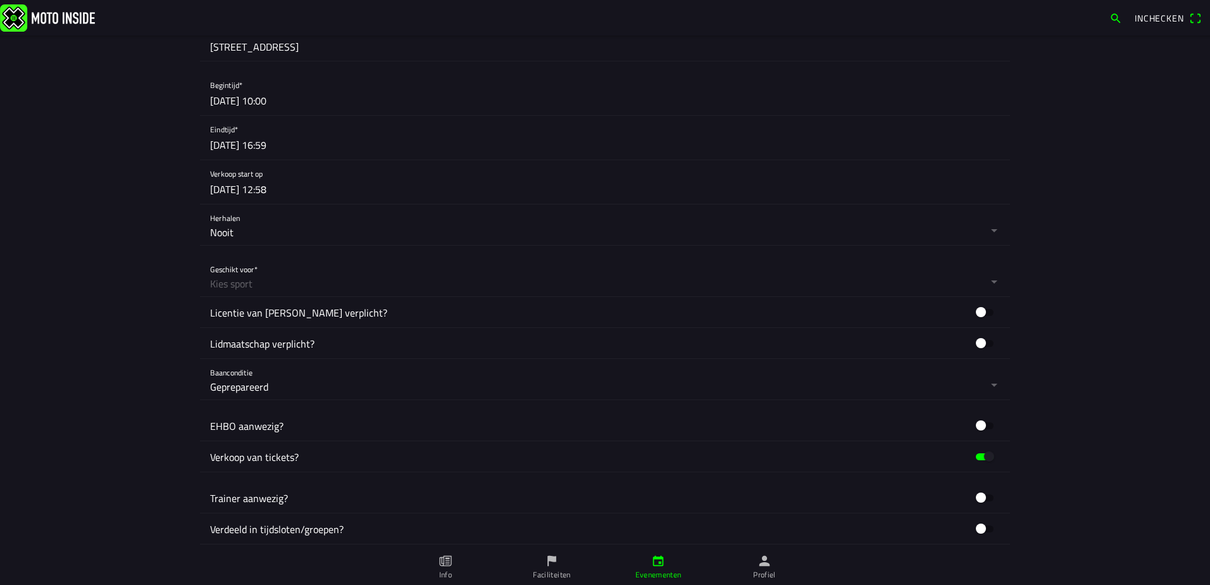
click at [216, 268] on button "button" at bounding box center [610, 276] width 800 height 41
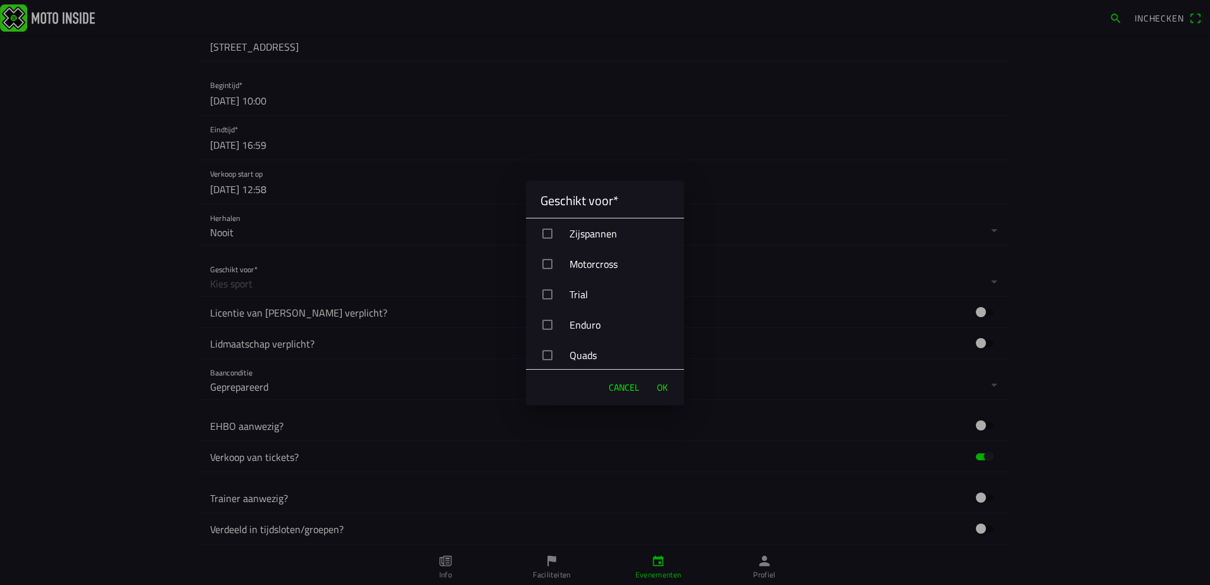
drag, startPoint x: 599, startPoint y: 265, endPoint x: 641, endPoint y: 334, distance: 81.2
click at [600, 265] on div "Motorcross" at bounding box center [610, 264] width 148 height 32
click at [660, 384] on span "OK" at bounding box center [662, 387] width 11 height 13
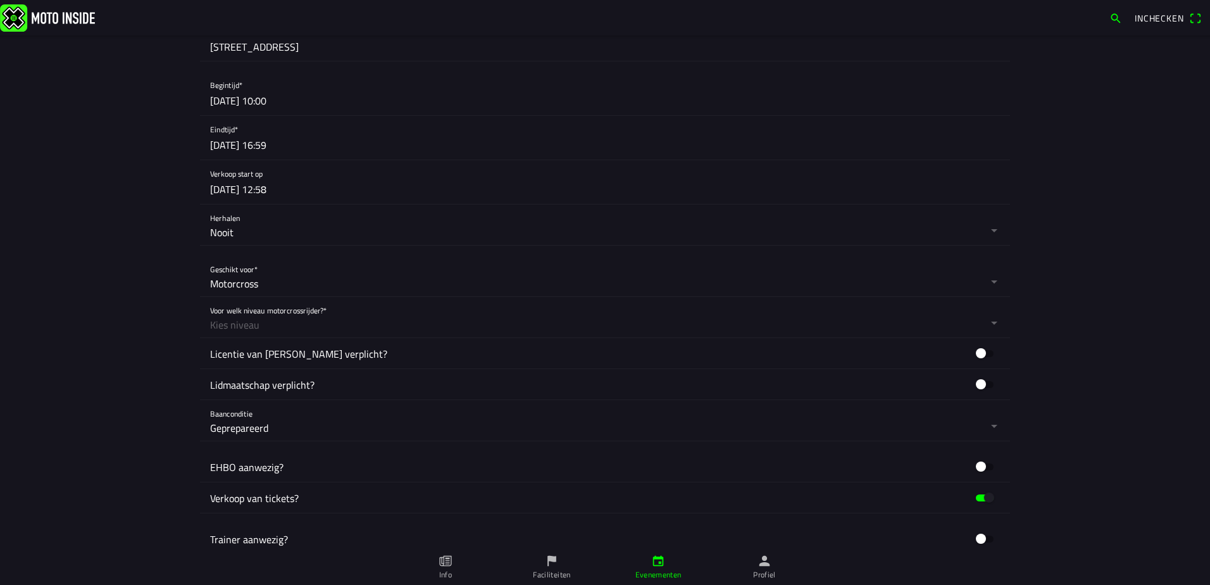
click at [301, 329] on button "button" at bounding box center [610, 317] width 800 height 41
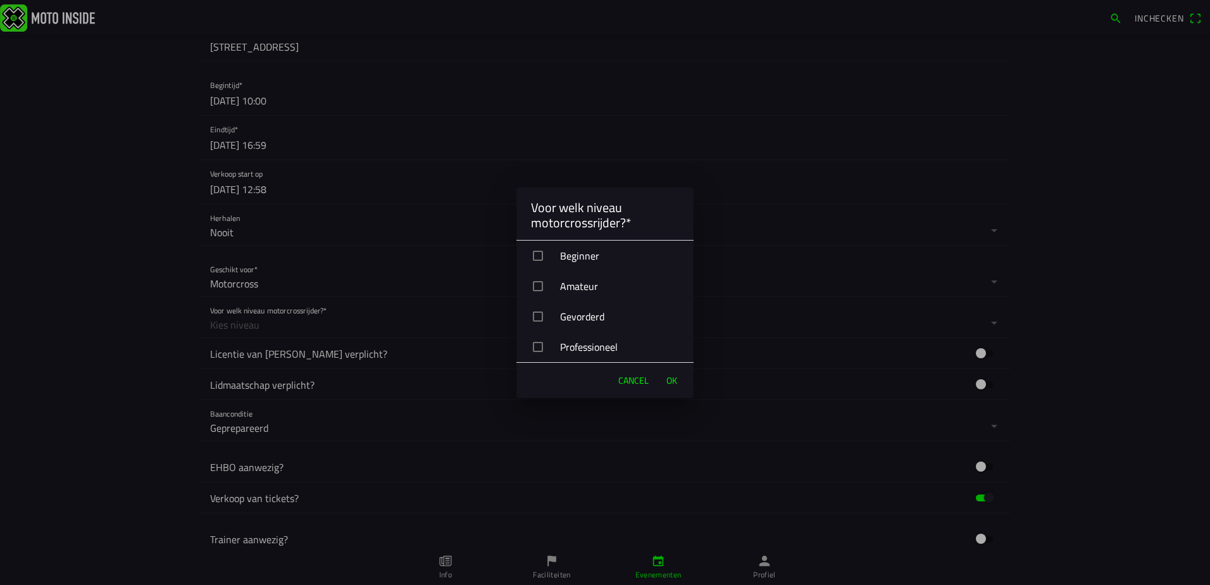
click at [568, 256] on div "Beginner" at bounding box center [610, 256] width 167 height 32
drag, startPoint x: 575, startPoint y: 282, endPoint x: 575, endPoint y: 306, distance: 24.1
click at [575, 285] on div "Amateur" at bounding box center [610, 286] width 167 height 32
click at [574, 319] on div "Gevorderd" at bounding box center [610, 317] width 167 height 32
drag, startPoint x: 570, startPoint y: 351, endPoint x: 596, endPoint y: 364, distance: 29.4
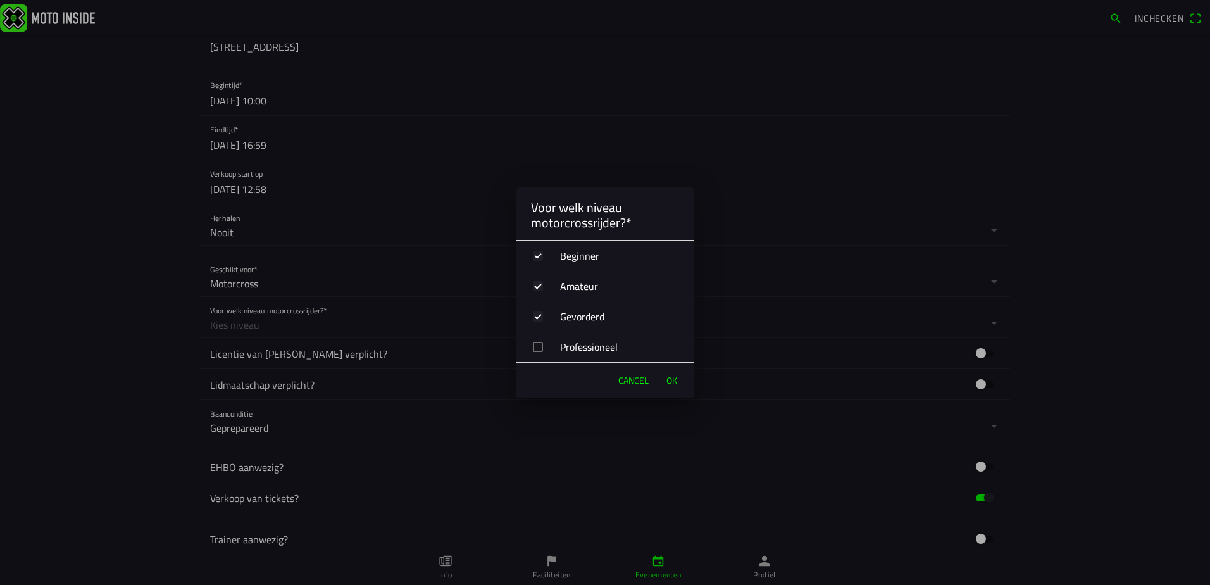
click at [570, 352] on div "Professioneel" at bounding box center [610, 347] width 167 height 32
click at [672, 382] on span "OK" at bounding box center [672, 380] width 11 height 13
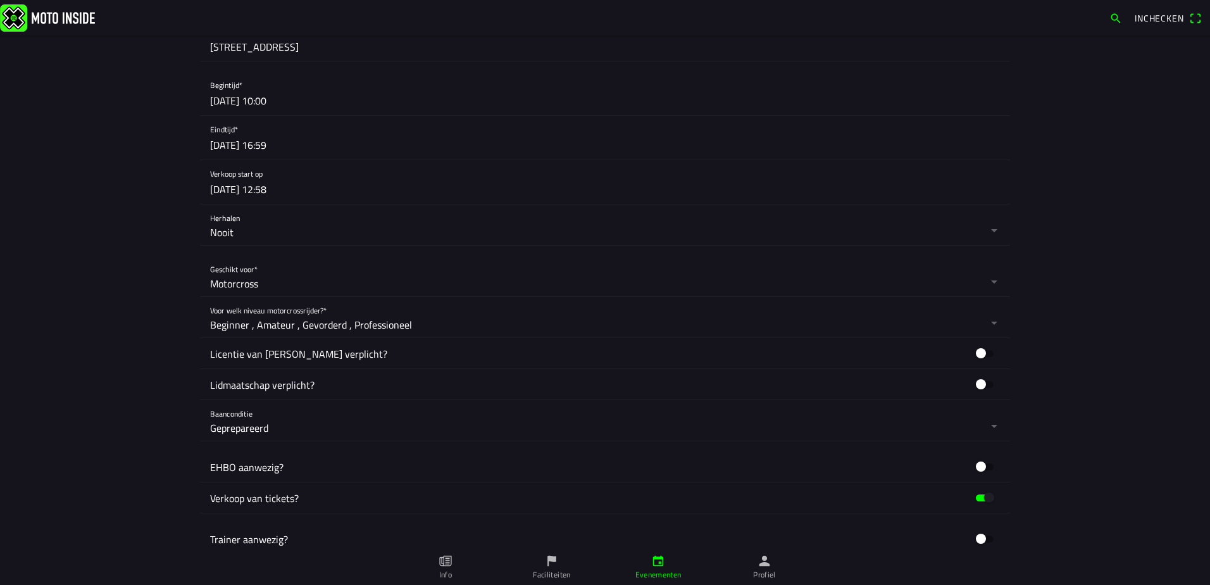
click at [980, 352] on button "button" at bounding box center [985, 353] width 30 height 19
click at [251, 393] on button "button" at bounding box center [610, 389] width 800 height 41
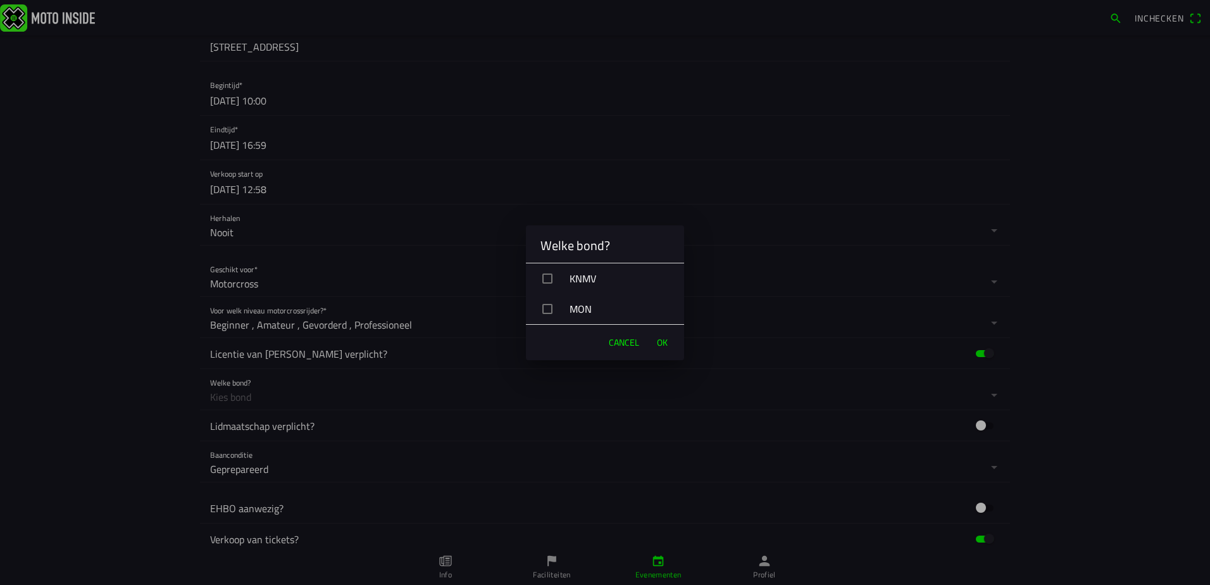
click at [564, 279] on div "KNMV" at bounding box center [610, 279] width 148 height 32
drag, startPoint x: 584, startPoint y: 304, endPoint x: 623, endPoint y: 334, distance: 49.2
click at [584, 306] on div "MON" at bounding box center [610, 309] width 148 height 32
click at [665, 342] on span "OK" at bounding box center [662, 342] width 11 height 13
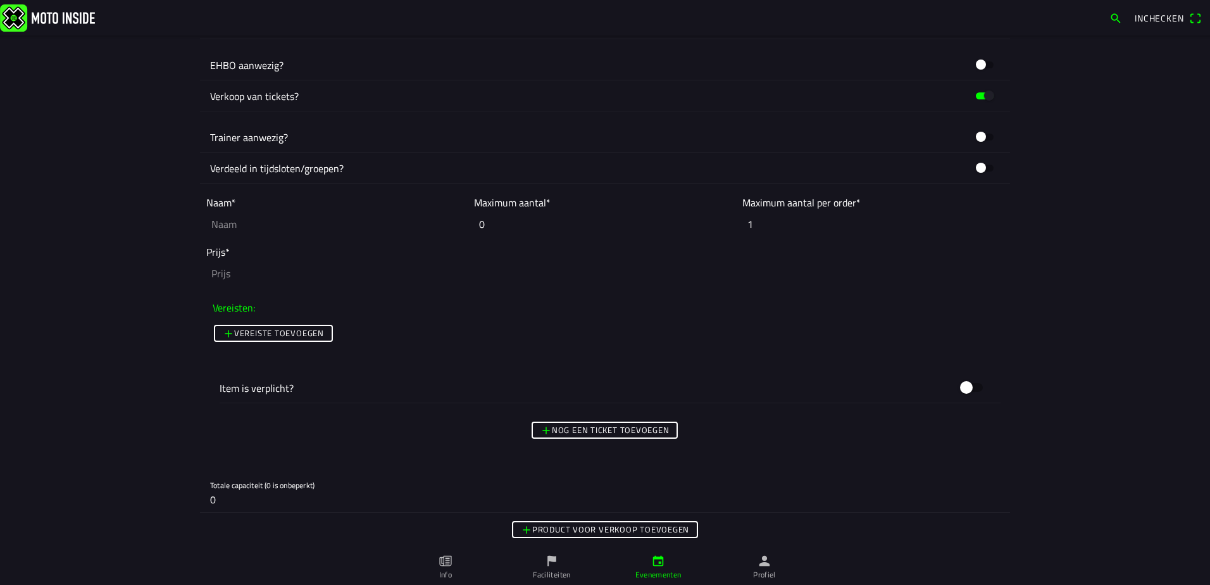
scroll to position [949, 0]
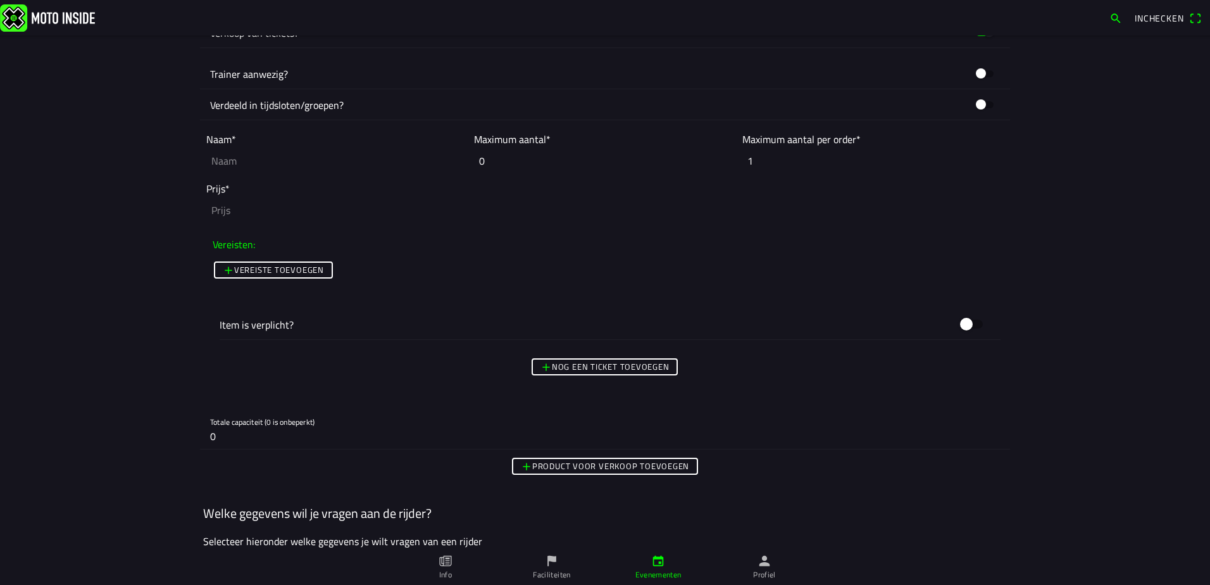
click at [0, 0] on slot "Nog een ticket toevoegen" at bounding box center [0, 0] width 0 height 0
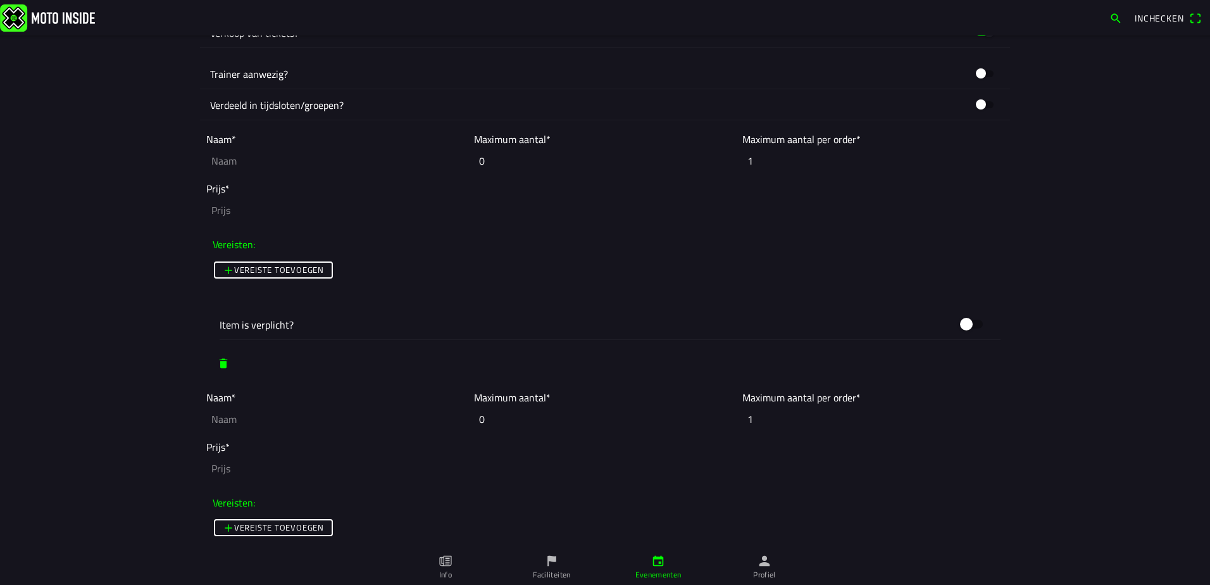
click at [267, 168] on input "text" at bounding box center [336, 161] width 261 height 28
drag, startPoint x: 274, startPoint y: 161, endPoint x: 168, endPoint y: 161, distance: 105.7
click at [168, 161] on main "Foto wijzigen Evenementnaam* Openbeker / clubcross [DATE] - [DATE] Omschrijving…" at bounding box center [605, 309] width 1210 height 549
type input "50cc - leden"
click at [253, 423] on input "text" at bounding box center [336, 419] width 261 height 28
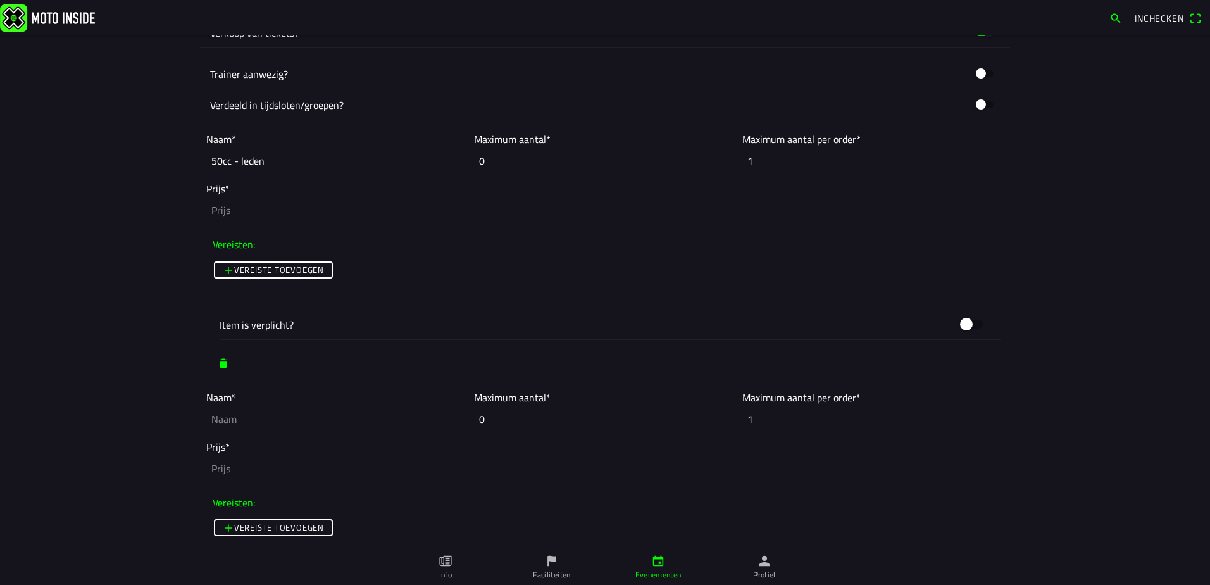
paste input "50cc - leden"
drag, startPoint x: 232, startPoint y: 422, endPoint x: 268, endPoint y: 421, distance: 35.5
click at [234, 422] on input "50cc - leden" at bounding box center [336, 419] width 261 height 28
type input "50cc - niet leden"
click at [226, 206] on input "number" at bounding box center [605, 210] width 798 height 28
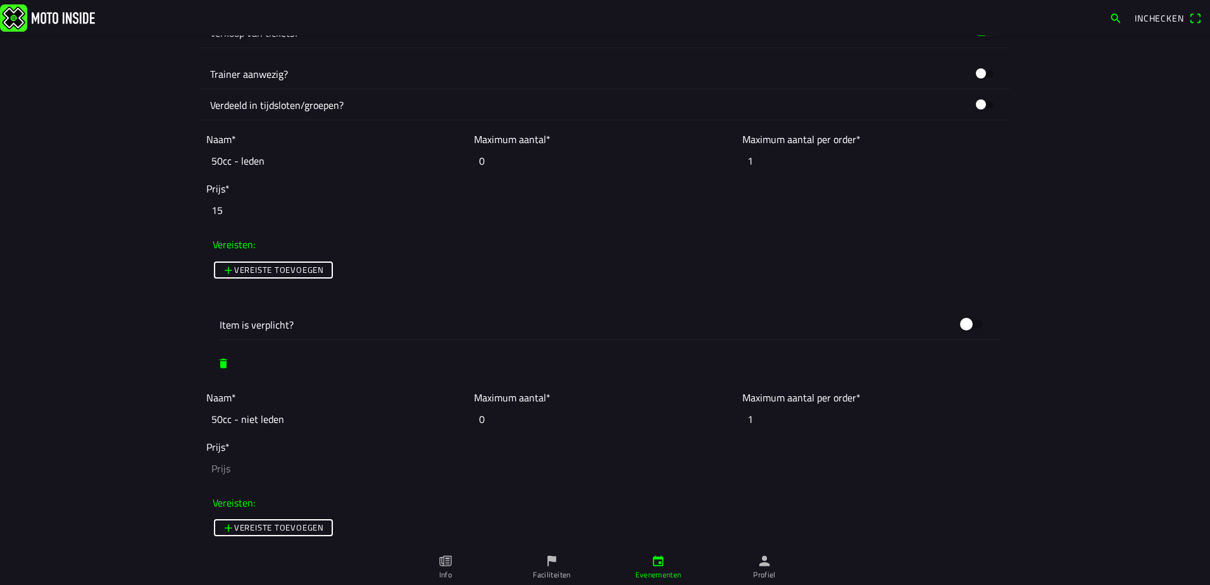
type input "15"
click at [275, 480] on input "number" at bounding box center [605, 468] width 798 height 28
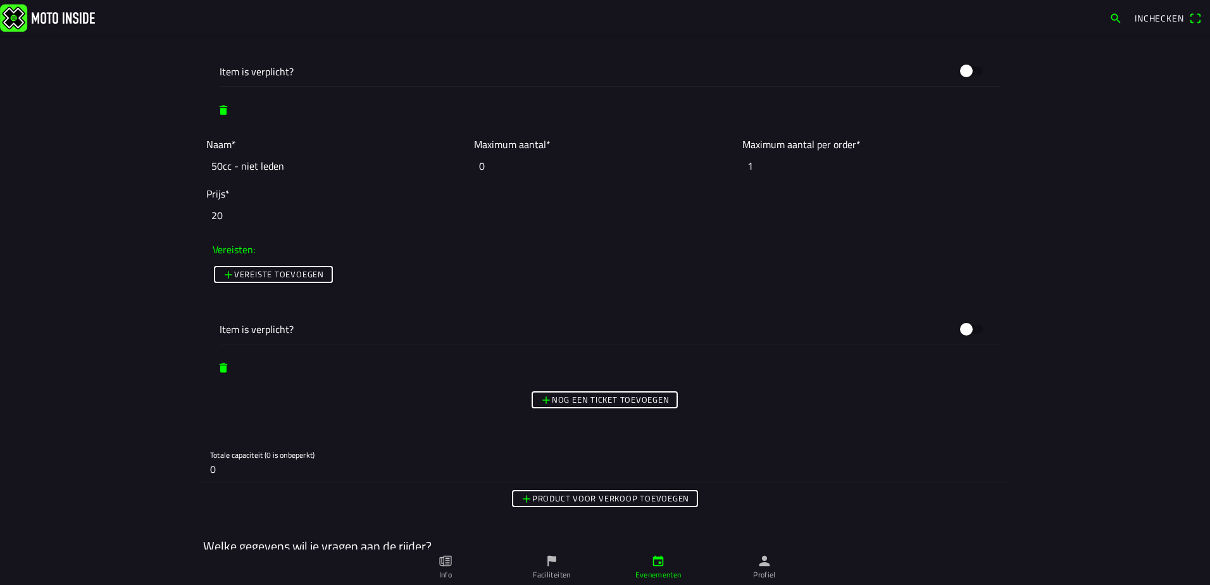
scroll to position [1329, 0]
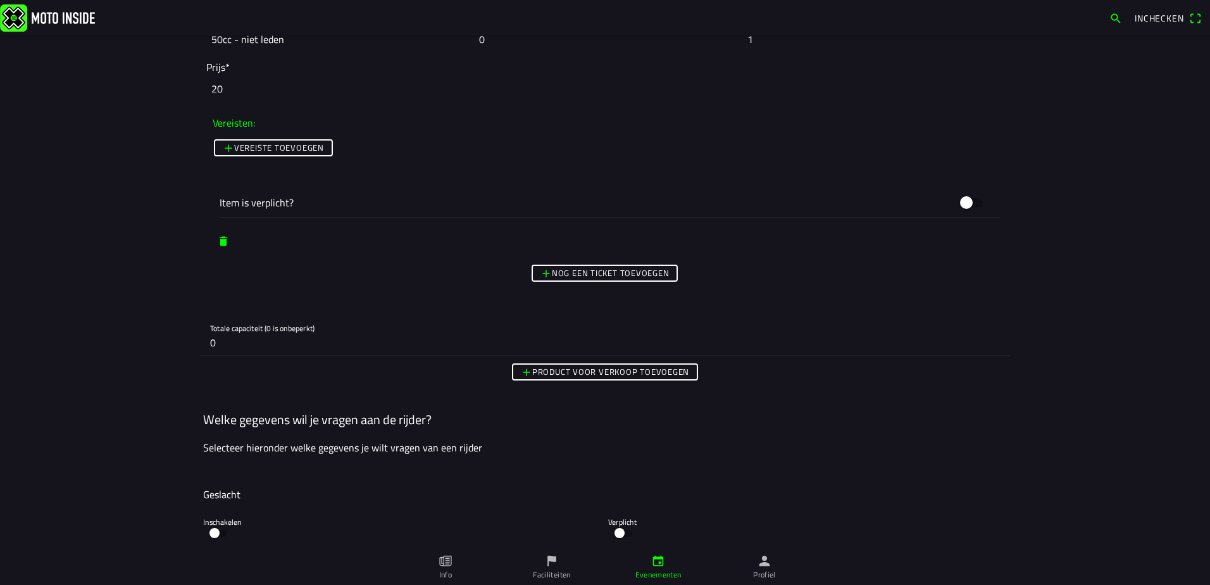
type input "20"
click at [580, 285] on div "Foto wijzigen Evenementnaam* Openbeker / clubcross [DATE] - [DATE] Omschrijving…" at bounding box center [605, 408] width 810 height 3404
click at [580, 279] on span "Nog een ticket toevoegen" at bounding box center [605, 273] width 129 height 15
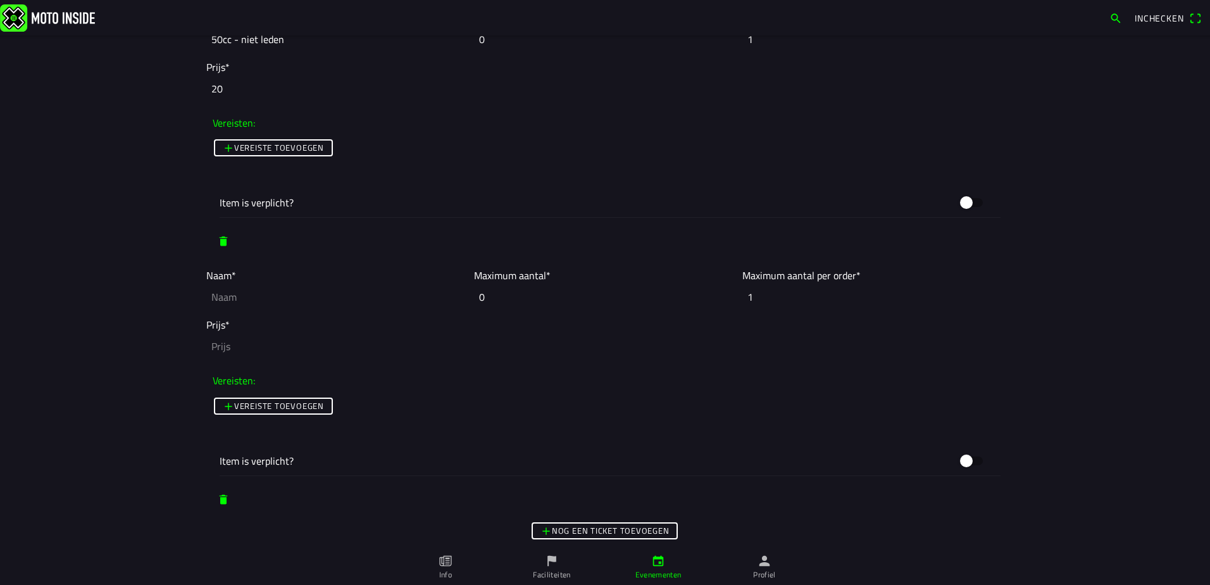
scroll to position [1519, 0]
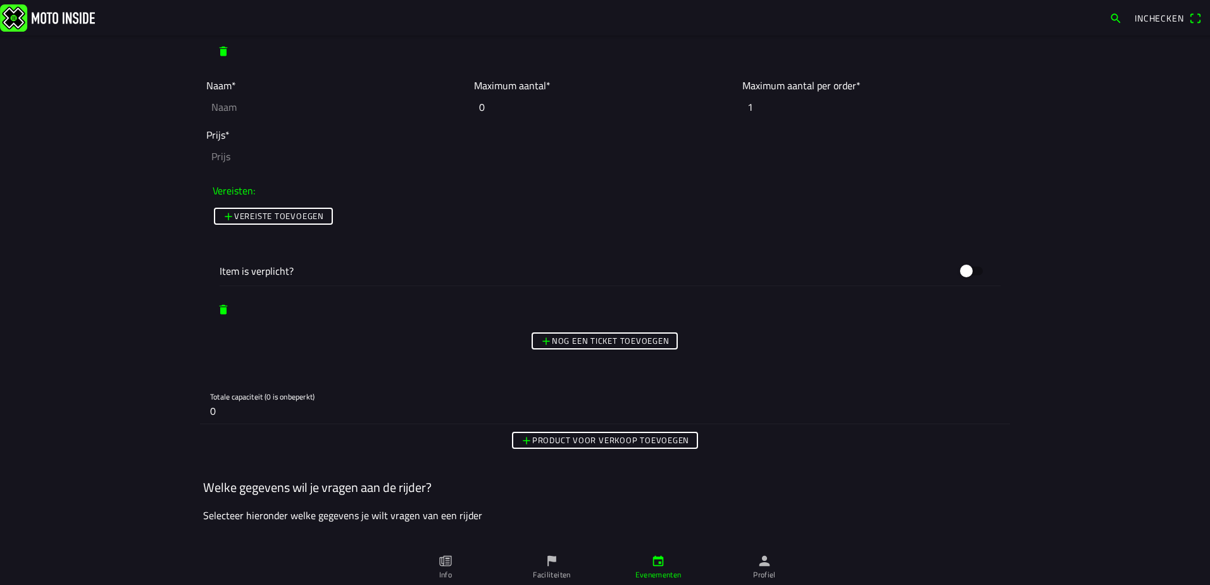
click at [0, 0] on slot "Nog een ticket toevoegen" at bounding box center [0, 0] width 0 height 0
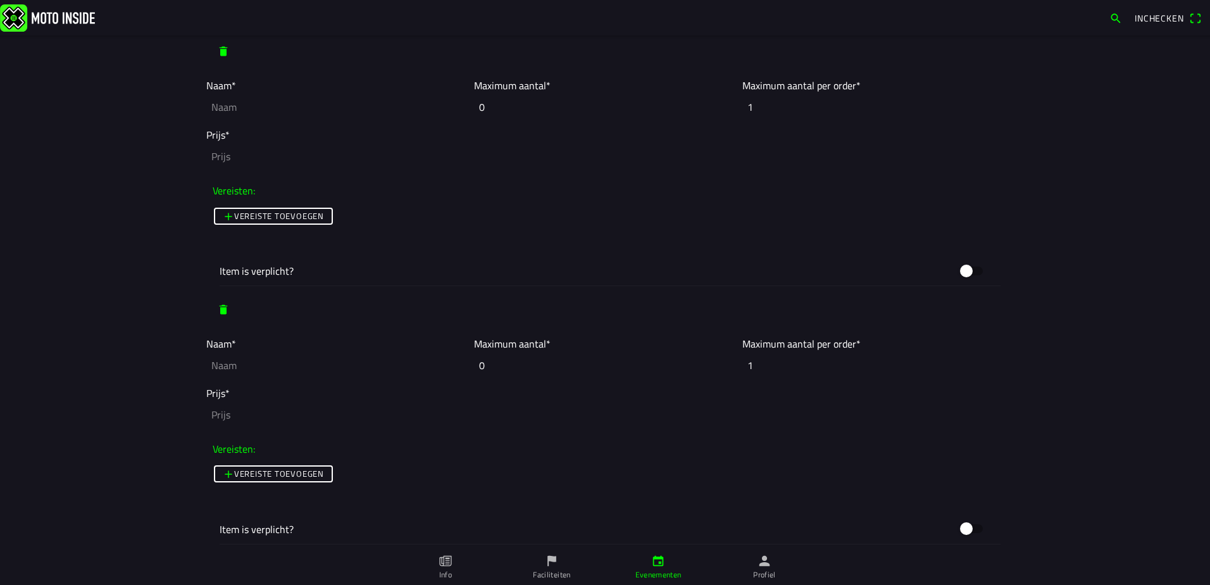
click at [211, 102] on input "text" at bounding box center [336, 107] width 261 height 28
type input "6"
paste input "50cc - leden"
click at [215, 106] on input "50cc - leden" at bounding box center [336, 107] width 261 height 28
drag, startPoint x: 215, startPoint y: 106, endPoint x: 140, endPoint y: 106, distance: 75.3
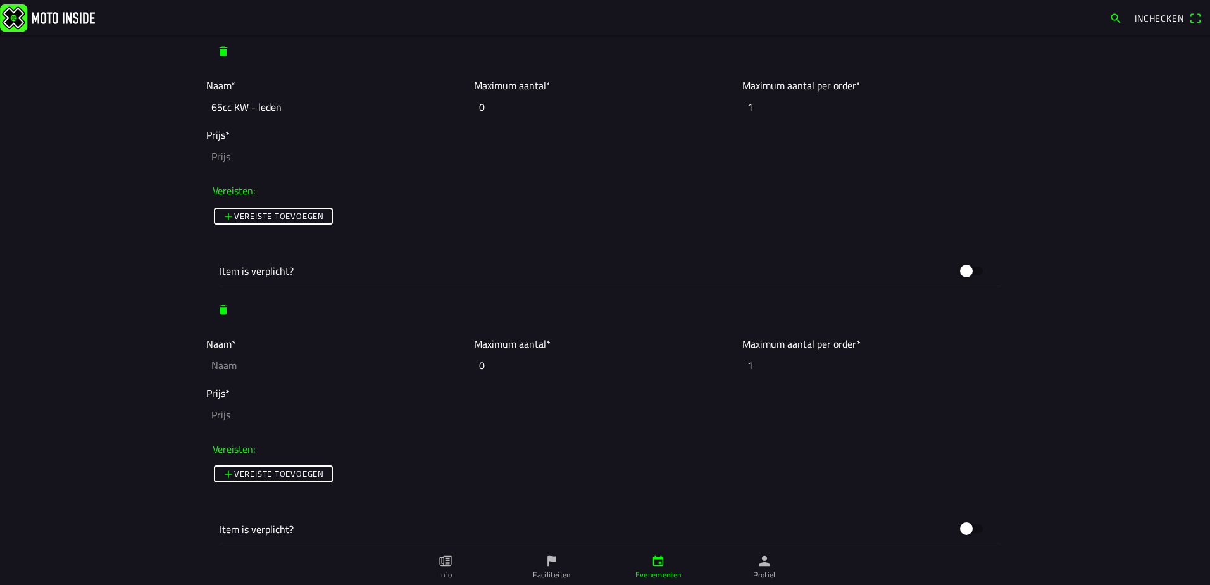
click at [140, 106] on main "Foto wijzigen Evenementnaam* Openbeker / clubcross [DATE] - [DATE] Omschrijving…" at bounding box center [605, 309] width 1210 height 549
type input "65cc KW - leden"
click at [291, 365] on input "text" at bounding box center [336, 365] width 261 height 28
paste input "65cc KW - leden"
click at [248, 367] on input "65cc KW - leden" at bounding box center [336, 365] width 261 height 28
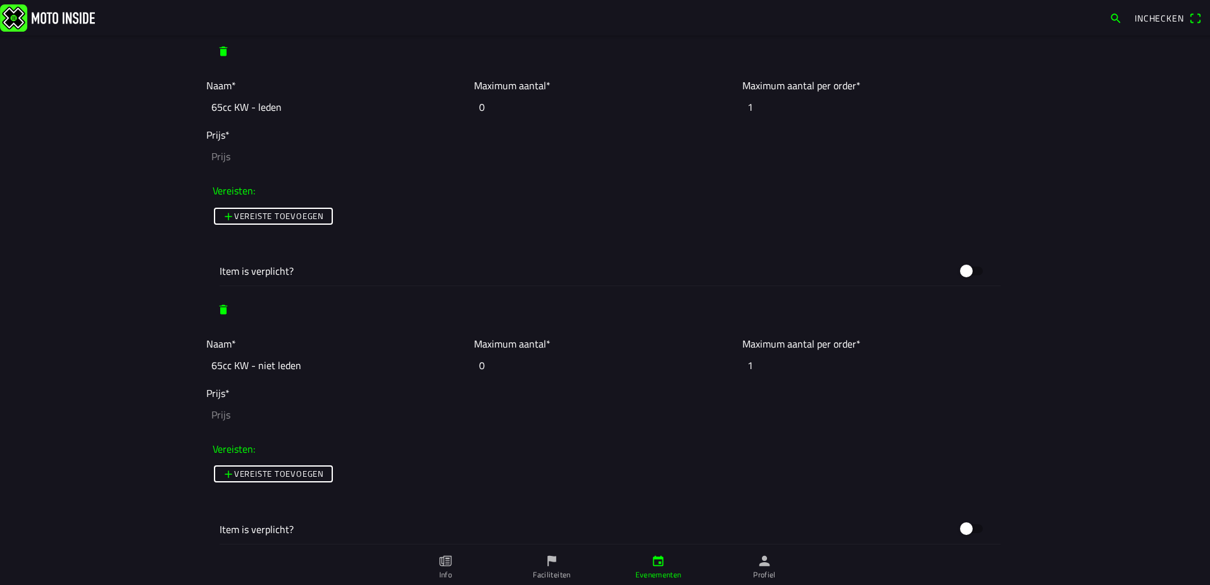
type input "65cc KW - niet leden"
click at [225, 158] on input "number" at bounding box center [605, 156] width 798 height 28
type input "15"
click at [239, 417] on input "number" at bounding box center [605, 415] width 798 height 28
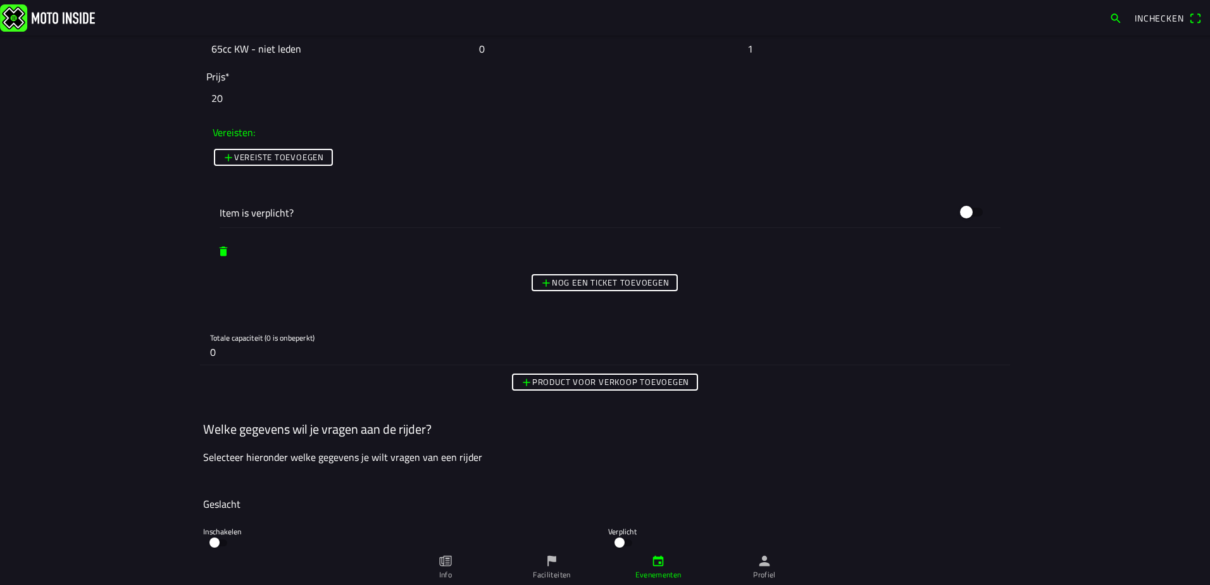
type input "20"
click at [0, 0] on slot "Nog een ticket toevoegen" at bounding box center [0, 0] width 0 height 0
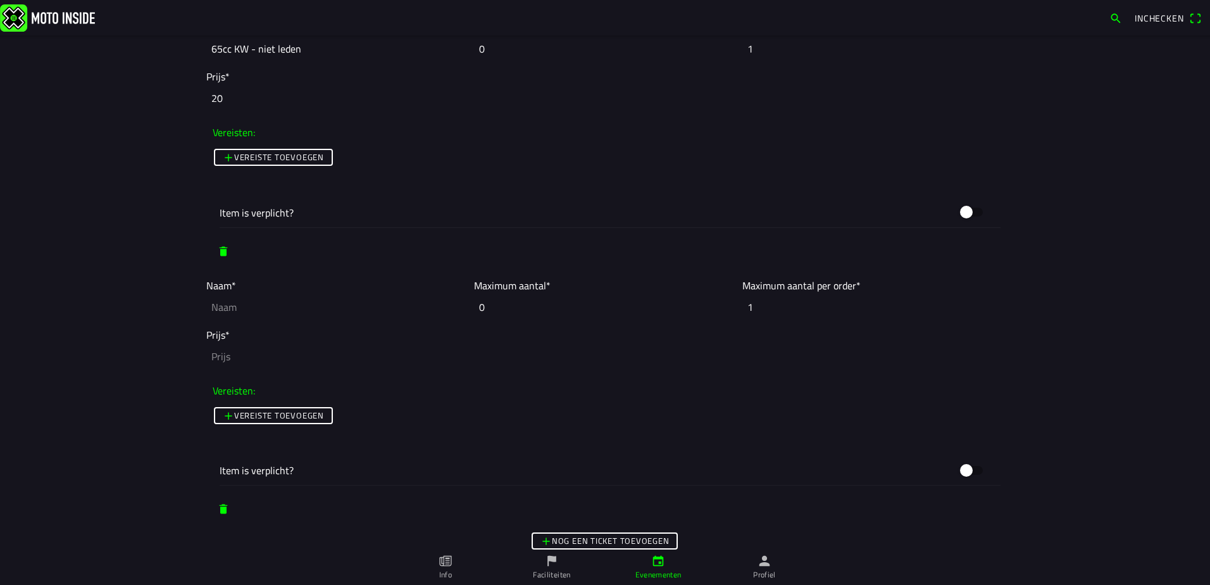
scroll to position [1899, 0]
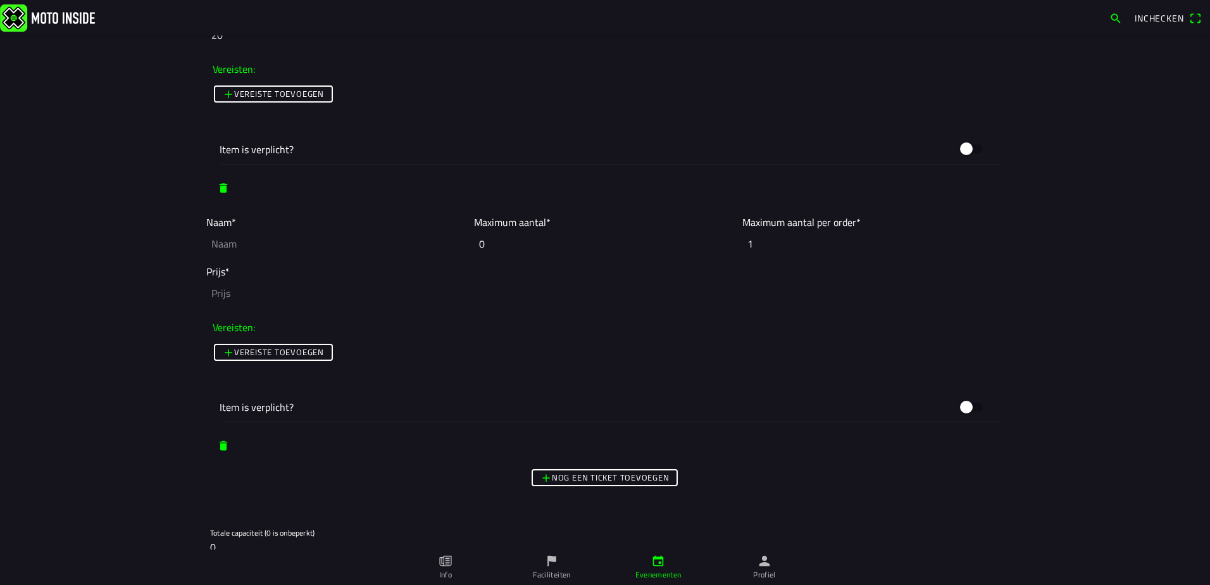
click at [0, 0] on slot "Nog een ticket toevoegen" at bounding box center [0, 0] width 0 height 0
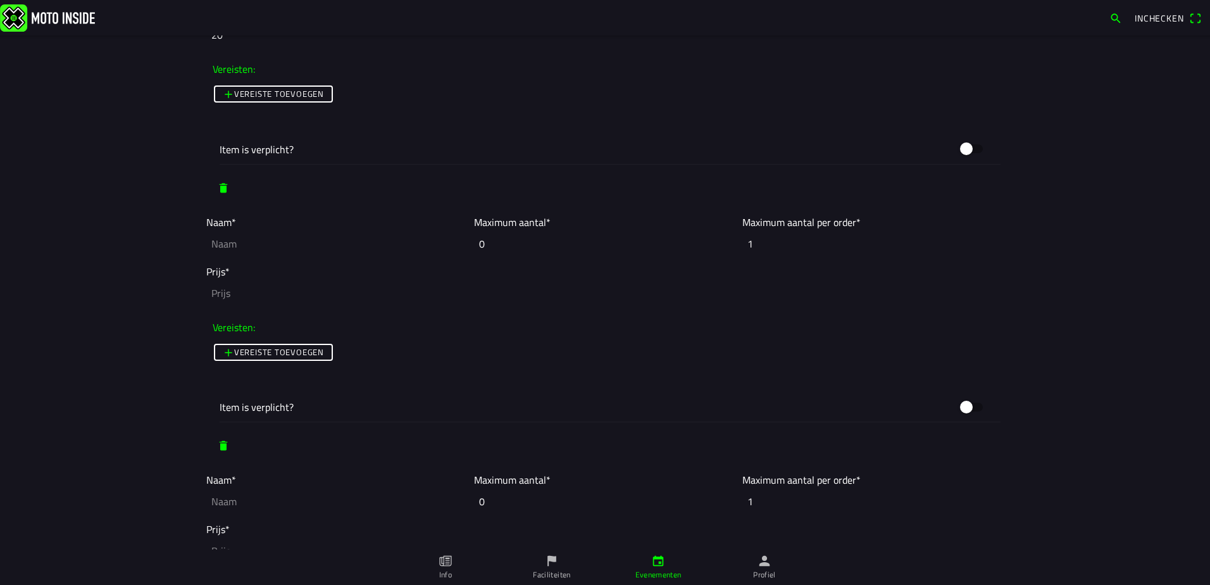
scroll to position [2026, 0]
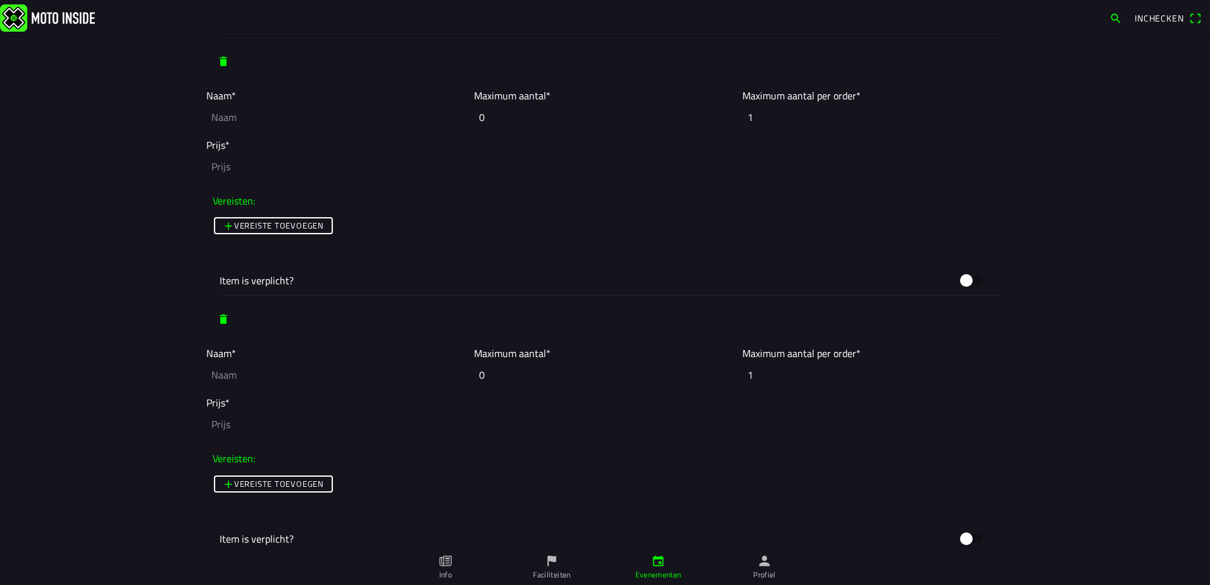
click at [284, 115] on input "text" at bounding box center [336, 117] width 261 height 28
paste input "65cc KW - leden"
click at [234, 121] on input "65cc KW - leden" at bounding box center [336, 117] width 261 height 28
drag, startPoint x: 287, startPoint y: 115, endPoint x: 104, endPoint y: 103, distance: 184.0
click at [104, 103] on main "Foto wijzigen Evenementnaam* Openbeker / clubcross [DATE] - [DATE] Omschrijving…" at bounding box center [605, 309] width 1210 height 549
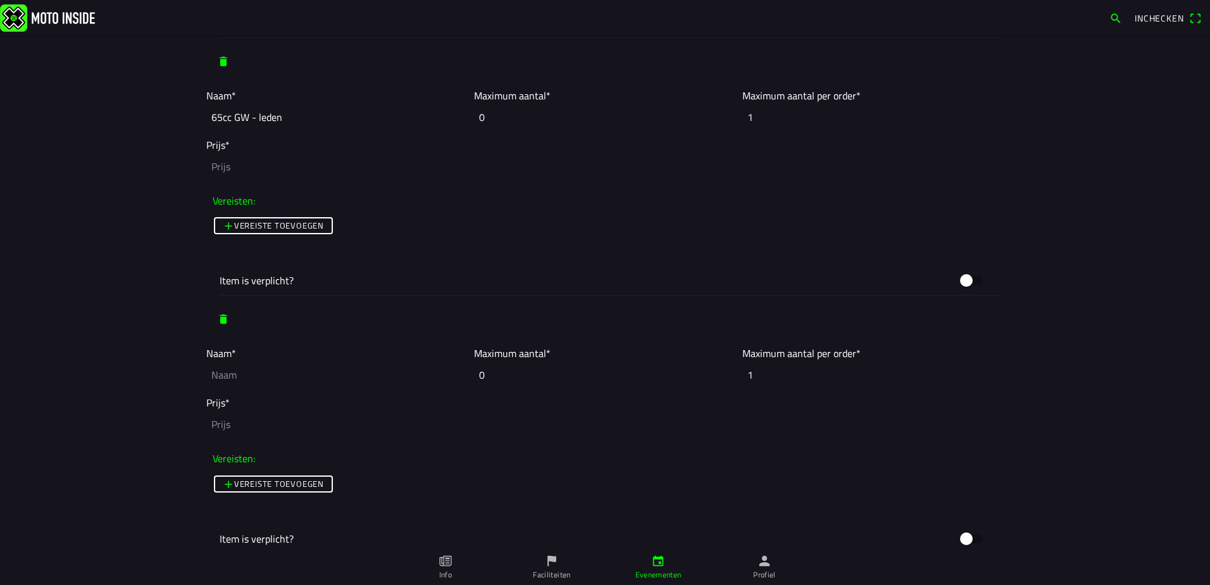
type input "65cc GW - leden"
click at [282, 377] on input "text" at bounding box center [336, 375] width 261 height 28
paste input "65cc GW - leden"
click at [249, 378] on input "65cc GW - leden" at bounding box center [336, 375] width 261 height 28
type input "65cc GW - niet leden"
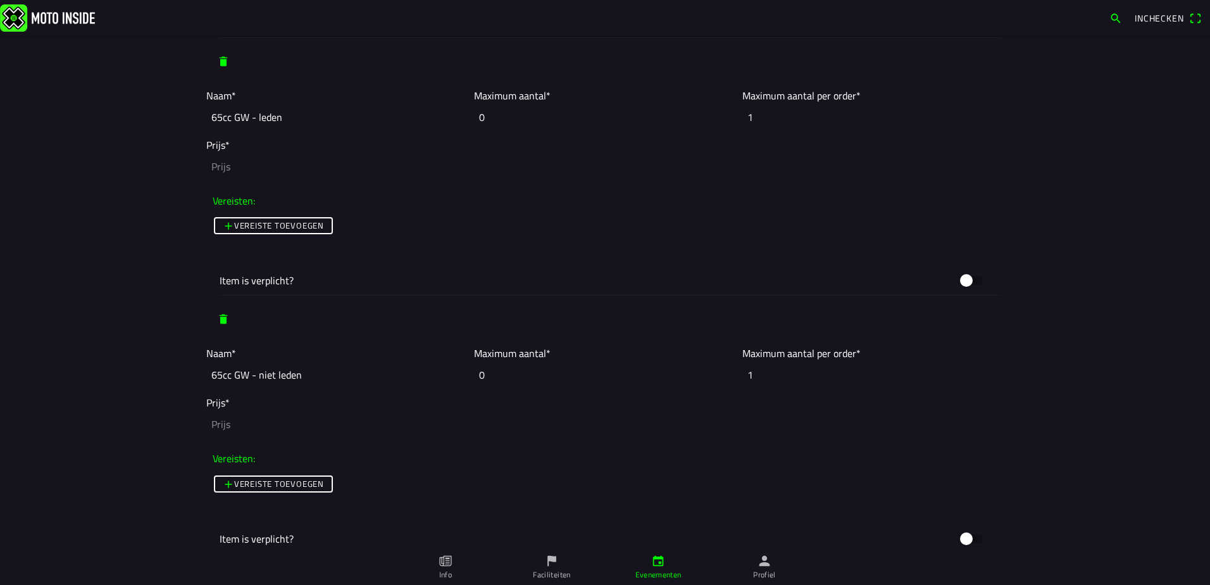
click at [246, 155] on input "number" at bounding box center [605, 167] width 798 height 28
type input "15"
click at [245, 427] on input "number" at bounding box center [605, 424] width 798 height 28
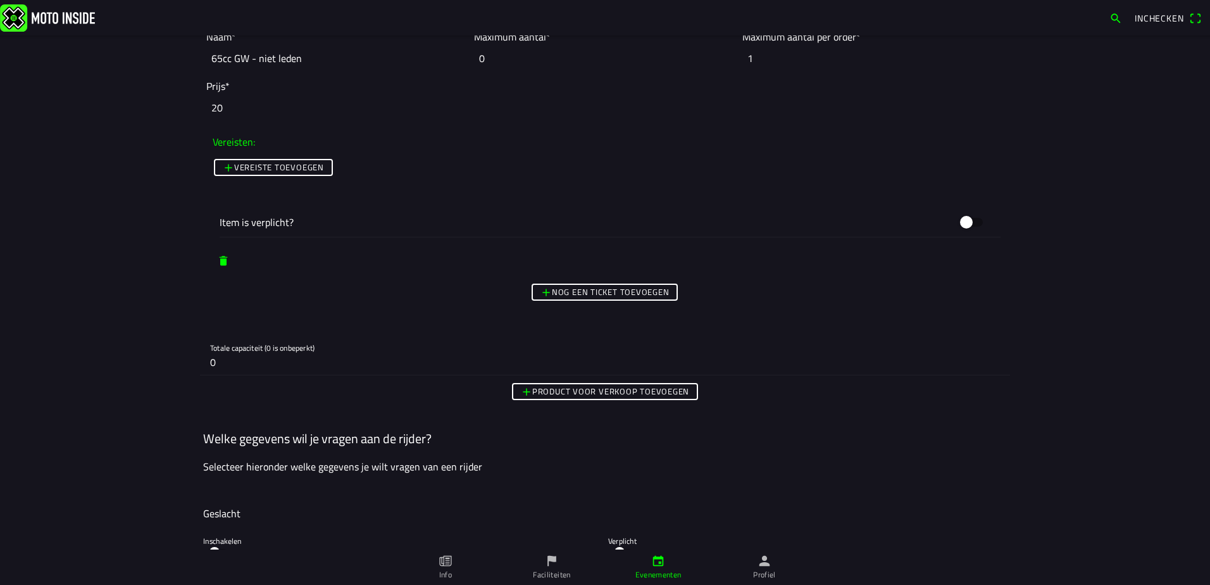
scroll to position [2405, 0]
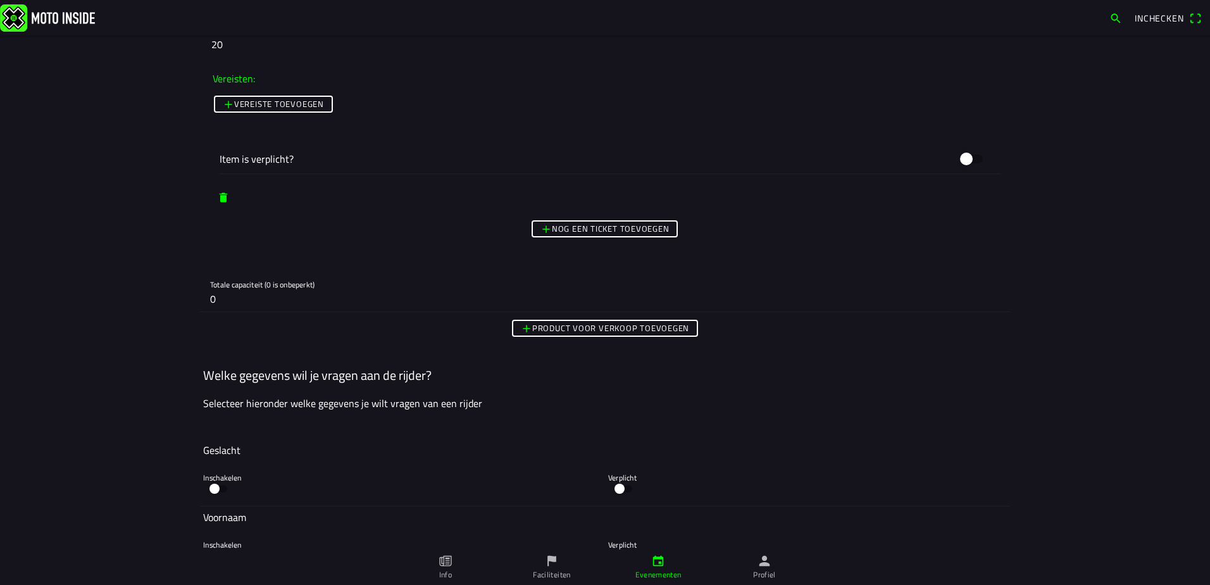
type input "20"
click at [0, 0] on slot "Nog een ticket toevoegen" at bounding box center [0, 0] width 0 height 0
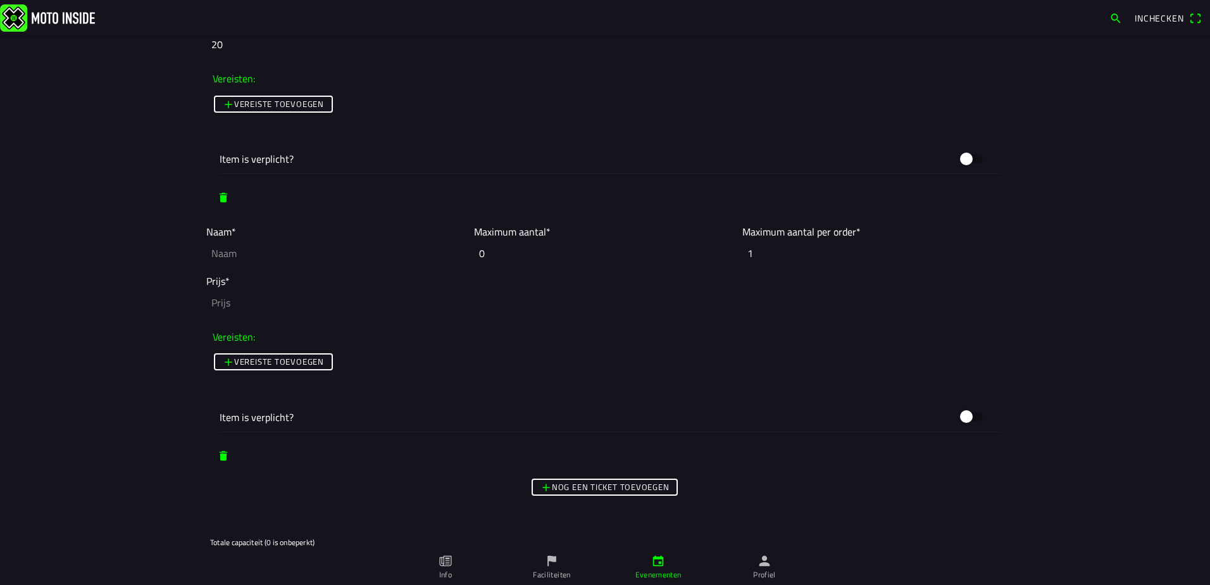
click at [263, 246] on input "text" at bounding box center [336, 253] width 261 height 28
paste input "65cc GW - leden"
drag, startPoint x: 641, startPoint y: 491, endPoint x: 527, endPoint y: 443, distance: 122.8
click at [0, 0] on slot "Nog een ticket toevoegen" at bounding box center [0, 0] width 0 height 0
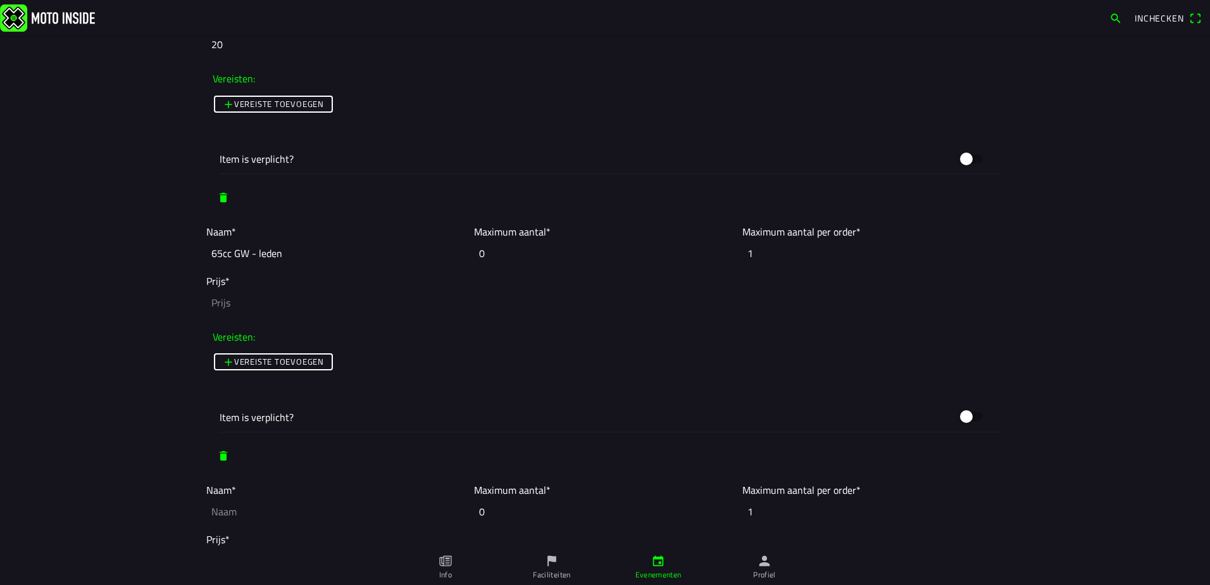
click at [240, 258] on input "65cc GW - leden" at bounding box center [336, 253] width 261 height 28
click at [238, 256] on input "65cc GW - leden" at bounding box center [336, 253] width 261 height 28
click at [211, 256] on input "65cc KW - leden" at bounding box center [336, 253] width 261 height 28
drag, startPoint x: 289, startPoint y: 253, endPoint x: 167, endPoint y: 246, distance: 122.4
click at [167, 246] on main "Foto wijzigen Evenementnaam* Openbeker / clubcross [DATE] - [DATE] Omschrijving…" at bounding box center [605, 309] width 1210 height 549
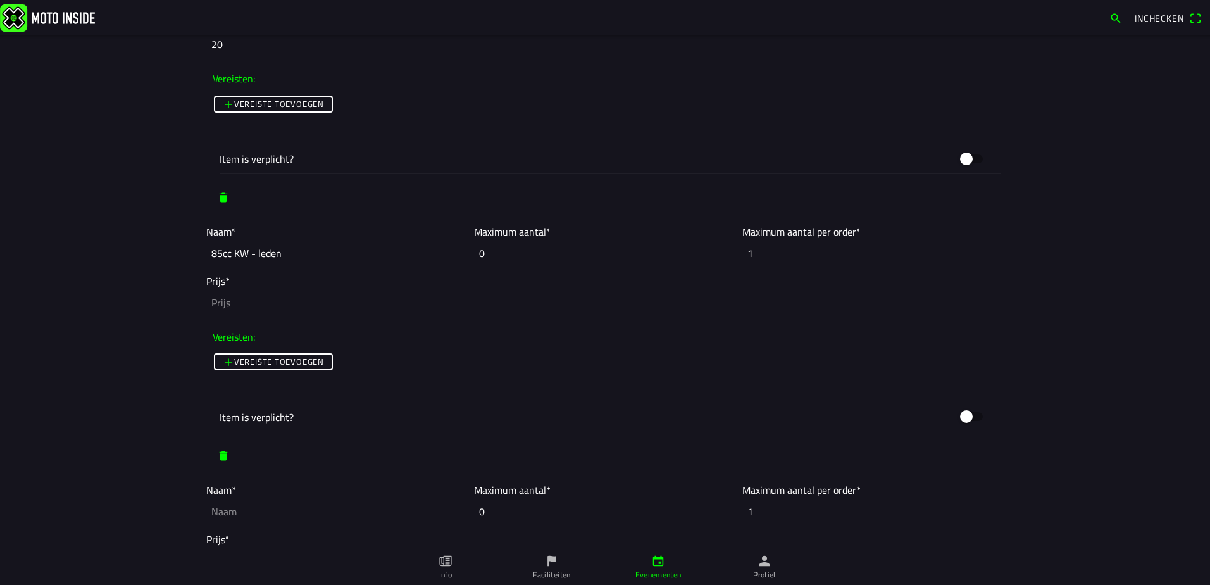
type input "85cc KW - leden"
click at [265, 513] on input "text" at bounding box center [336, 512] width 261 height 28
paste input "85cc KW - leden"
click at [256, 513] on input "85cc KW - leden" at bounding box center [336, 512] width 261 height 28
type input "85cc KW - niet leden"
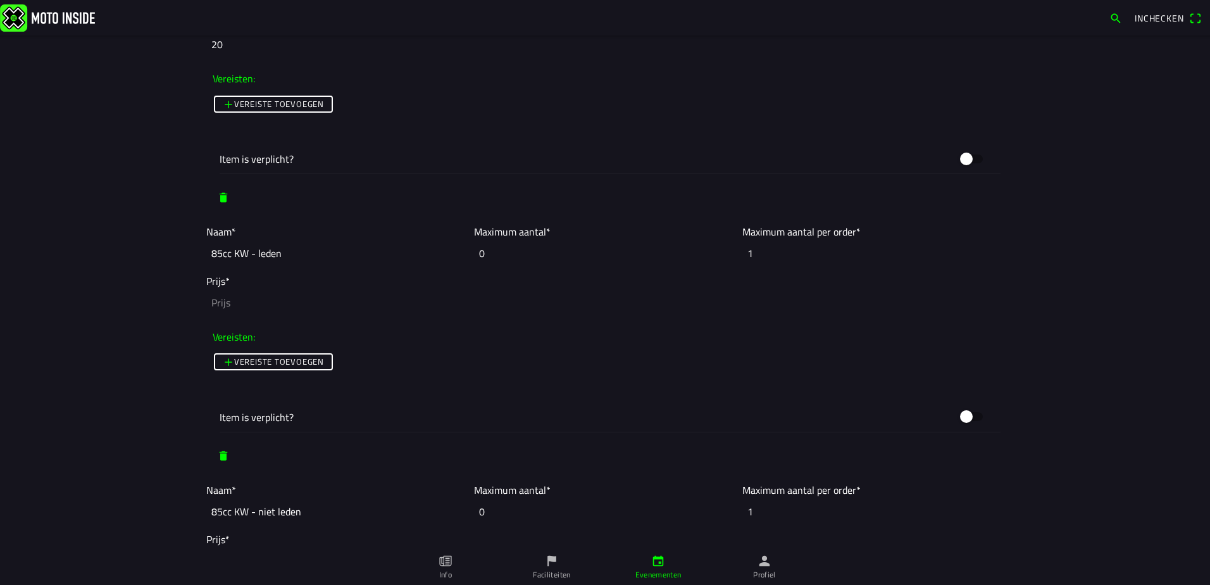
click at [215, 311] on input "number" at bounding box center [605, 303] width 798 height 28
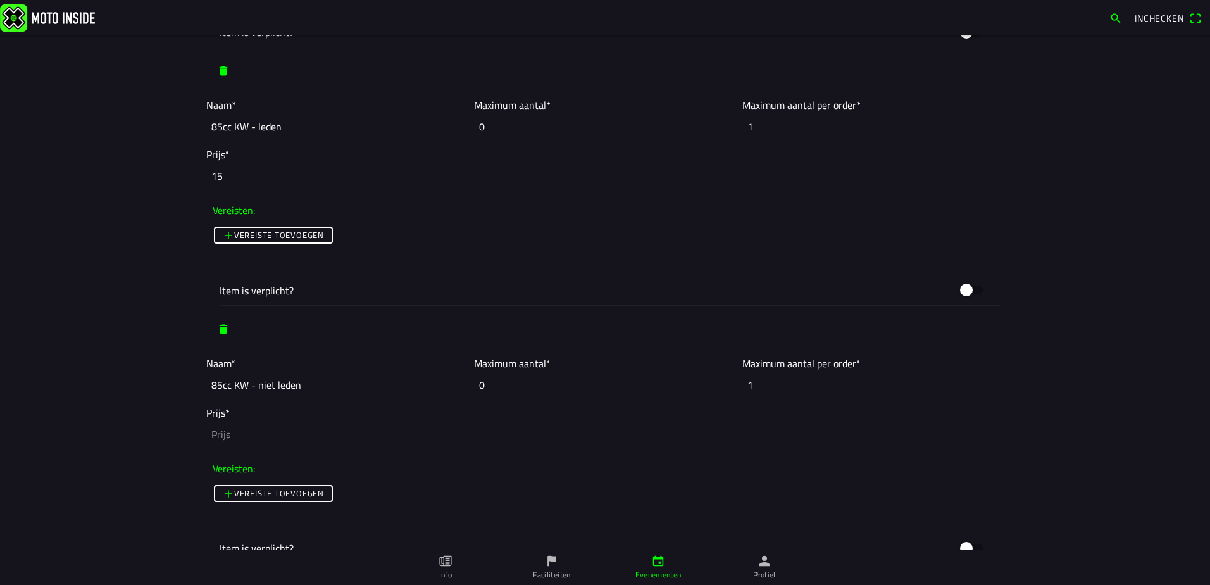
type input "15"
click at [236, 429] on input "number" at bounding box center [605, 434] width 798 height 28
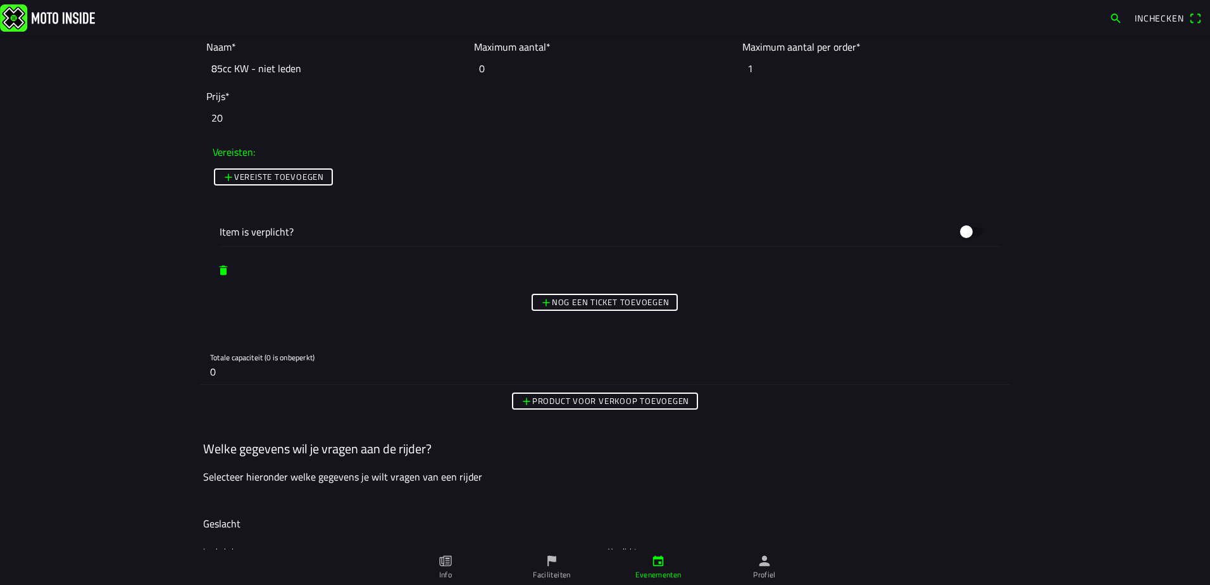
type input "20"
click at [0, 0] on slot "Nog een ticket toevoegen" at bounding box center [0, 0] width 0 height 0
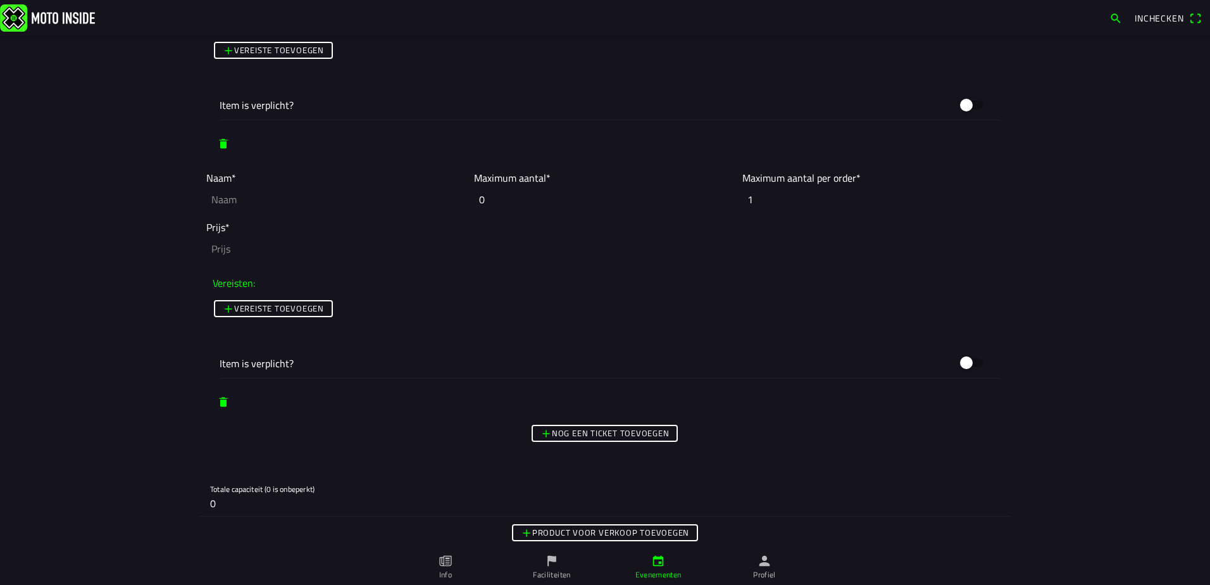
scroll to position [3038, 0]
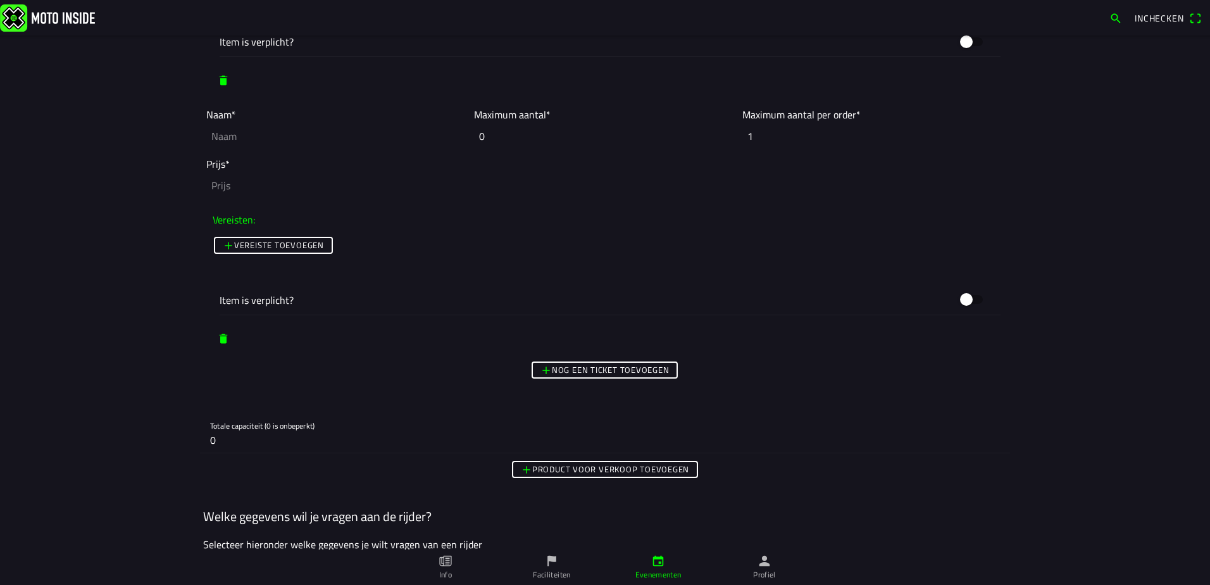
click at [0, 0] on slot "Nog een ticket toevoegen" at bounding box center [0, 0] width 0 height 0
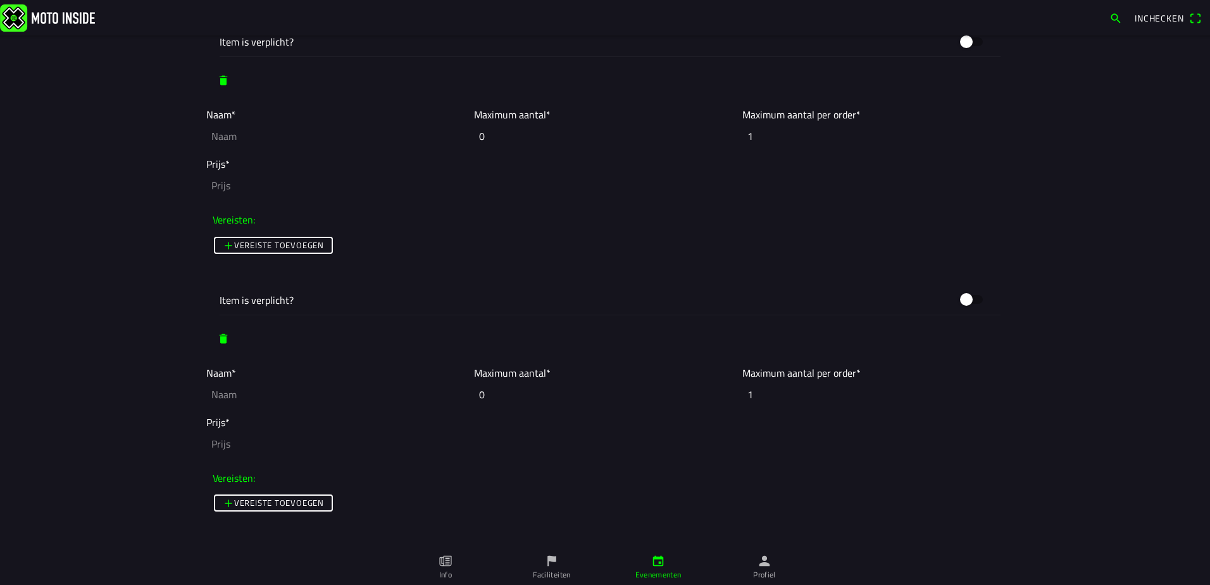
click at [240, 123] on input "text" at bounding box center [336, 136] width 261 height 28
paste input "85cc KW - leden"
click at [232, 139] on input "85cc KW - leden" at bounding box center [336, 136] width 261 height 28
drag, startPoint x: 298, startPoint y: 127, endPoint x: 174, endPoint y: 123, distance: 124.1
click at [174, 123] on main "Foto wijzigen Evenementnaam* Openbeker / clubcross [DATE] - [DATE] Omschrijving…" at bounding box center [605, 309] width 1210 height 549
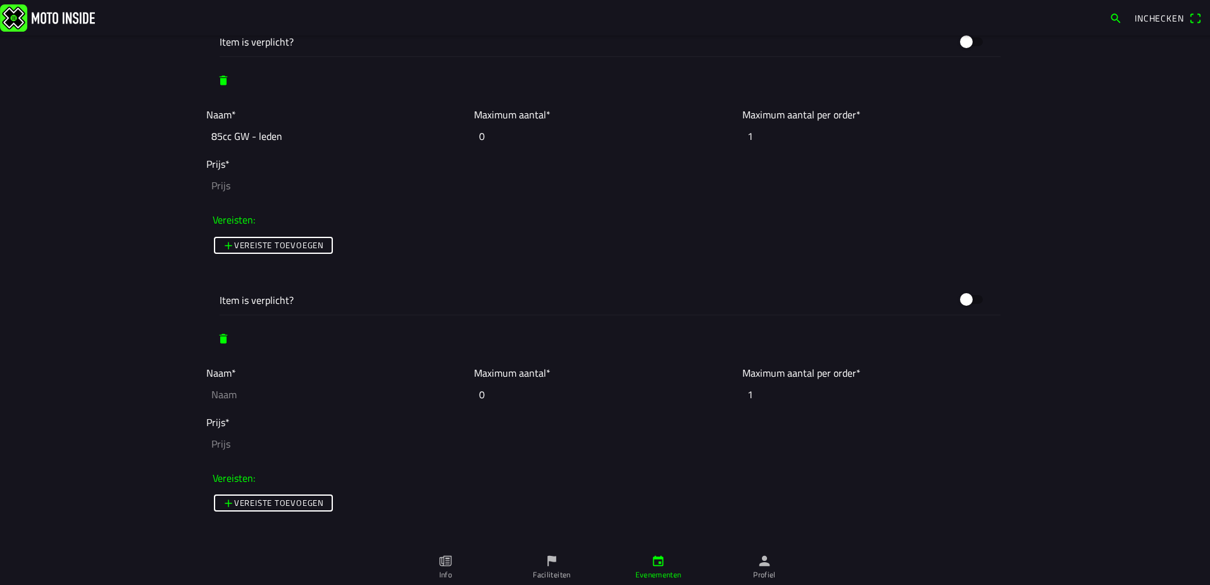
type input "85cc GW - leden"
click at [270, 398] on input "text" at bounding box center [336, 394] width 261 height 28
paste input "85cc GW - leden"
click at [251, 399] on input "85cc GW - leden" at bounding box center [336, 394] width 261 height 28
type input "85cc GW - niet leden"
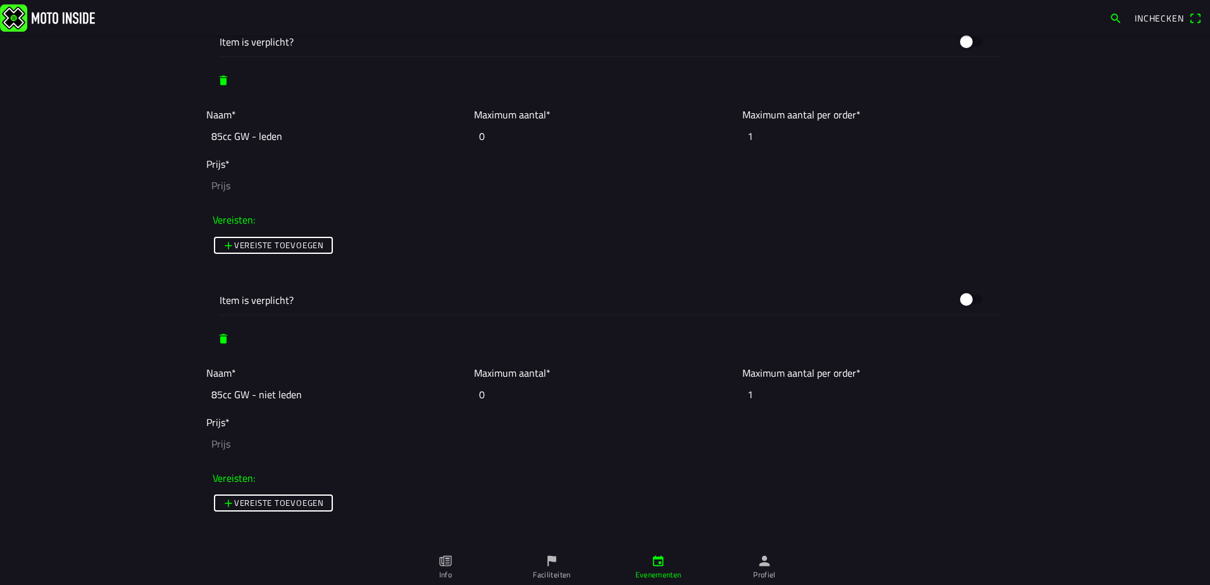
click at [303, 183] on input "number" at bounding box center [605, 186] width 798 height 28
type input "15"
click at [259, 441] on input "number" at bounding box center [605, 444] width 798 height 28
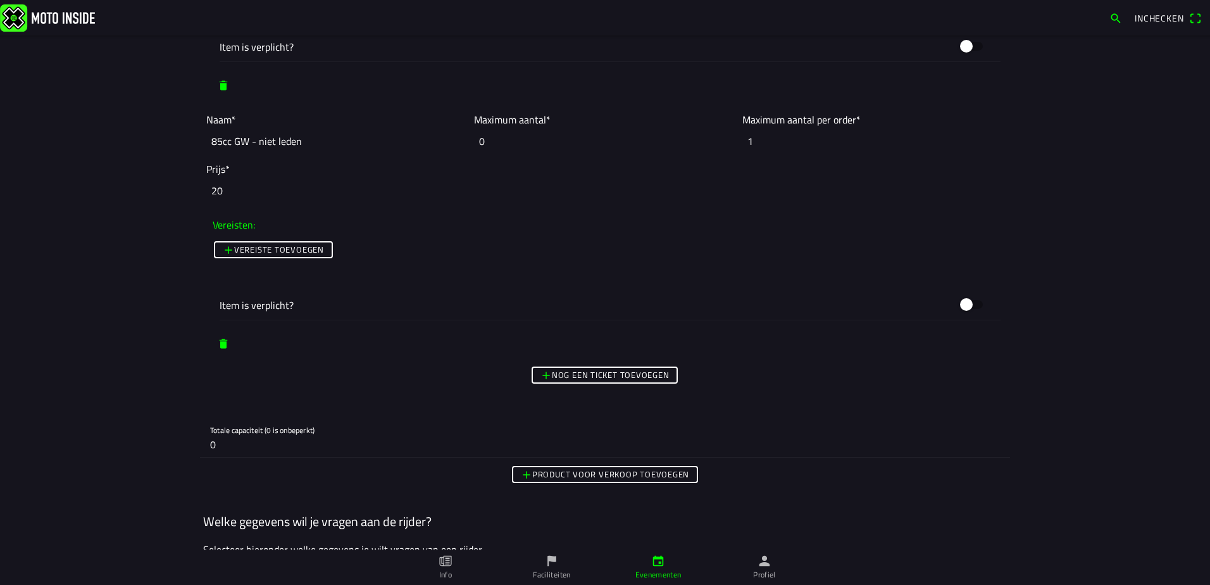
type input "20"
click at [542, 373] on span "Nog een ticket toevoegen" at bounding box center [605, 375] width 129 height 15
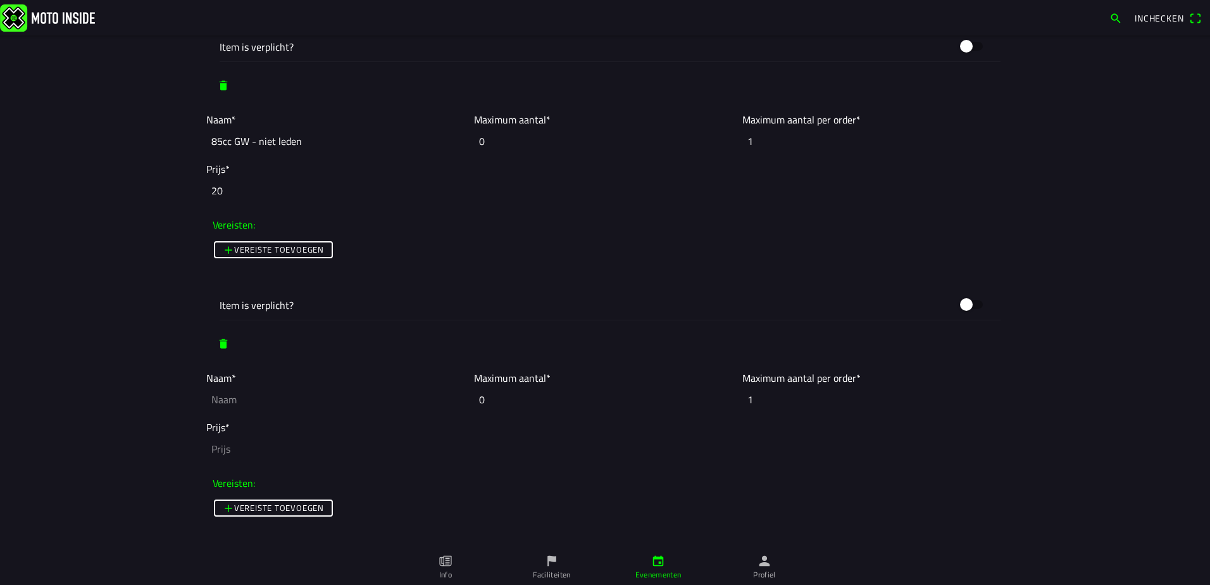
scroll to position [3481, 0]
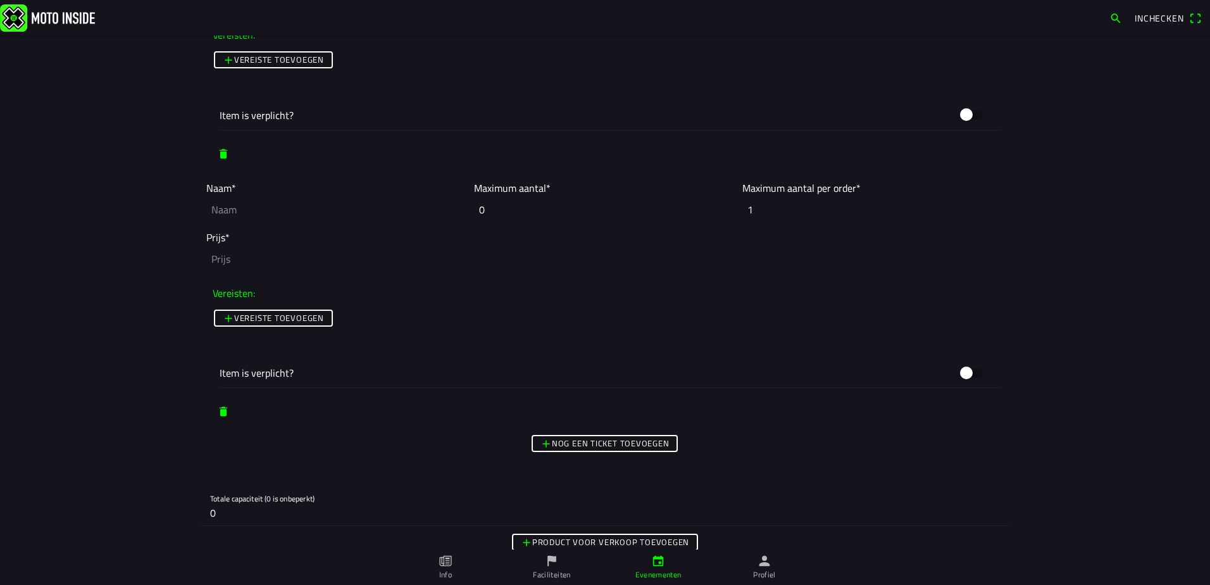
click at [541, 439] on span "Nog een ticket toevoegen" at bounding box center [605, 443] width 129 height 15
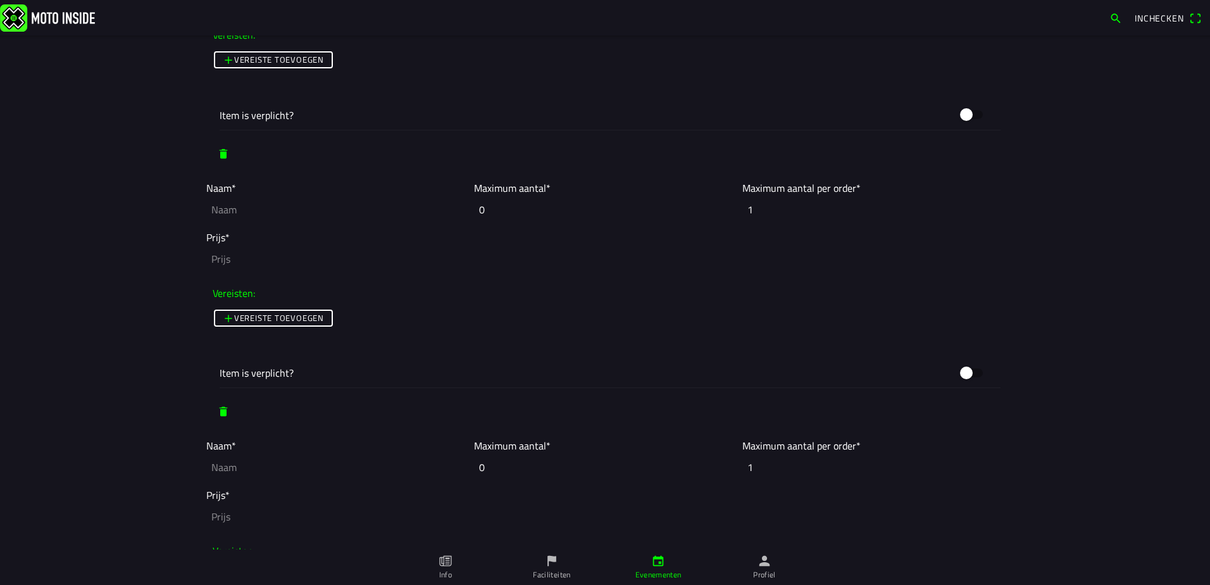
scroll to position [3545, 0]
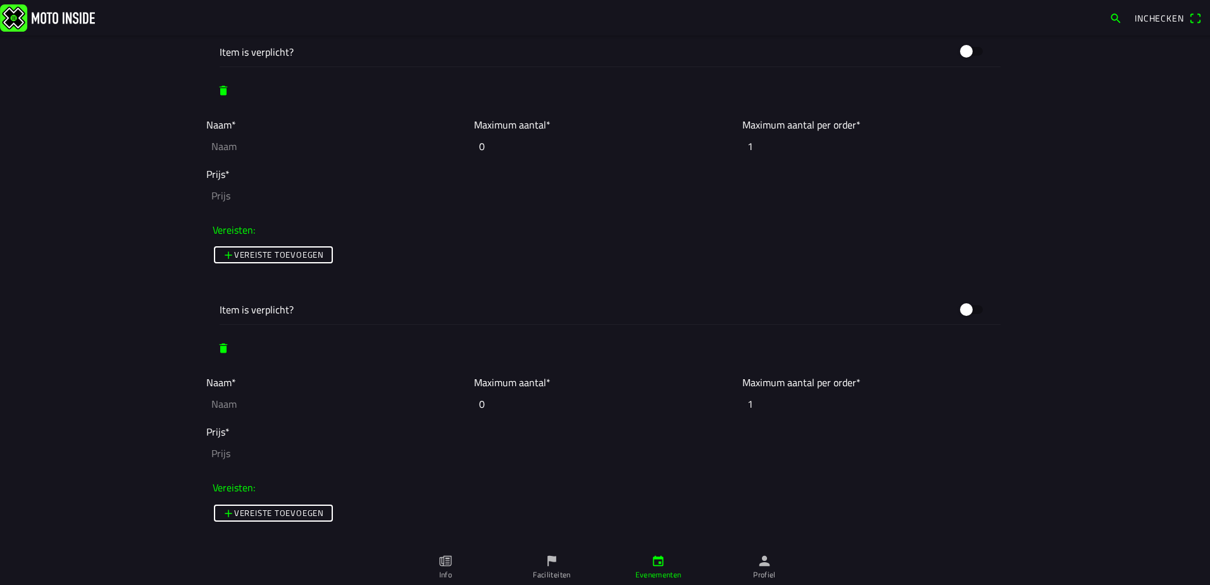
click at [249, 139] on input "text" at bounding box center [336, 146] width 261 height 28
paste input "85cc GW - leden"
drag, startPoint x: 246, startPoint y: 147, endPoint x: 99, endPoint y: 155, distance: 147.1
click at [99, 155] on main "Foto wijzigen Evenementnaam* Openbeker / clubcross [DATE] - [DATE] Omschrijving…" at bounding box center [605, 309] width 1210 height 549
drag, startPoint x: 298, startPoint y: 147, endPoint x: 172, endPoint y: 145, distance: 125.4
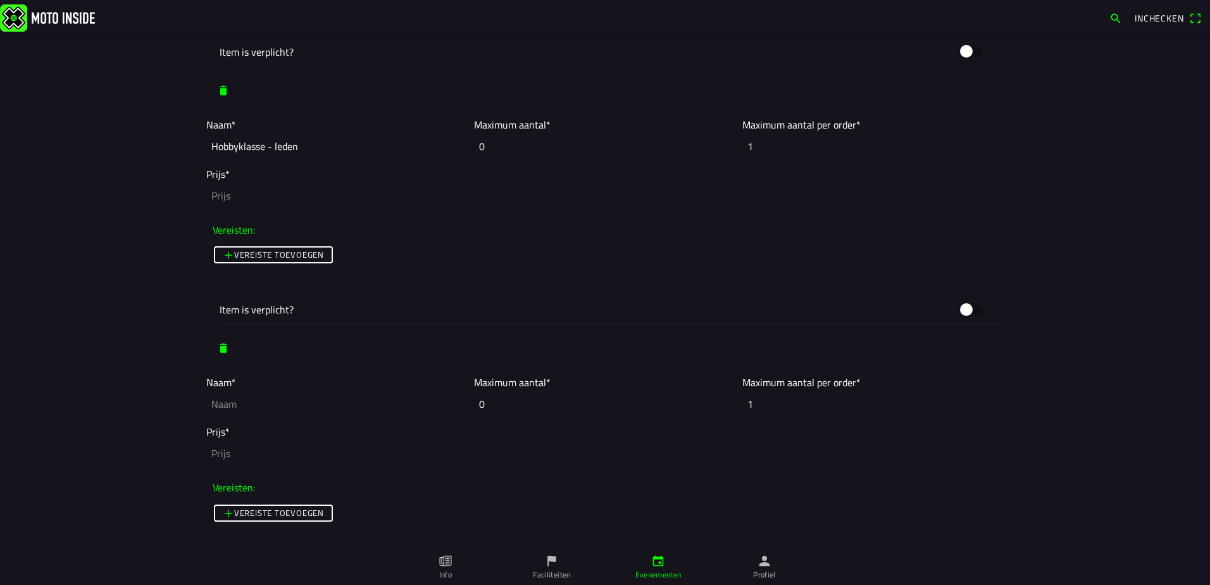
click at [174, 144] on main "Foto wijzigen Evenementnaam* Openbeker / clubcross [DATE] - [DATE] Omschrijving…" at bounding box center [605, 309] width 1210 height 549
type input "Hobbyklasse - leden"
click at [243, 398] on input "text" at bounding box center [336, 404] width 261 height 28
paste input "Hobbyklasse - leden"
type input "Hobbyklasse - leden"
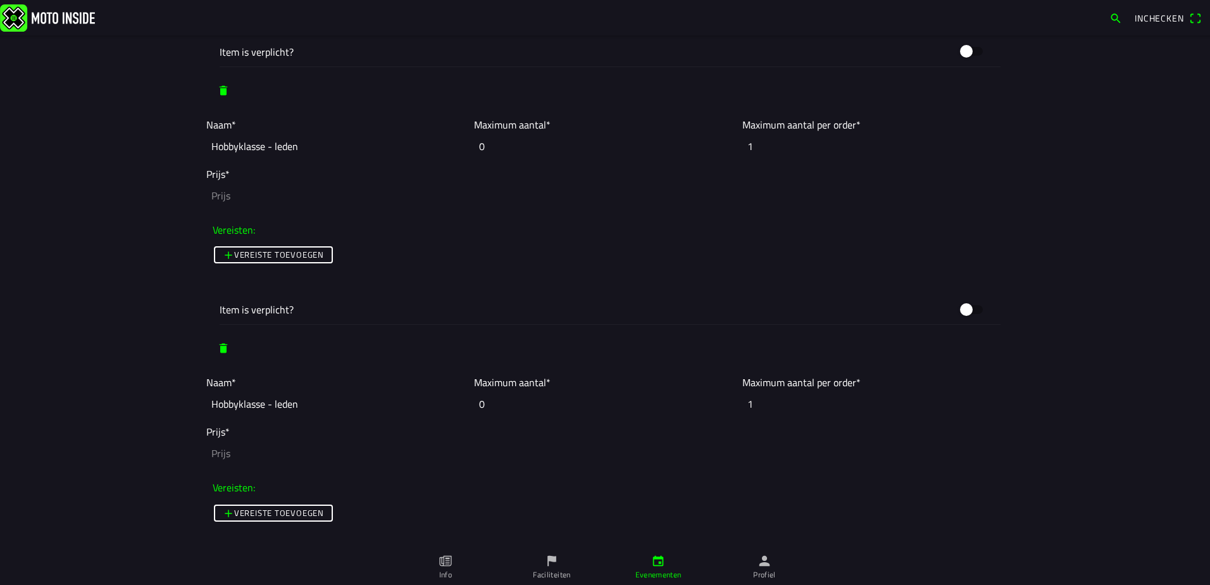
click at [261, 191] on input "number" at bounding box center [605, 196] width 798 height 28
type input "15"
drag, startPoint x: 285, startPoint y: 450, endPoint x: 283, endPoint y: 456, distance: 6.8
click at [285, 454] on input "number" at bounding box center [605, 453] width 798 height 28
type input "20"
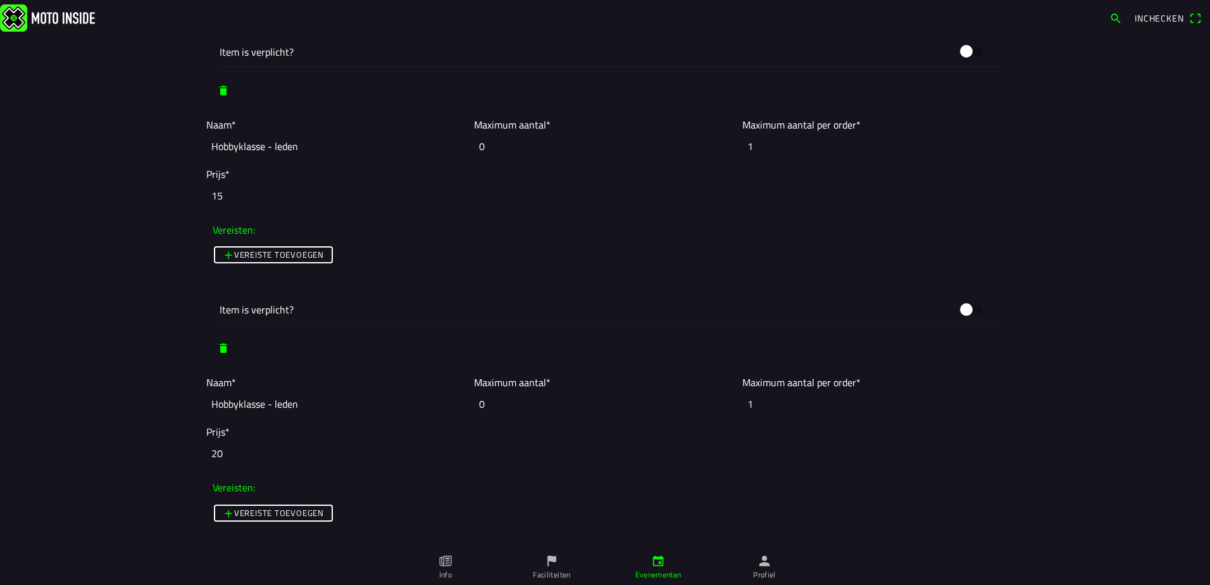
click at [270, 408] on input "Hobbyklasse - leden" at bounding box center [336, 404] width 261 height 28
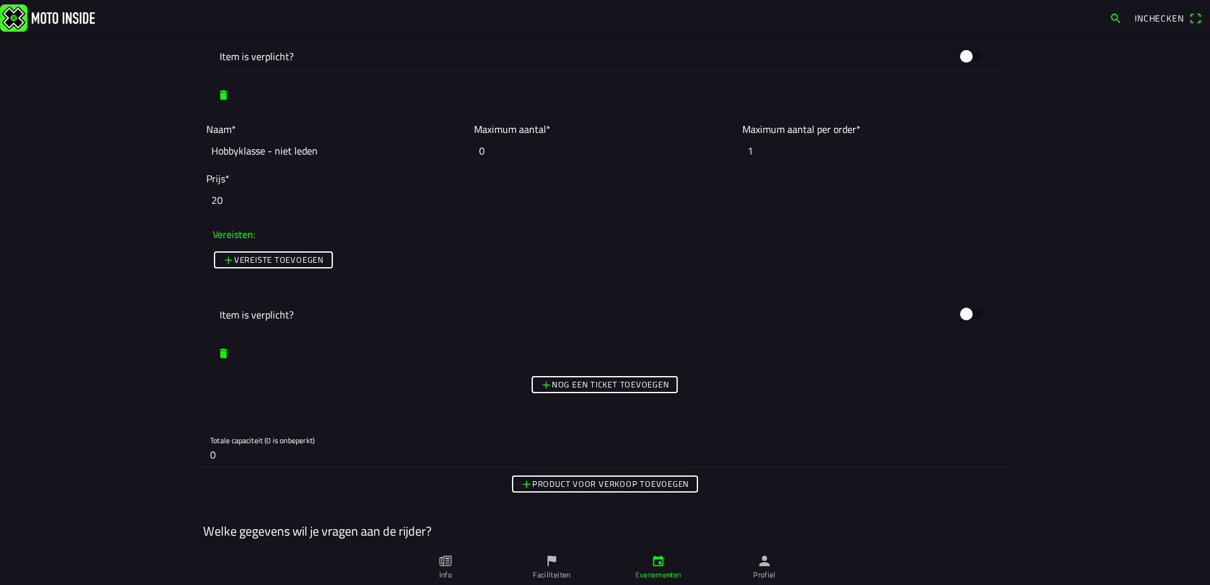
type input "Hobbyklasse - niet leden"
click at [0, 0] on slot "Nog een ticket toevoegen" at bounding box center [0, 0] width 0 height 0
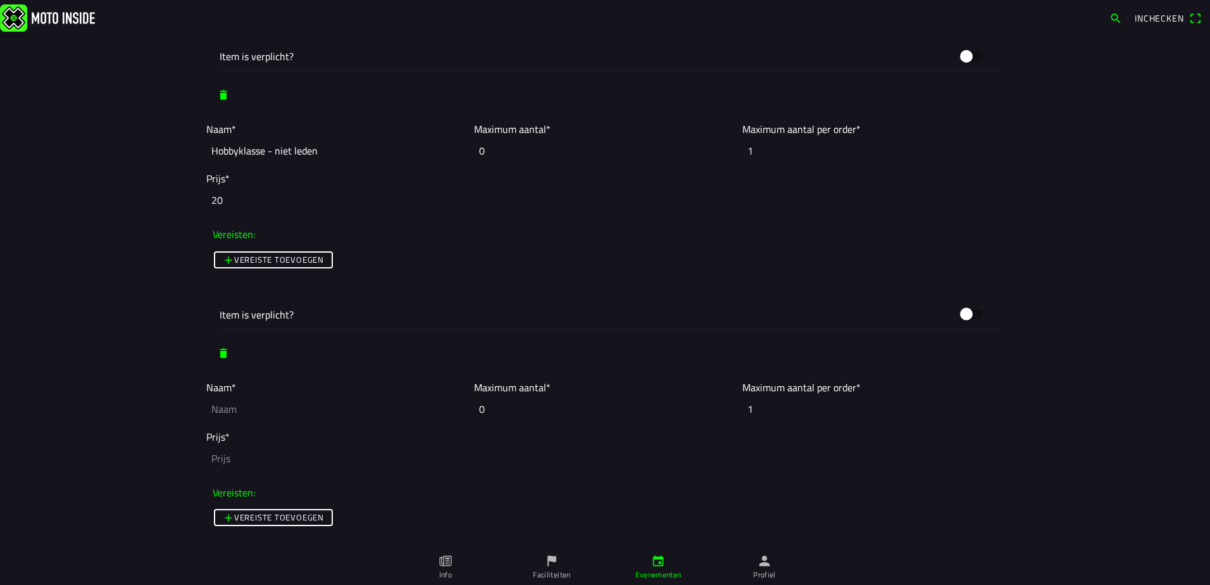
scroll to position [3988, 0]
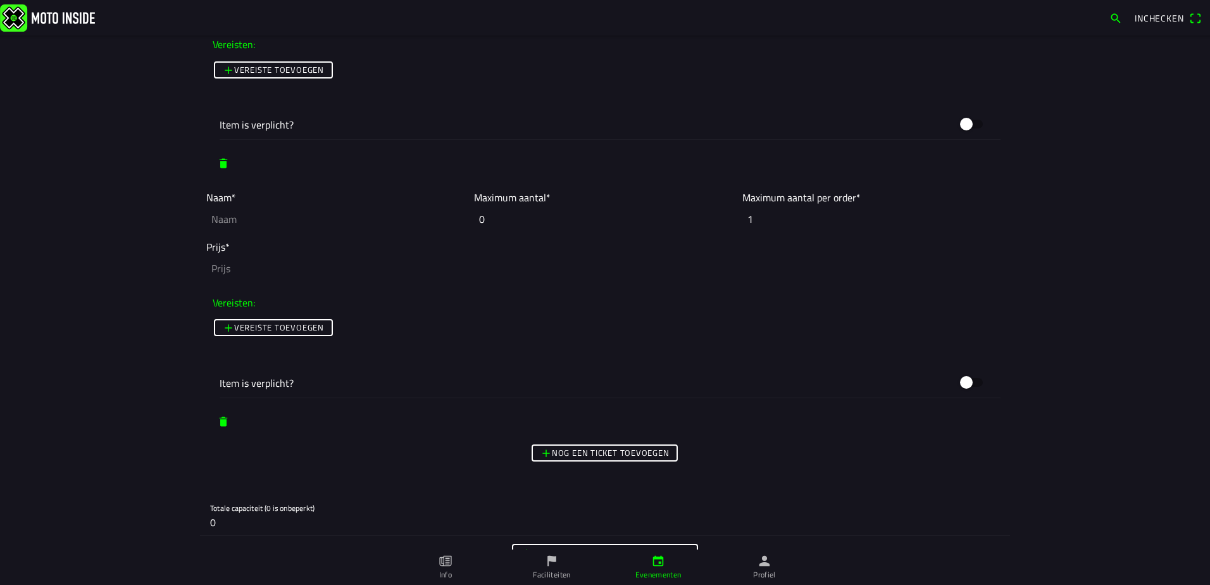
click at [0, 0] on slot "Nog een ticket toevoegen" at bounding box center [0, 0] width 0 height 0
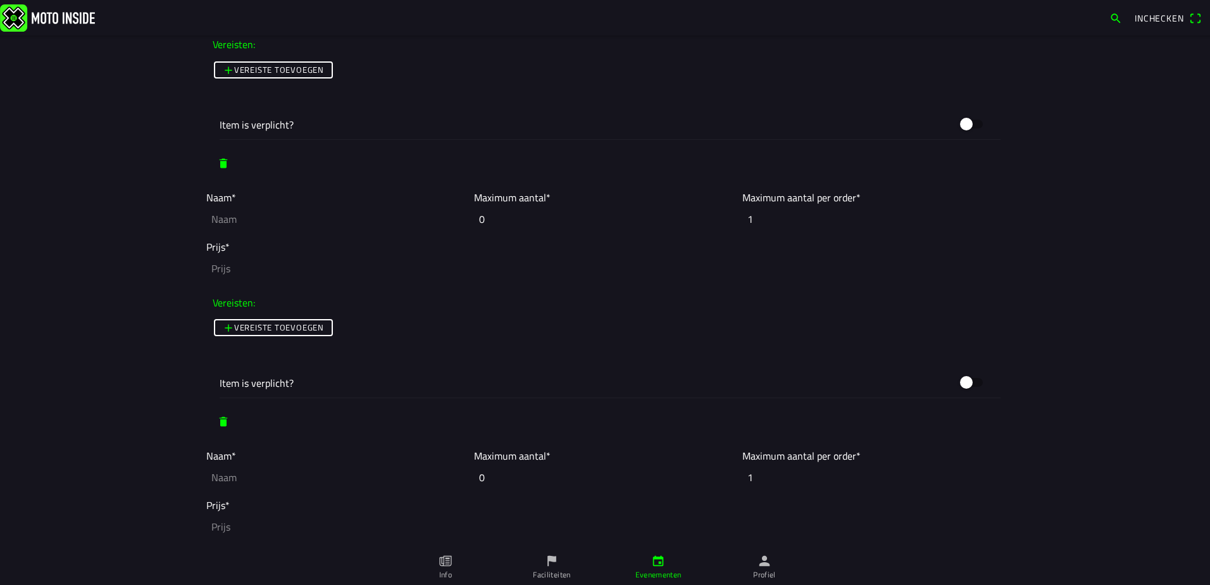
click at [324, 214] on input "text" at bounding box center [336, 219] width 261 height 28
paste input "Hobbyklasse - leden"
drag, startPoint x: 232, startPoint y: 219, endPoint x: 149, endPoint y: 223, distance: 83.0
click at [150, 222] on main "Foto wijzigen Evenementnaam* Openbeker / clubcross [DATE] - [DATE] Omschrijving…" at bounding box center [605, 309] width 1210 height 549
drag, startPoint x: 327, startPoint y: 226, endPoint x: 324, endPoint y: 219, distance: 7.4
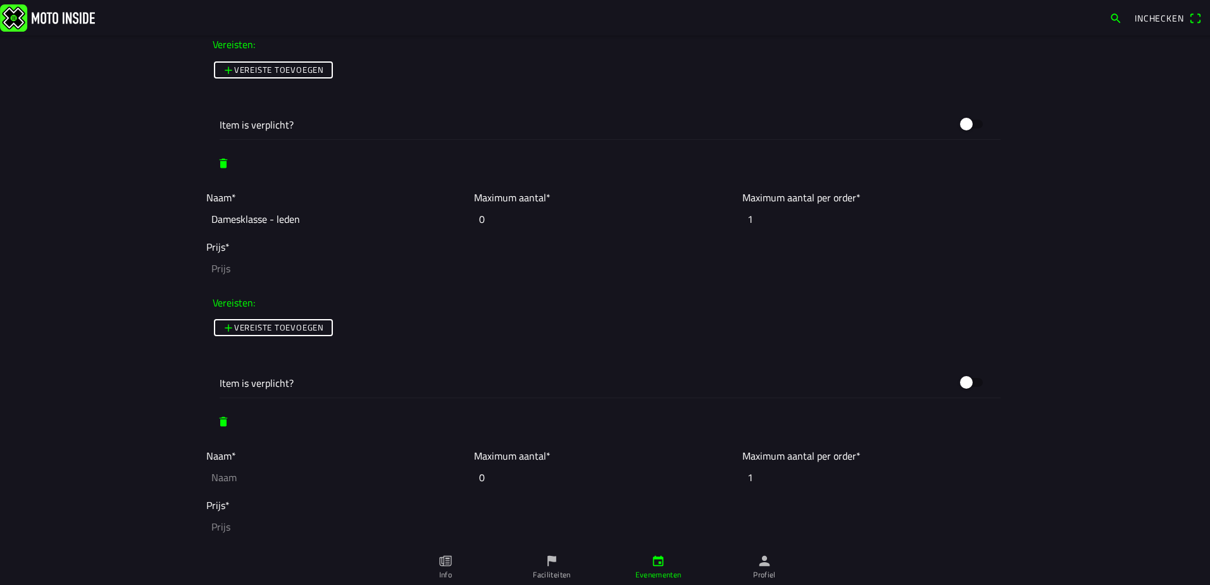
click at [327, 225] on input "Damesklasse - leden" at bounding box center [336, 219] width 261 height 28
drag, startPoint x: 322, startPoint y: 218, endPoint x: 122, endPoint y: 216, distance: 200.0
click at [123, 216] on main "Foto wijzigen Evenementnaam* Openbeker / clubcross [DATE] - [DATE] Omschrijving…" at bounding box center [605, 309] width 1210 height 549
type input "Damesklasse - leden"
click at [230, 475] on input "text" at bounding box center [336, 477] width 261 height 28
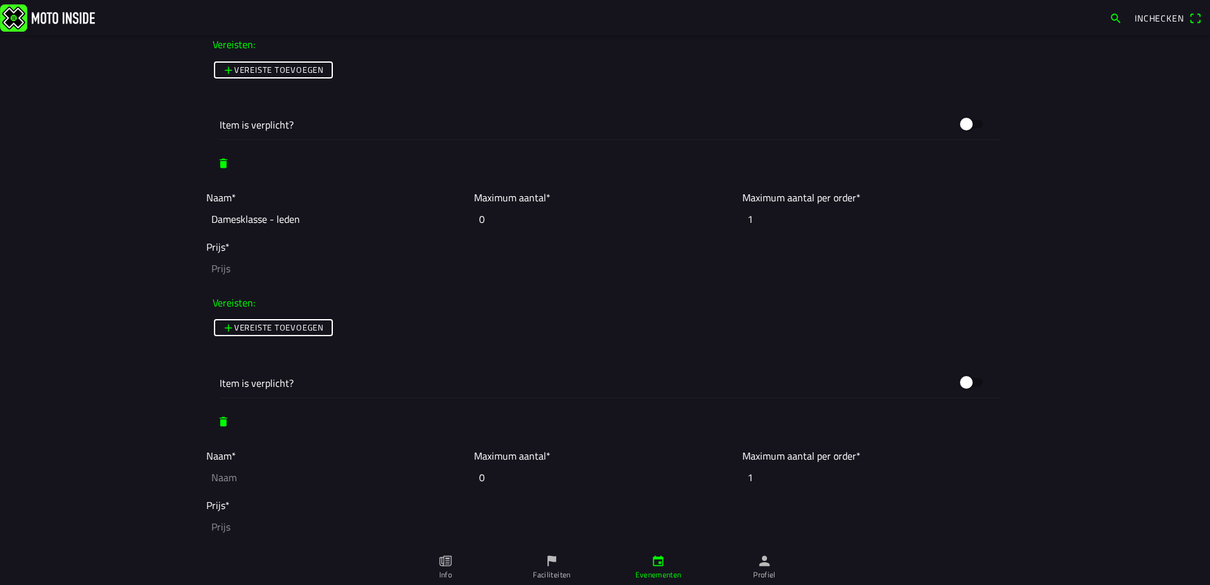
paste input "Damesklasse - leden"
type input "Damesklasse - leden"
click at [279, 263] on input "number" at bounding box center [605, 268] width 798 height 28
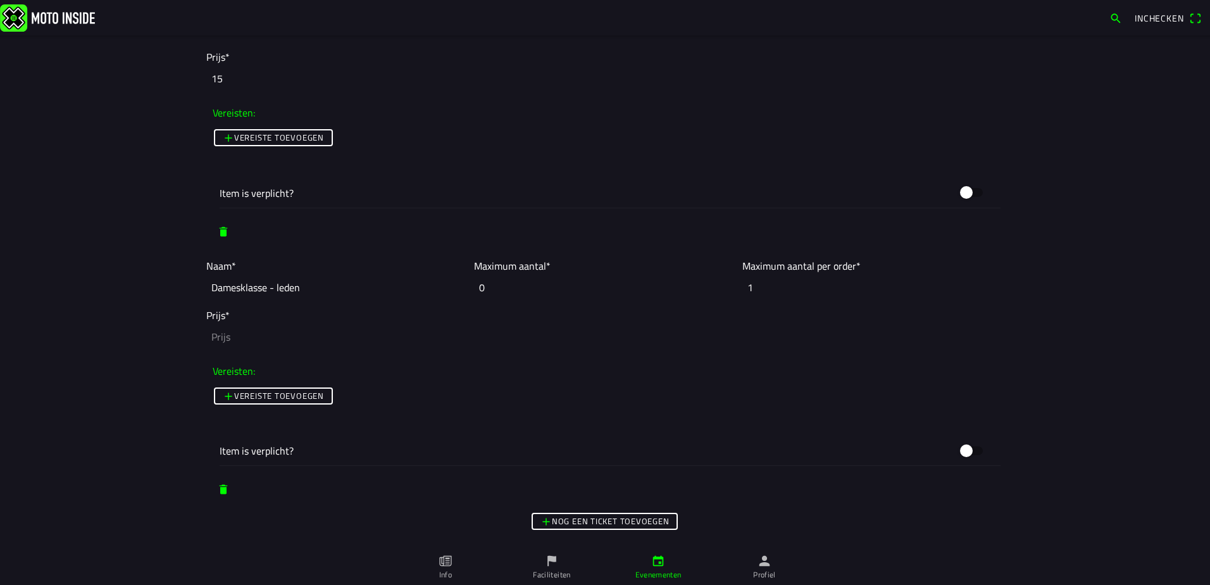
type input "15"
click at [245, 337] on input "number" at bounding box center [605, 337] width 798 height 28
type input "20"
click at [270, 287] on input "Damesklasse - leden" at bounding box center [336, 287] width 261 height 28
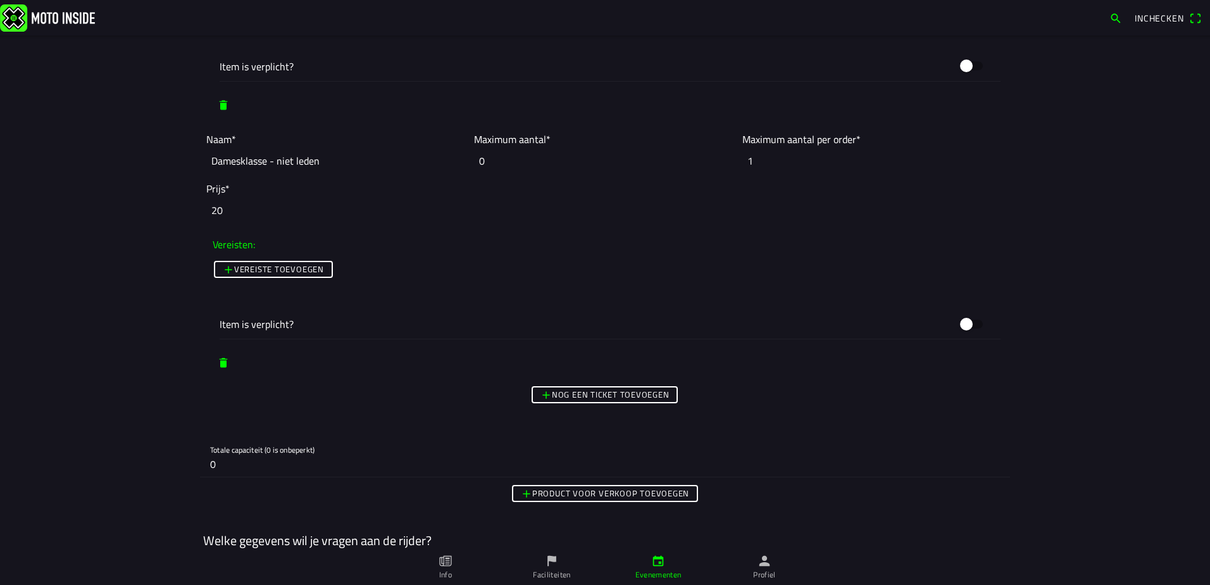
type input "Damesklasse - niet leden"
click at [541, 399] on span "Nog een ticket toevoegen" at bounding box center [605, 394] width 129 height 15
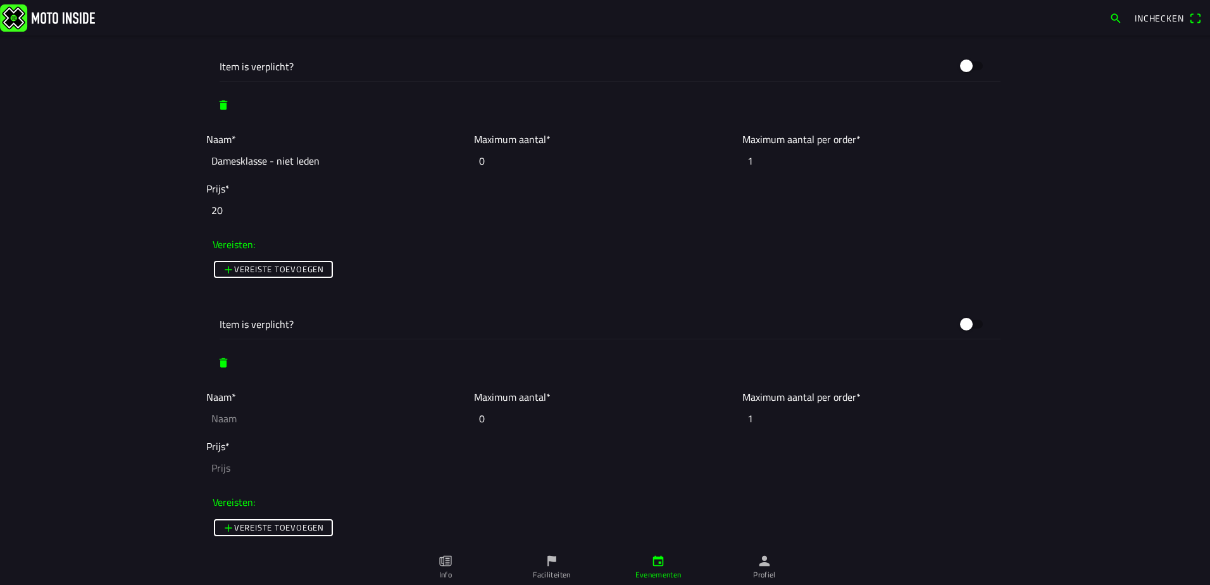
scroll to position [4431, 0]
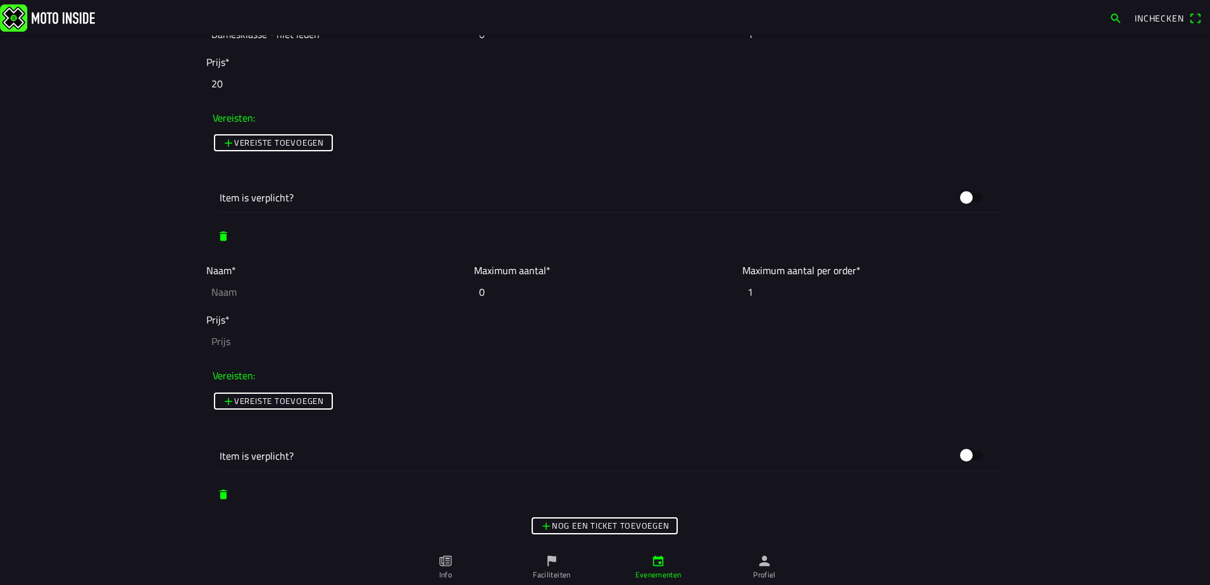
click at [548, 519] on span "Nog een ticket toevoegen" at bounding box center [605, 525] width 129 height 15
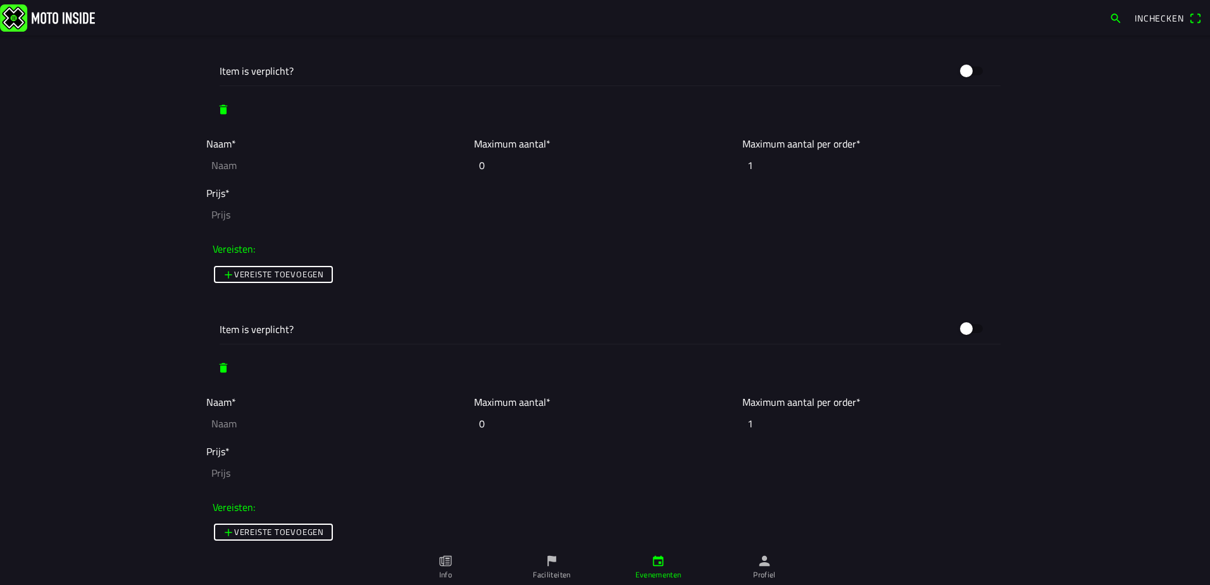
click at [265, 160] on input "text" at bounding box center [336, 165] width 261 height 28
drag, startPoint x: 273, startPoint y: 171, endPoint x: 134, endPoint y: 170, distance: 139.3
click at [134, 170] on main "Foto wijzigen Evenementnaam* Openbeker / clubcross [DATE] - [DATE] Omschrijving…" at bounding box center [605, 309] width 1210 height 549
type input "125cc - leden"
click at [229, 425] on input "text" at bounding box center [336, 424] width 261 height 28
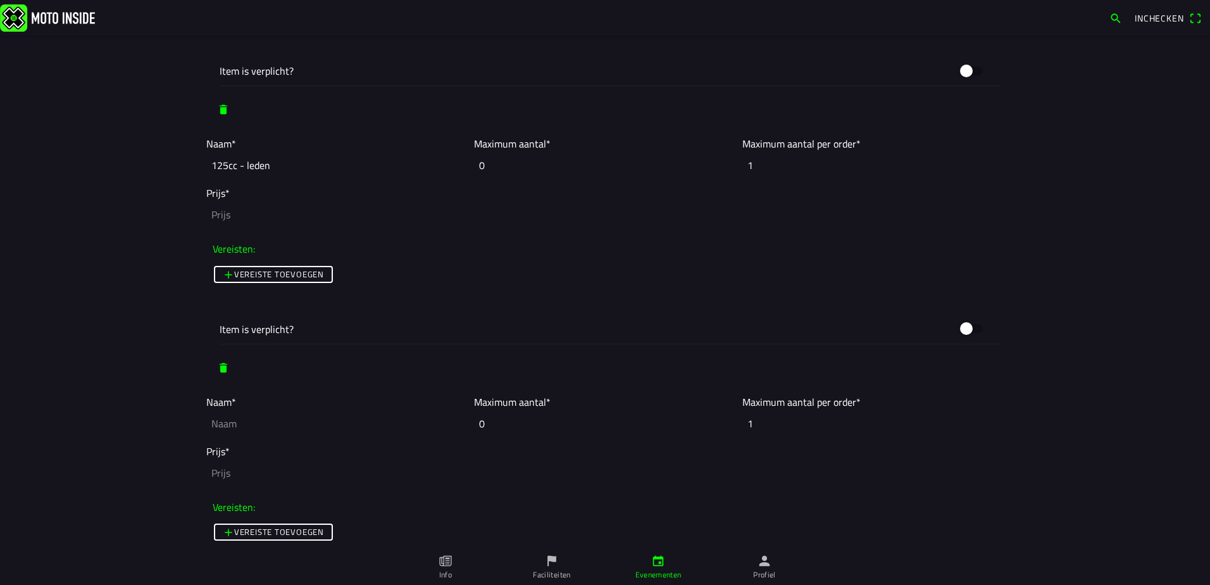
paste input "125cc - leden"
click at [239, 424] on input "125cc - leden" at bounding box center [336, 424] width 261 height 28
type input "125cc - niet leden"
click at [245, 211] on input "number" at bounding box center [605, 215] width 798 height 28
type input "15"
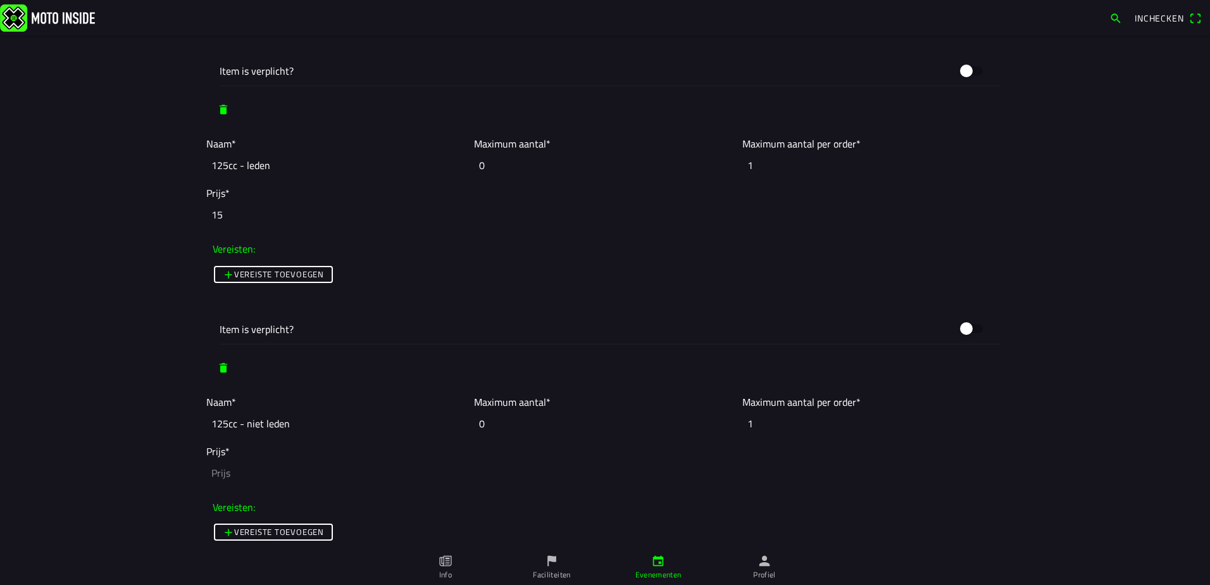
click at [303, 483] on input "number" at bounding box center [605, 473] width 798 height 28
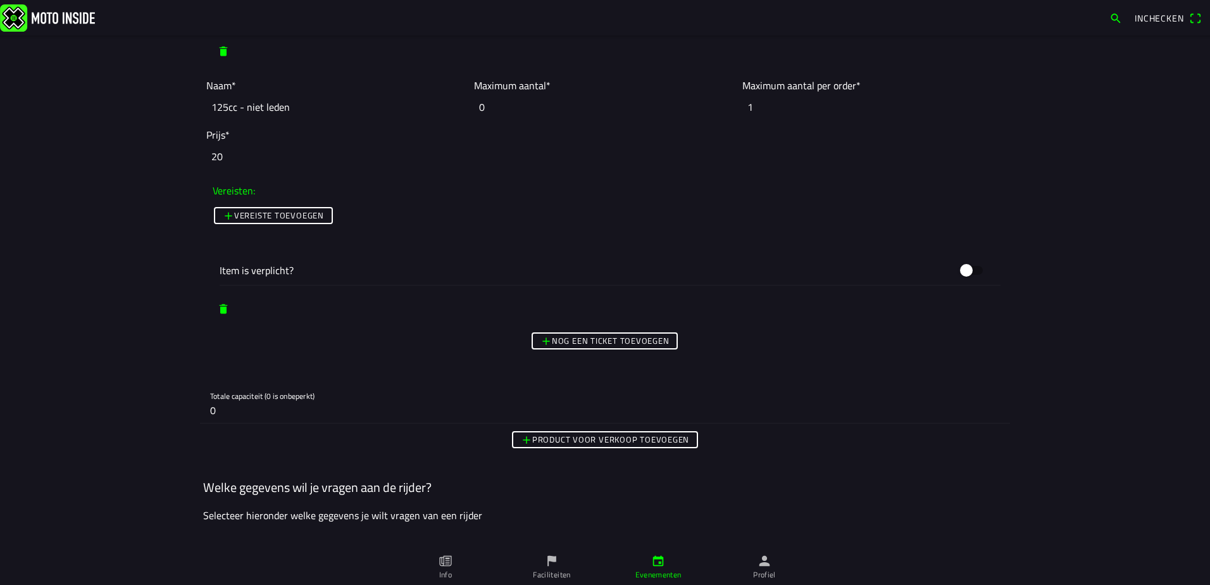
type input "20"
click at [572, 334] on span "Nog een ticket toevoegen" at bounding box center [605, 341] width 129 height 15
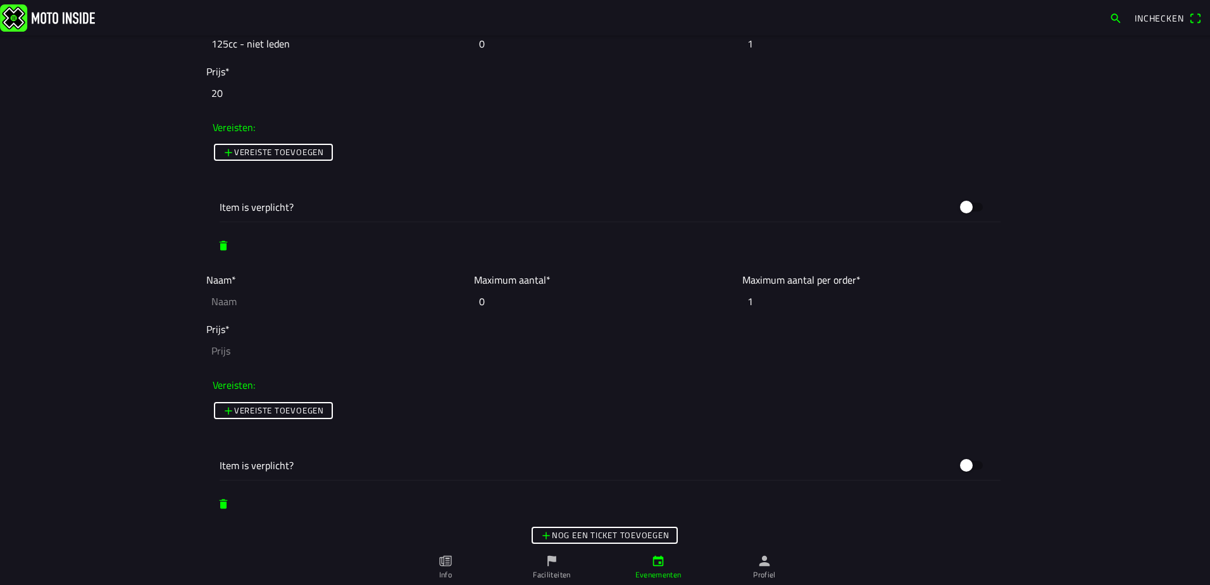
scroll to position [5127, 0]
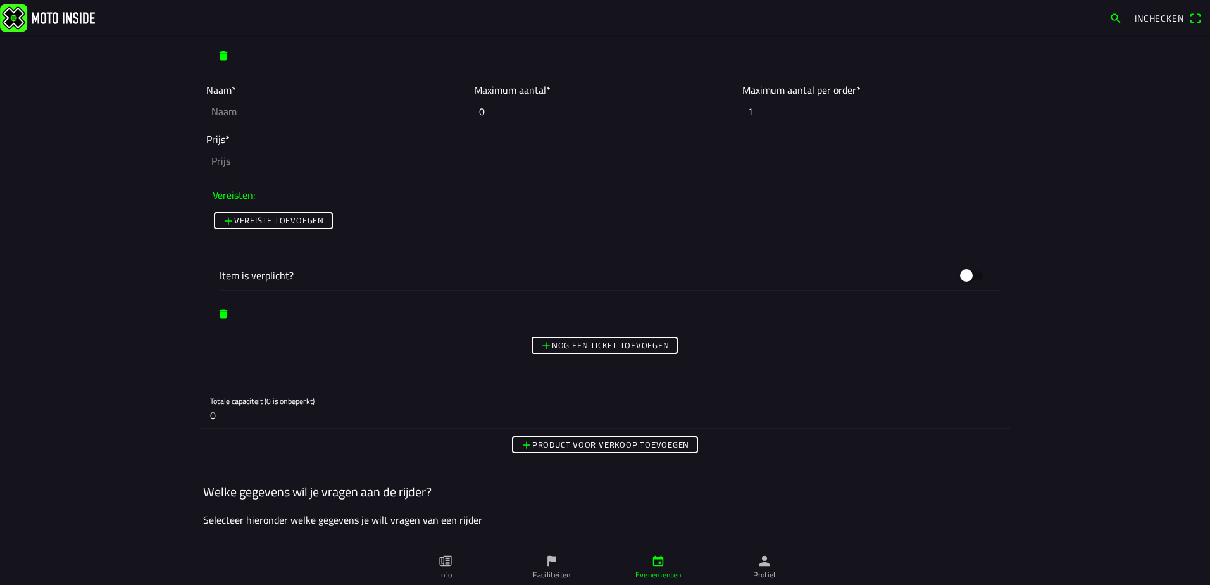
click at [0, 0] on slot "Nog een ticket toevoegen" at bounding box center [0, 0] width 0 height 0
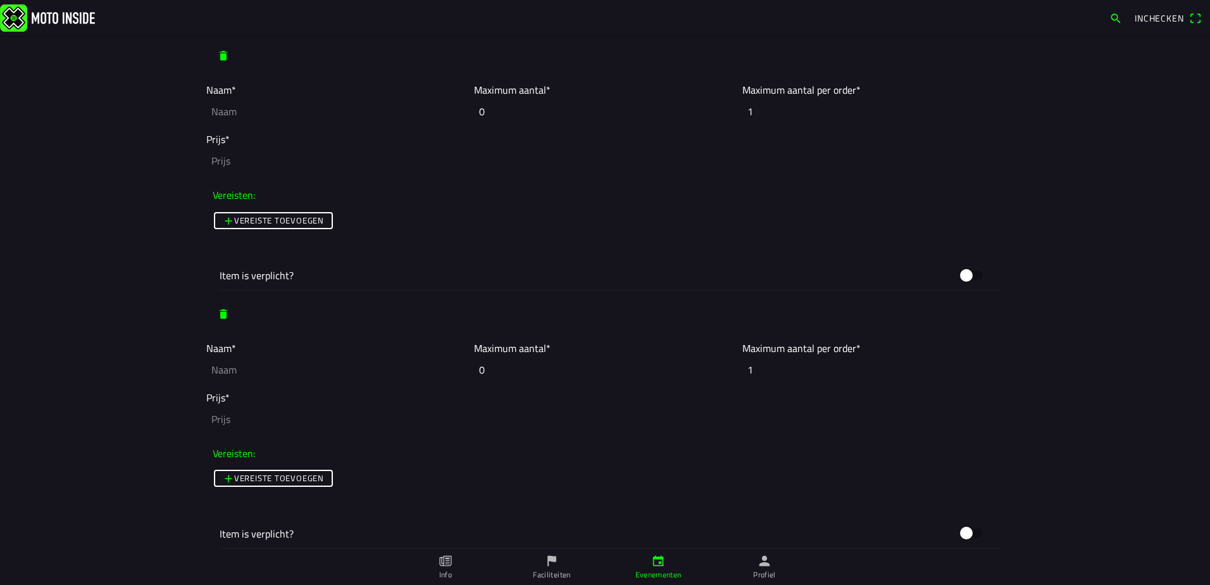
scroll to position [5064, 0]
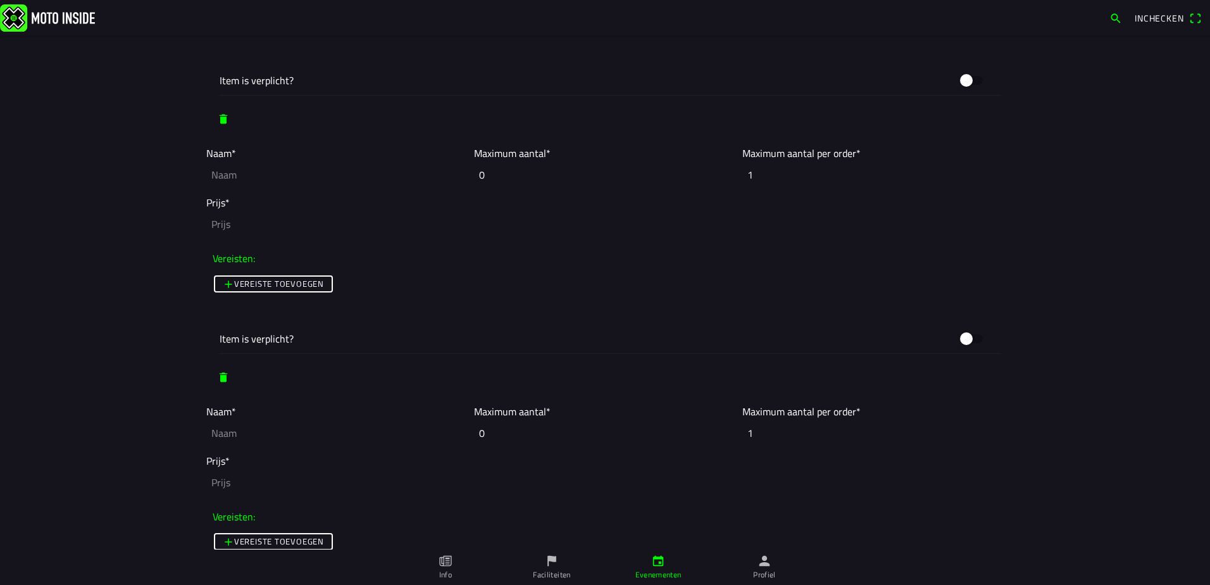
click at [269, 170] on input "text" at bounding box center [336, 175] width 261 height 28
paste input "125cc - leden"
drag, startPoint x: 220, startPoint y: 179, endPoint x: 161, endPoint y: 185, distance: 58.5
click at [161, 185] on main "Foto wijzigen Evenementnaam* Openbeker / clubcross [DATE] - [DATE] Omschrijving…" at bounding box center [605, 309] width 1210 height 549
type input "250cc - leden"
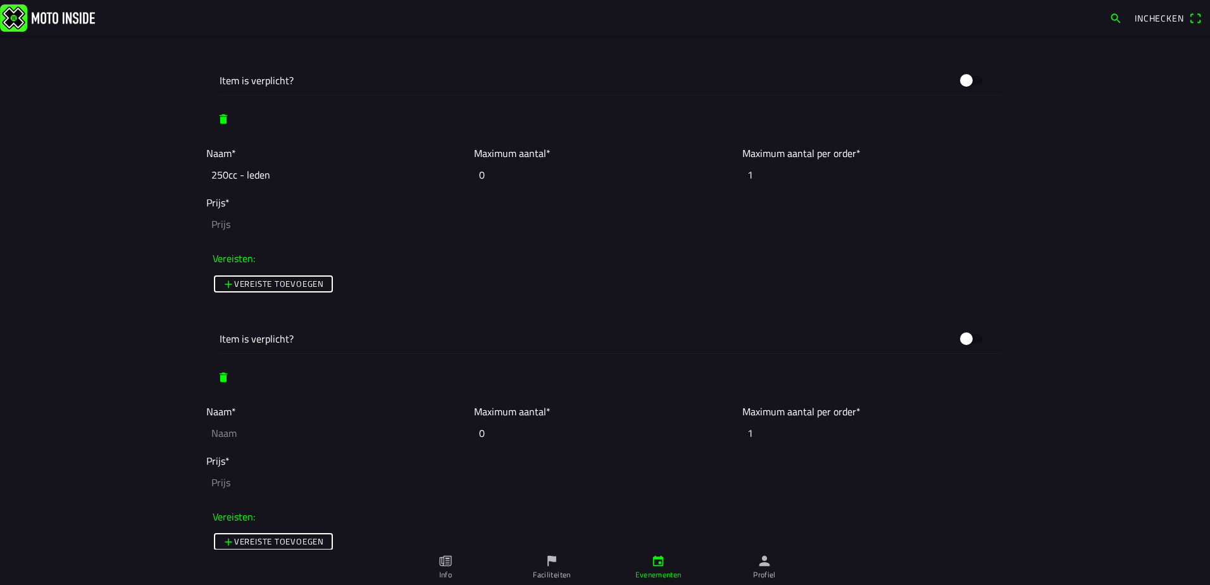
click at [241, 225] on input "number" at bounding box center [605, 224] width 798 height 28
type input "15"
click at [254, 429] on input "text" at bounding box center [336, 433] width 261 height 28
paste input "125cc - leden"
drag, startPoint x: 201, startPoint y: 439, endPoint x: 137, endPoint y: 440, distance: 64.6
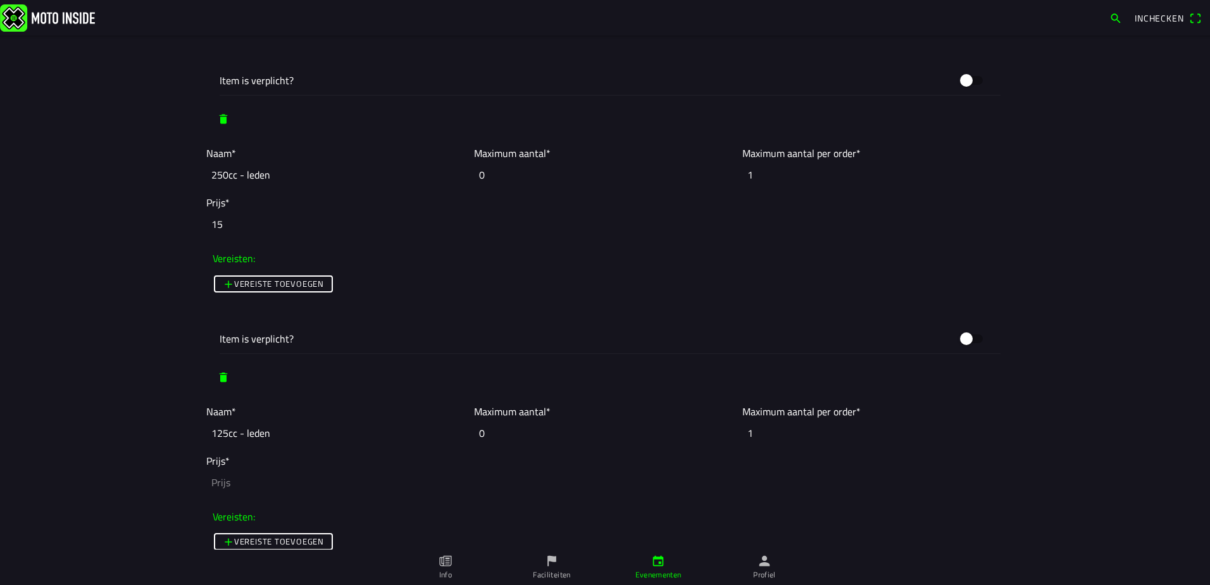
click at [137, 439] on main "Foto wijzigen Evenementnaam* Openbeker / clubcross [DATE] - [DATE] Omschrijving…" at bounding box center [605, 309] width 1210 height 549
type input "250cc - niet leden"
click at [225, 480] on input "number" at bounding box center [605, 482] width 798 height 28
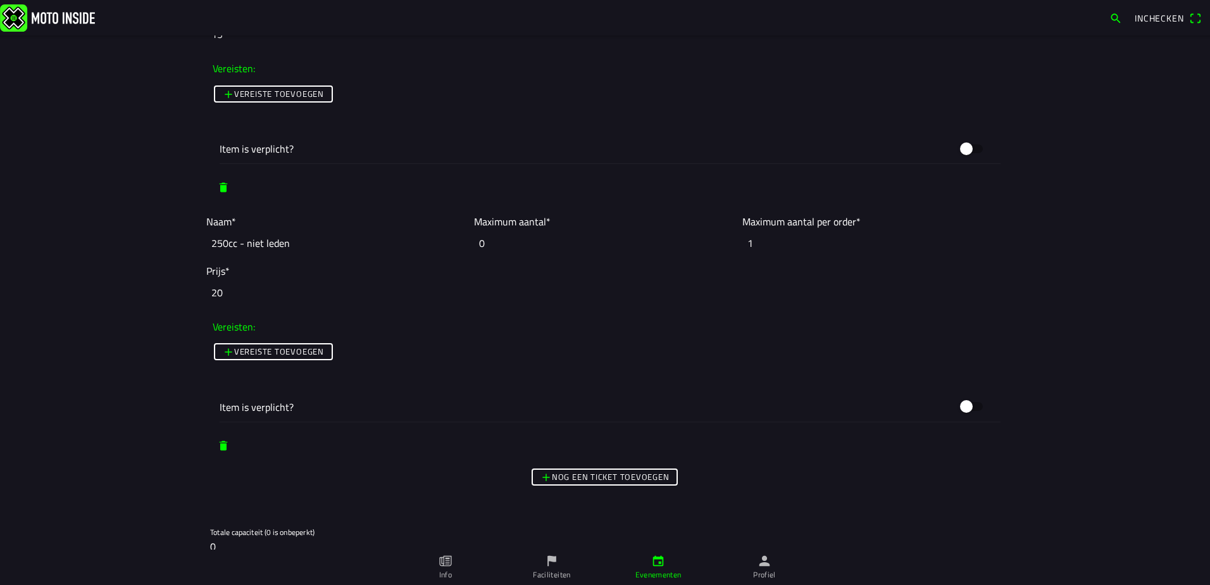
scroll to position [5317, 0]
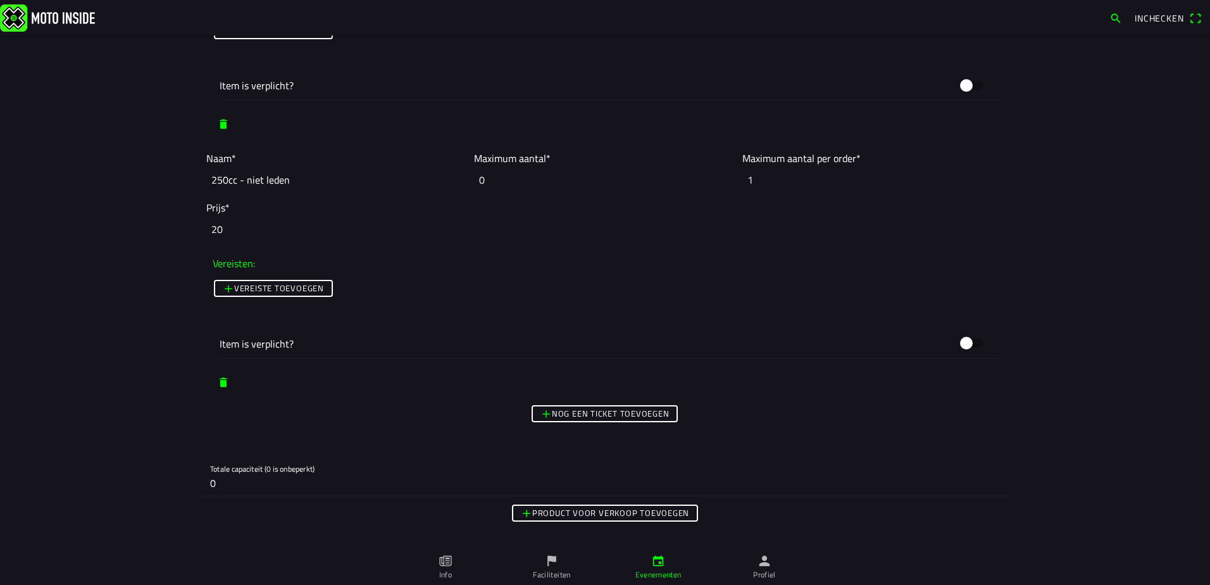
type input "20"
click at [0, 0] on slot "Nog een ticket toevoegen" at bounding box center [0, 0] width 0 height 0
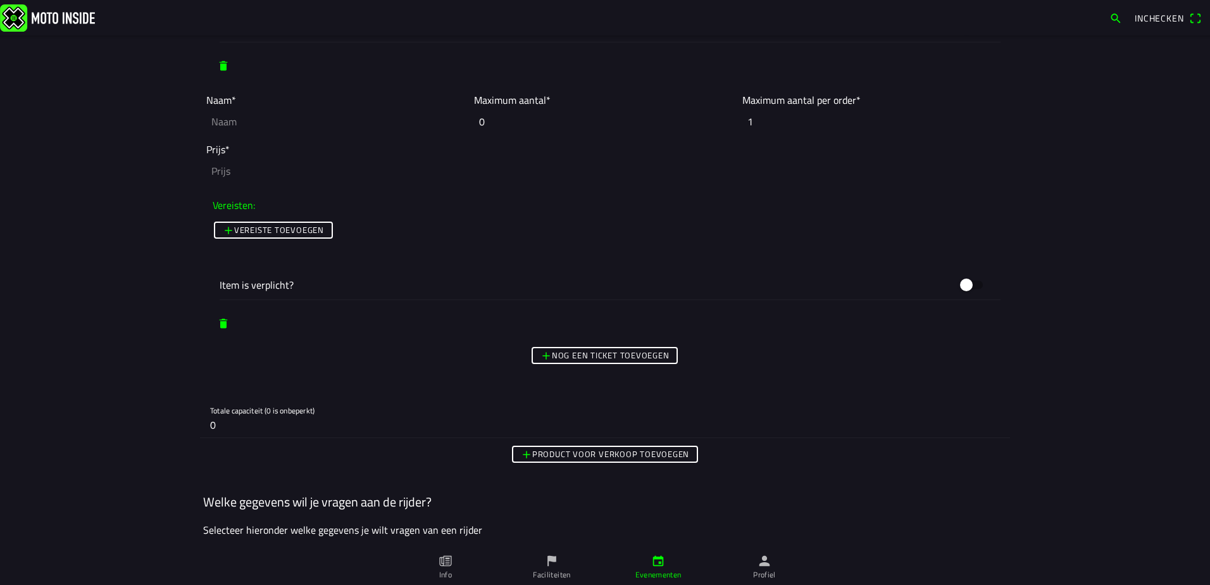
click at [0, 0] on slot "Nog een ticket toevoegen" at bounding box center [0, 0] width 0 height 0
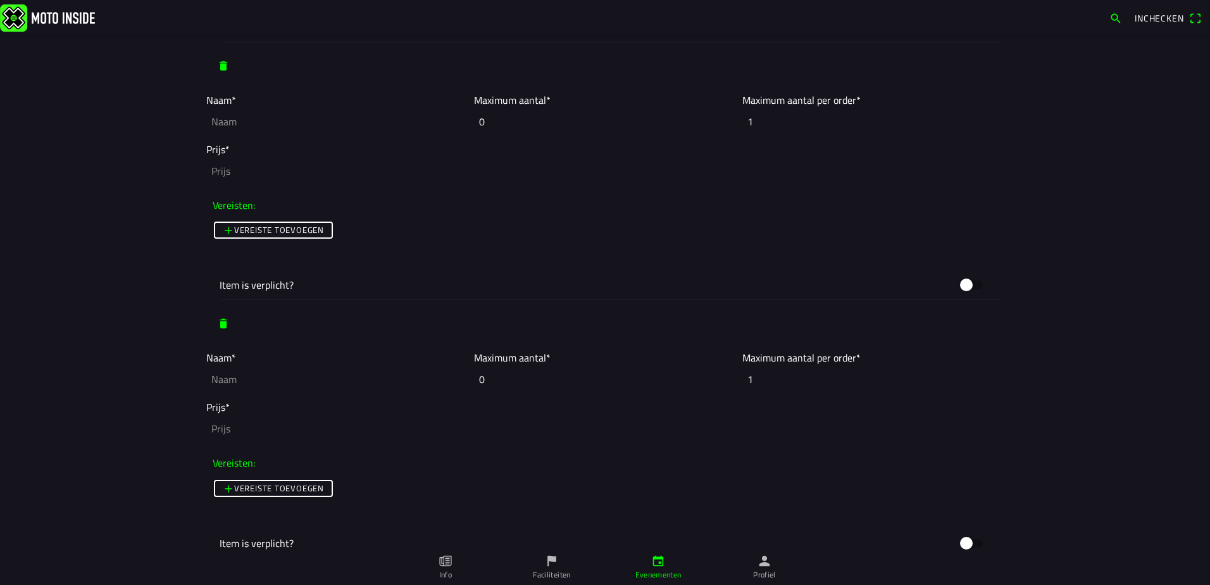
scroll to position [5570, 0]
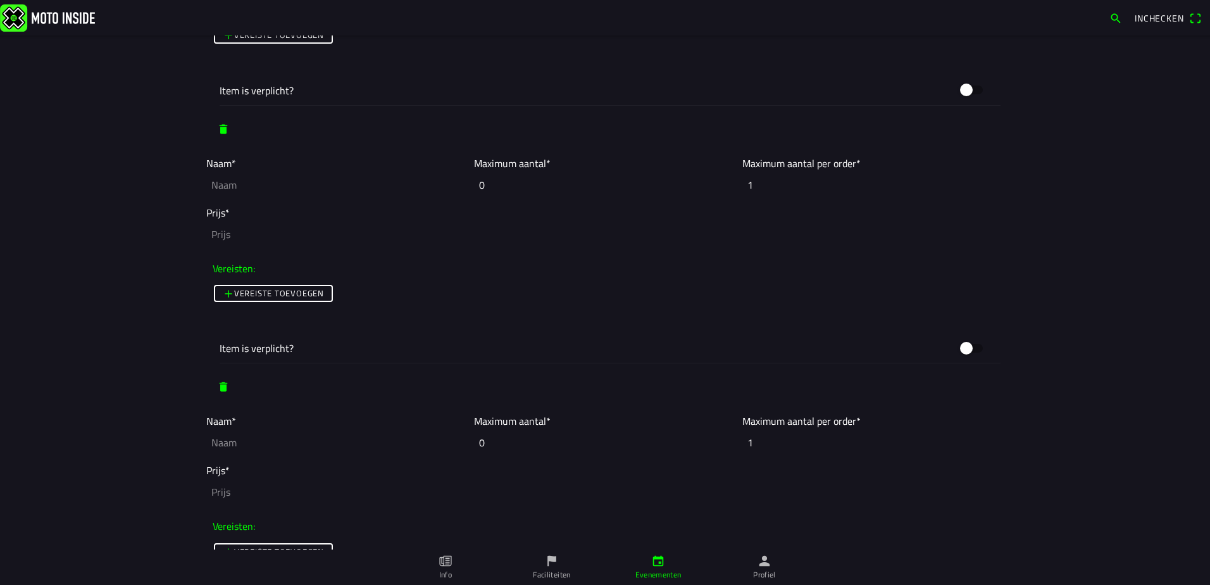
click at [254, 182] on input "text" at bounding box center [336, 185] width 261 height 28
paste input "125cc - leden"
drag, startPoint x: 224, startPoint y: 187, endPoint x: 148, endPoint y: 194, distance: 76.3
click at [149, 194] on main "Foto wijzigen Evenementnaam* Openbeker / clubcross [DATE] - [DATE] Omschrijving…" at bounding box center [605, 309] width 1210 height 549
drag, startPoint x: 292, startPoint y: 182, endPoint x: 137, endPoint y: 180, distance: 155.7
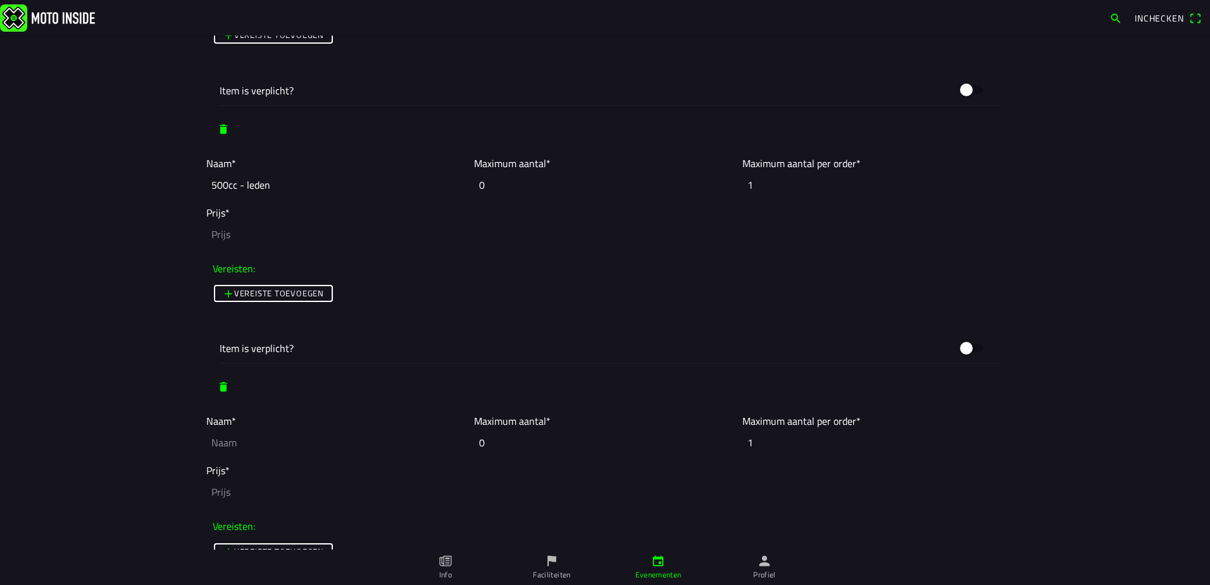
click at [137, 180] on main "Foto wijzigen Evenementnaam* Openbeker / clubcross [DATE] - [DATE] Omschrijving…" at bounding box center [605, 309] width 1210 height 549
type input "500cc - leden"
click at [239, 444] on input "text" at bounding box center [336, 443] width 261 height 28
paste input "500cc - leden"
type input "500cc - leden"
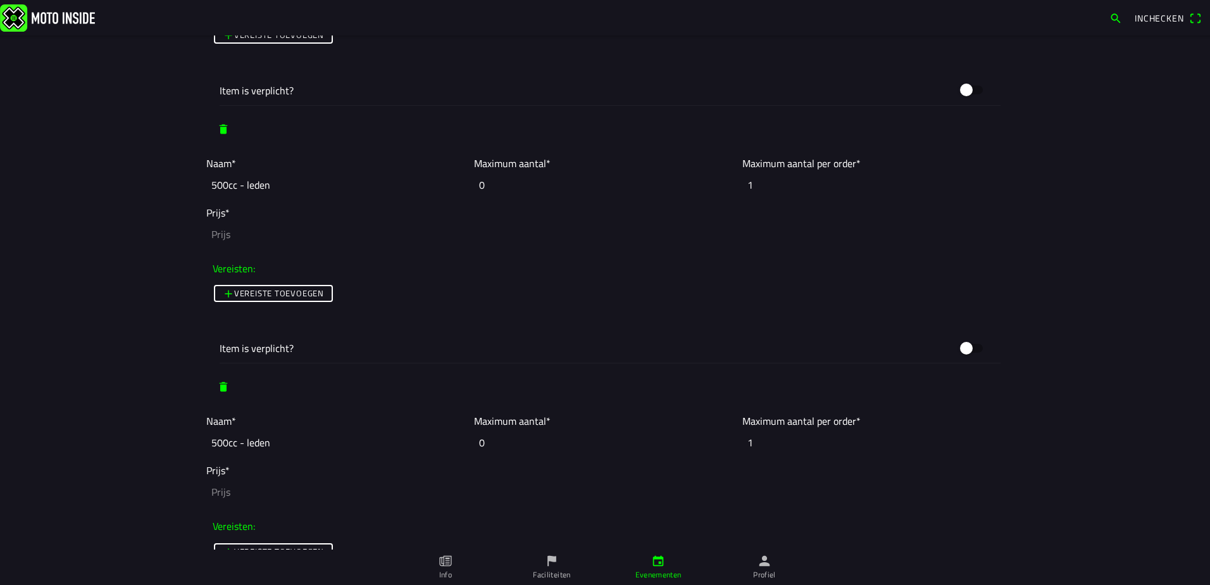
click at [246, 243] on input "number" at bounding box center [605, 234] width 798 height 28
type input "15"
click at [238, 495] on input "number" at bounding box center [605, 492] width 798 height 28
type input "20"
click at [241, 445] on input "500cc - leden" at bounding box center [336, 443] width 261 height 28
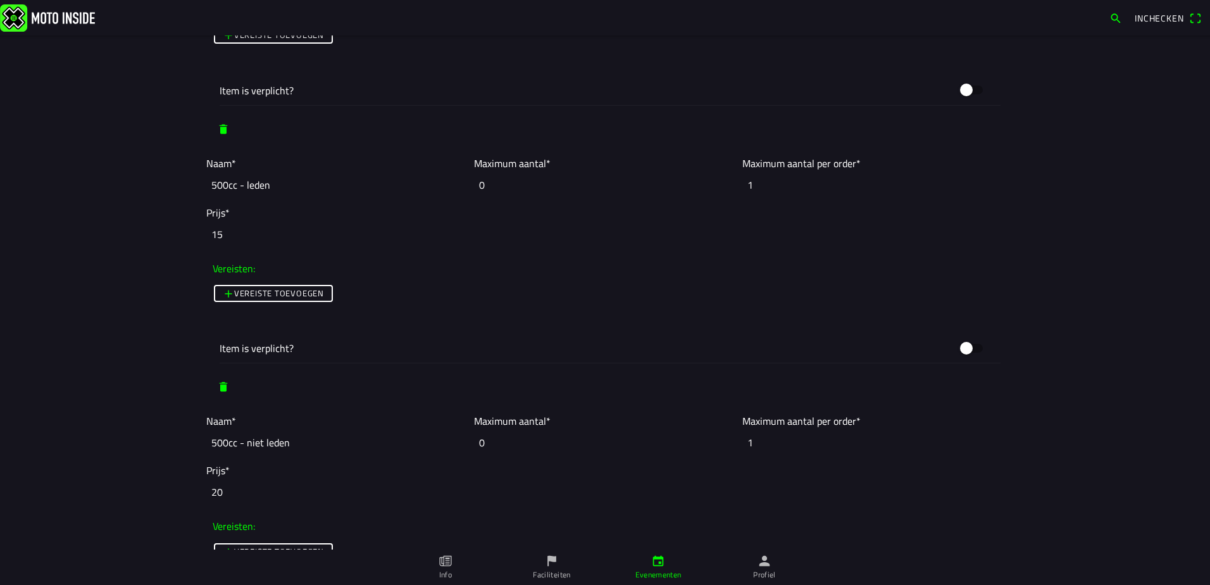
scroll to position [5824, 0]
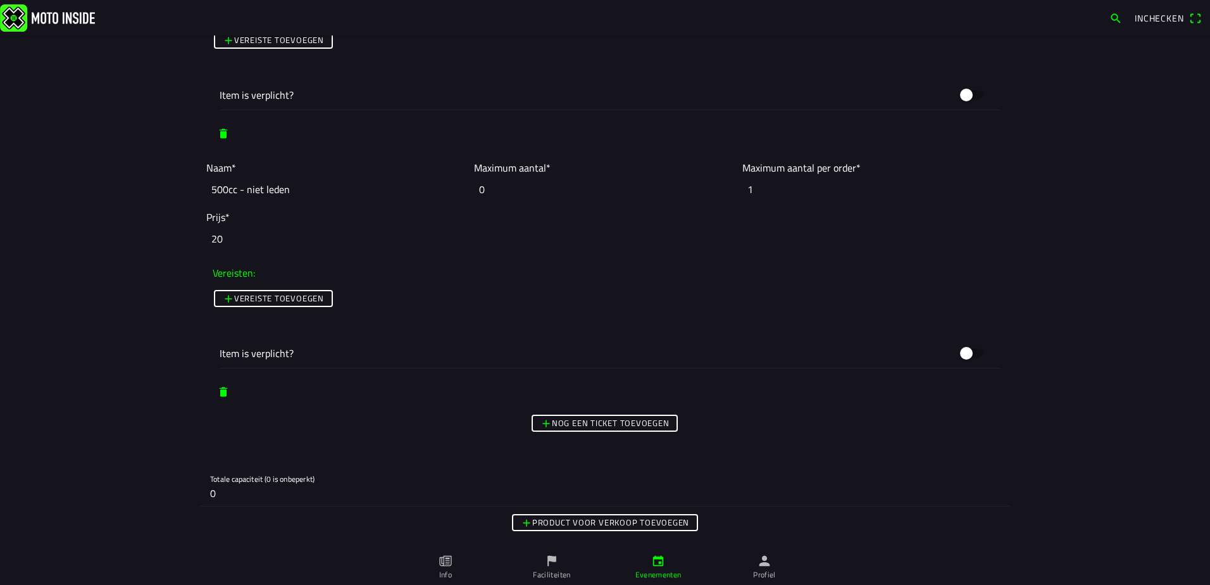
type input "500cc - niet leden"
click at [0, 0] on slot "Nog een ticket toevoegen" at bounding box center [0, 0] width 0 height 0
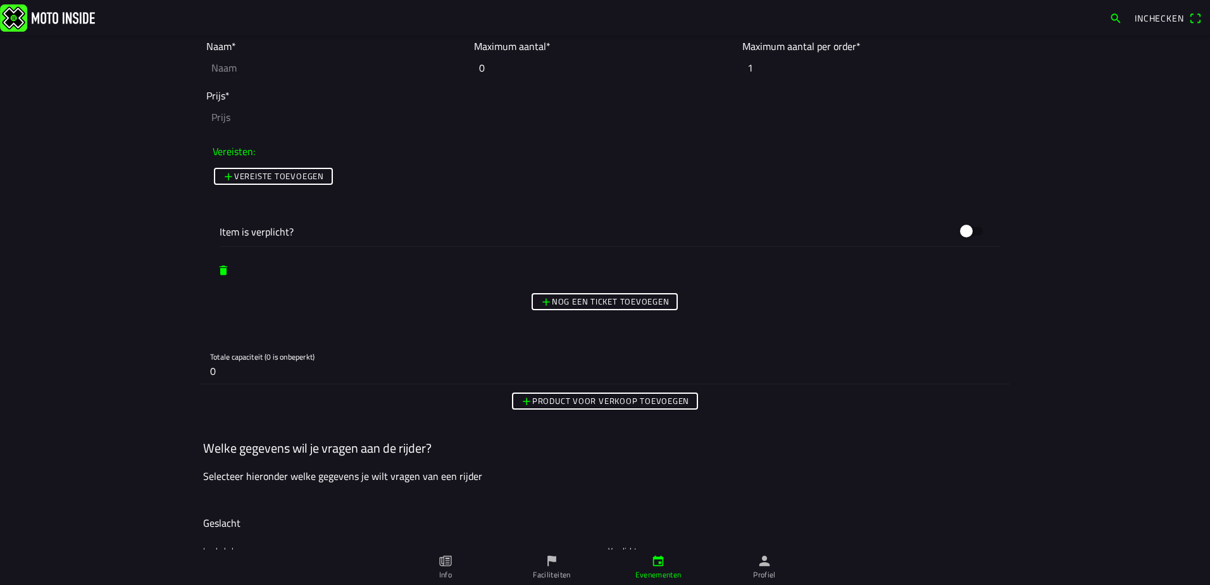
click at [0, 0] on slot "Nog een ticket toevoegen" at bounding box center [0, 0] width 0 height 0
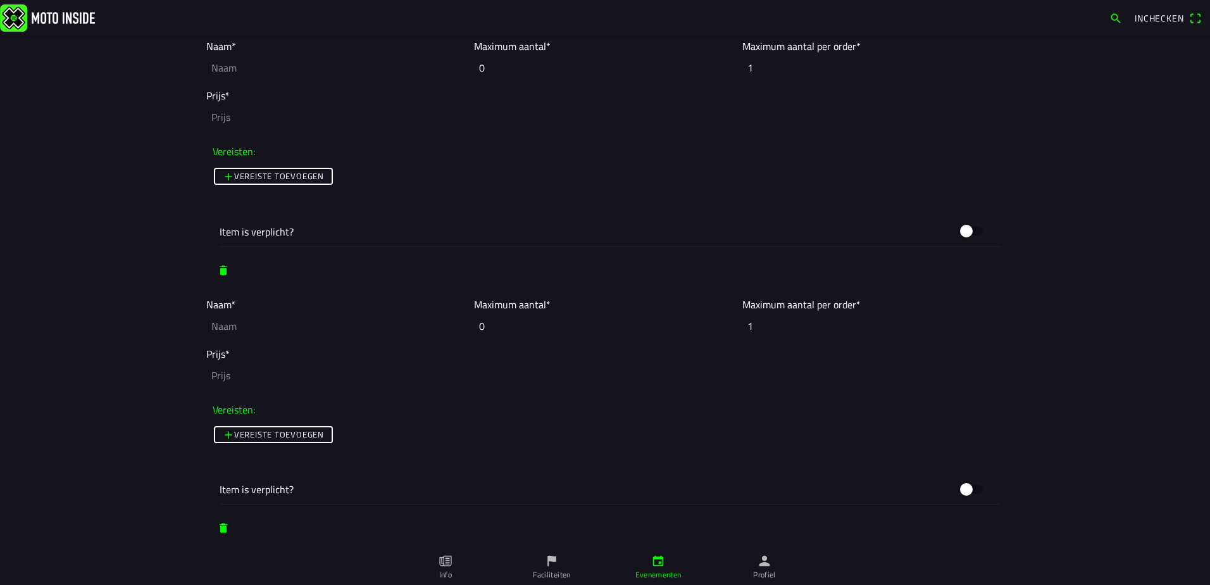
scroll to position [6140, 0]
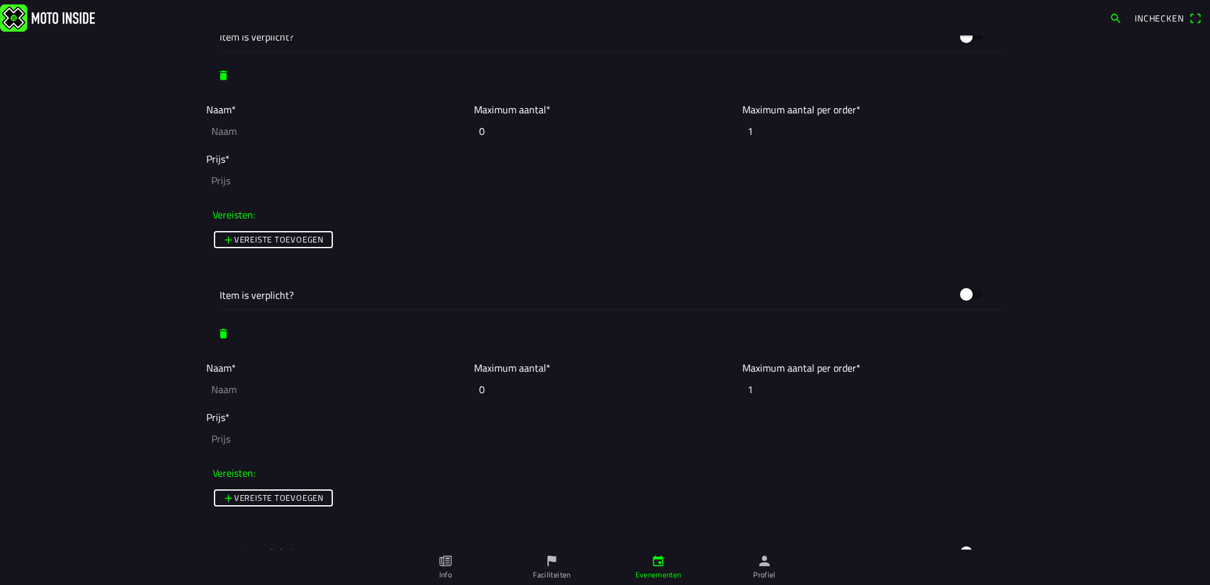
click at [279, 123] on input "text" at bounding box center [336, 131] width 261 height 28
paste input "500cc - leden"
drag, startPoint x: 230, startPoint y: 134, endPoint x: 134, endPoint y: 127, distance: 97.1
click at [134, 127] on main "Foto wijzigen Evenementnaam* Openbeker / clubcross [DATE] - [DATE] Omschrijving…" at bounding box center [605, 309] width 1210 height 549
drag, startPoint x: 225, startPoint y: 133, endPoint x: 130, endPoint y: 135, distance: 94.3
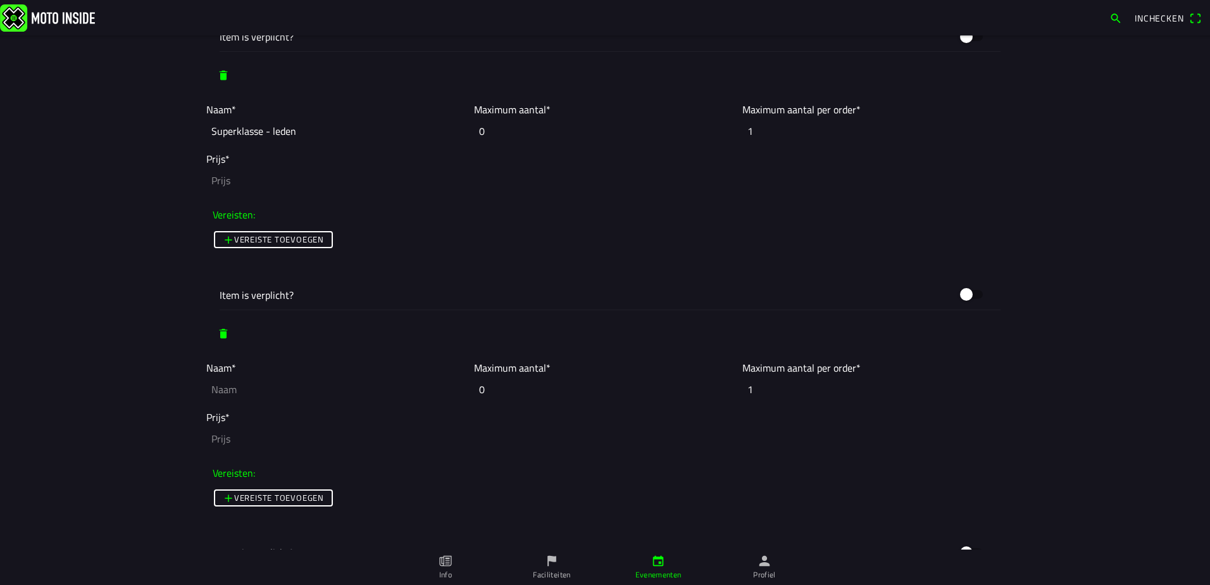
click at [131, 135] on main "Foto wijzigen Evenementnaam* Openbeker / clubcross [DATE] - [DATE] Omschrijving…" at bounding box center [605, 309] width 1210 height 549
type input "Superklasse - leden"
click at [215, 187] on input "number" at bounding box center [605, 180] width 798 height 28
type input "5"
type input "15"
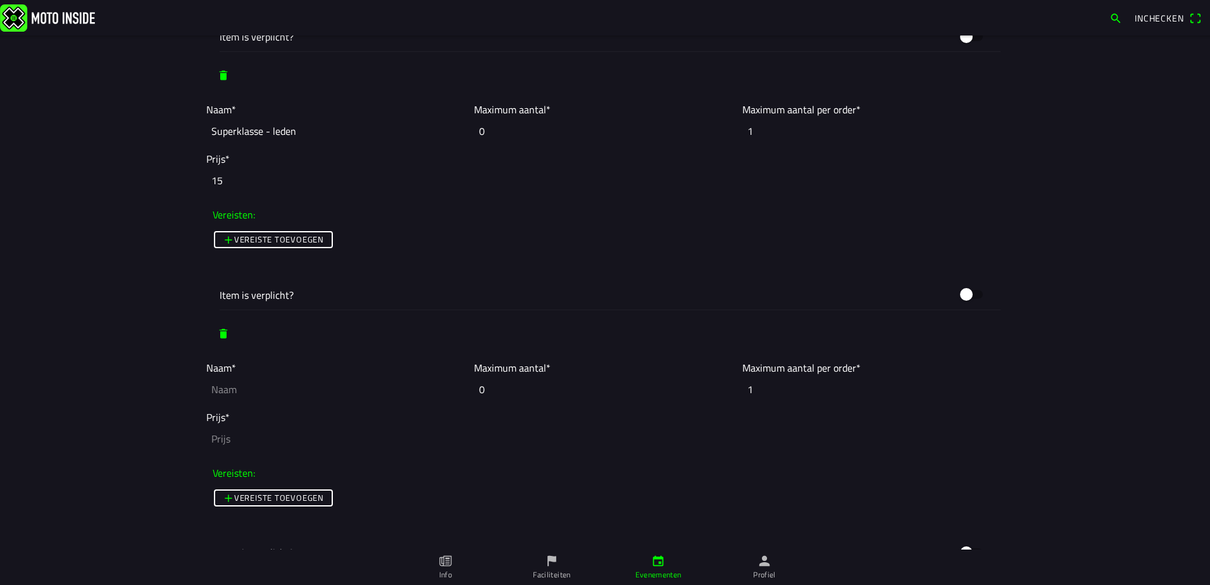
click at [237, 398] on input "text" at bounding box center [336, 389] width 261 height 28
paste input "Superklasse - leden"
drag, startPoint x: 265, startPoint y: 391, endPoint x: 273, endPoint y: 394, distance: 9.4
click at [266, 392] on input "Superklasse - leden" at bounding box center [336, 389] width 261 height 28
type input "Superklasse - niet leden"
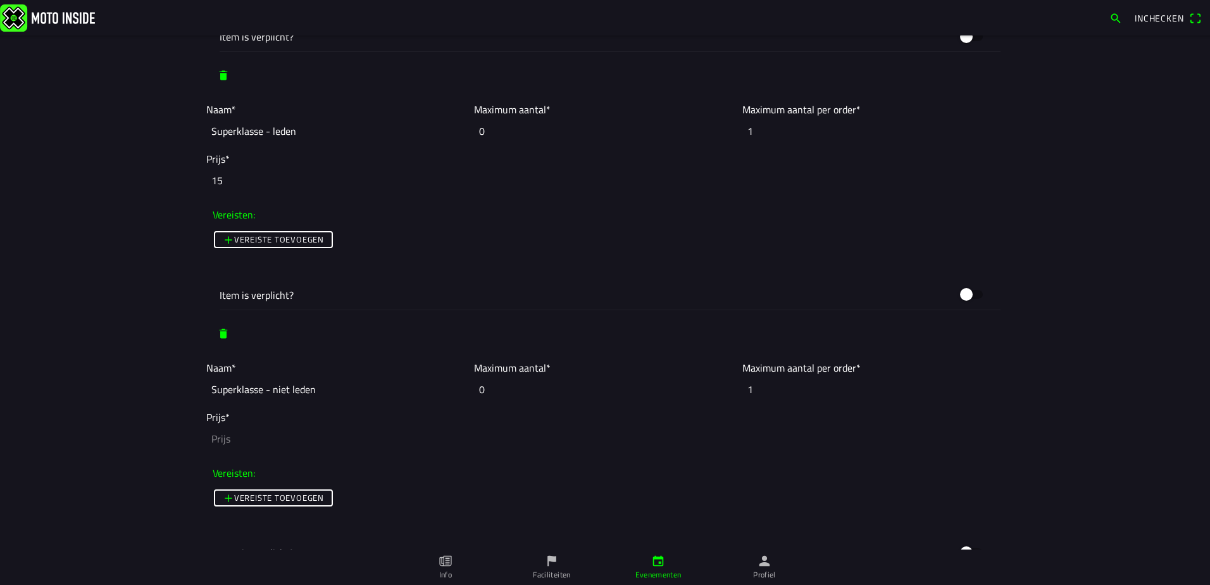
click at [266, 437] on input "number" at bounding box center [605, 439] width 798 height 28
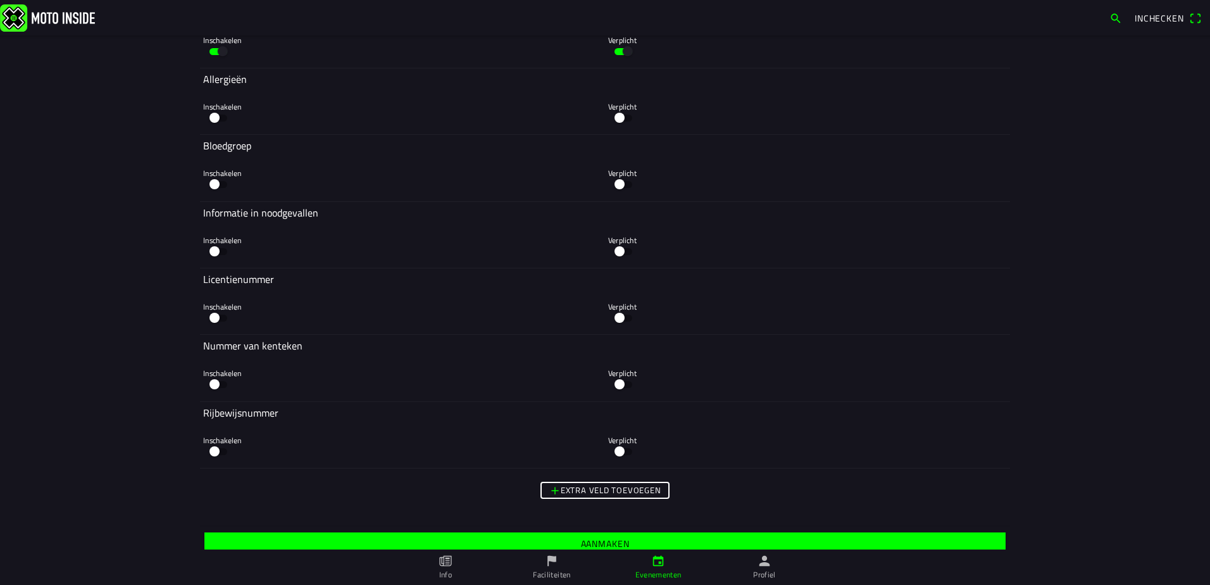
scroll to position [8050, 0]
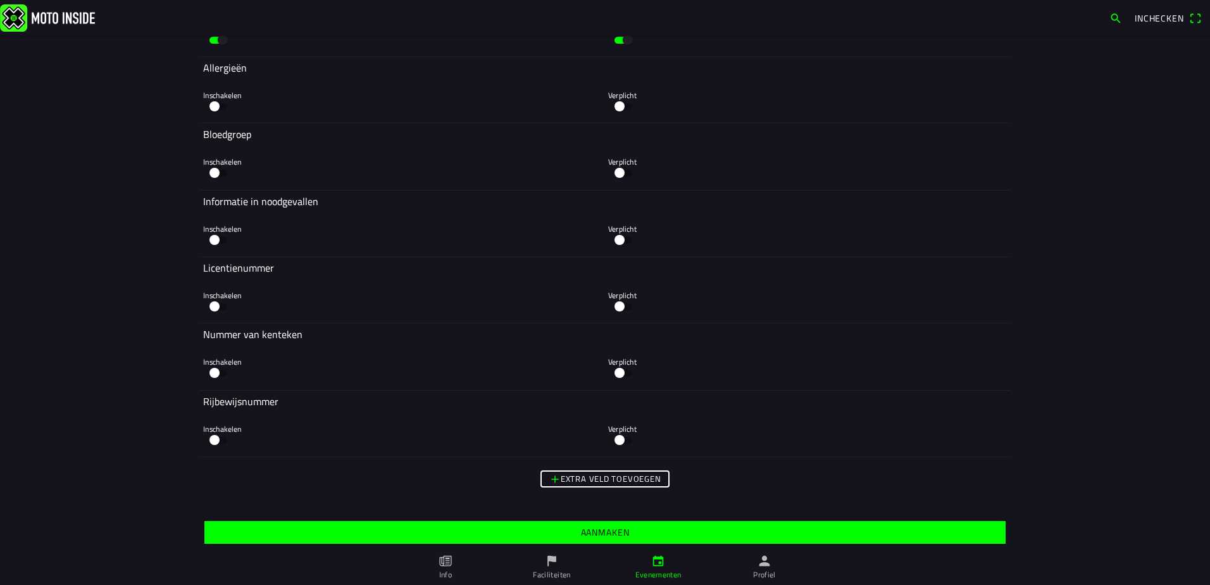
type input "20"
click at [519, 530] on span "Aanmaken" at bounding box center [605, 532] width 782 height 23
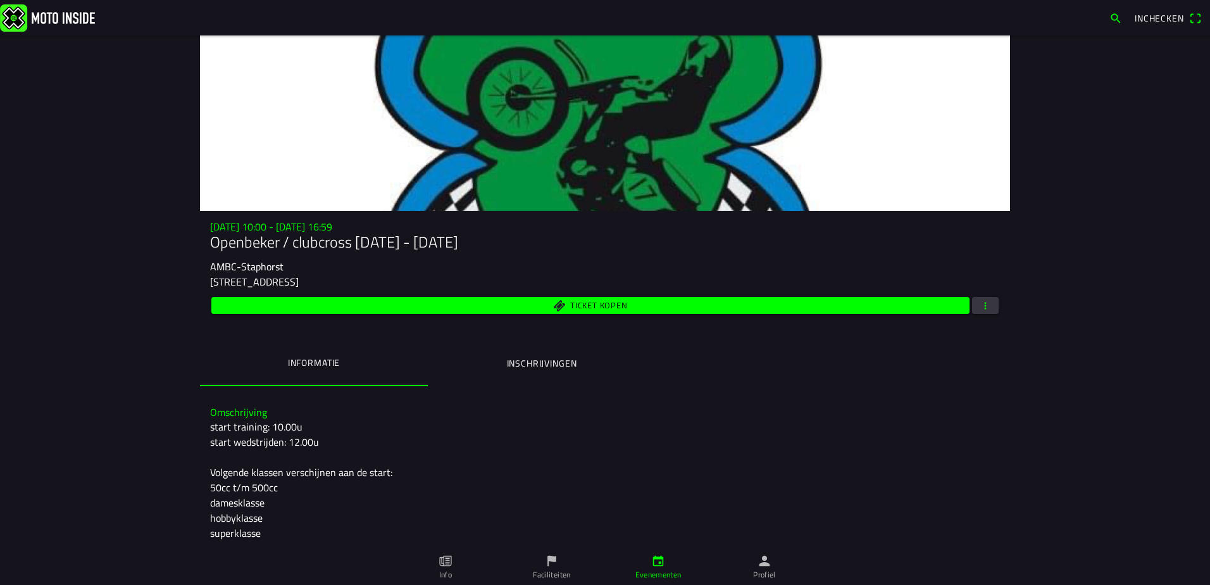
click at [633, 574] on link "Evenementen" at bounding box center [658, 566] width 106 height 35
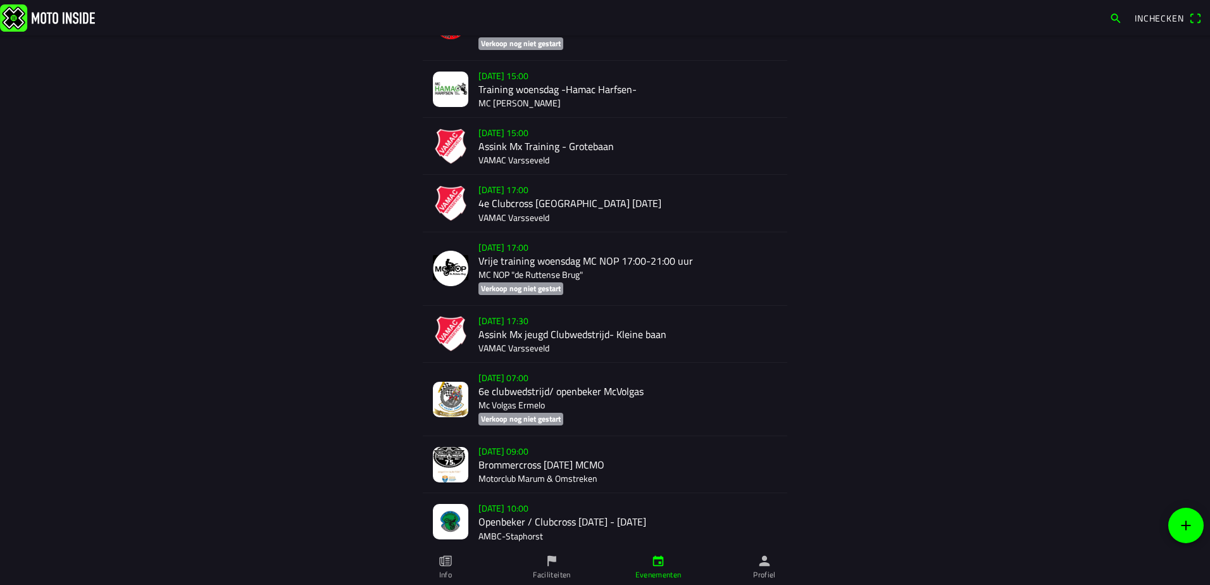
scroll to position [2056, 0]
